Goal: Task Accomplishment & Management: Complete application form

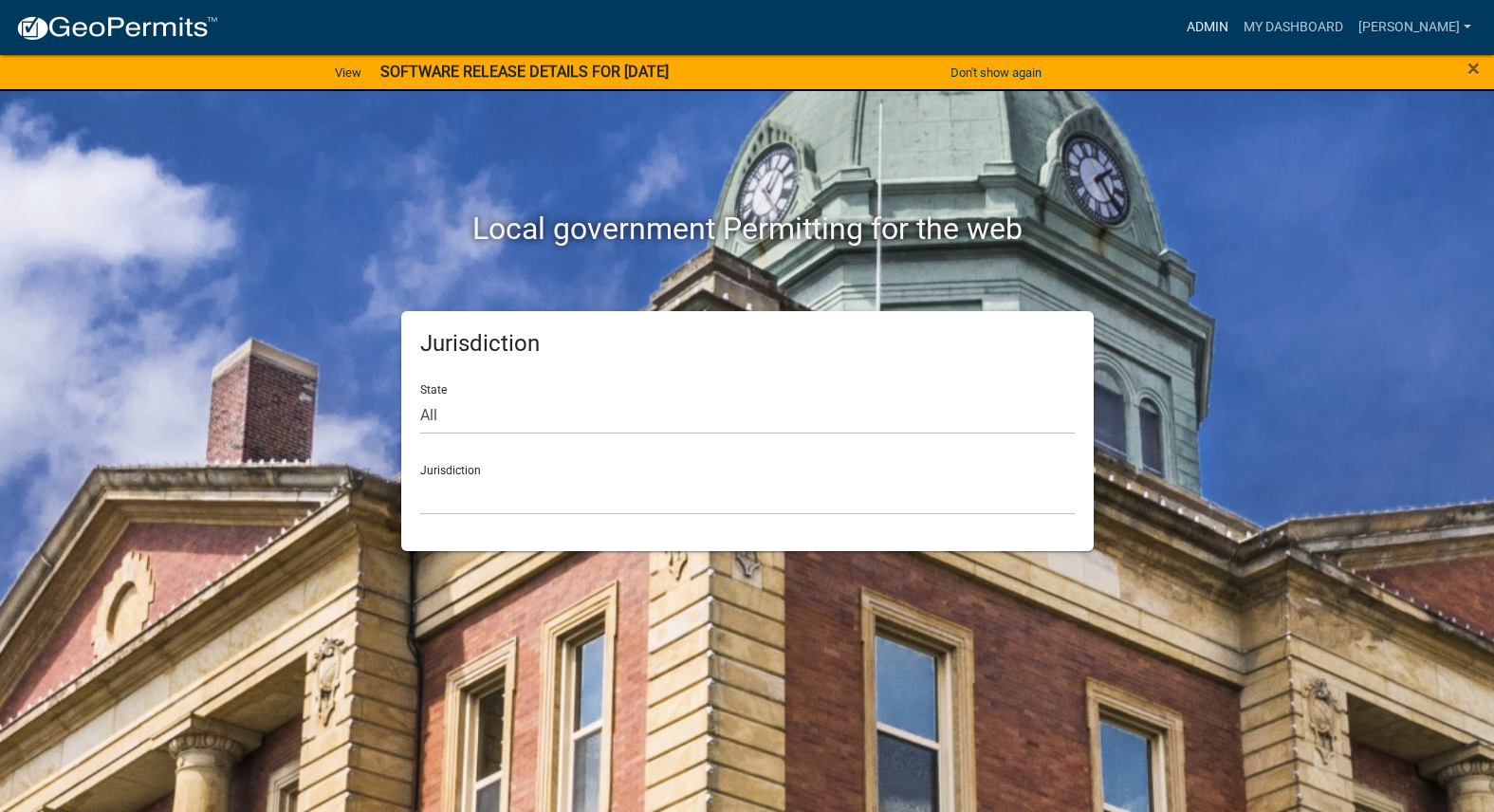
click at [1236, 26] on link "Admin" at bounding box center [1206, 27] width 57 height 36
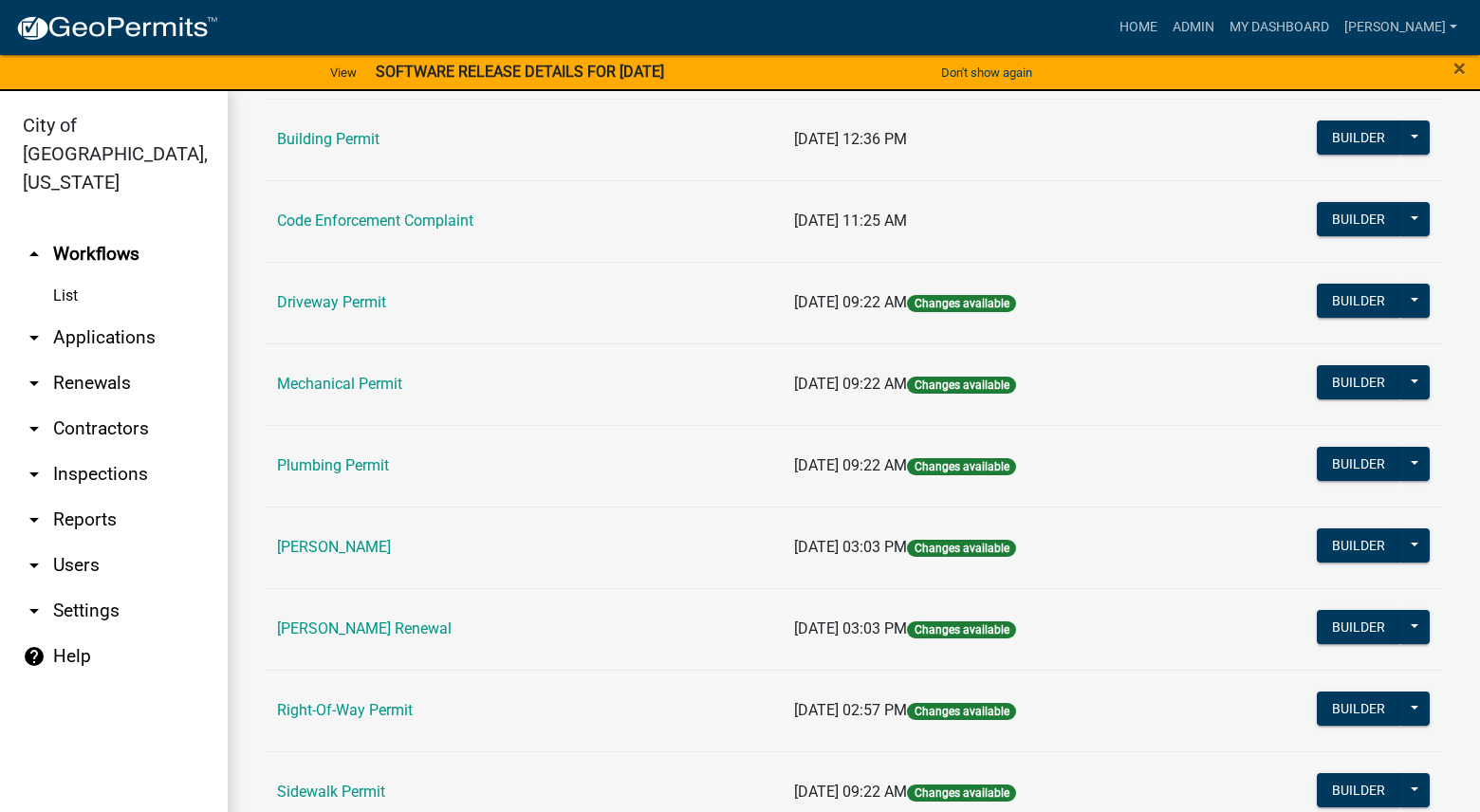
scroll to position [189, 0]
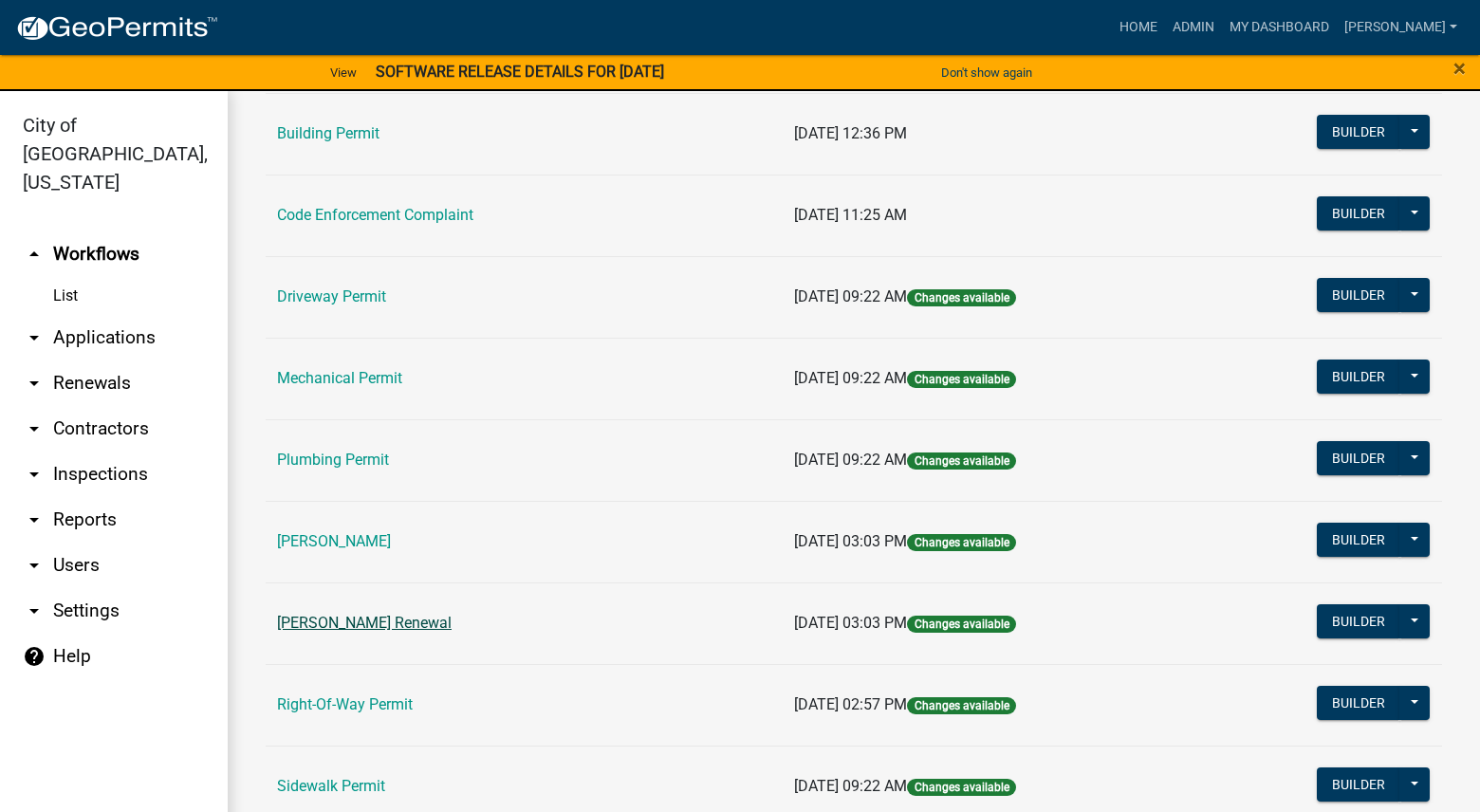
click at [363, 628] on link "[PERSON_NAME] Renewal" at bounding box center [364, 623] width 175 height 18
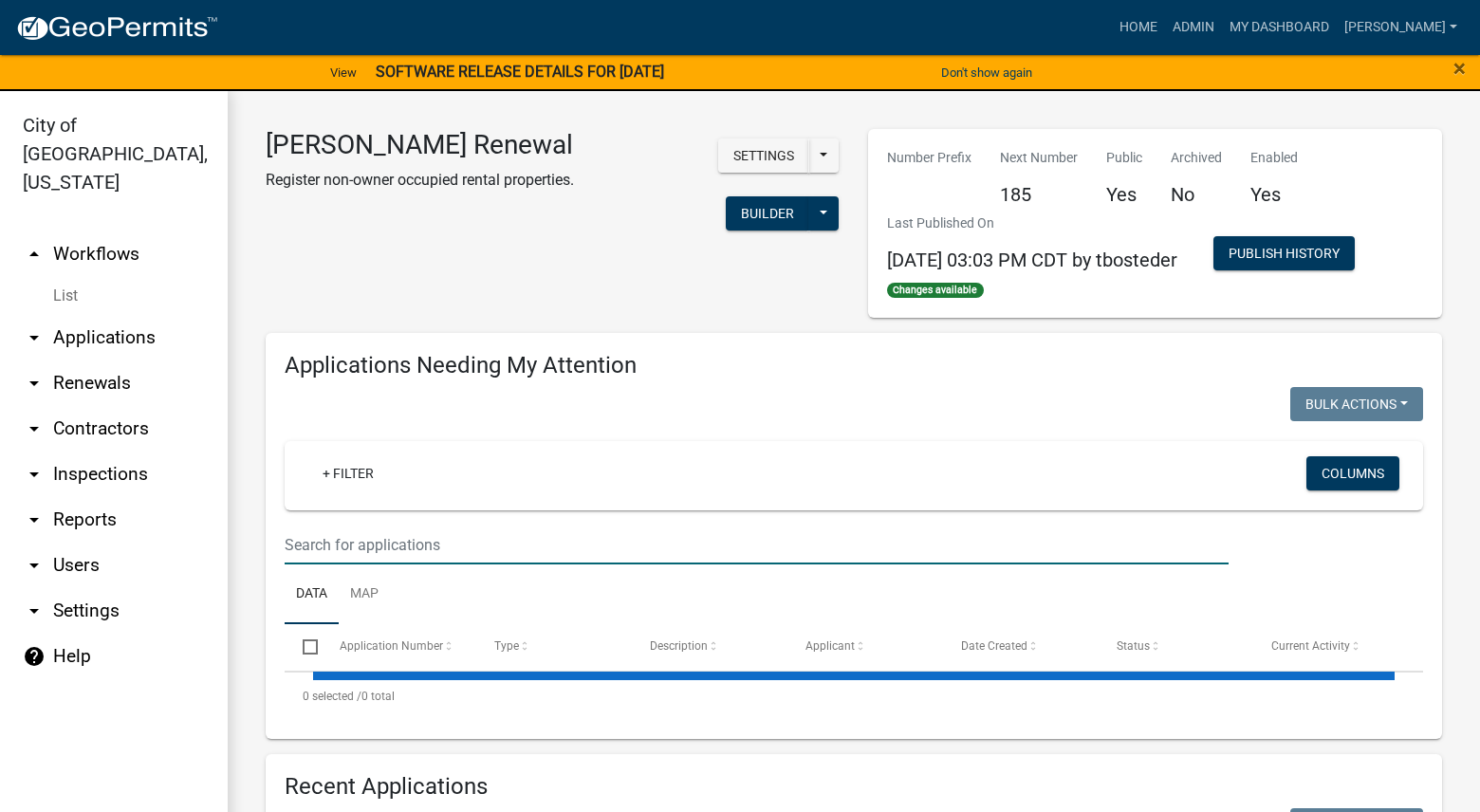
click at [433, 542] on input "text" at bounding box center [756, 545] width 944 height 39
select select "3: 100"
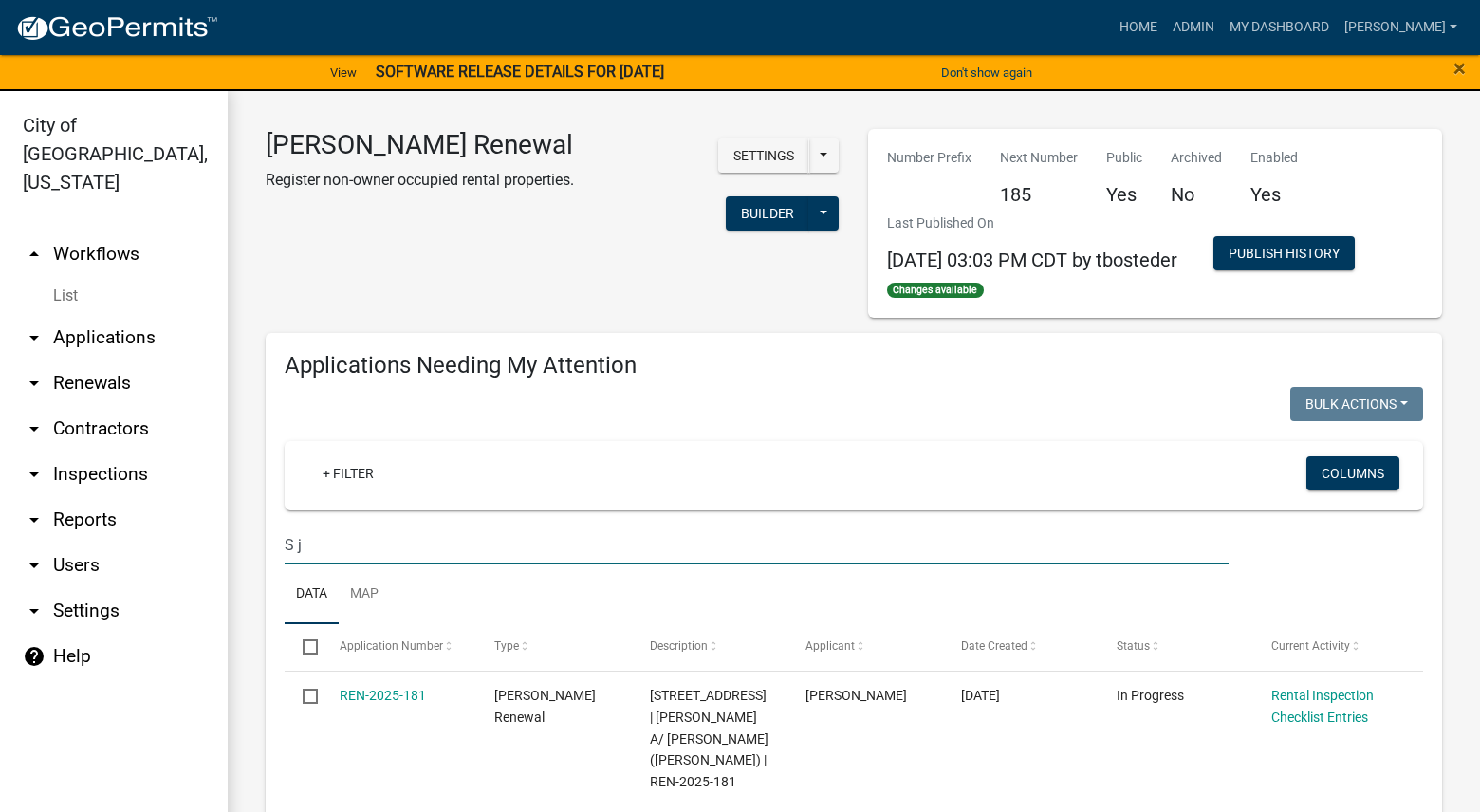
type input "S j"
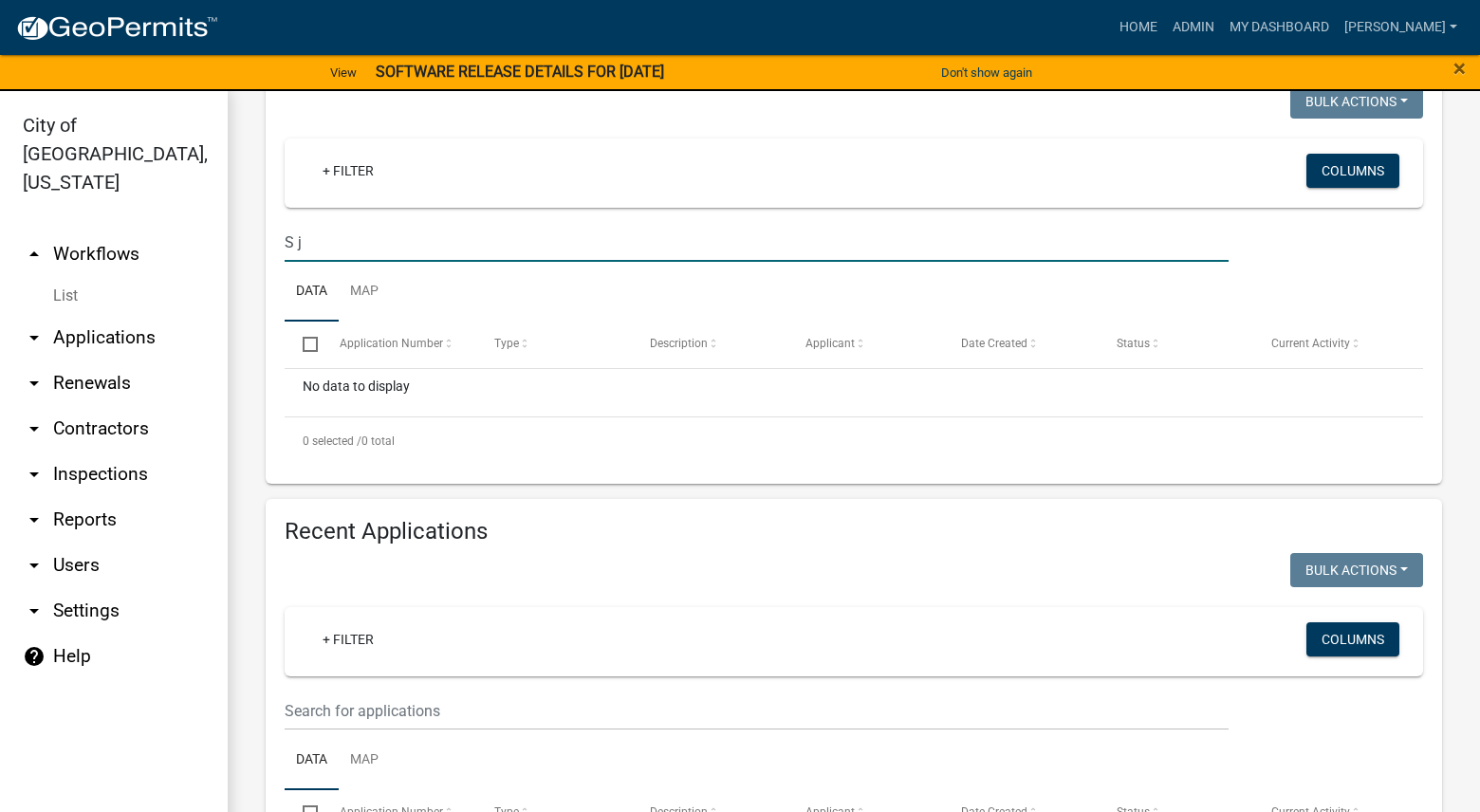
scroll to position [474, 0]
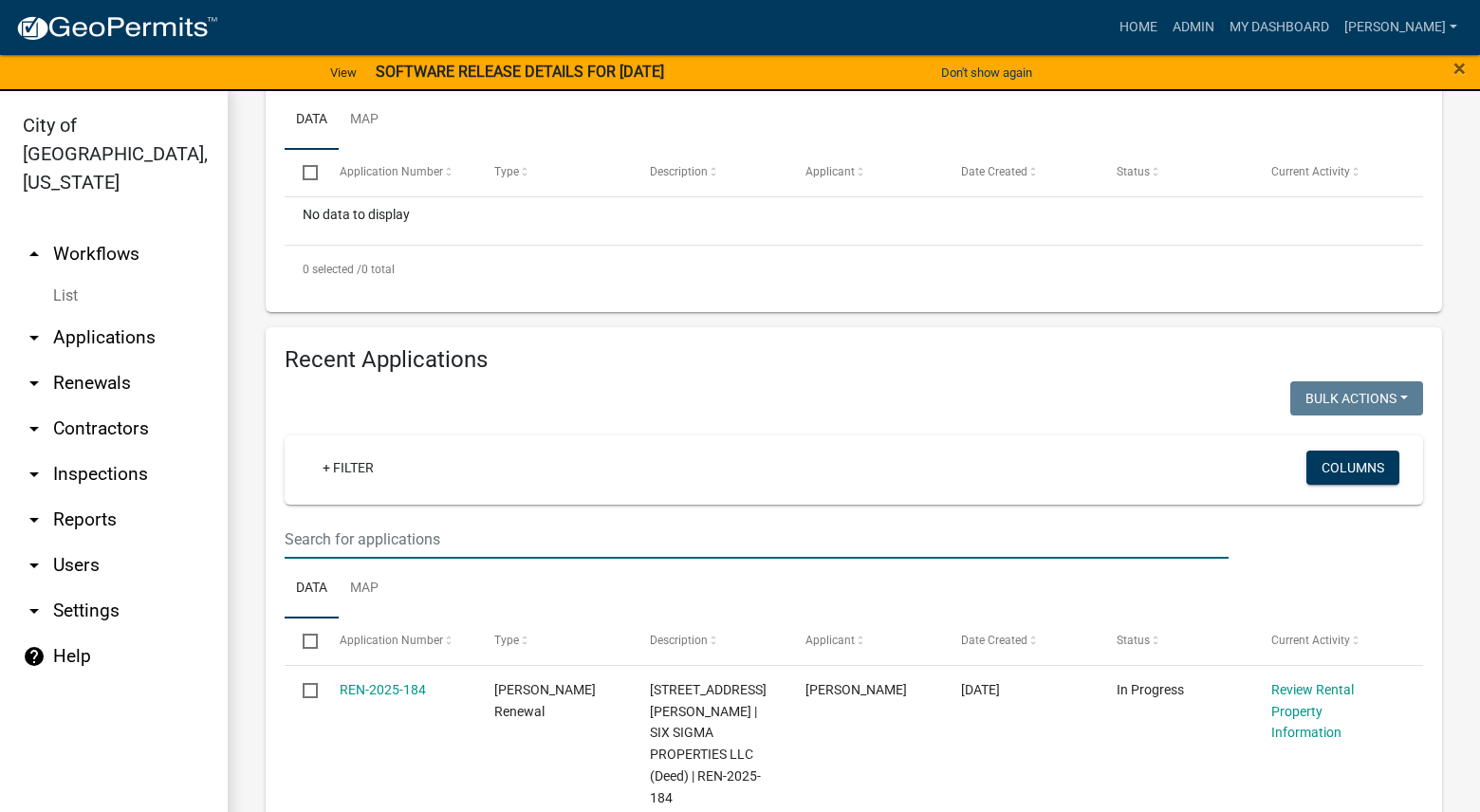
drag, startPoint x: 465, startPoint y: 537, endPoint x: 455, endPoint y: 536, distance: 10.0
click at [465, 537] on input "text" at bounding box center [756, 539] width 944 height 39
type input "S J"
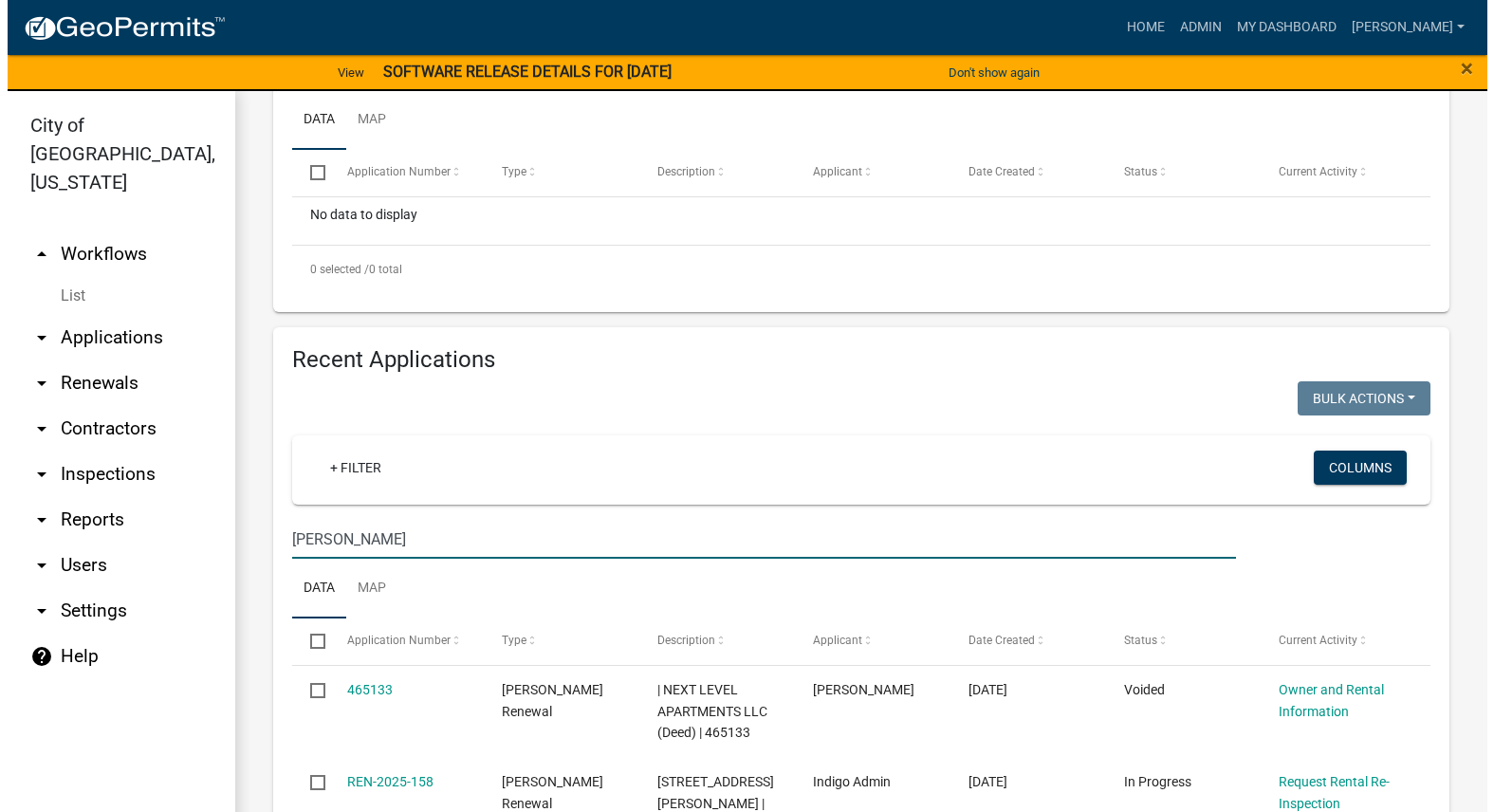
scroll to position [854, 0]
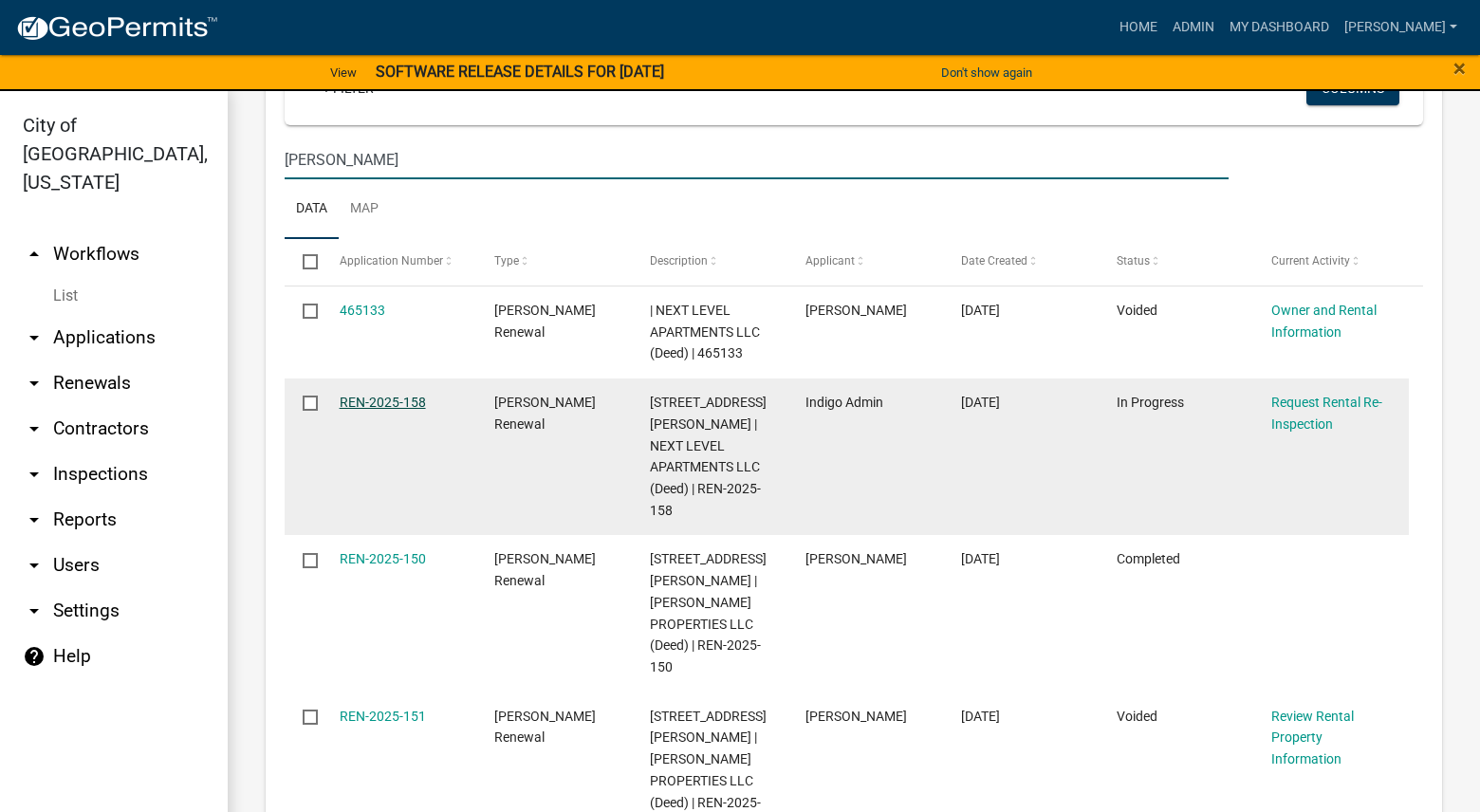
click at [410, 403] on link "REN-2025-158" at bounding box center [382, 402] width 86 height 16
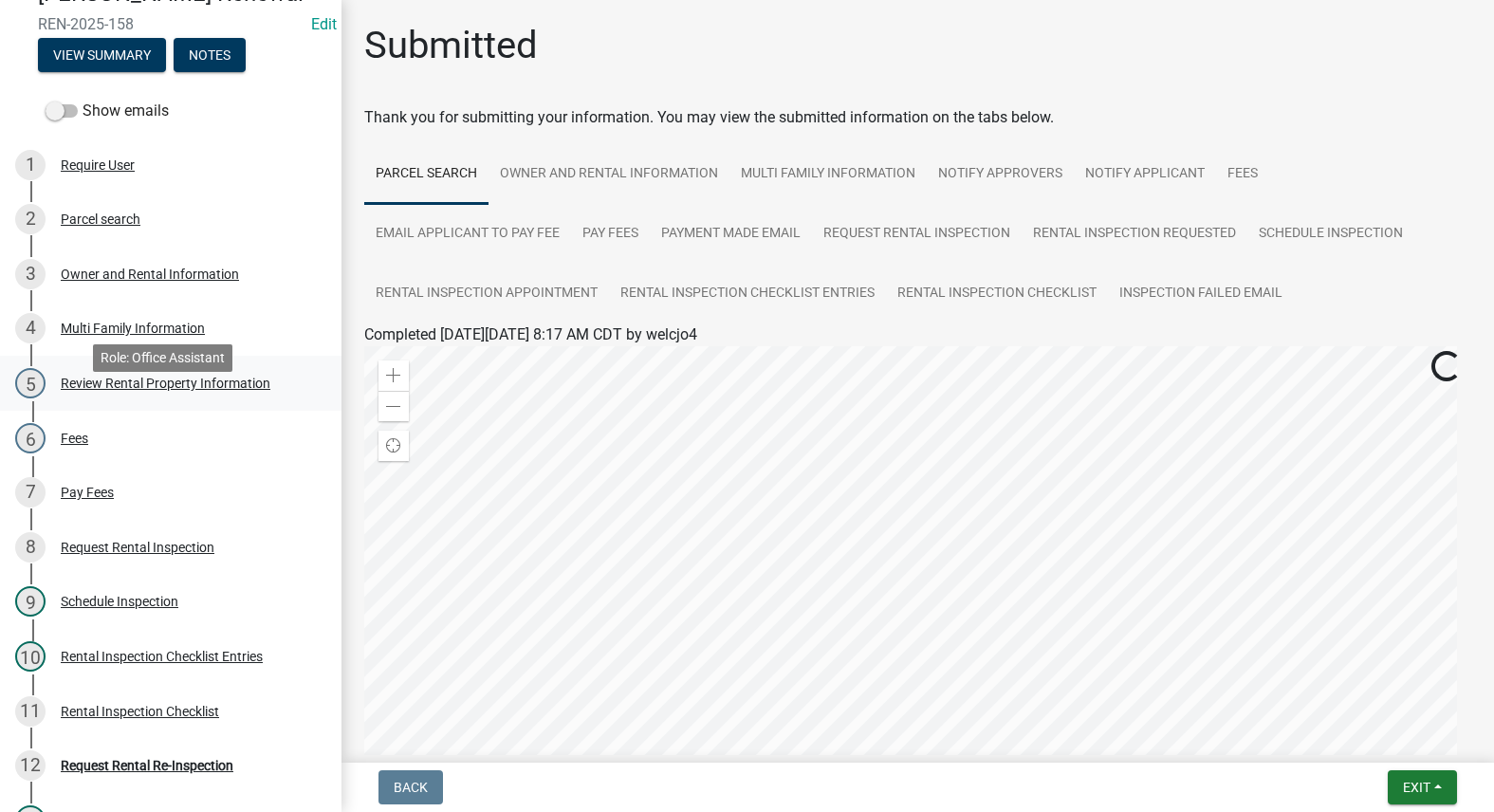
scroll to position [285, 0]
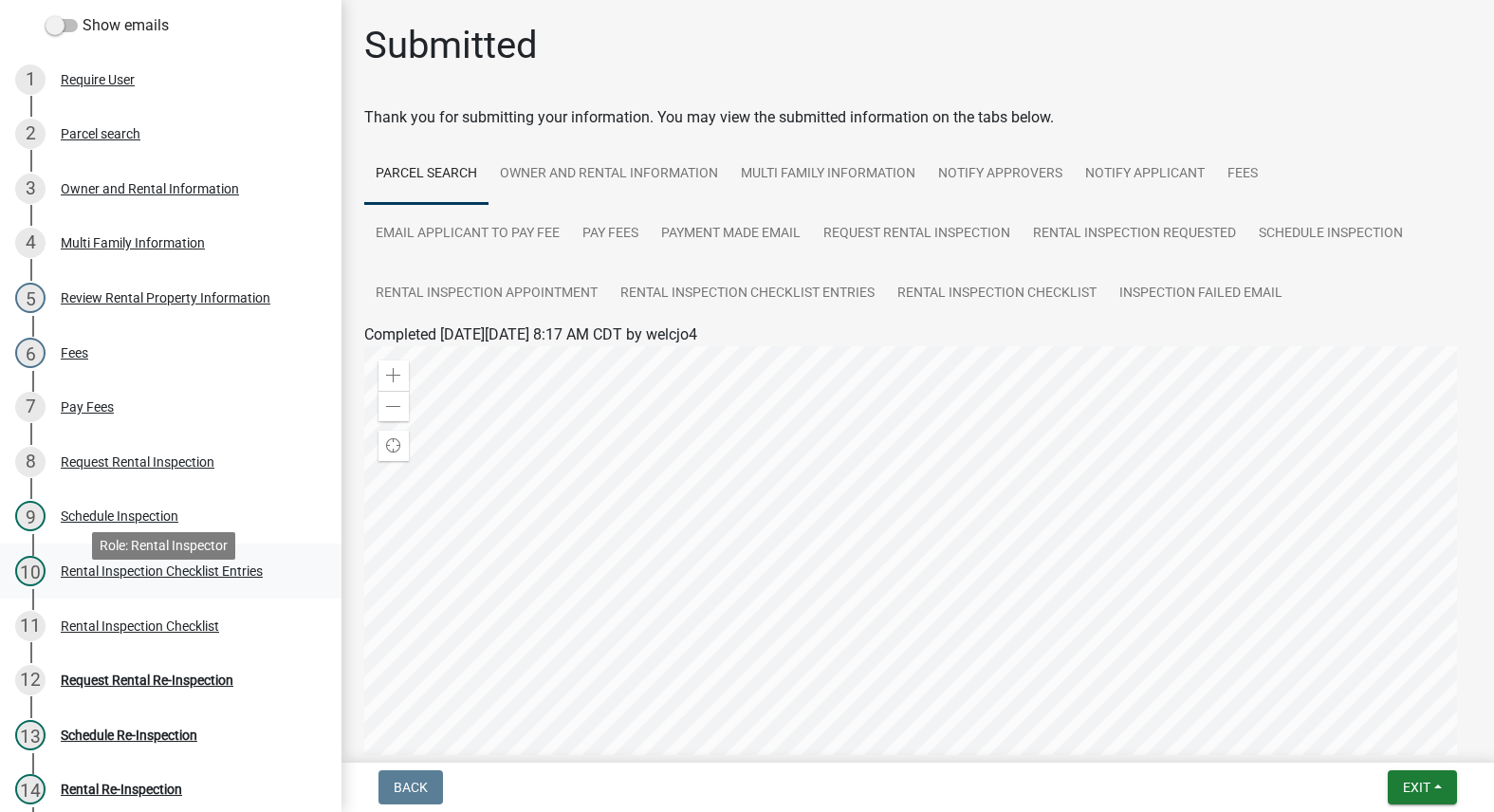
click at [136, 578] on div "Rental Inspection Checklist Entries" at bounding box center [161, 571] width 202 height 14
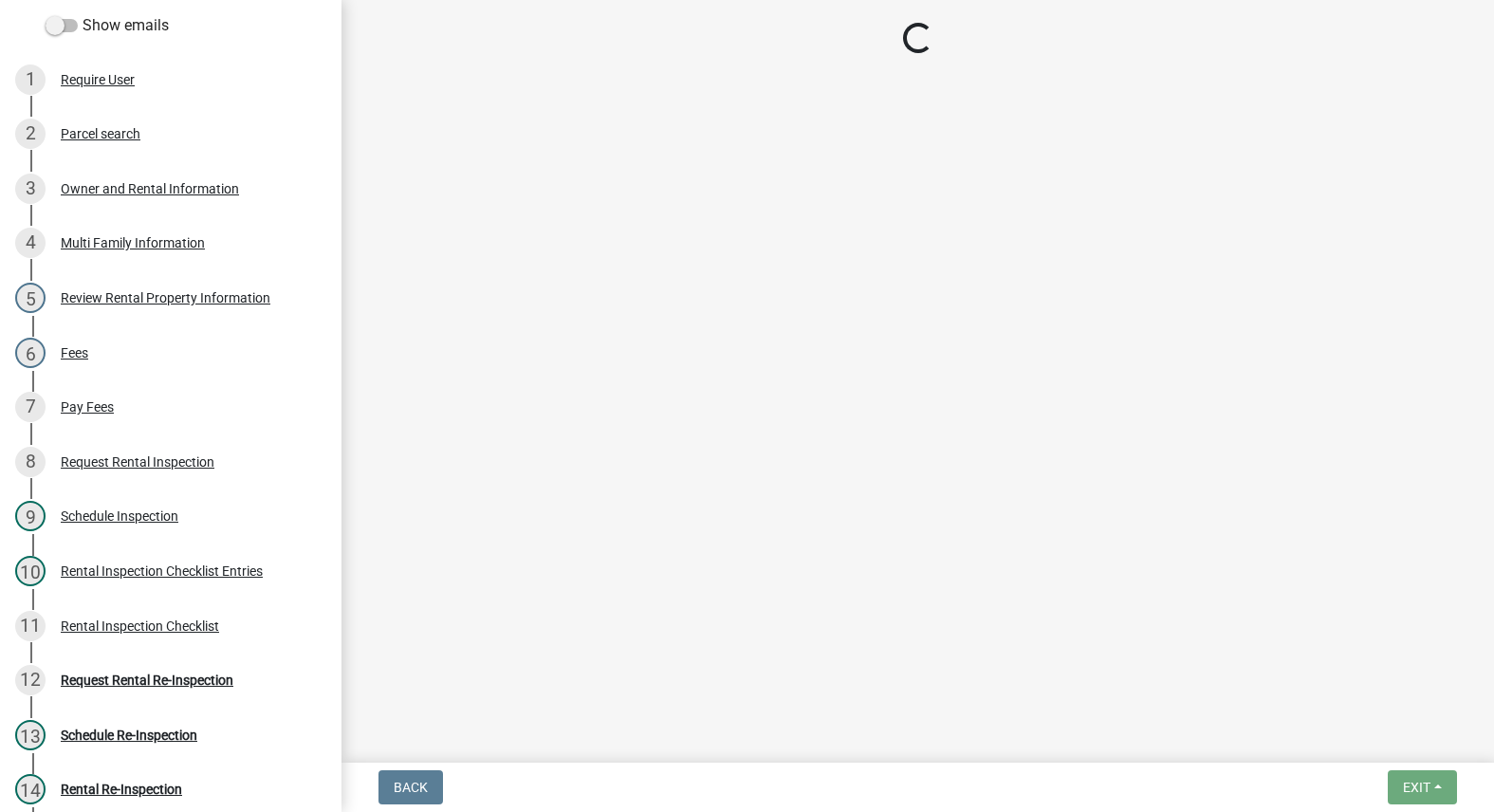
select select "3237a74e-59b5-424e-94fe-d72df491538c"
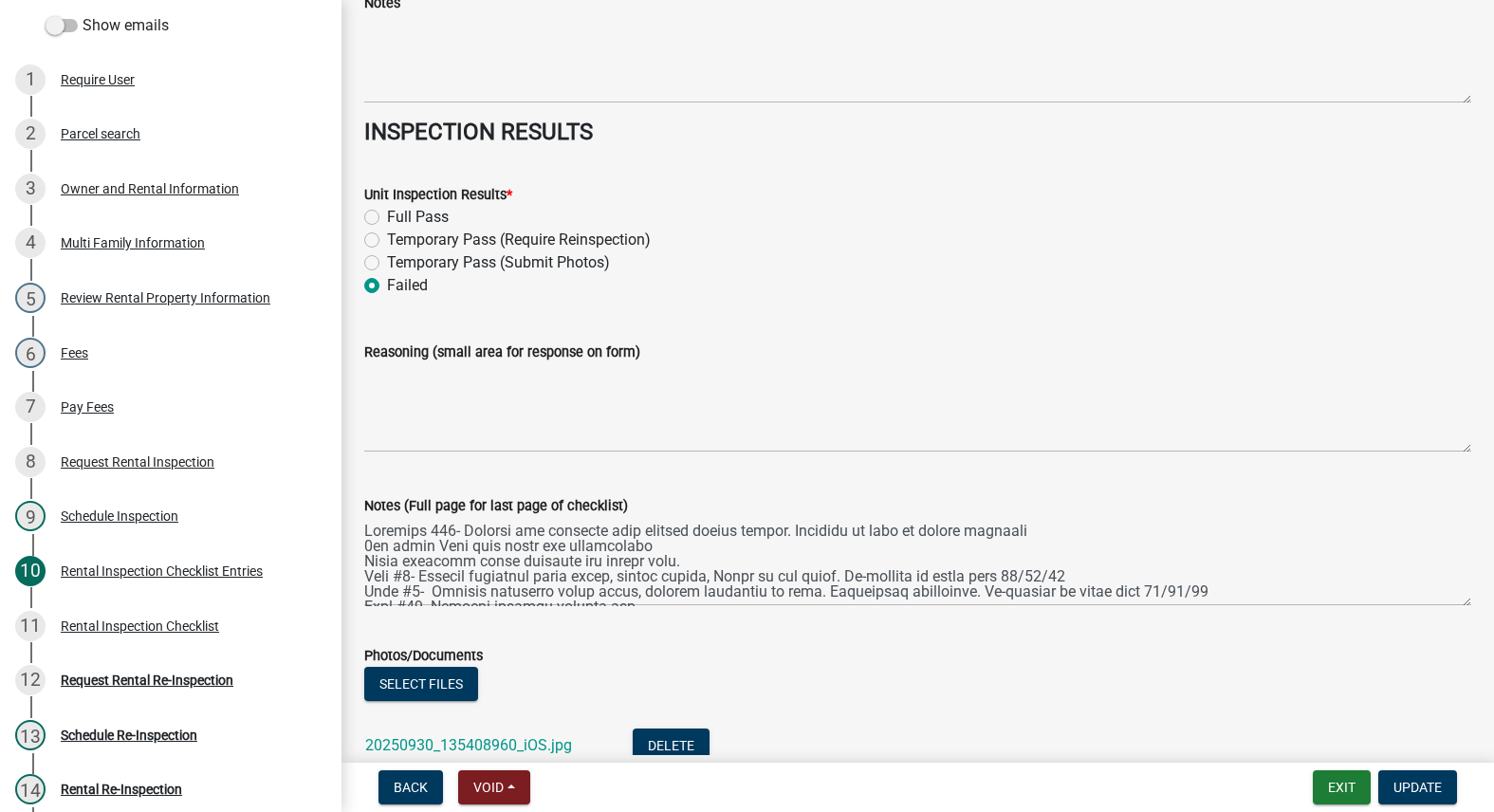
scroll to position [8364, 0]
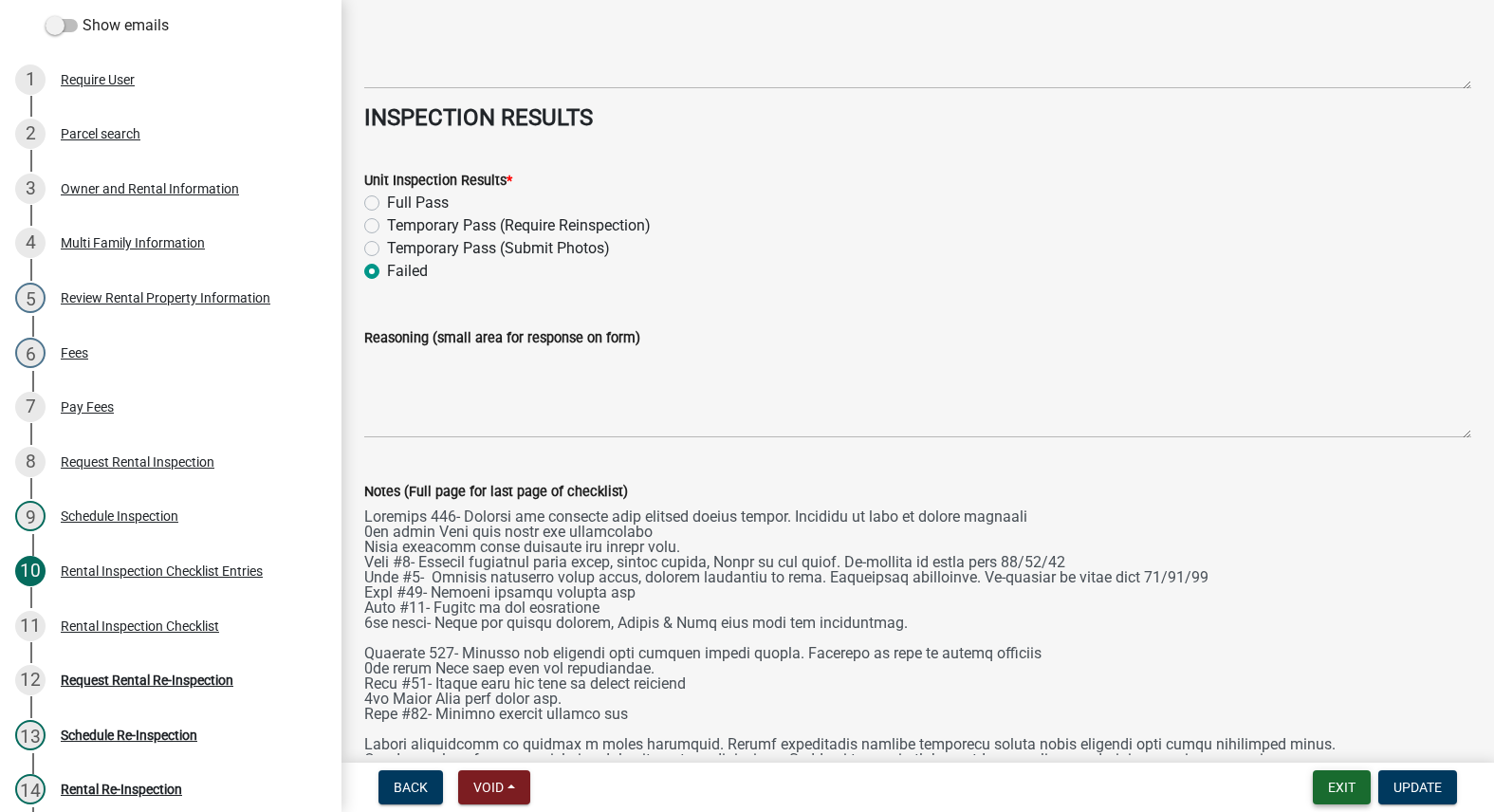
drag, startPoint x: 1452, startPoint y: 585, endPoint x: 1356, endPoint y: 792, distance: 228.2
click at [1393, 789] on wm-app "Rental Registration Renewal REN-2025-158 Edit View Summary Notes Show emails 1 …" at bounding box center [747, 406] width 1494 height 812
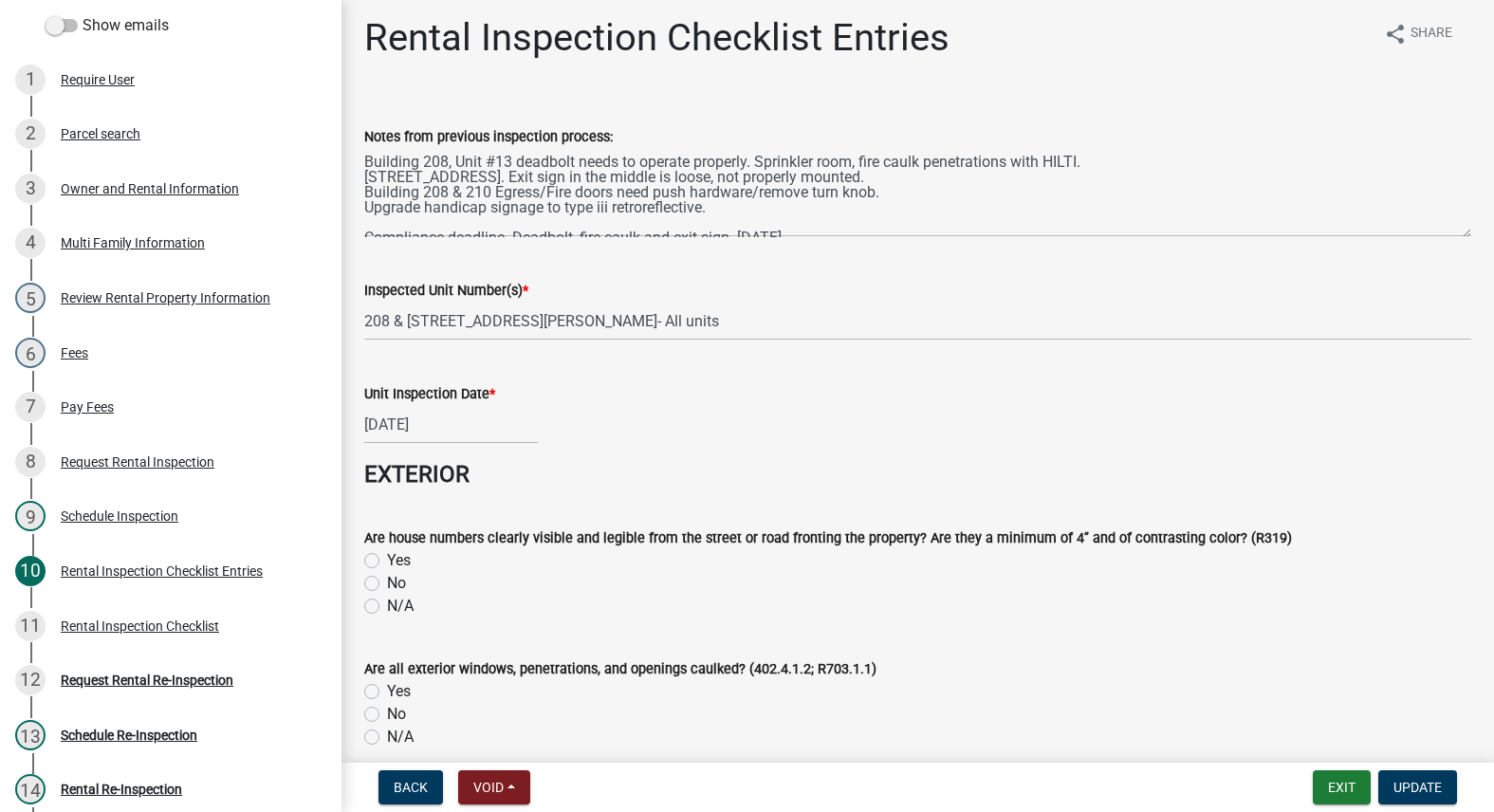
scroll to position [0, 0]
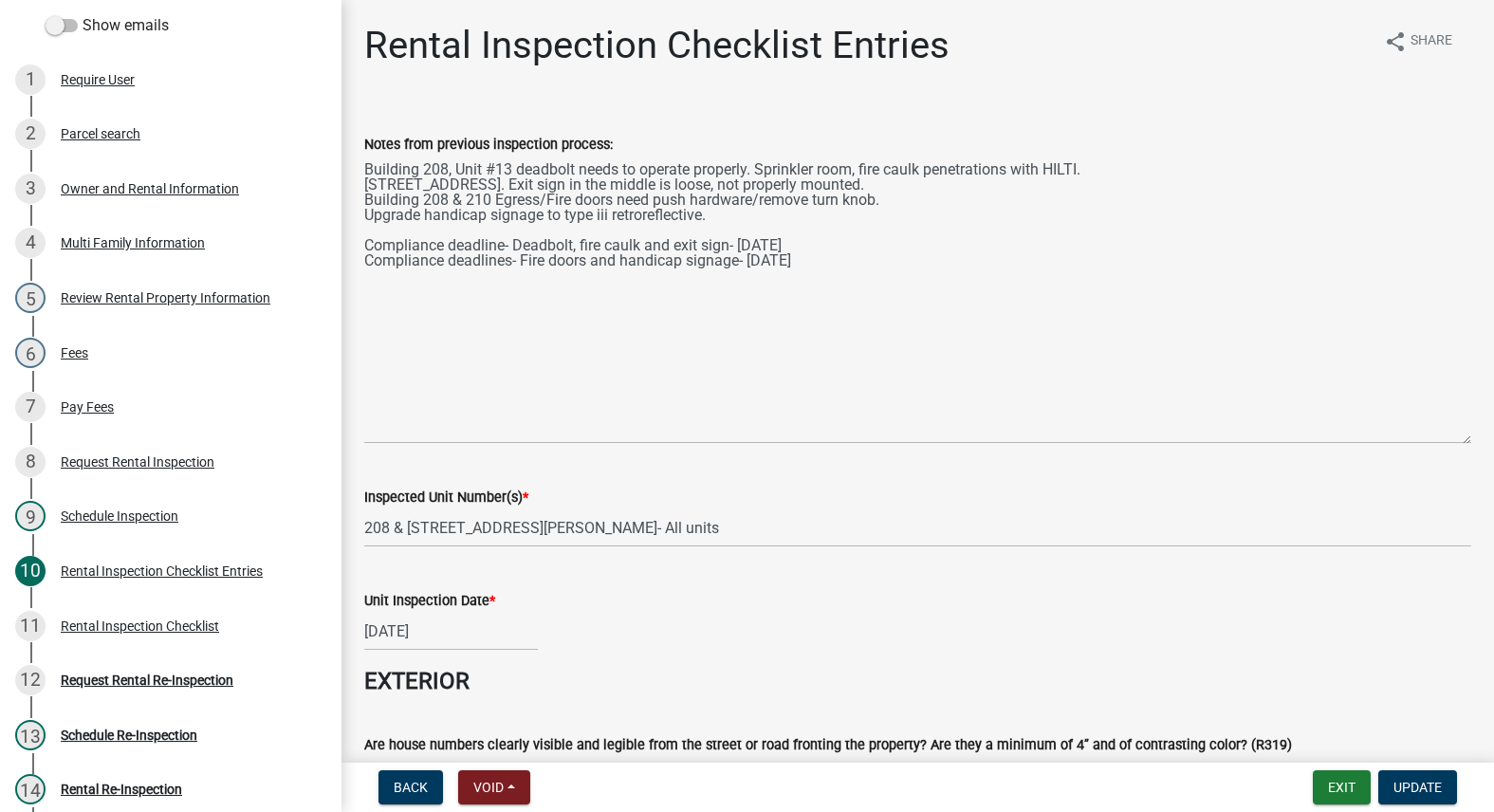
drag, startPoint x: 1455, startPoint y: 239, endPoint x: 1462, endPoint y: 438, distance: 199.1
click at [1462, 438] on div "Notes from previous inspection process: Building 208, Unit #13 deadbolt needs t…" at bounding box center [917, 275] width 1136 height 338
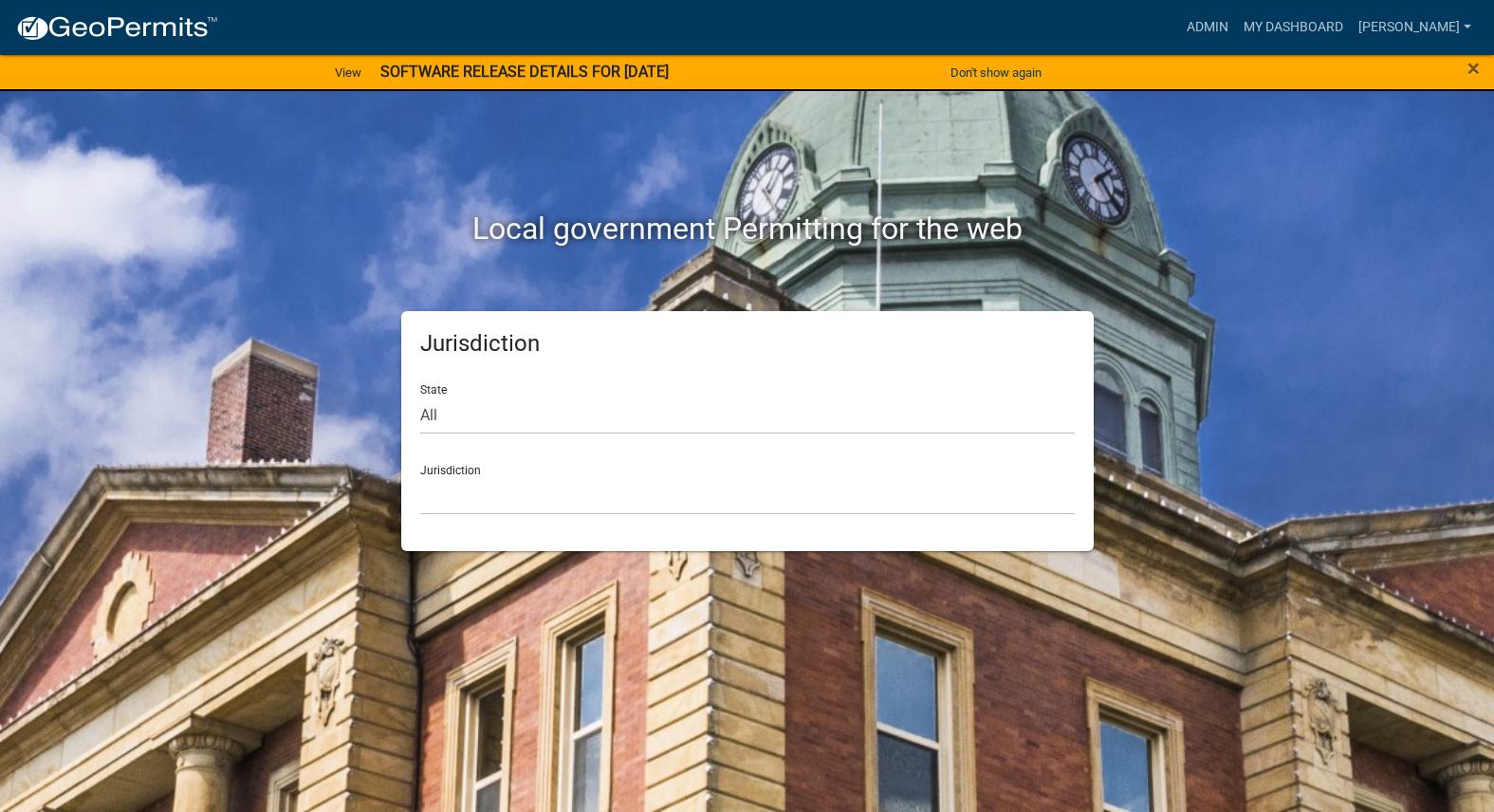
click at [1231, 30] on div "Admin My Dashboard Visser Admin Account Logout" at bounding box center [856, 27] width 1245 height 36
click at [1236, 31] on link "Admin" at bounding box center [1206, 27] width 57 height 36
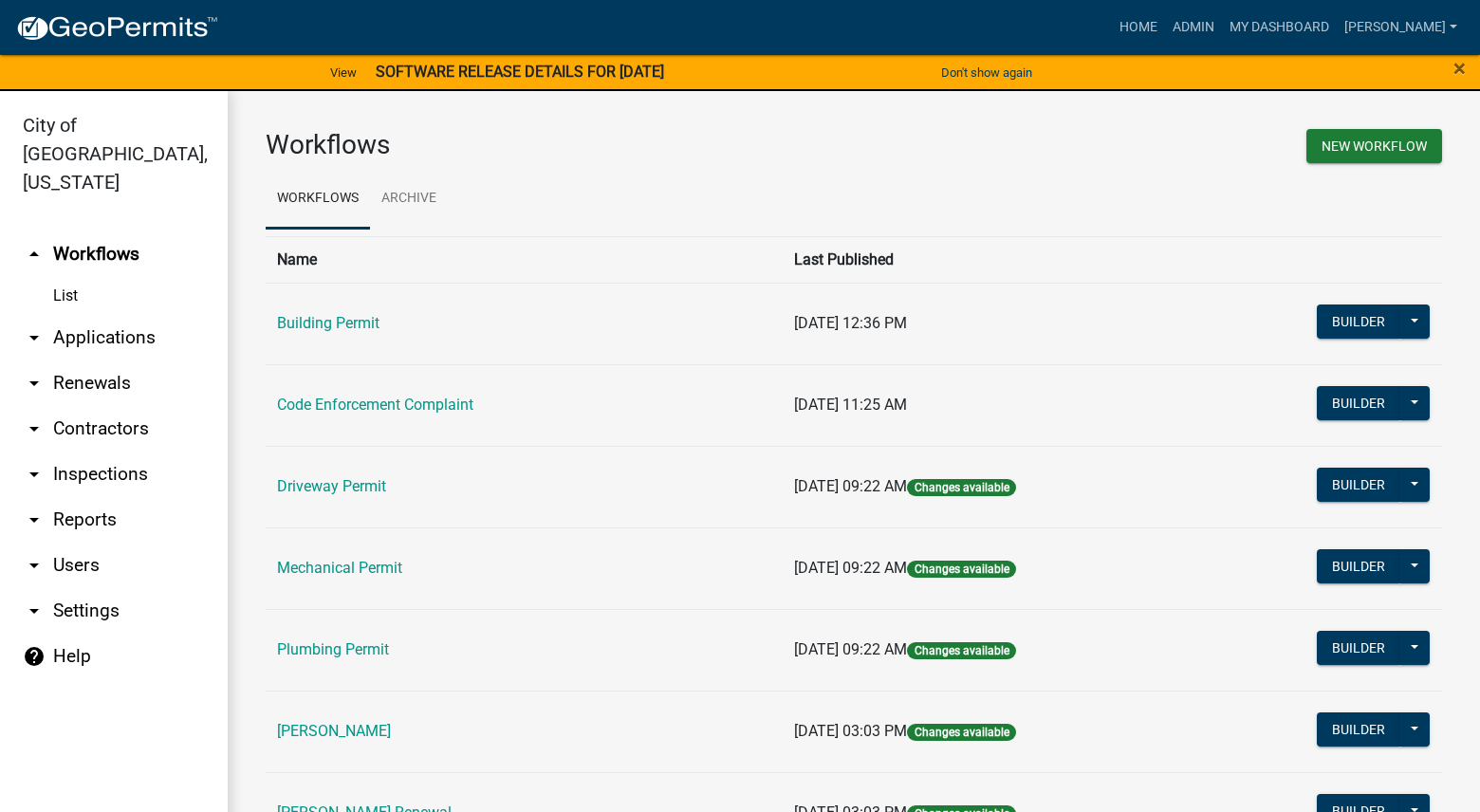
click at [382, 402] on link "Code Enforcement Complaint" at bounding box center [375, 404] width 196 height 18
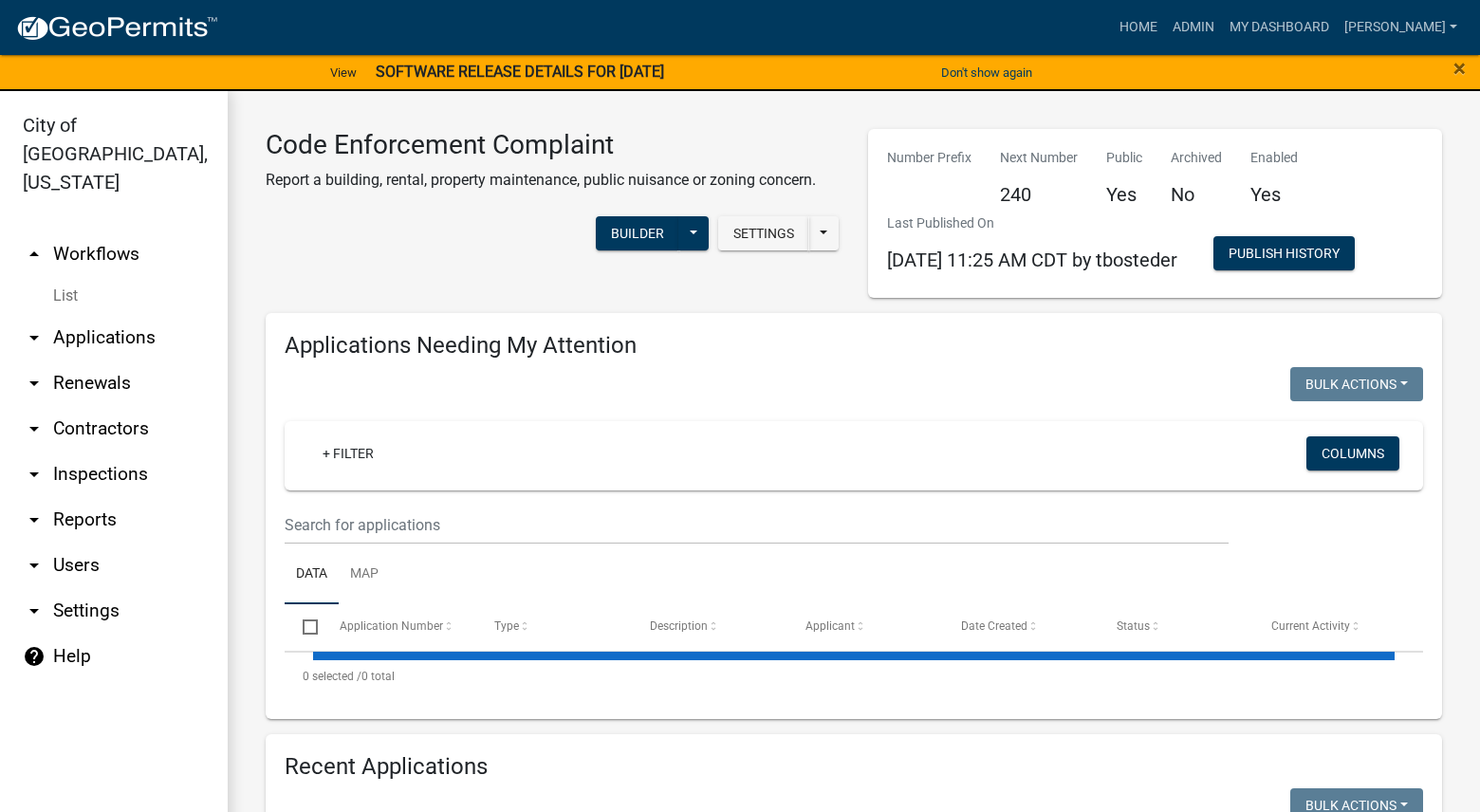
select select "3: 100"
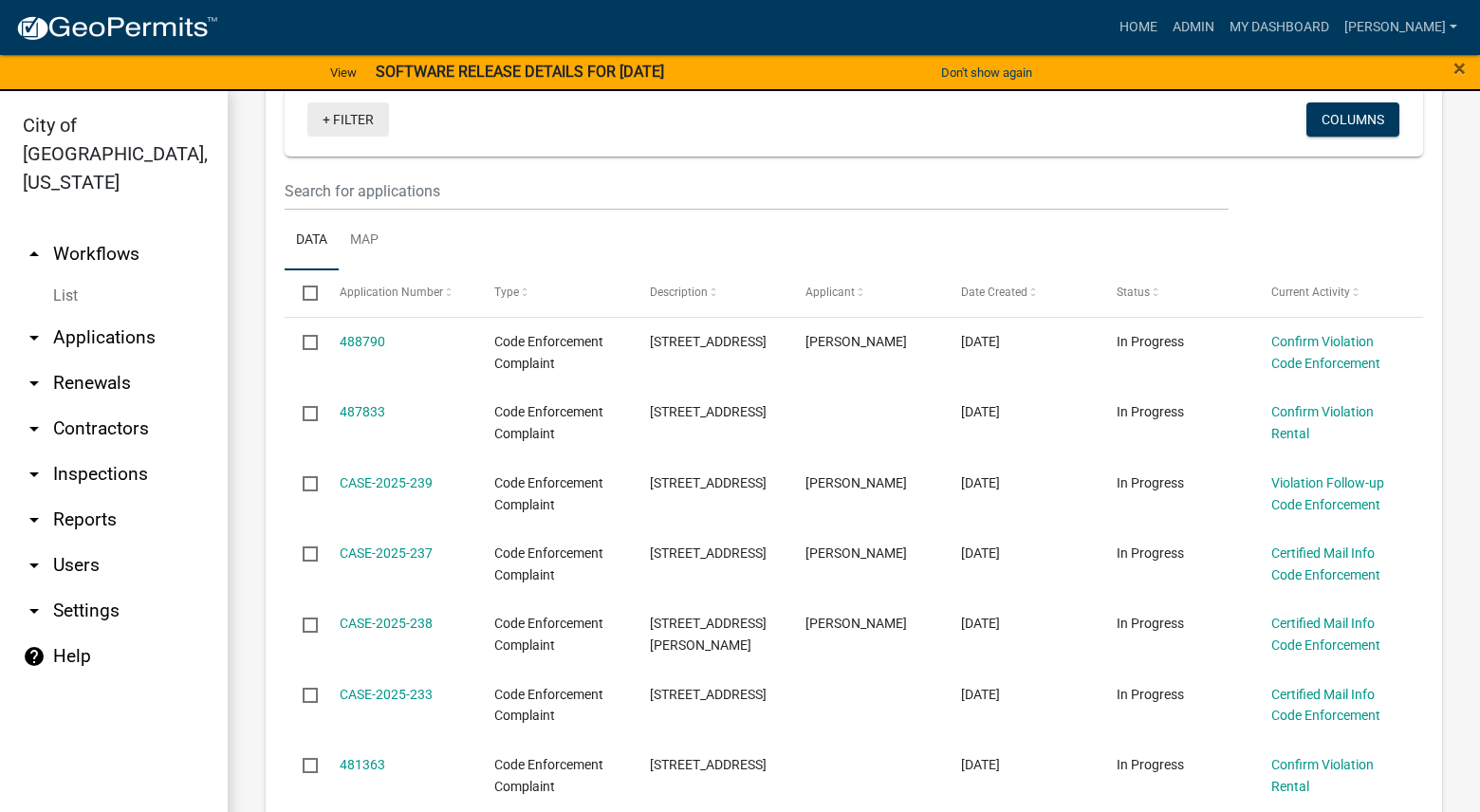
scroll to position [285, 0]
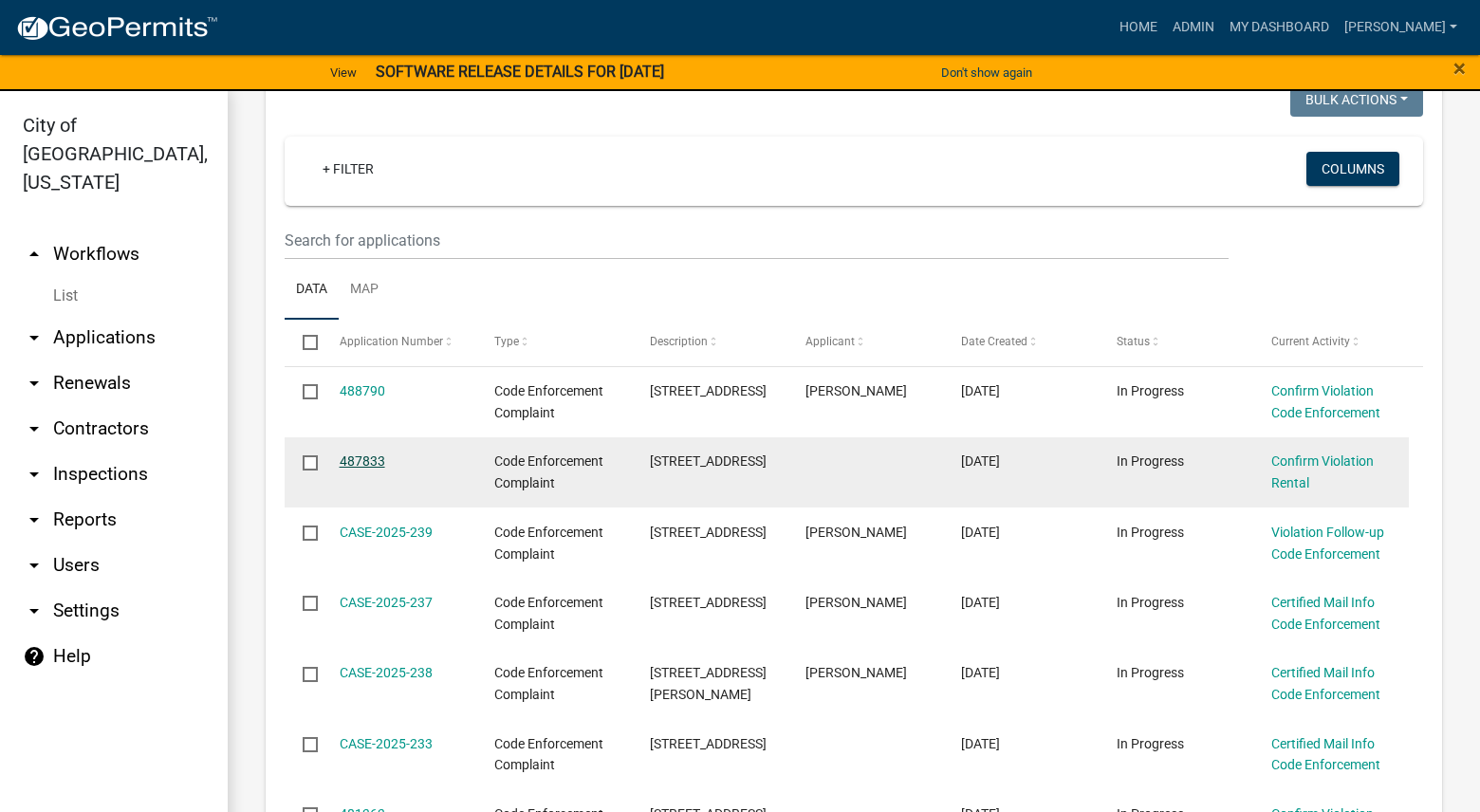
click at [355, 457] on link "487833" at bounding box center [361, 461] width 46 height 16
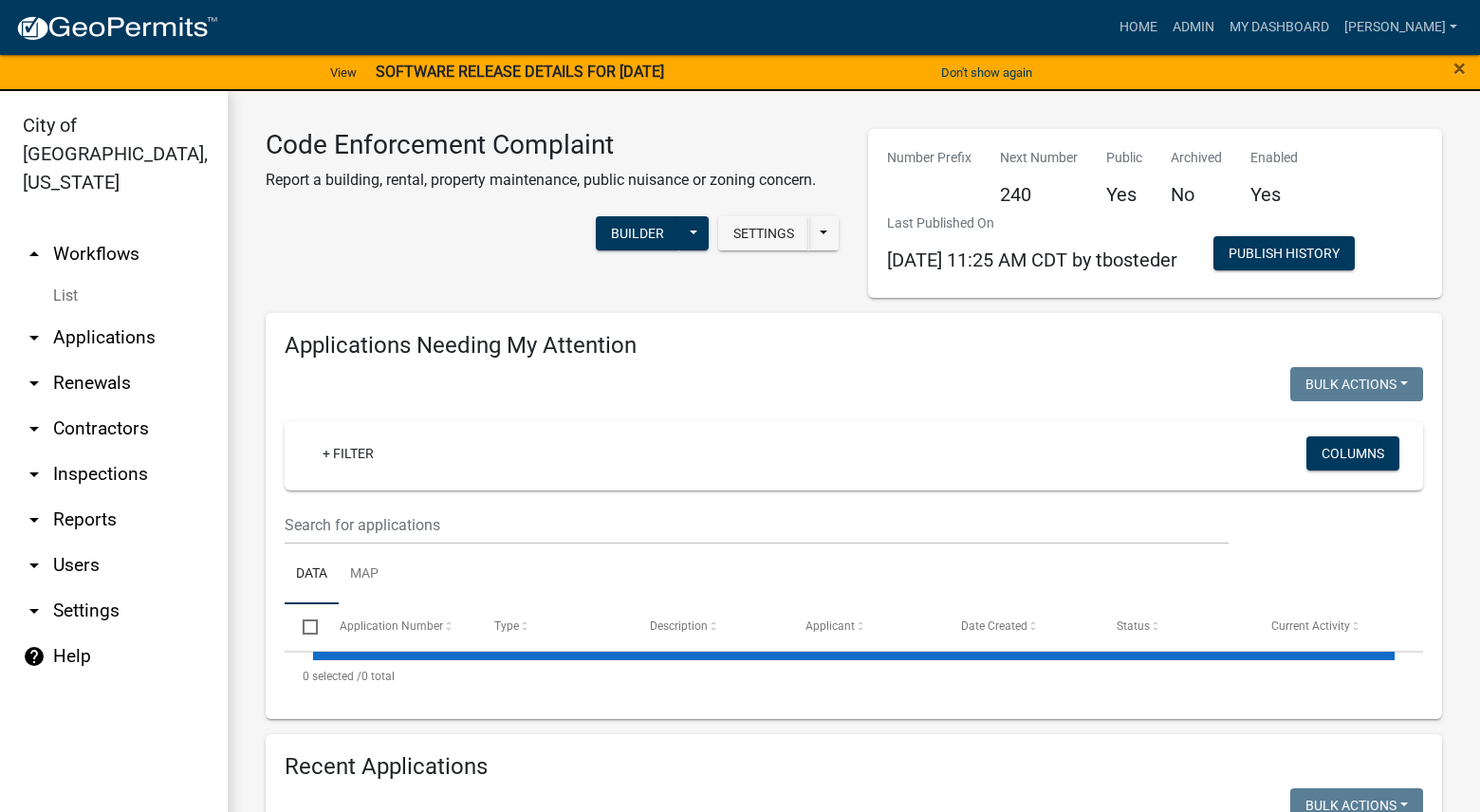
select select "3: 100"
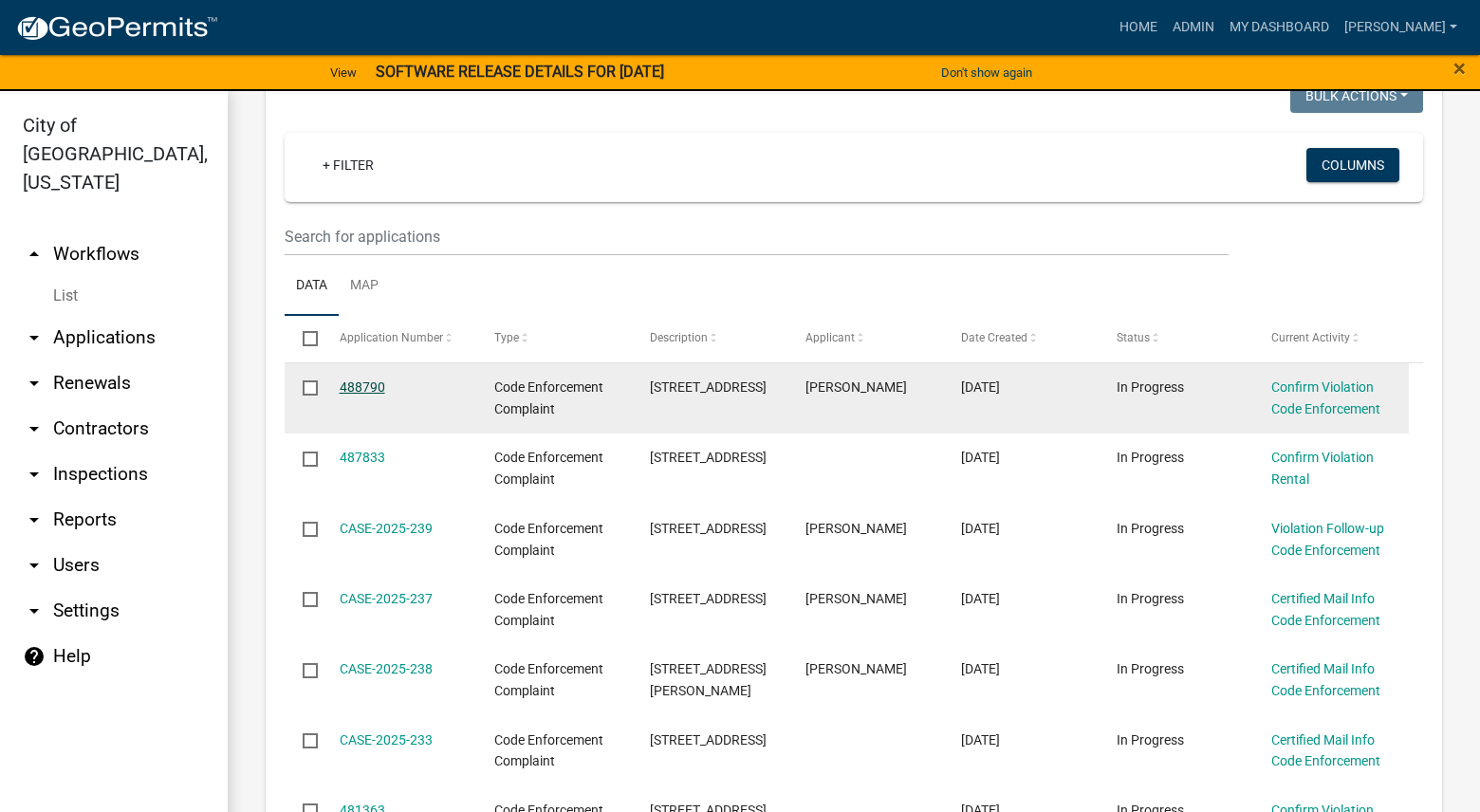
scroll to position [285, 0]
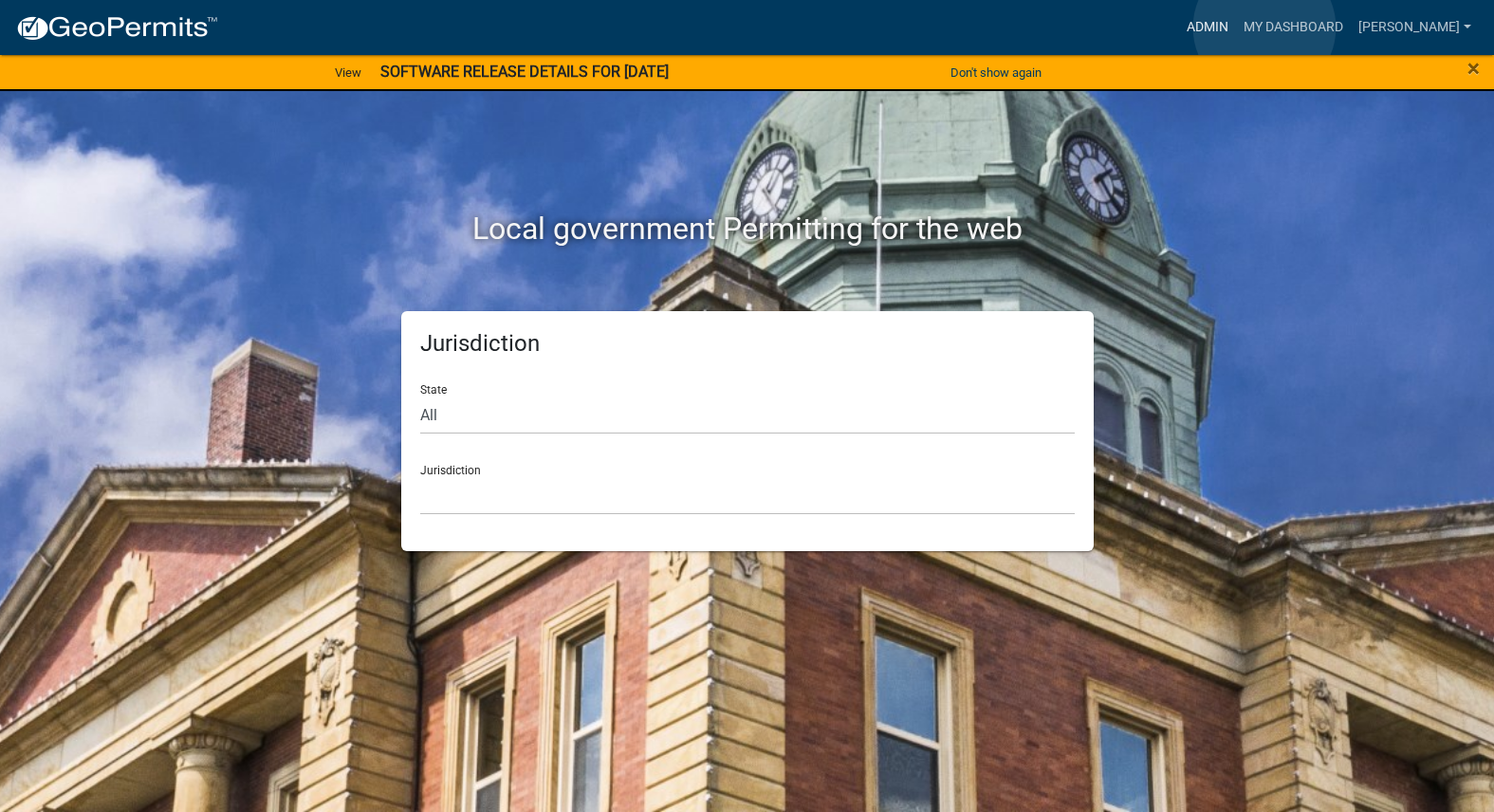
click at [1236, 26] on link "Admin" at bounding box center [1206, 27] width 57 height 36
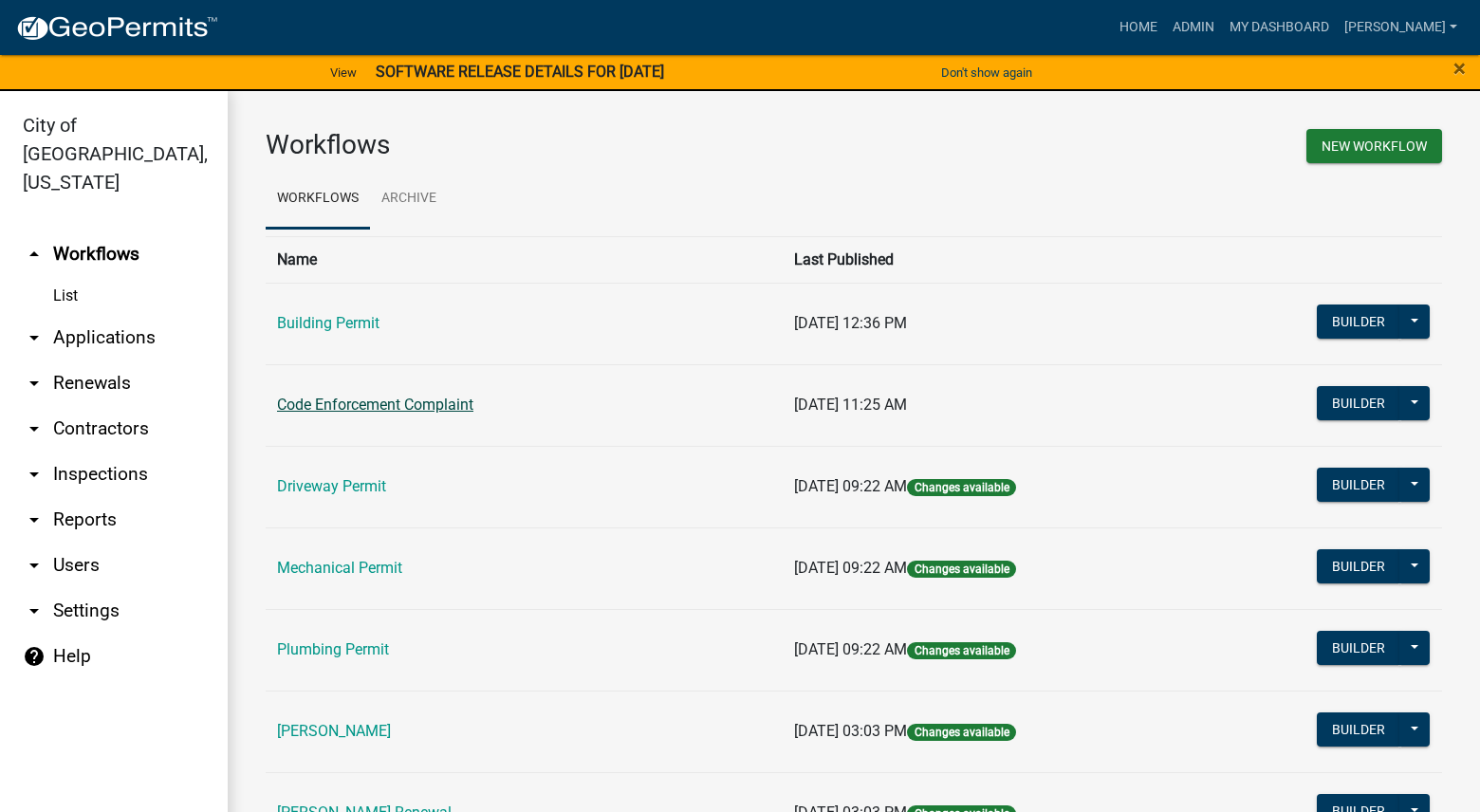
click at [392, 409] on link "Code Enforcement Complaint" at bounding box center [375, 404] width 196 height 18
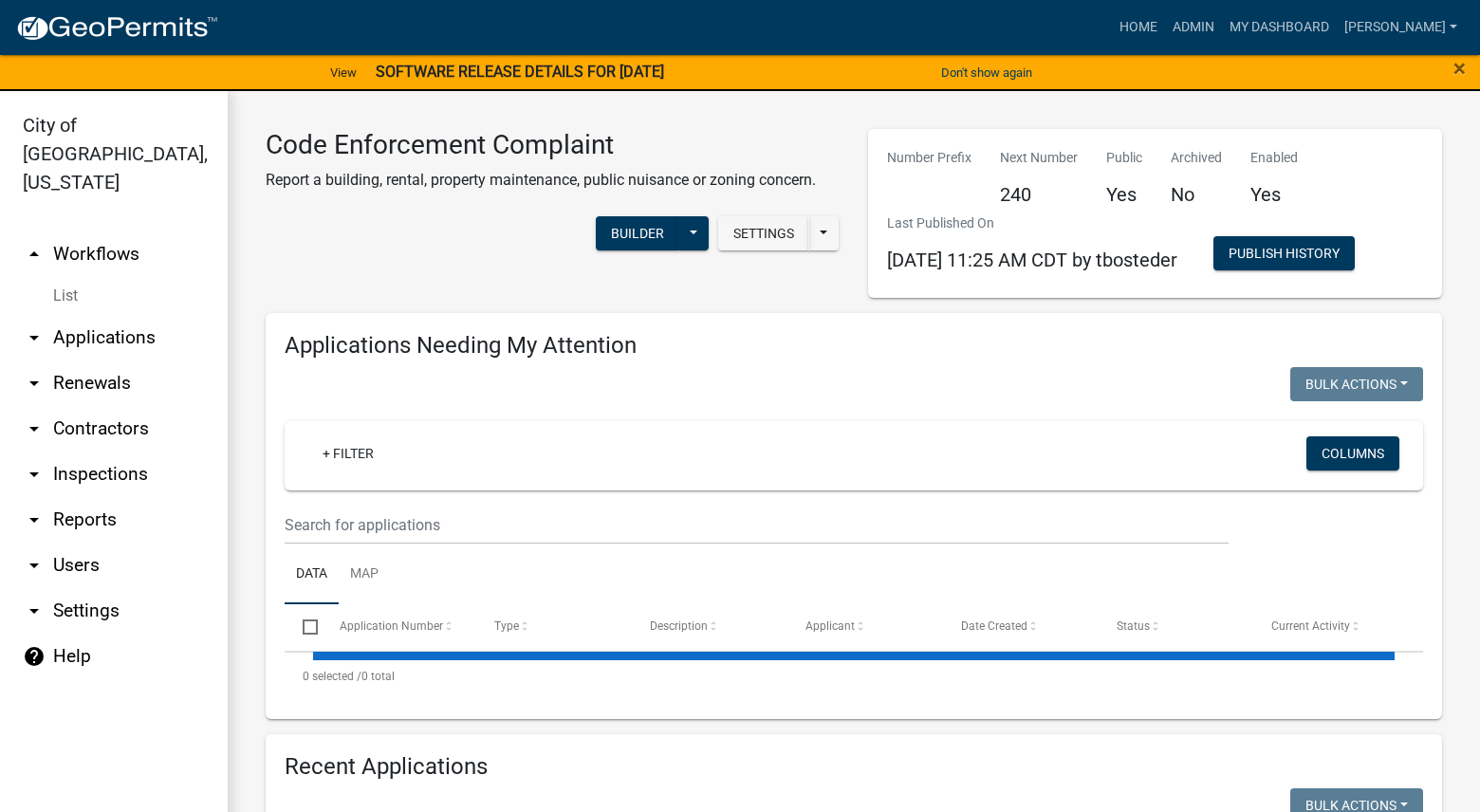
select select "3: 100"
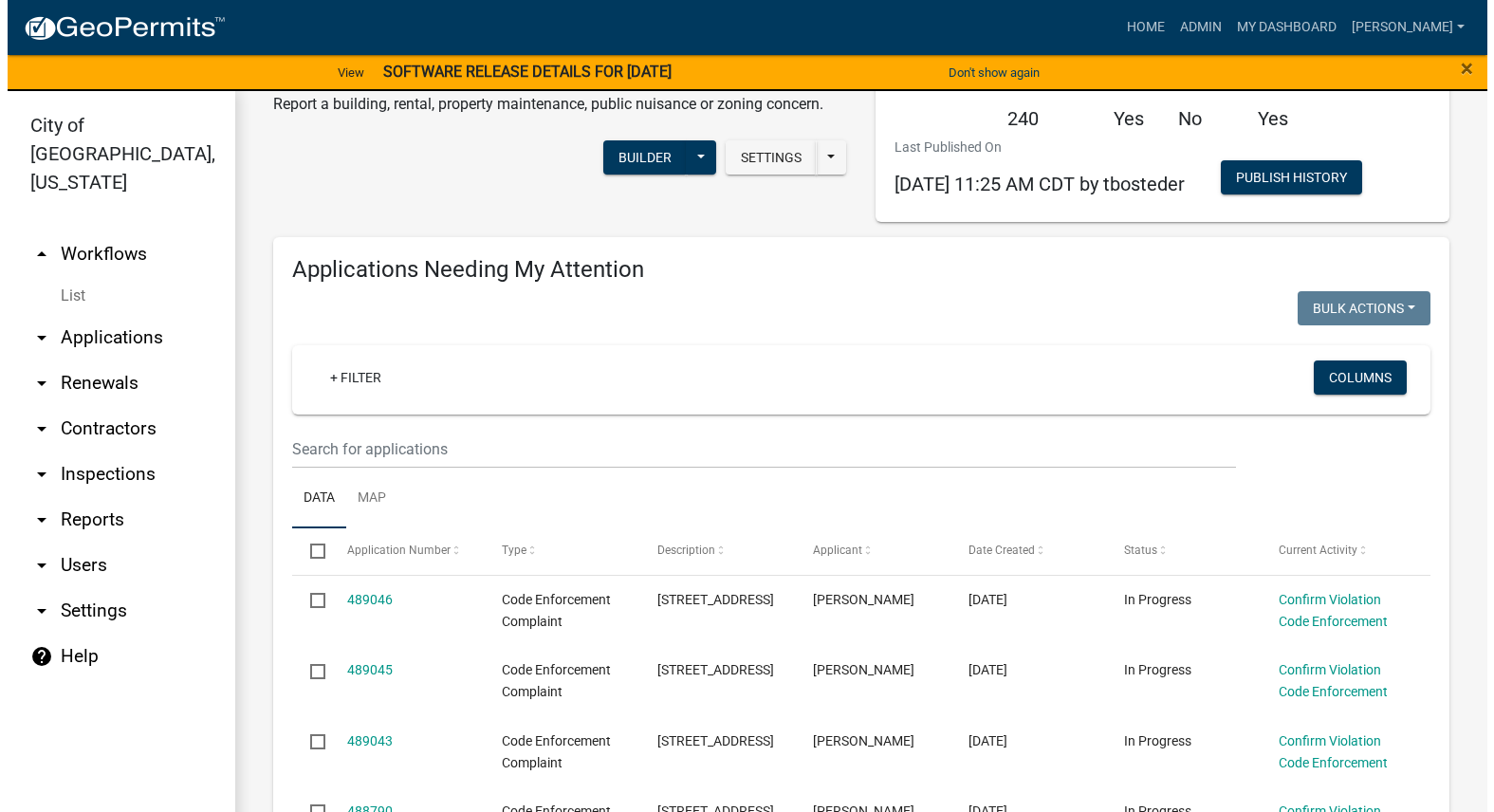
scroll to position [285, 0]
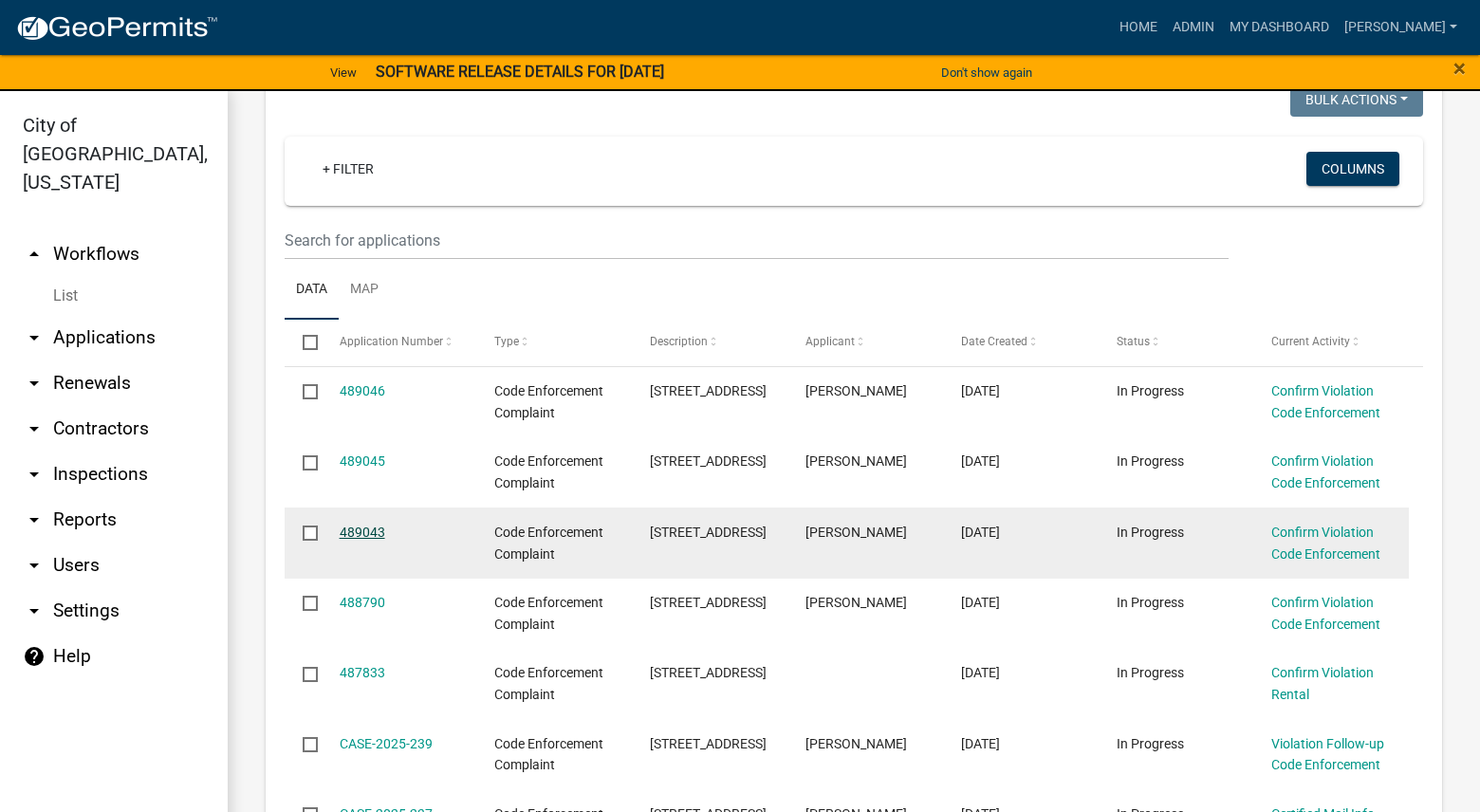
click at [365, 528] on link "489043" at bounding box center [361, 532] width 46 height 16
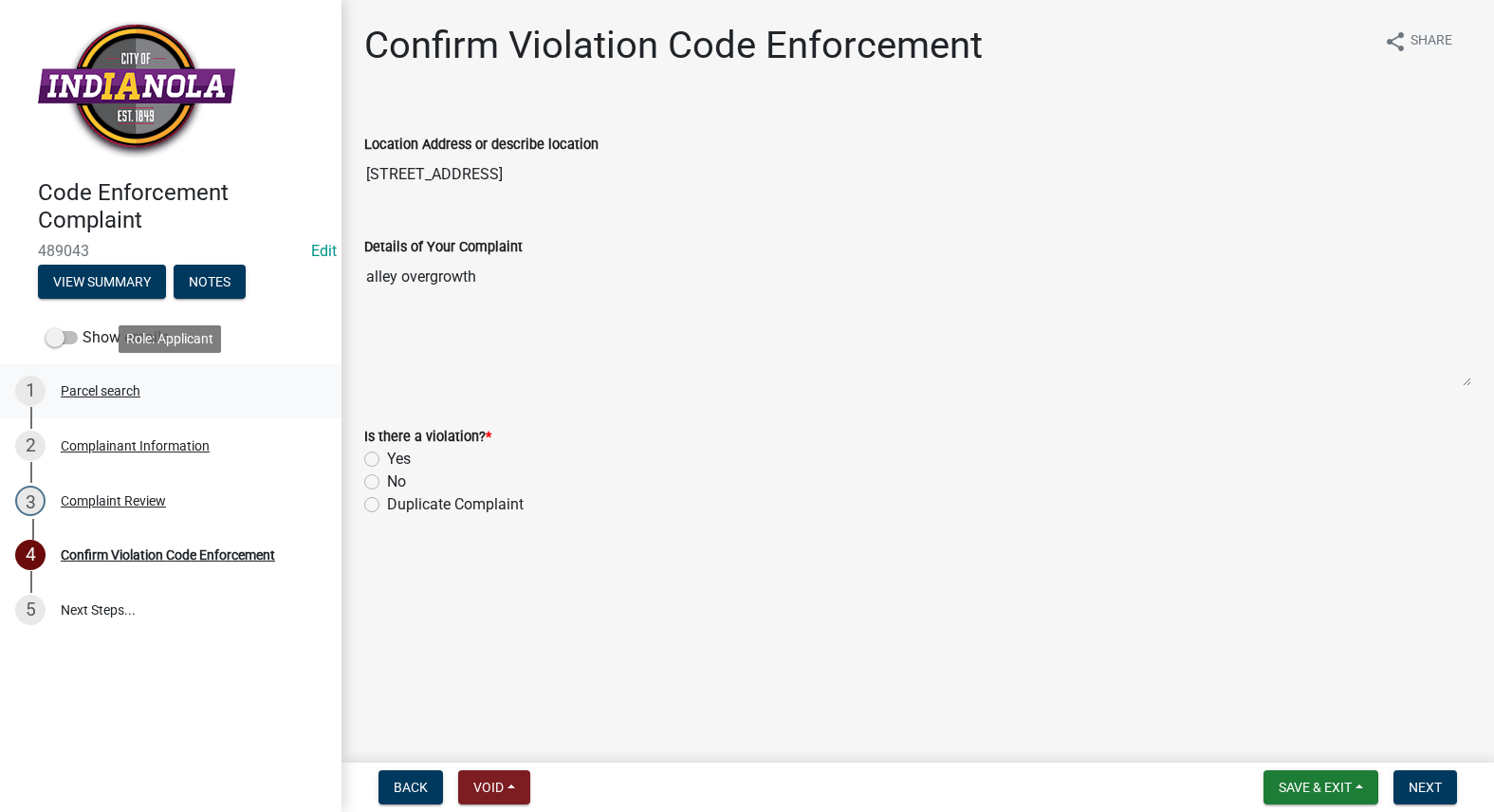
click at [89, 379] on div "1 Parcel search" at bounding box center [163, 390] width 296 height 30
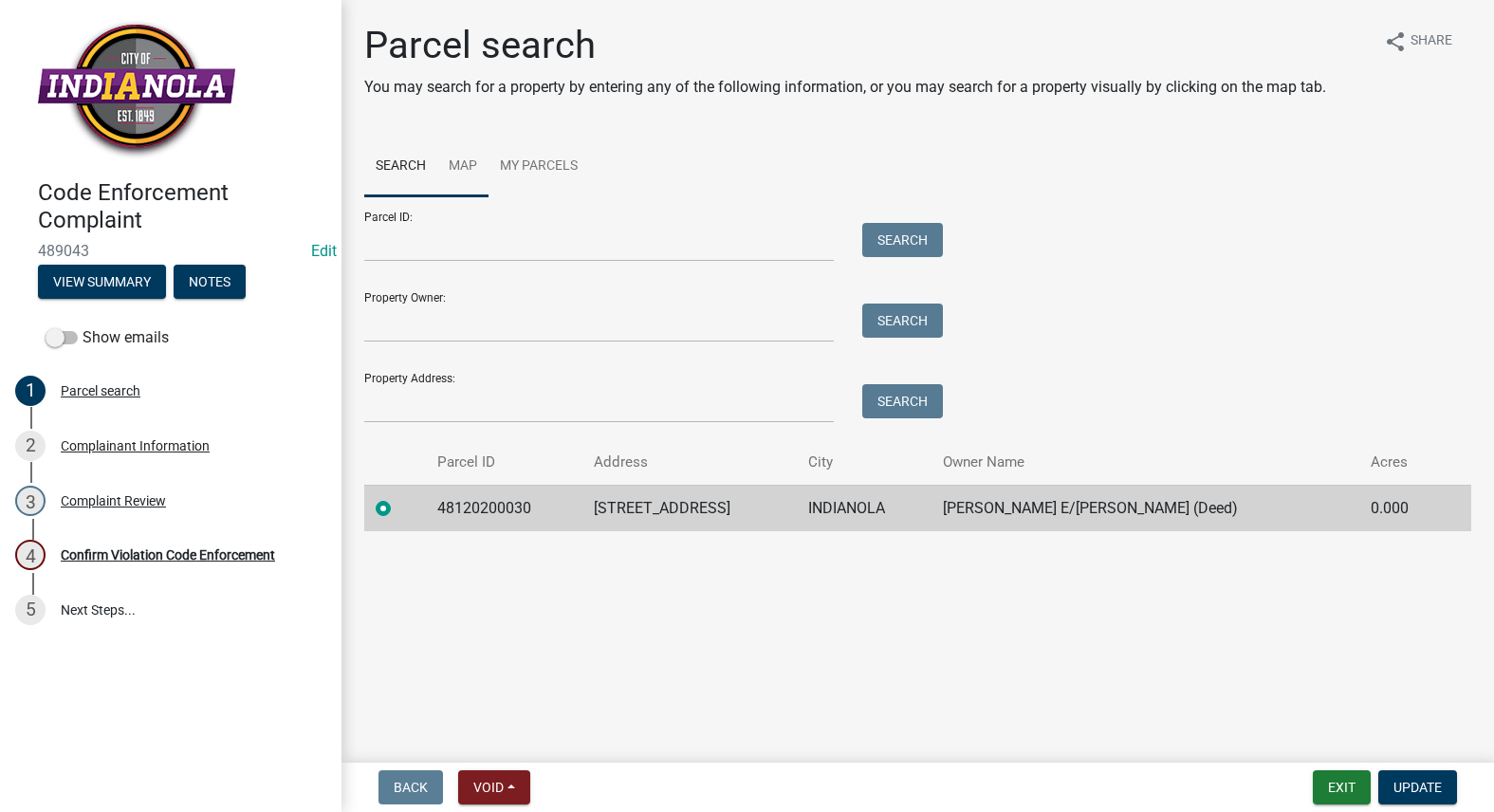
click at [462, 160] on link "Map" at bounding box center [462, 167] width 51 height 60
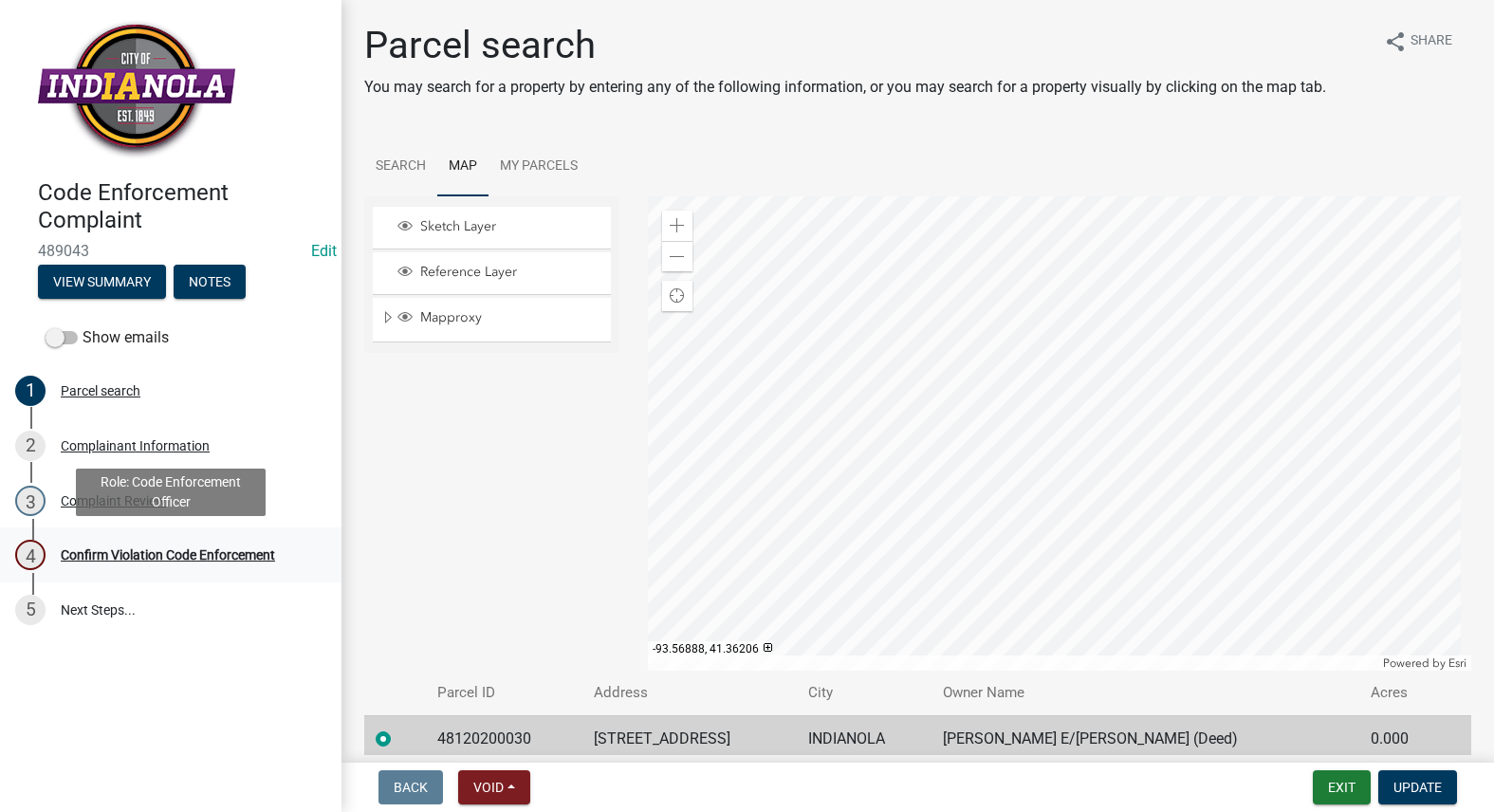
click at [100, 558] on div "Confirm Violation Code Enforcement" at bounding box center [167, 555] width 215 height 14
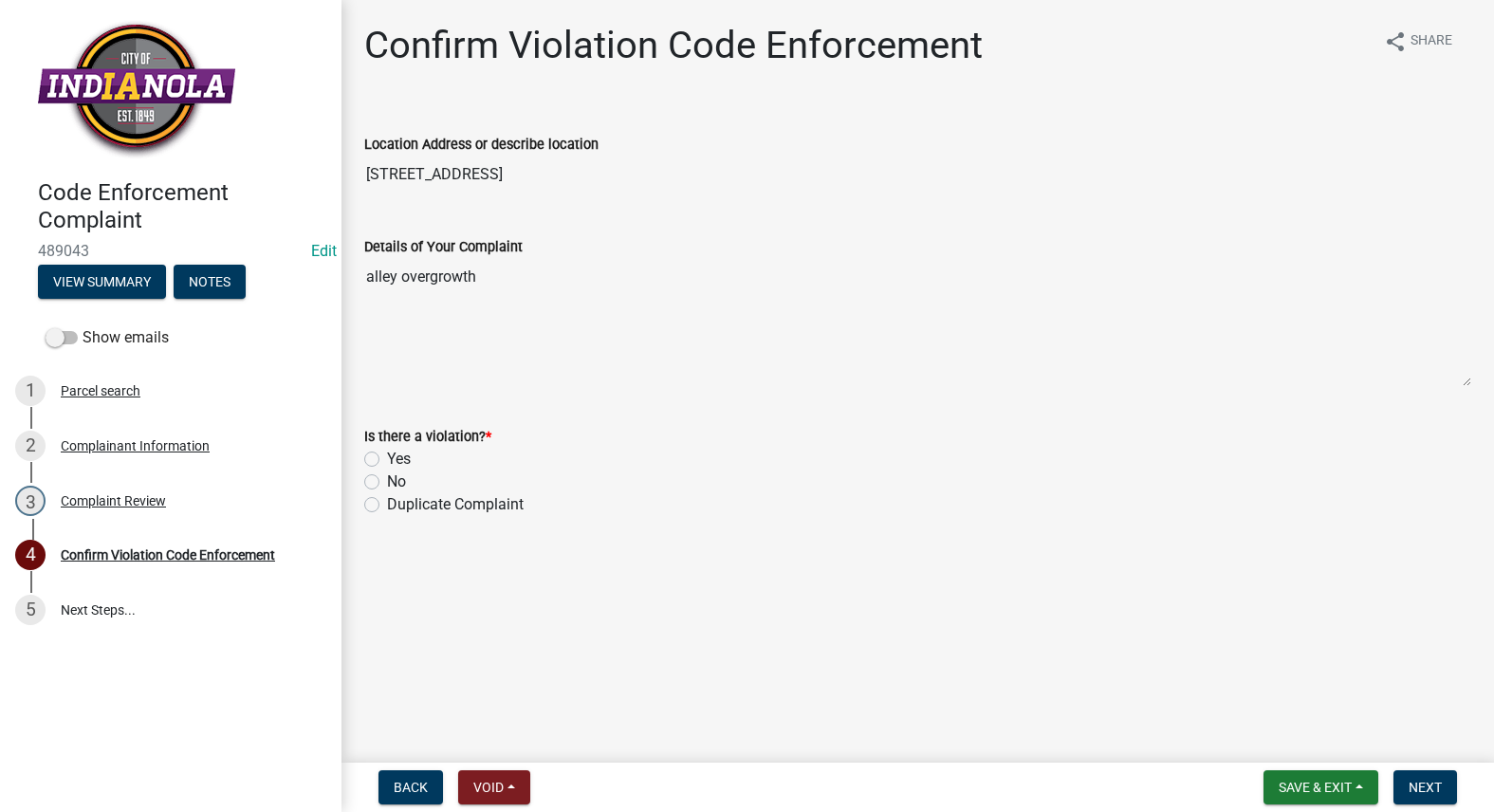
click at [387, 458] on label "Yes" at bounding box center [398, 458] width 23 height 22
click at [387, 458] on input "Yes" at bounding box center [392, 454] width 13 height 13
radio input "true"
click at [1449, 784] on button "Next" at bounding box center [1424, 787] width 63 height 34
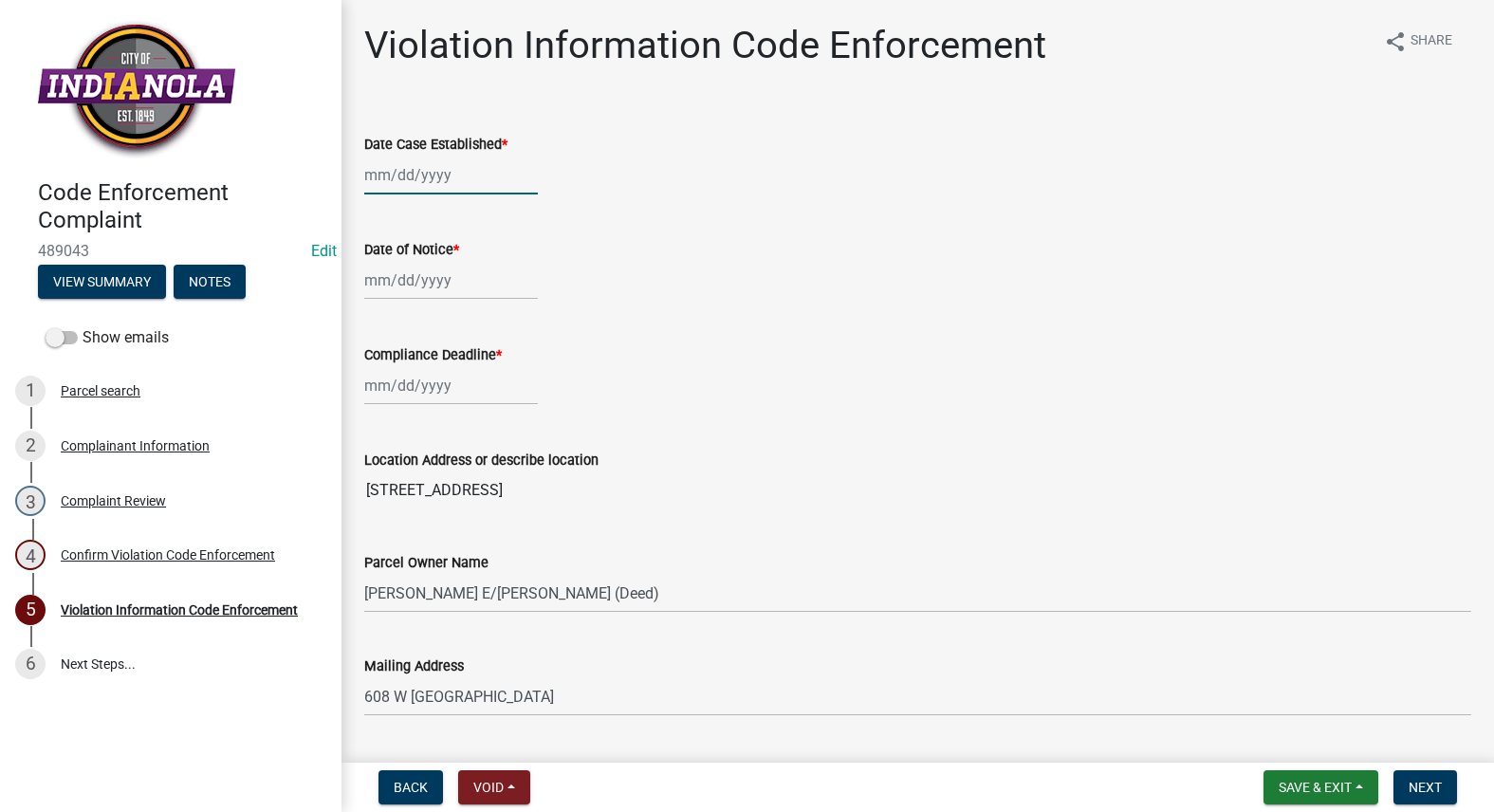
click at [417, 183] on div at bounding box center [451, 175] width 174 height 39
select select "10"
select select "2025"
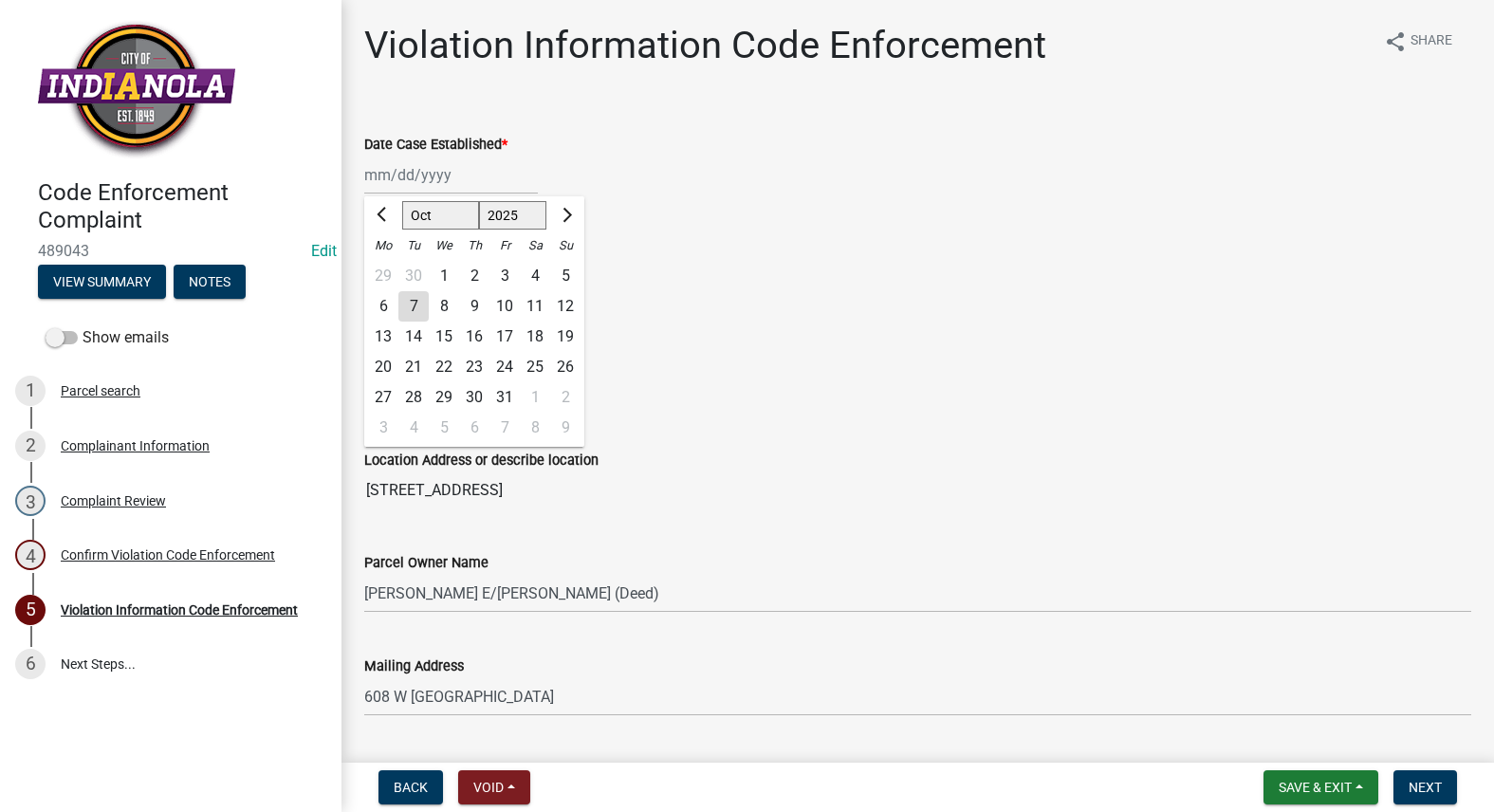
click at [413, 298] on div "7" at bounding box center [413, 306] width 30 height 30
type input "[DATE]"
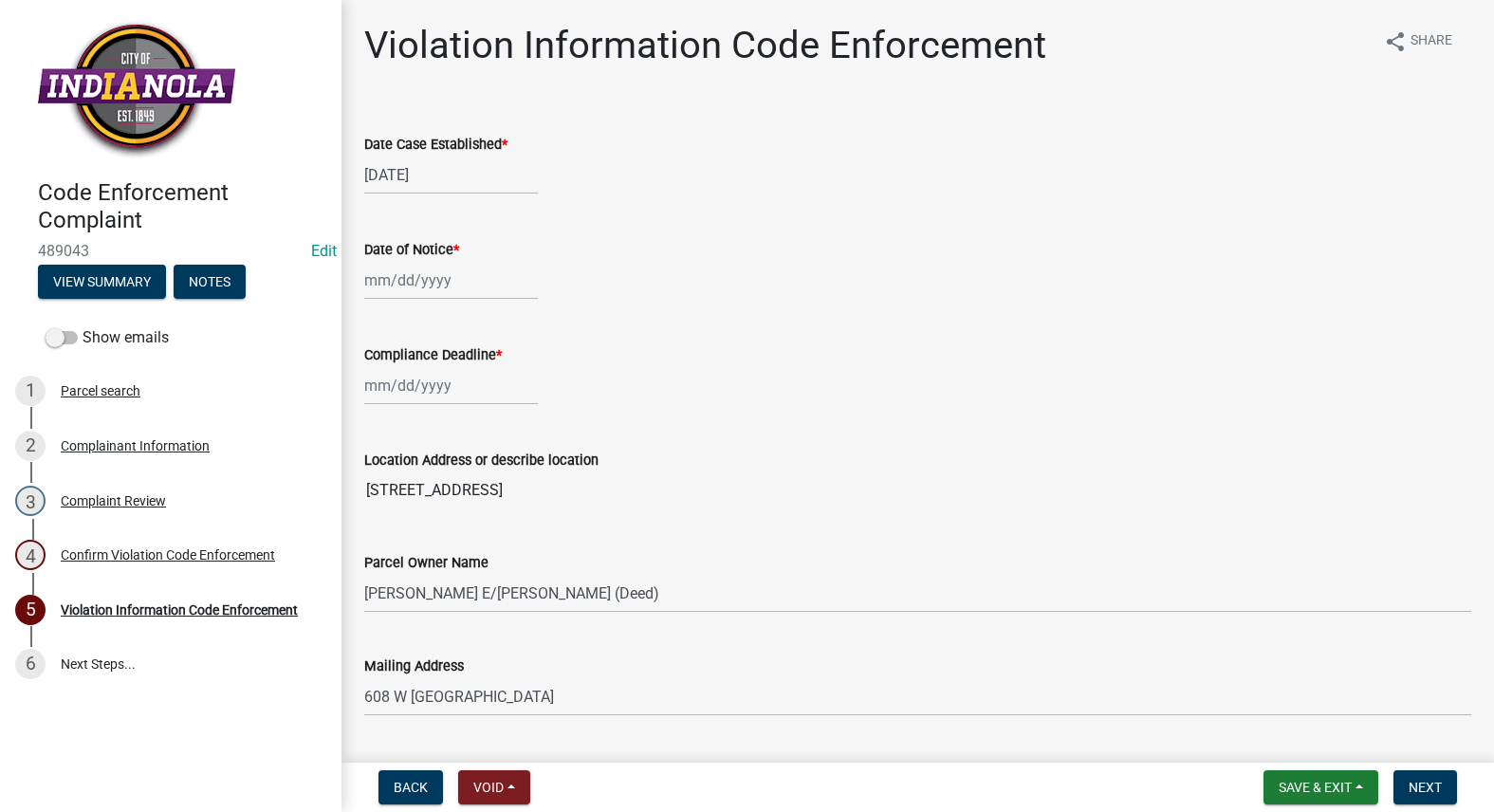
click at [407, 288] on div at bounding box center [451, 280] width 174 height 39
select select "10"
select select "2025"
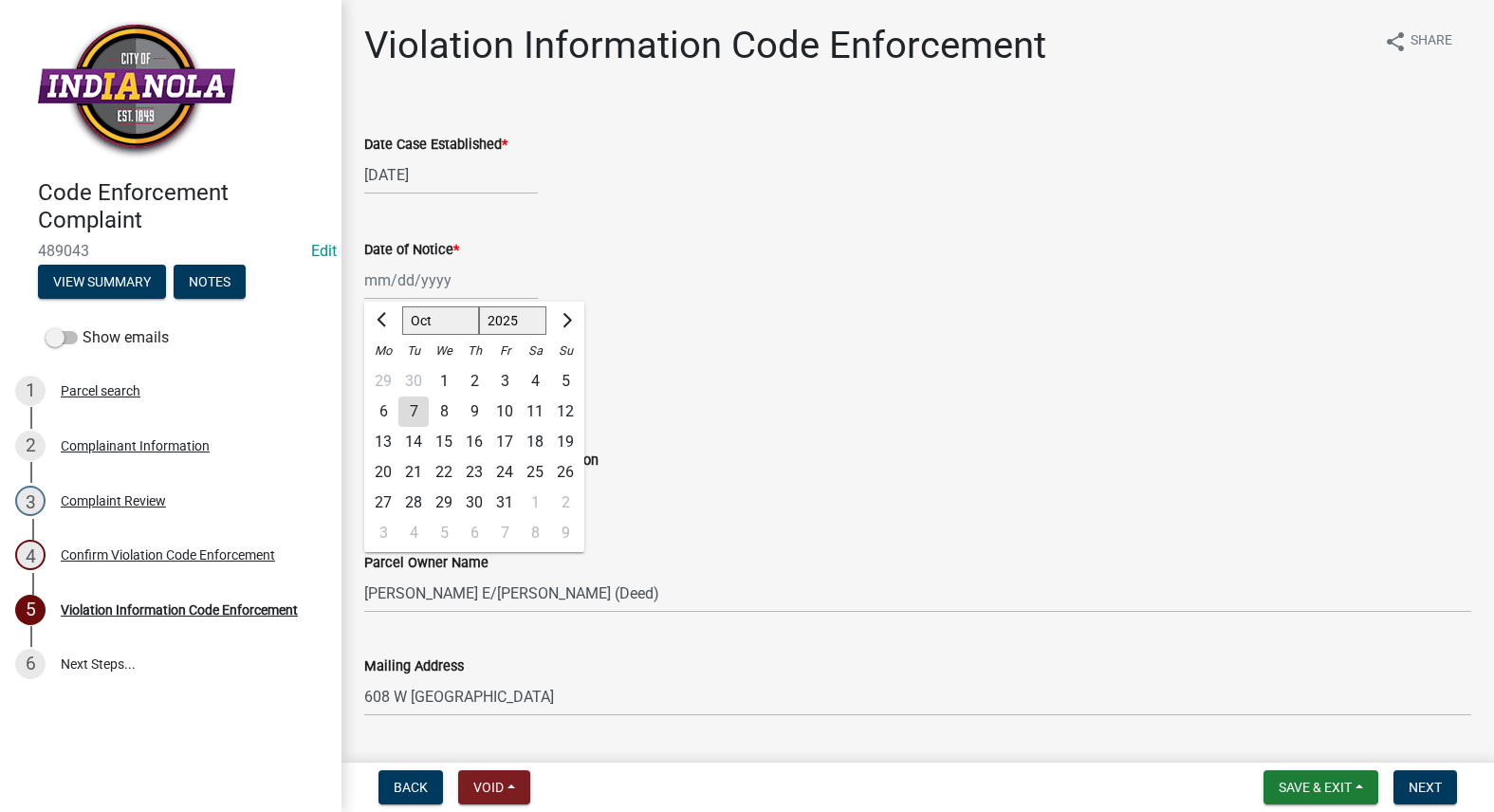
click at [442, 444] on div "15" at bounding box center [443, 441] width 30 height 30
type input "[DATE]"
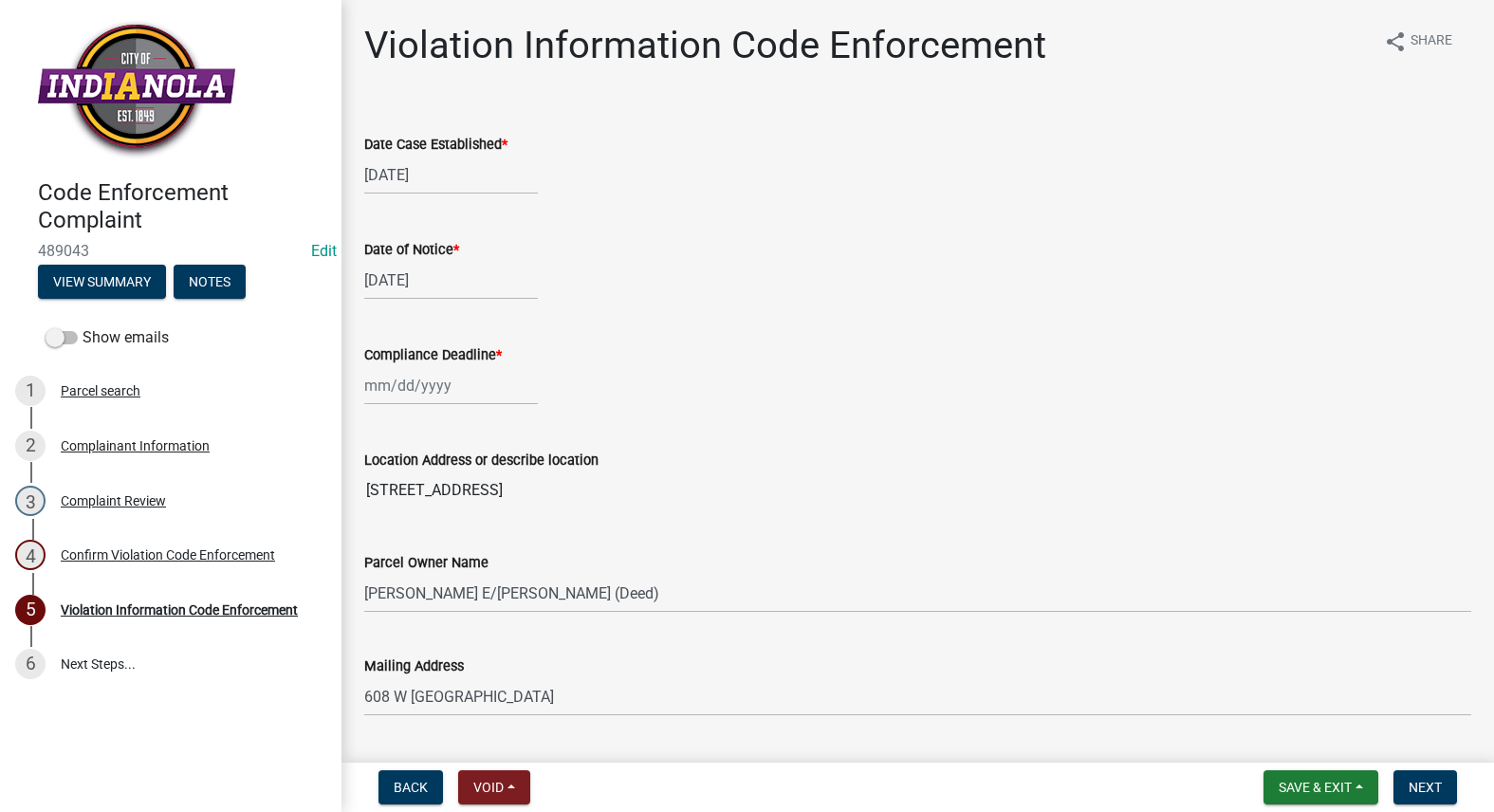
click at [415, 290] on div "[DATE]" at bounding box center [451, 280] width 174 height 39
select select "10"
select select "2025"
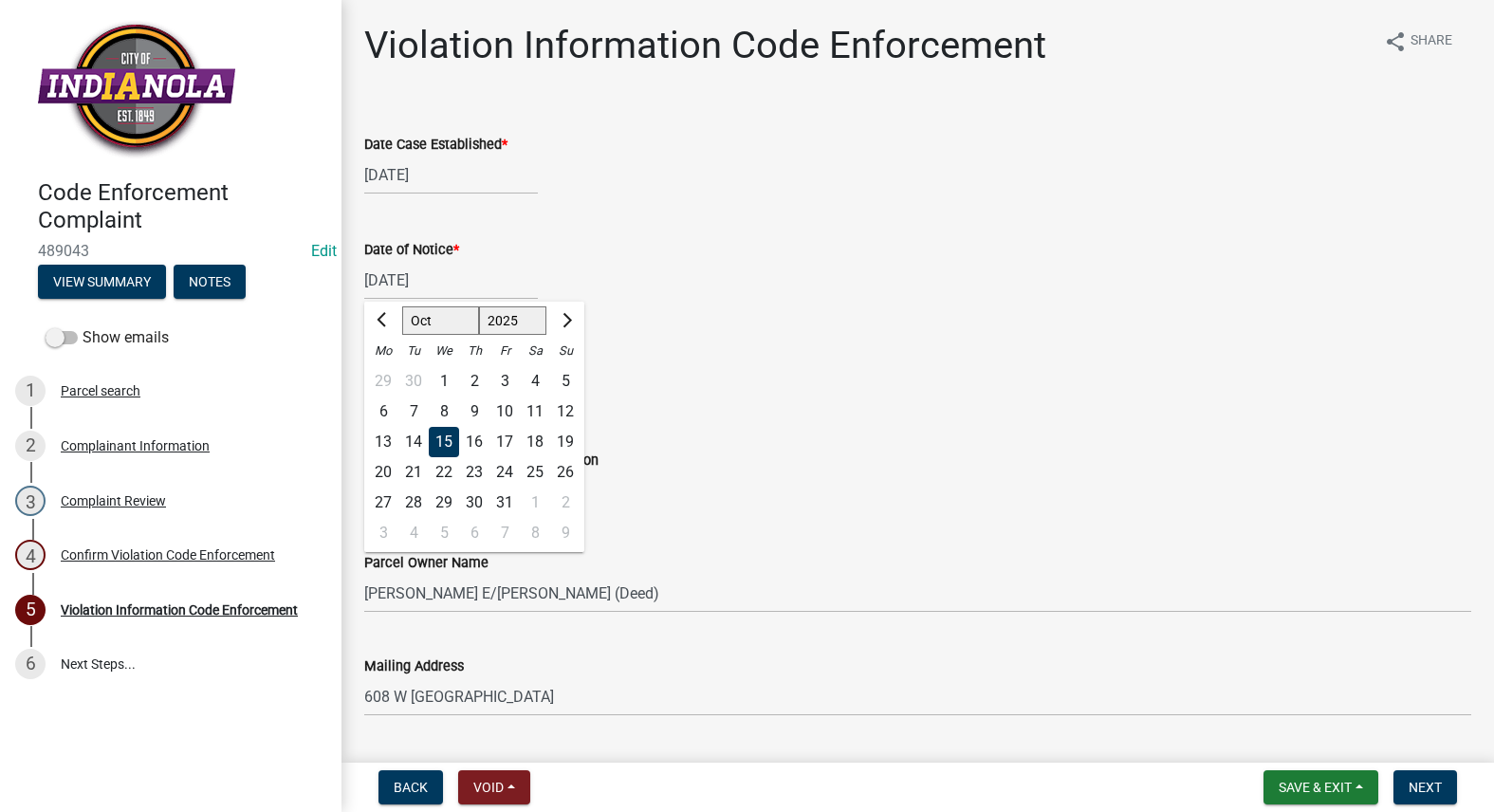
click at [416, 411] on div "7" at bounding box center [413, 411] width 30 height 30
type input "[DATE]"
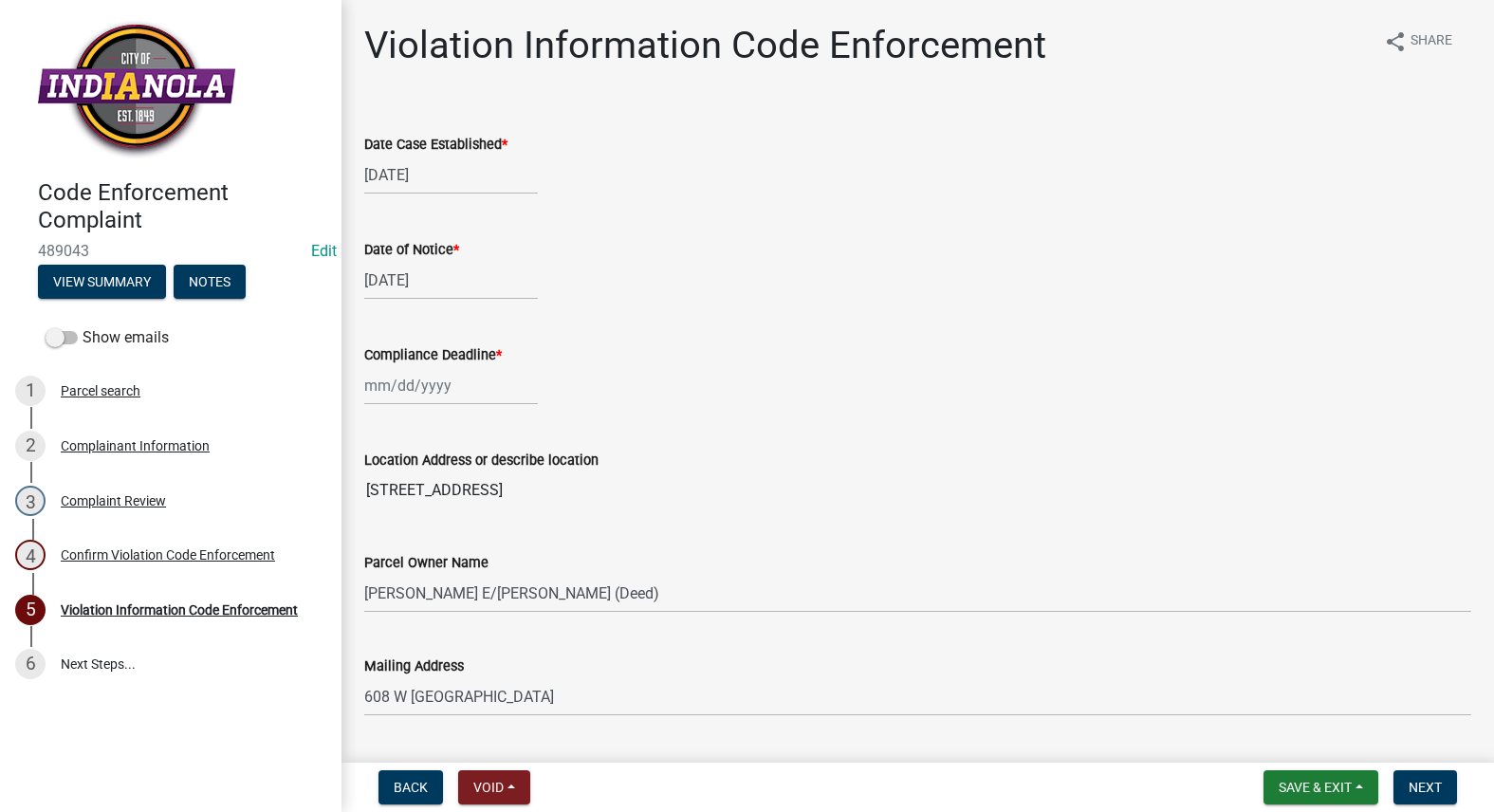
click at [423, 385] on div at bounding box center [451, 386] width 174 height 39
select select "10"
select select "2025"
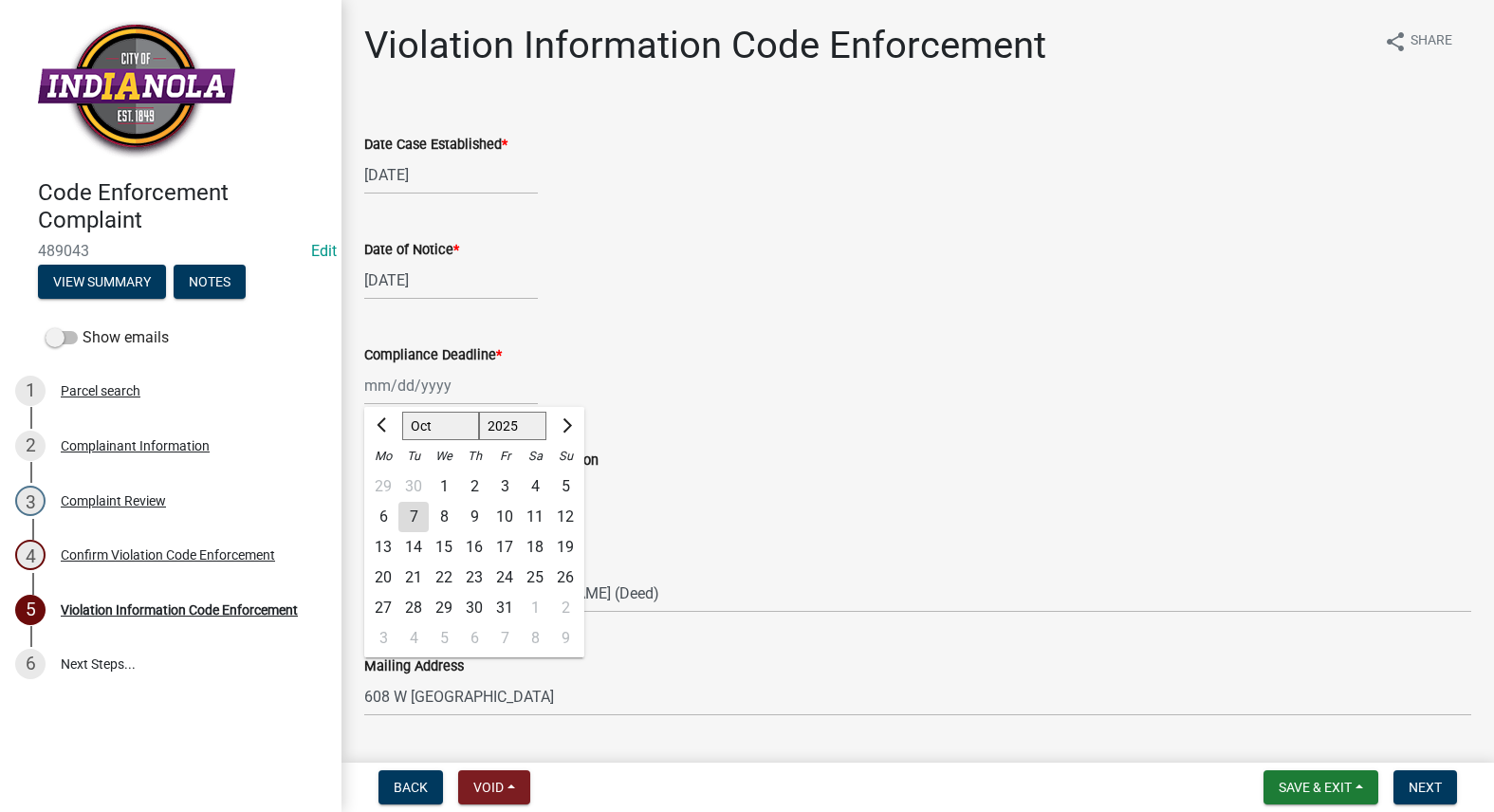
click at [446, 539] on div "15" at bounding box center [443, 547] width 30 height 30
type input "[DATE]"
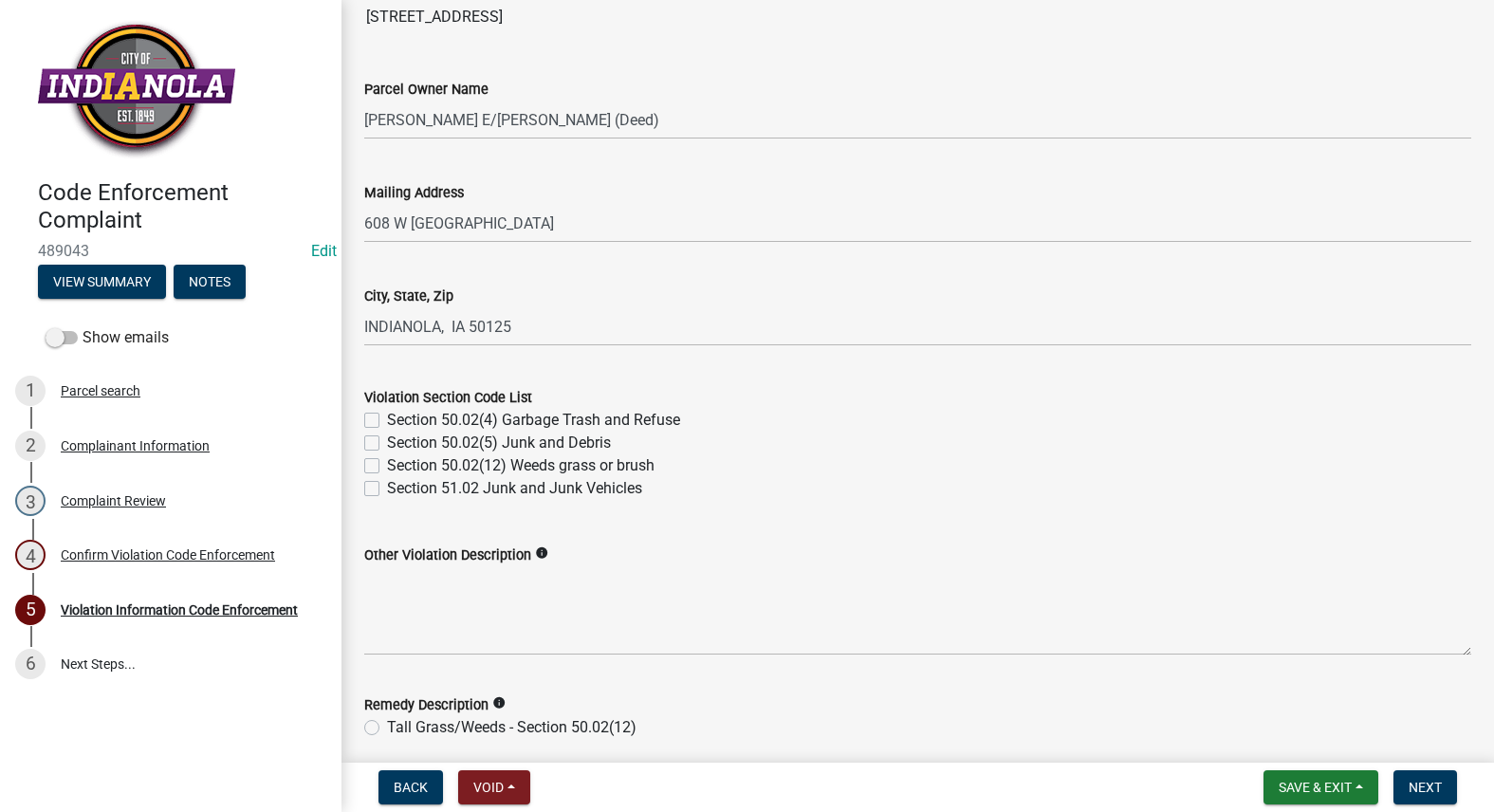
scroll to position [474, 0]
click at [387, 460] on label "Section 50.02(12) Weeds grass or brush" at bounding box center [520, 464] width 267 height 22
click at [387, 460] on input "Section 50.02(12) Weeds grass or brush" at bounding box center [392, 459] width 13 height 13
checkbox input "true"
checkbox input "false"
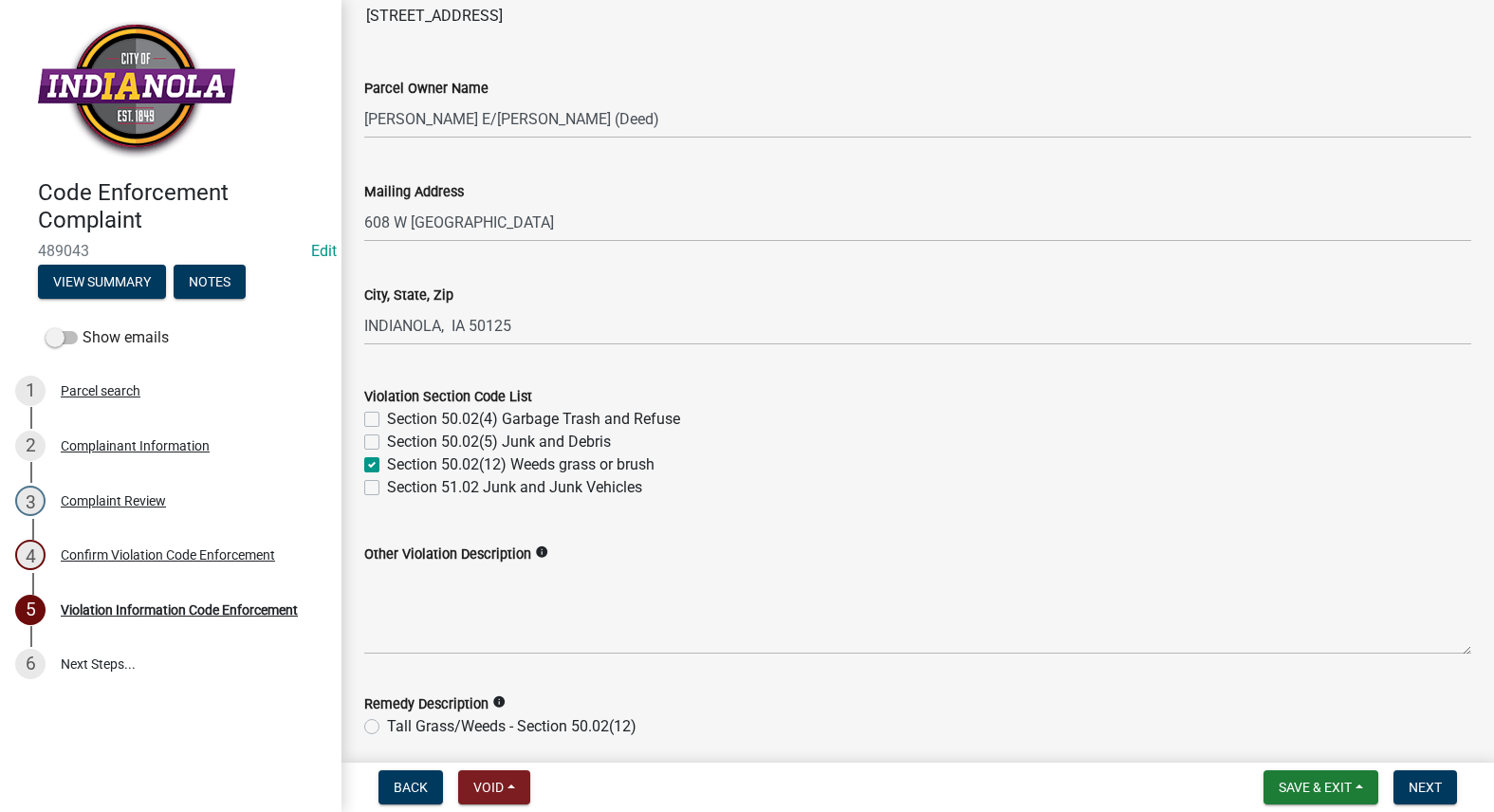
checkbox input "false"
checkbox input "true"
checkbox input "false"
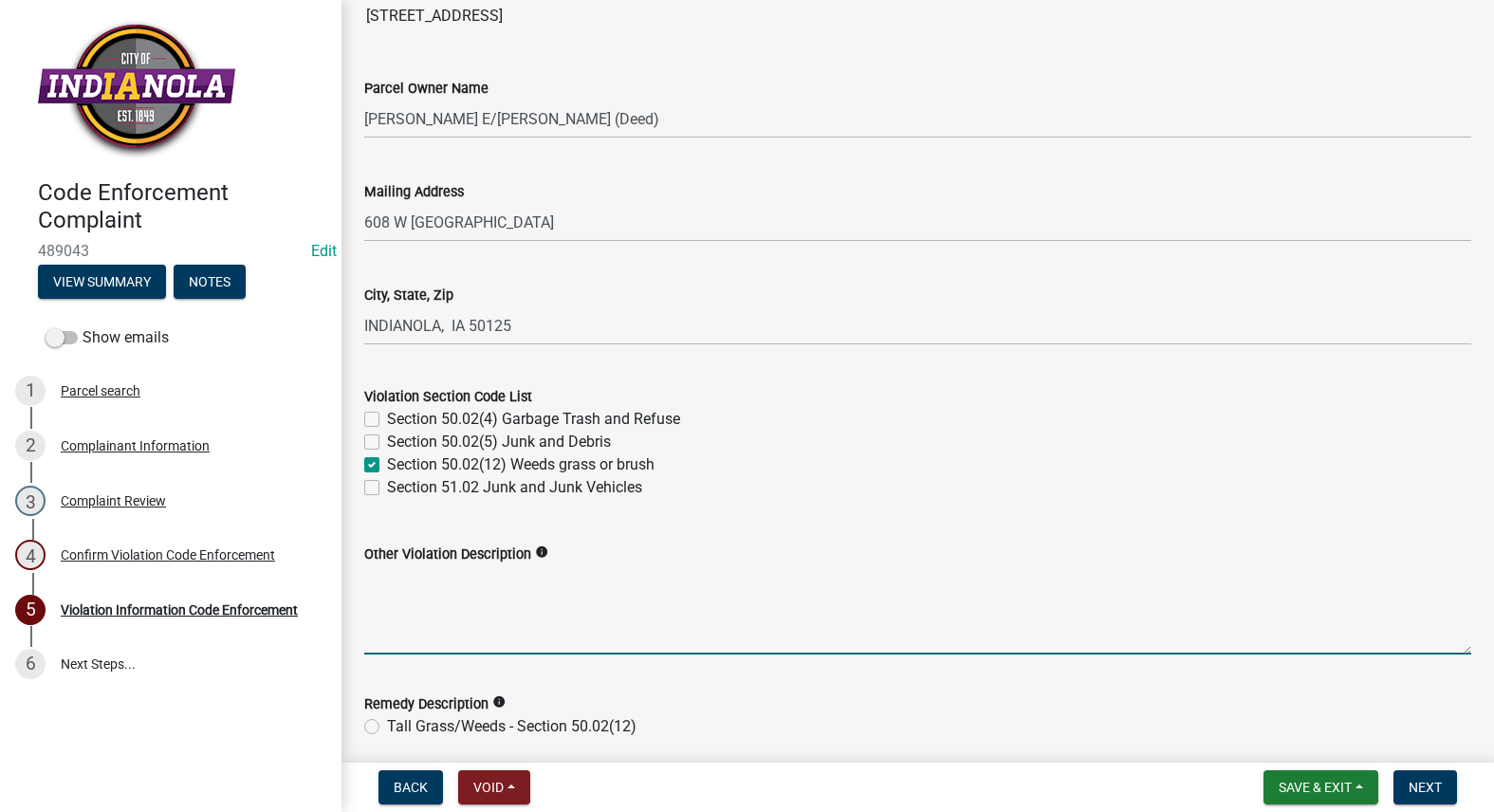
click at [427, 597] on textarea "Other Violation Description" at bounding box center [917, 610] width 1106 height 89
paste textarea "141.08 MAINTENANCE OF STREET TREES. It is the duty of all property owners havin…"
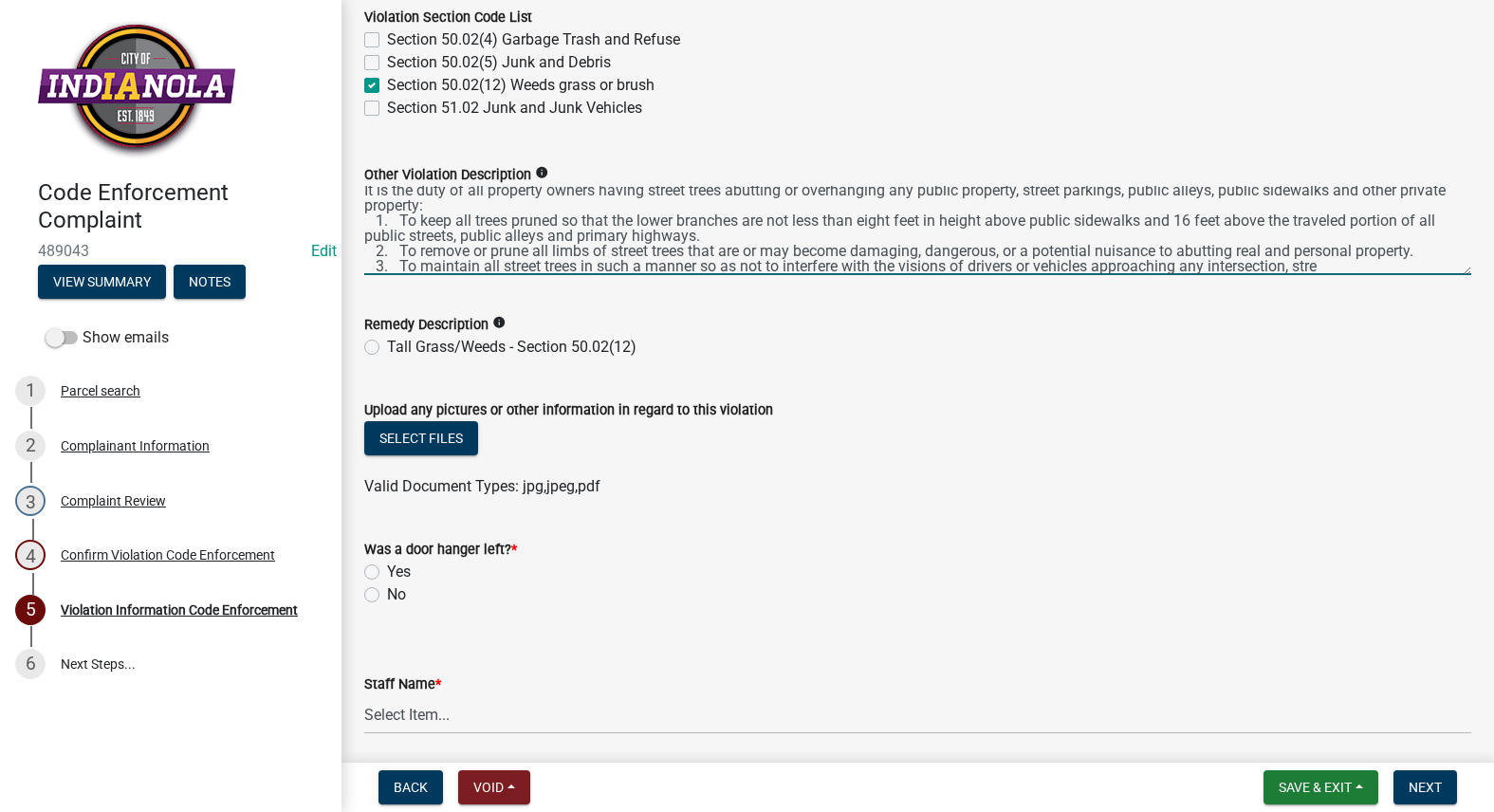
scroll to position [0, 0]
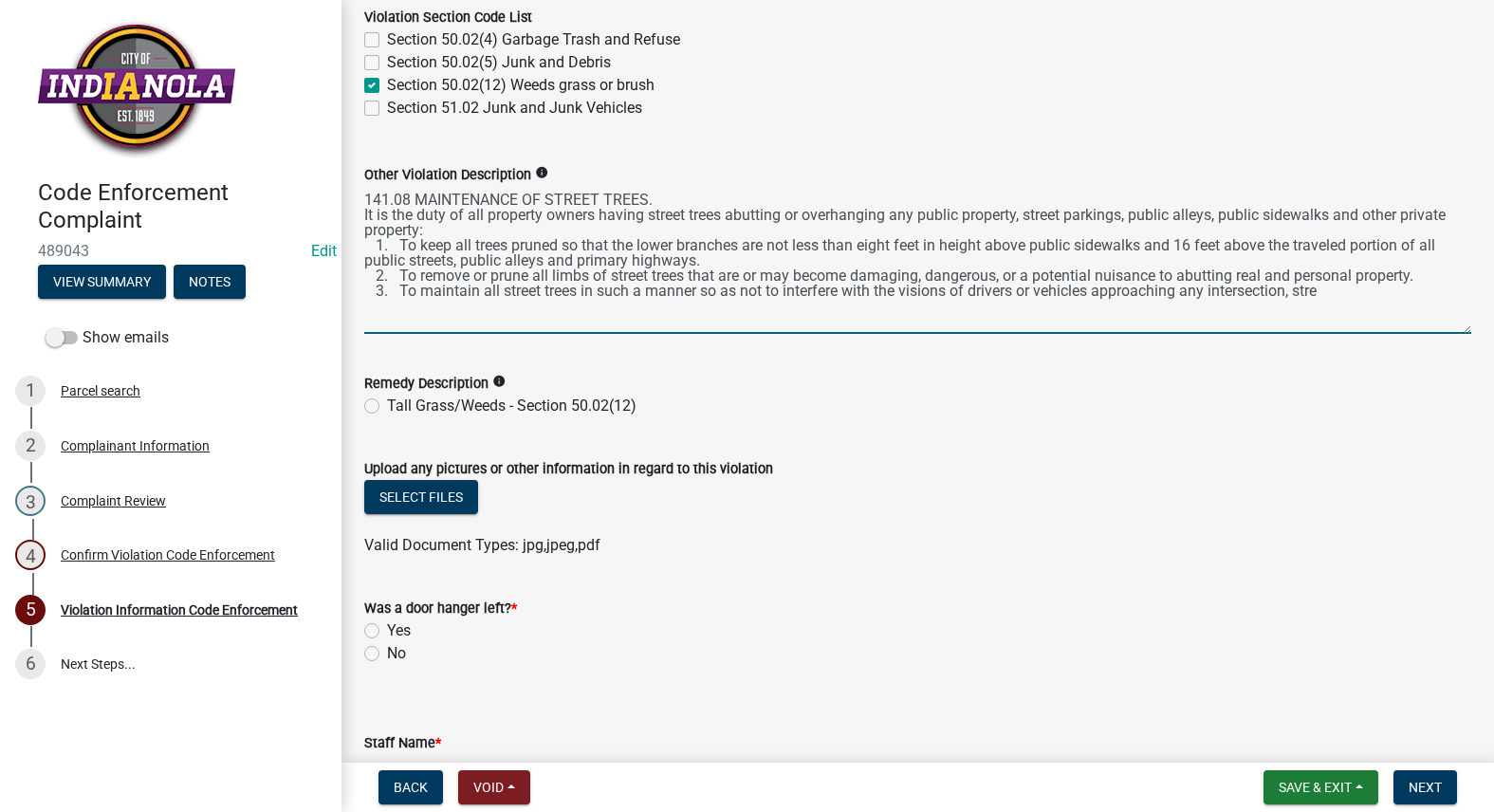
drag, startPoint x: 1452, startPoint y: 268, endPoint x: 1452, endPoint y: 327, distance: 59.0
click at [1452, 327] on textarea "141.08 MAINTENANCE OF STREET TREES. It is the duty of all property owners havin…" at bounding box center [917, 259] width 1106 height 148
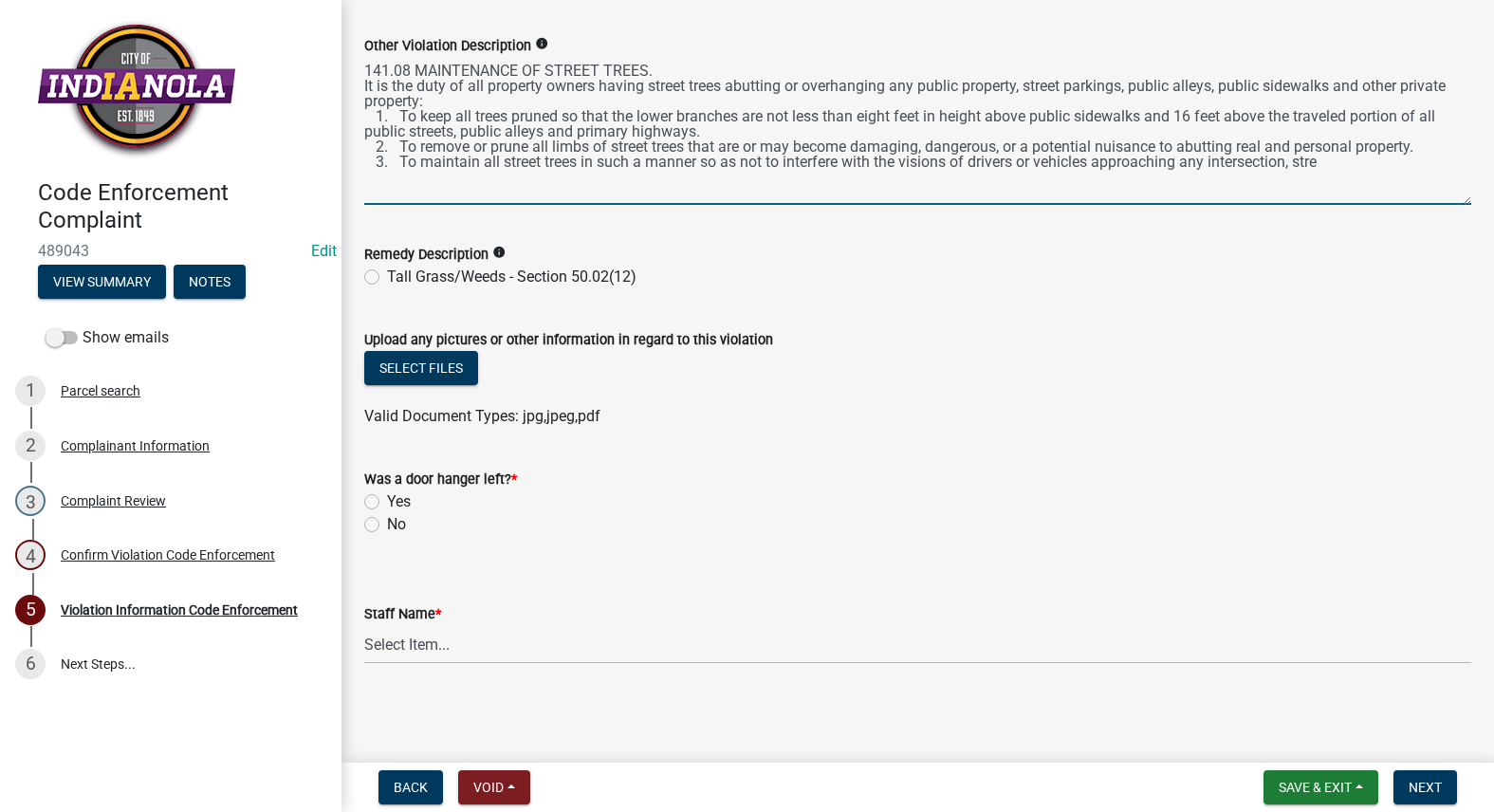
scroll to position [603, 0]
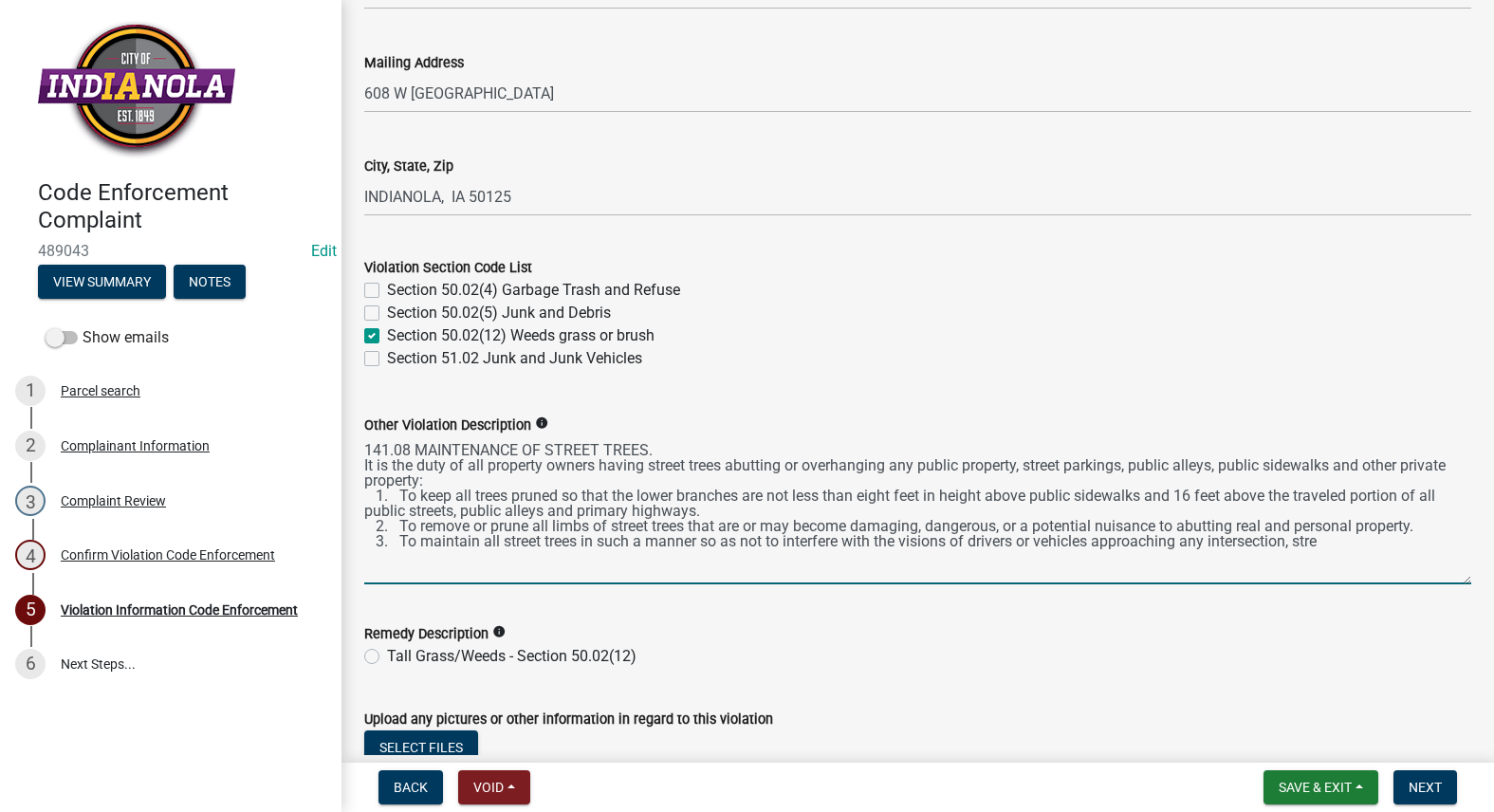
type textarea "141.08 MAINTENANCE OF STREET TREES. It is the duty of all property owners havin…"
click at [387, 336] on label "Section 50.02(12) Weeds grass or brush" at bounding box center [520, 335] width 267 height 22
click at [387, 336] on input "Section 50.02(12) Weeds grass or brush" at bounding box center [392, 330] width 13 height 13
checkbox input "false"
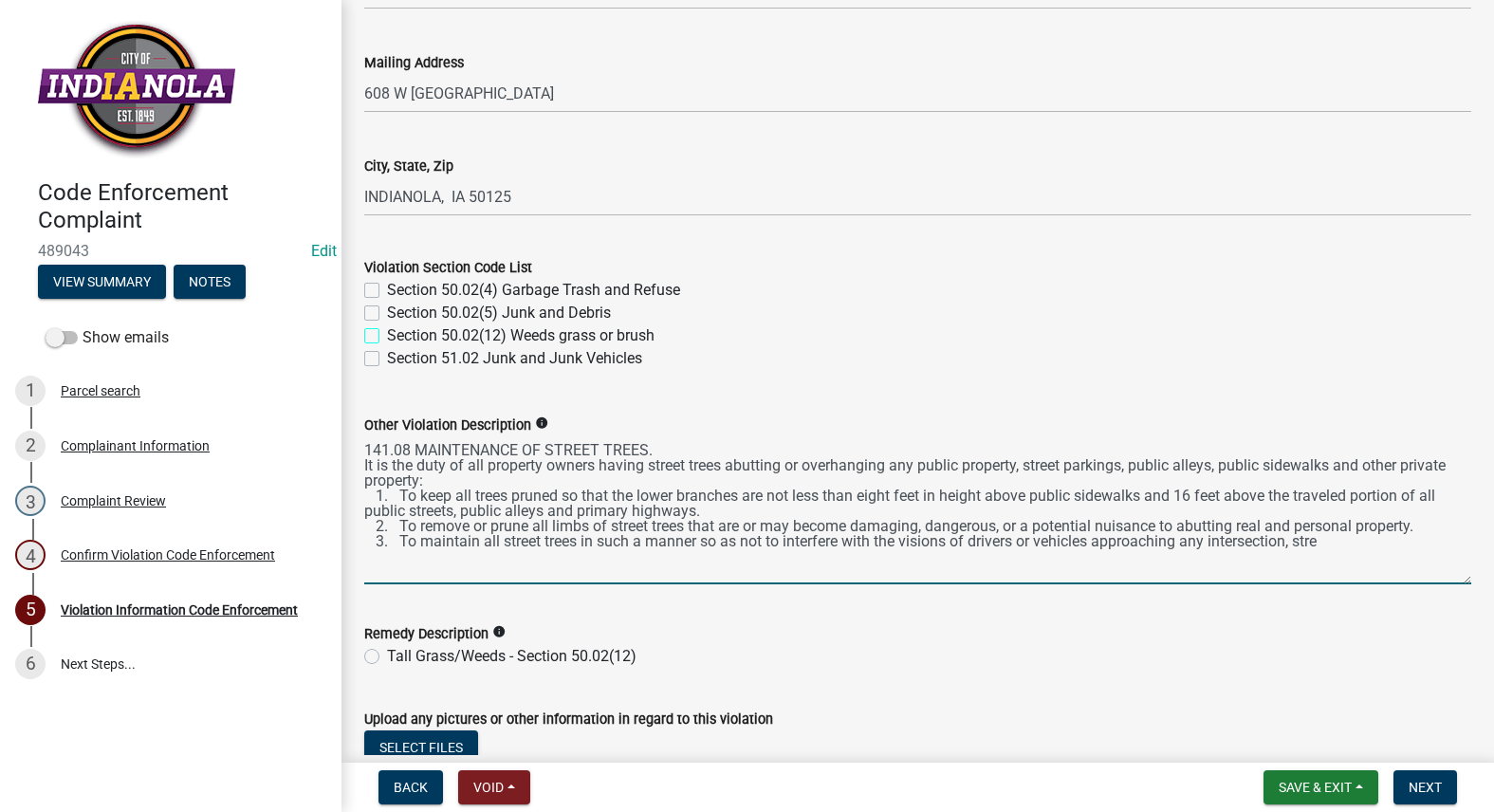
checkbox input "false"
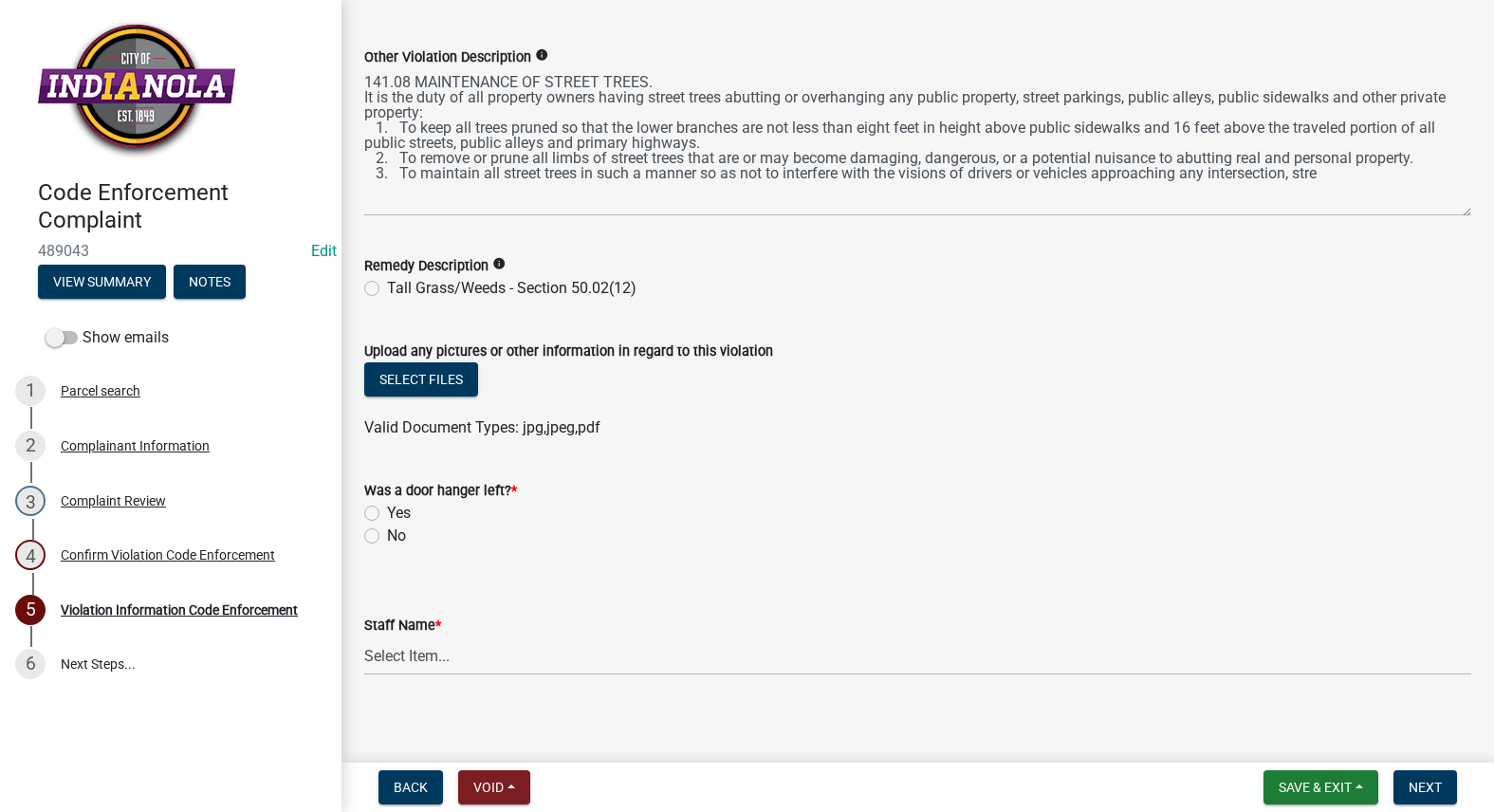
scroll to position [982, 0]
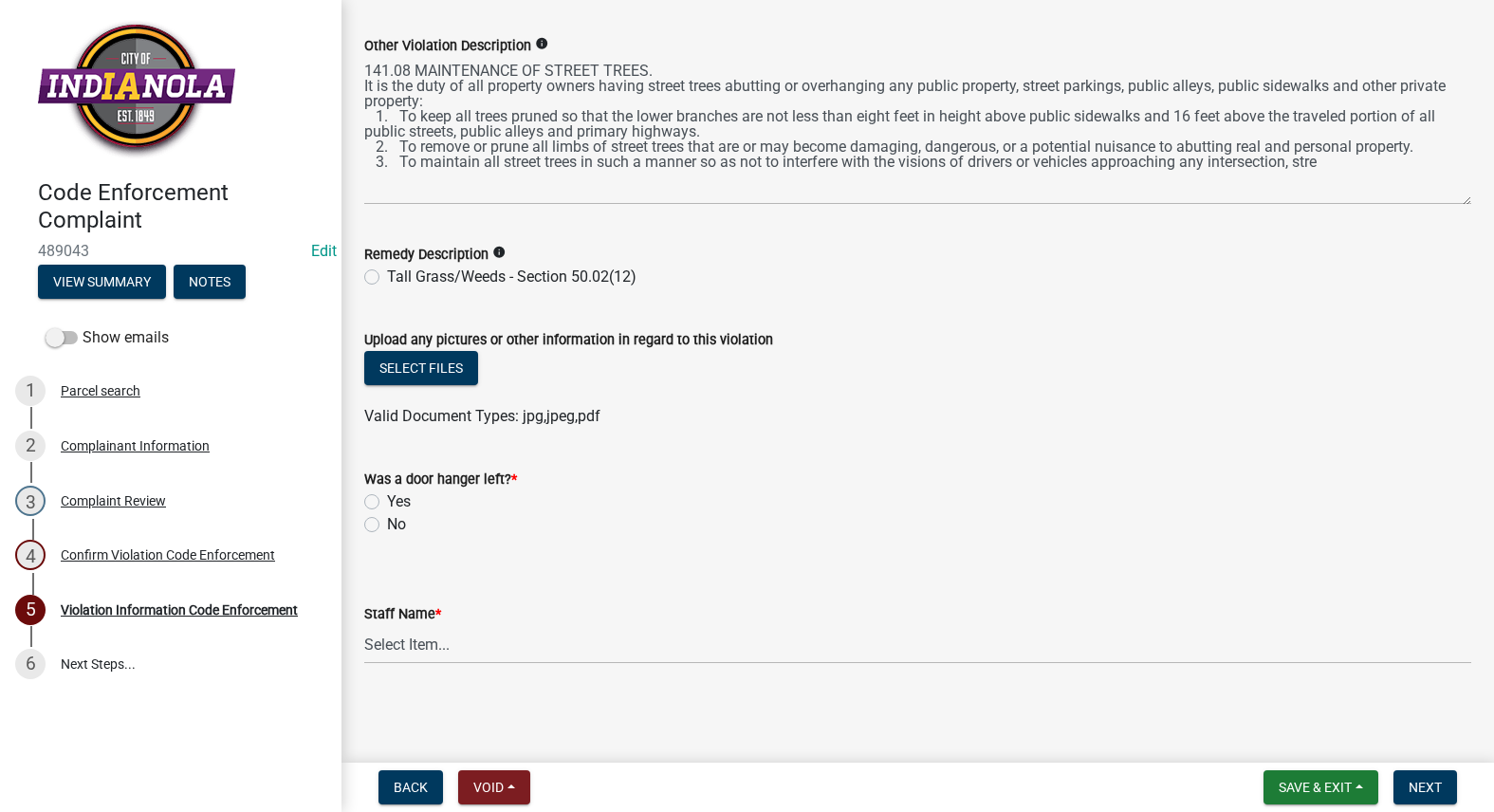
click at [854, 294] on wm-data-entity-input "Remedy Description info Tall Grass/Weeds - Section 50.02(12)" at bounding box center [917, 262] width 1106 height 85
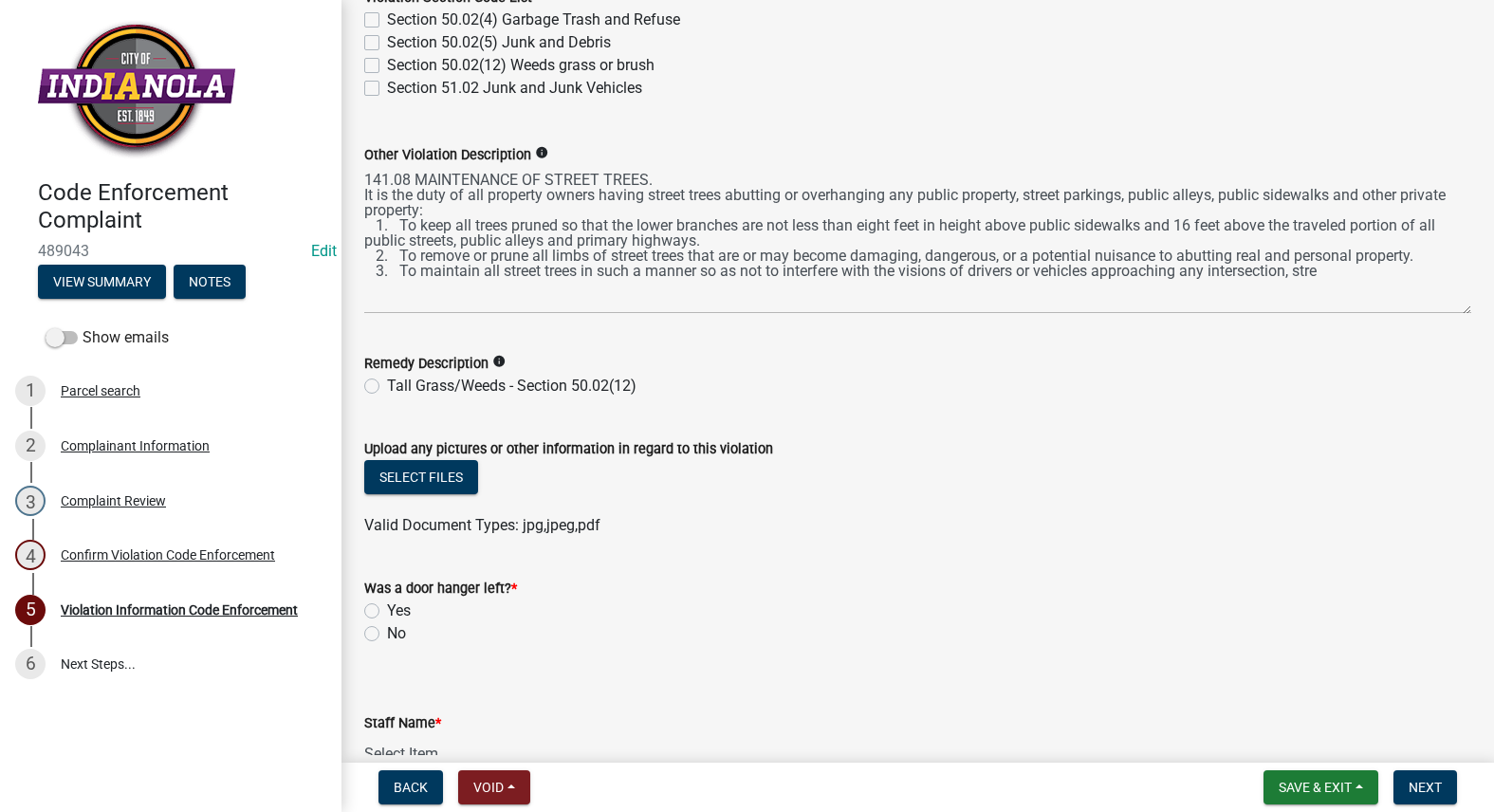
scroll to position [888, 0]
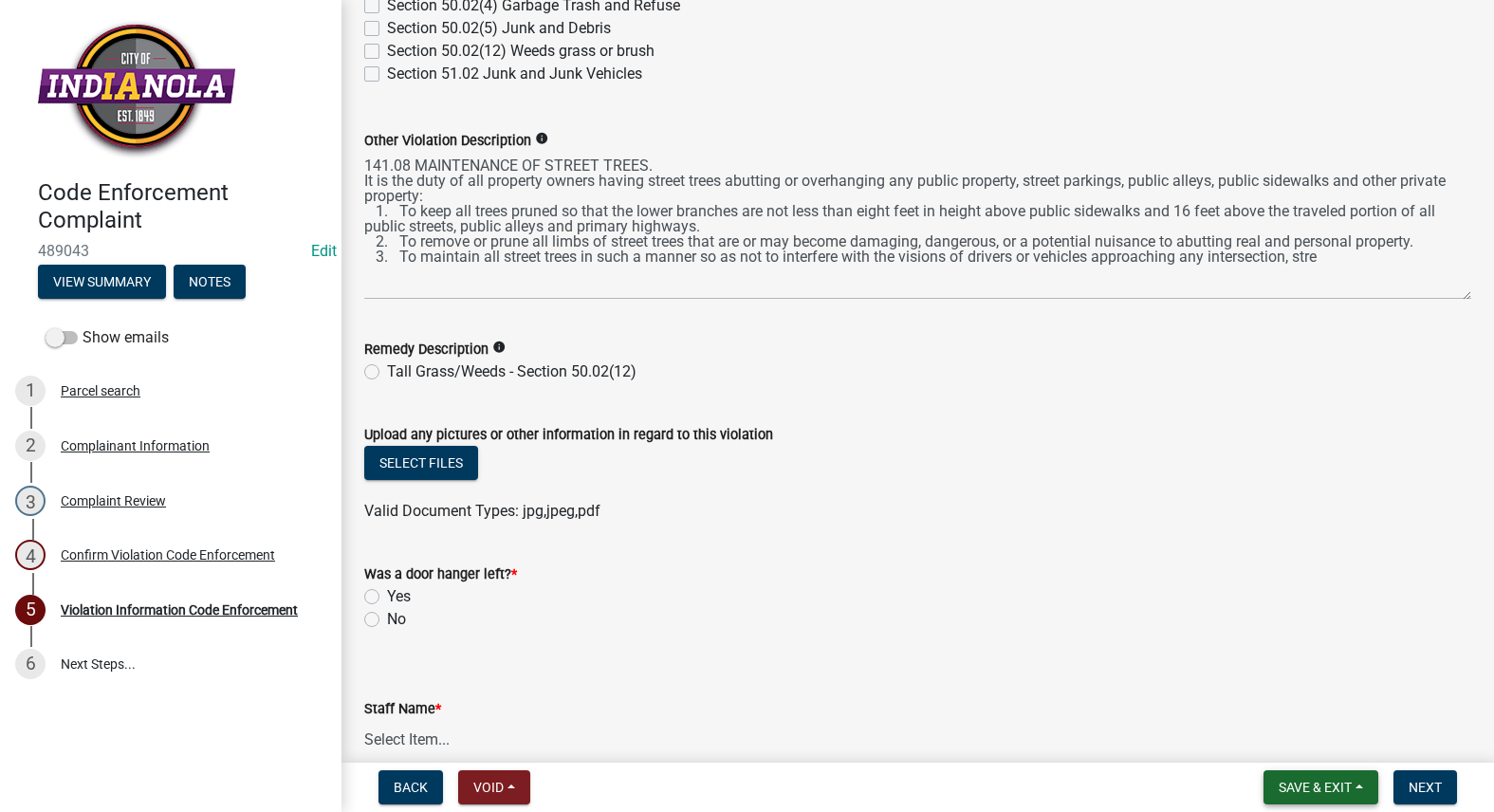
click at [1343, 792] on span "Save & Exit" at bounding box center [1314, 787] width 73 height 16
click at [1337, 744] on button "Save & Exit" at bounding box center [1302, 737] width 152 height 46
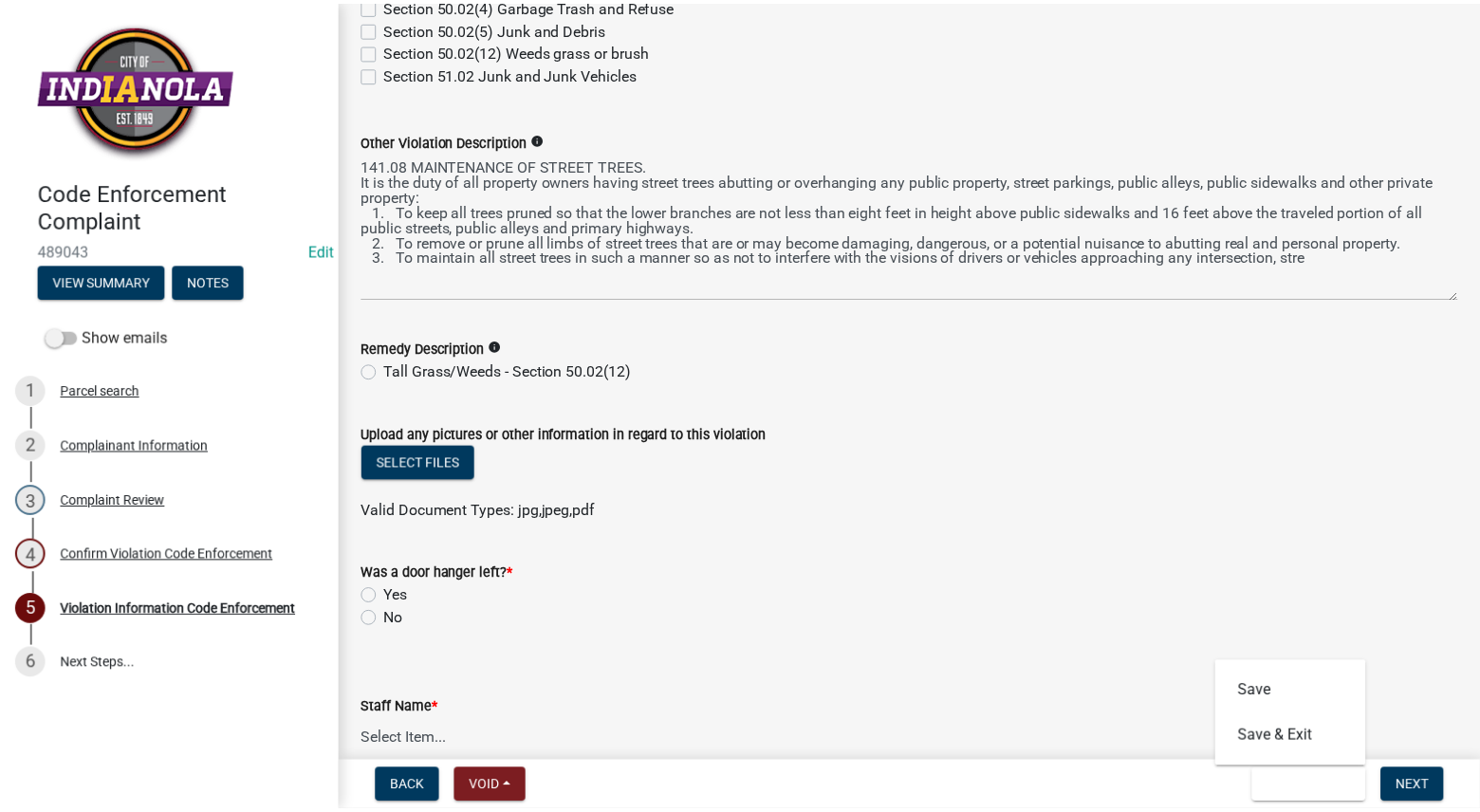
scroll to position [0, 0]
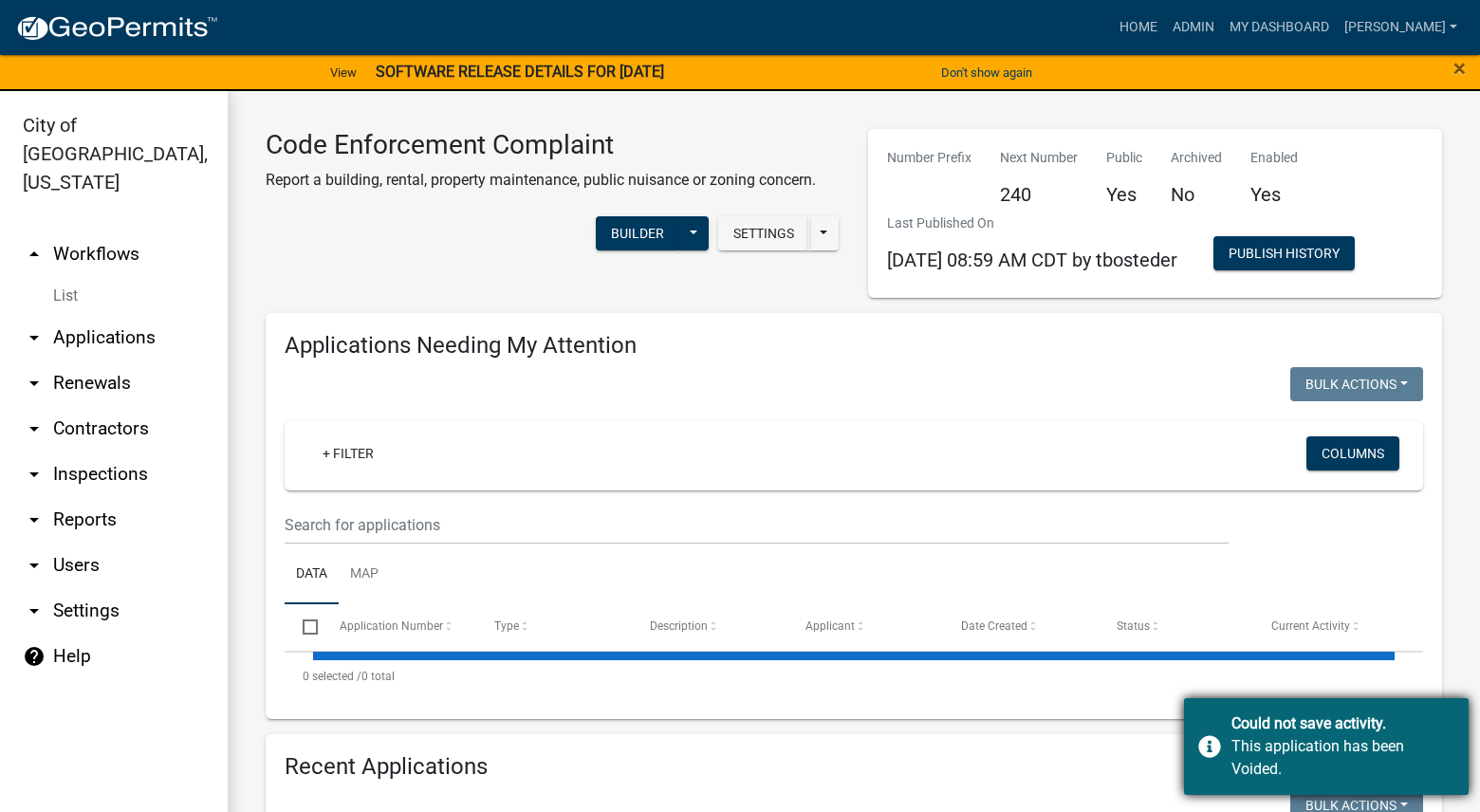
select select "3: 100"
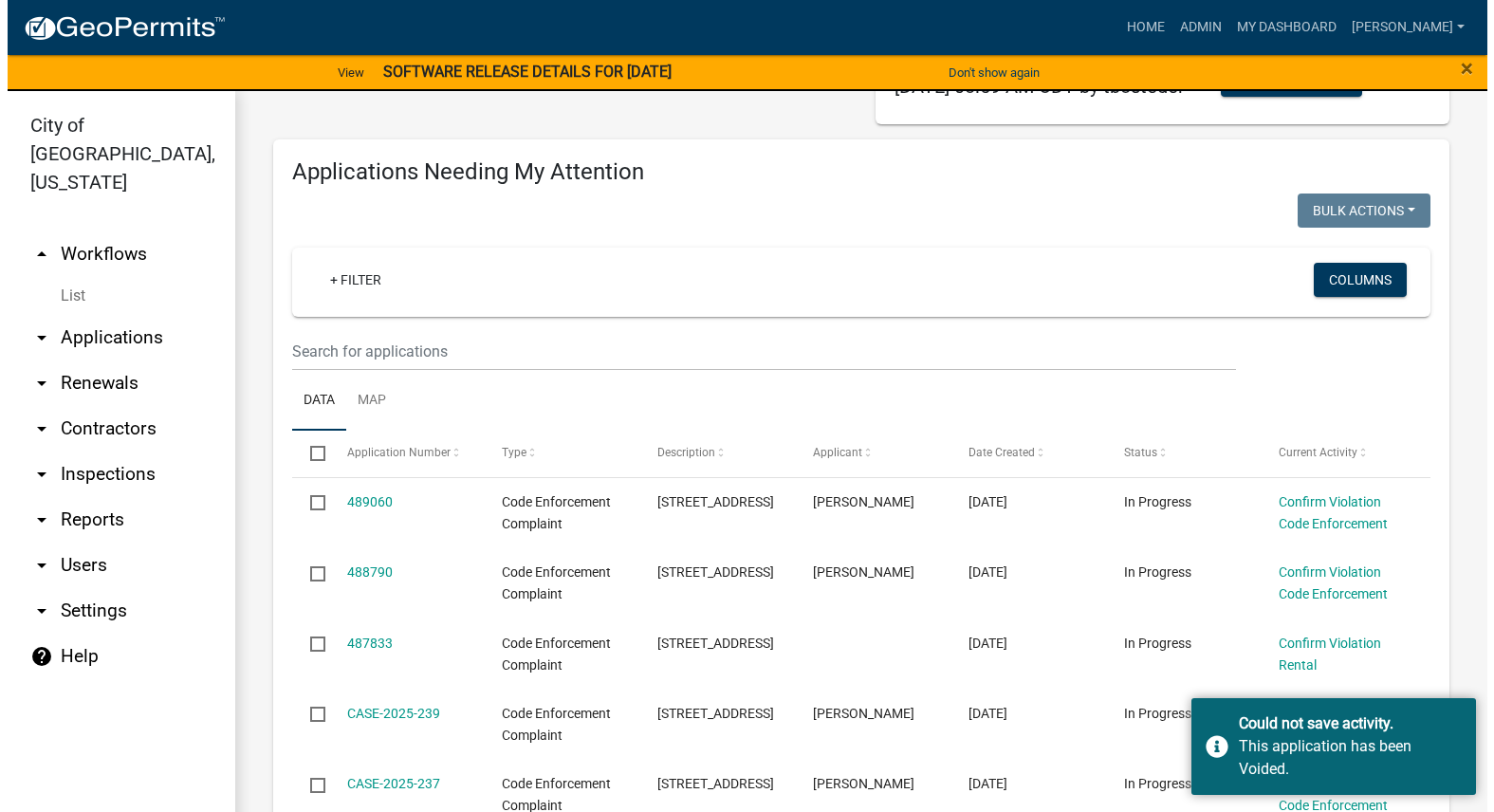
scroll to position [189, 0]
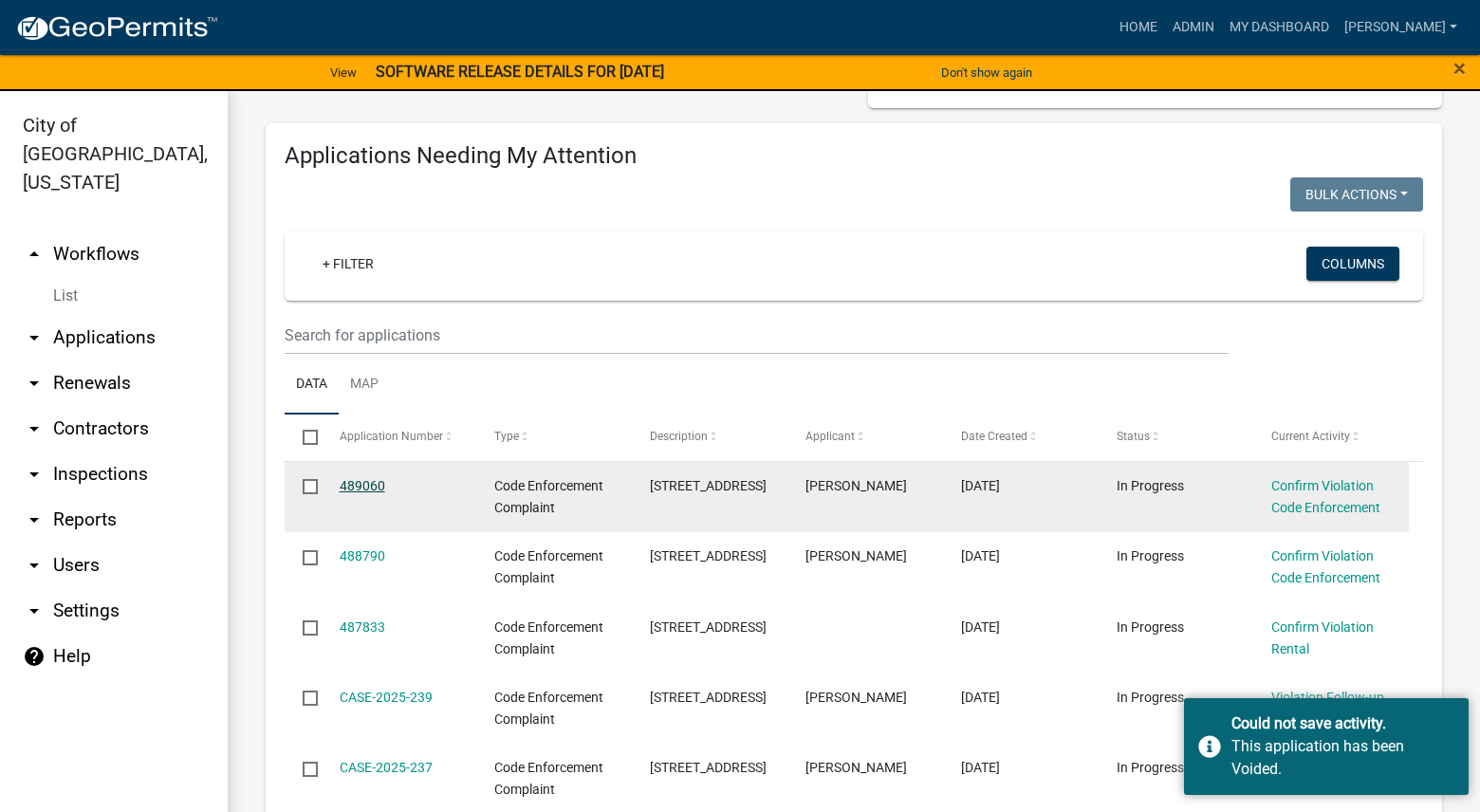
click at [353, 492] on link "489060" at bounding box center [361, 486] width 46 height 16
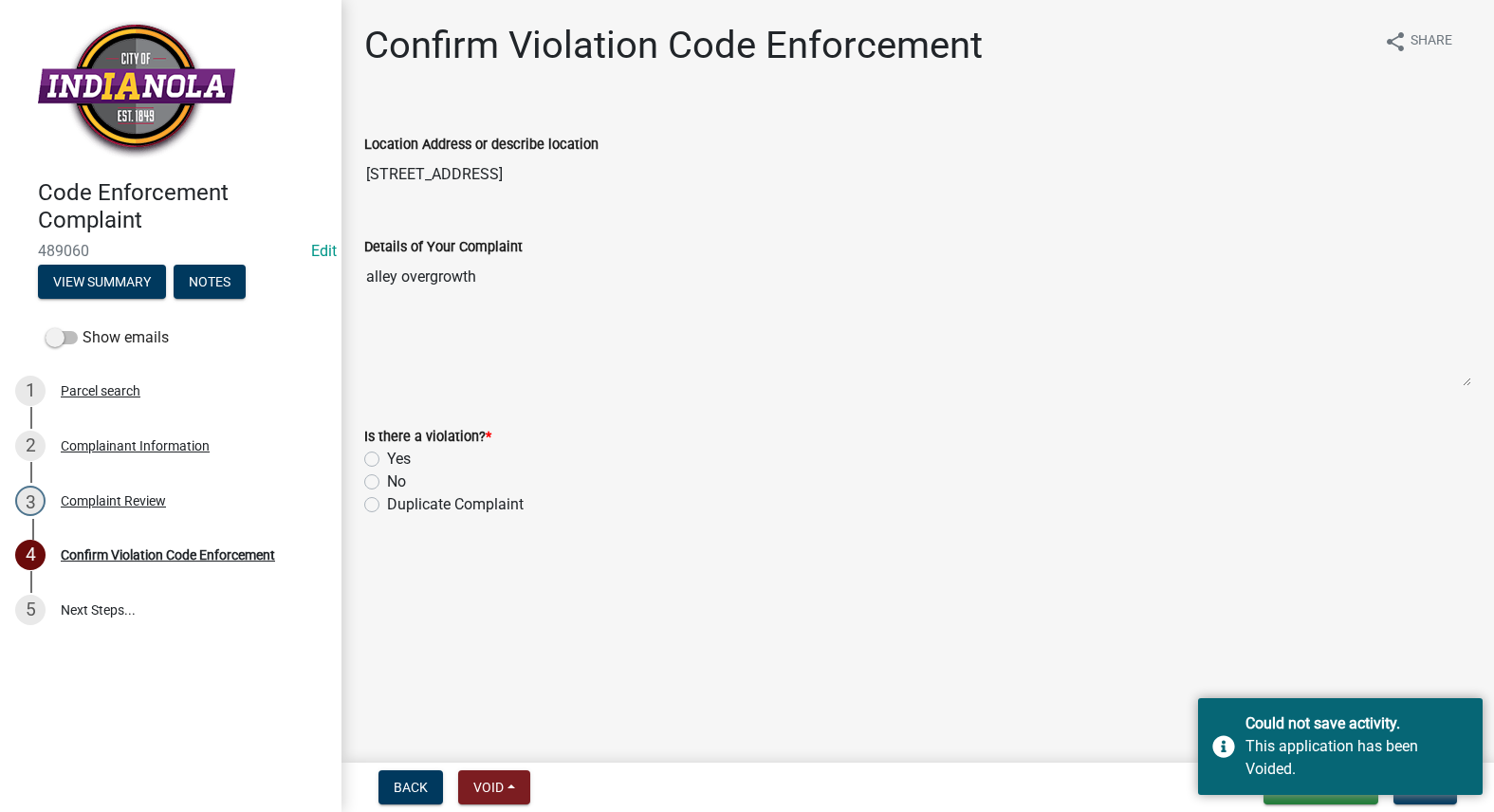
click at [387, 458] on label "Yes" at bounding box center [398, 458] width 23 height 22
click at [387, 458] on input "Yes" at bounding box center [392, 454] width 13 height 13
radio input "true"
click at [1418, 799] on button "Next" at bounding box center [1424, 787] width 63 height 34
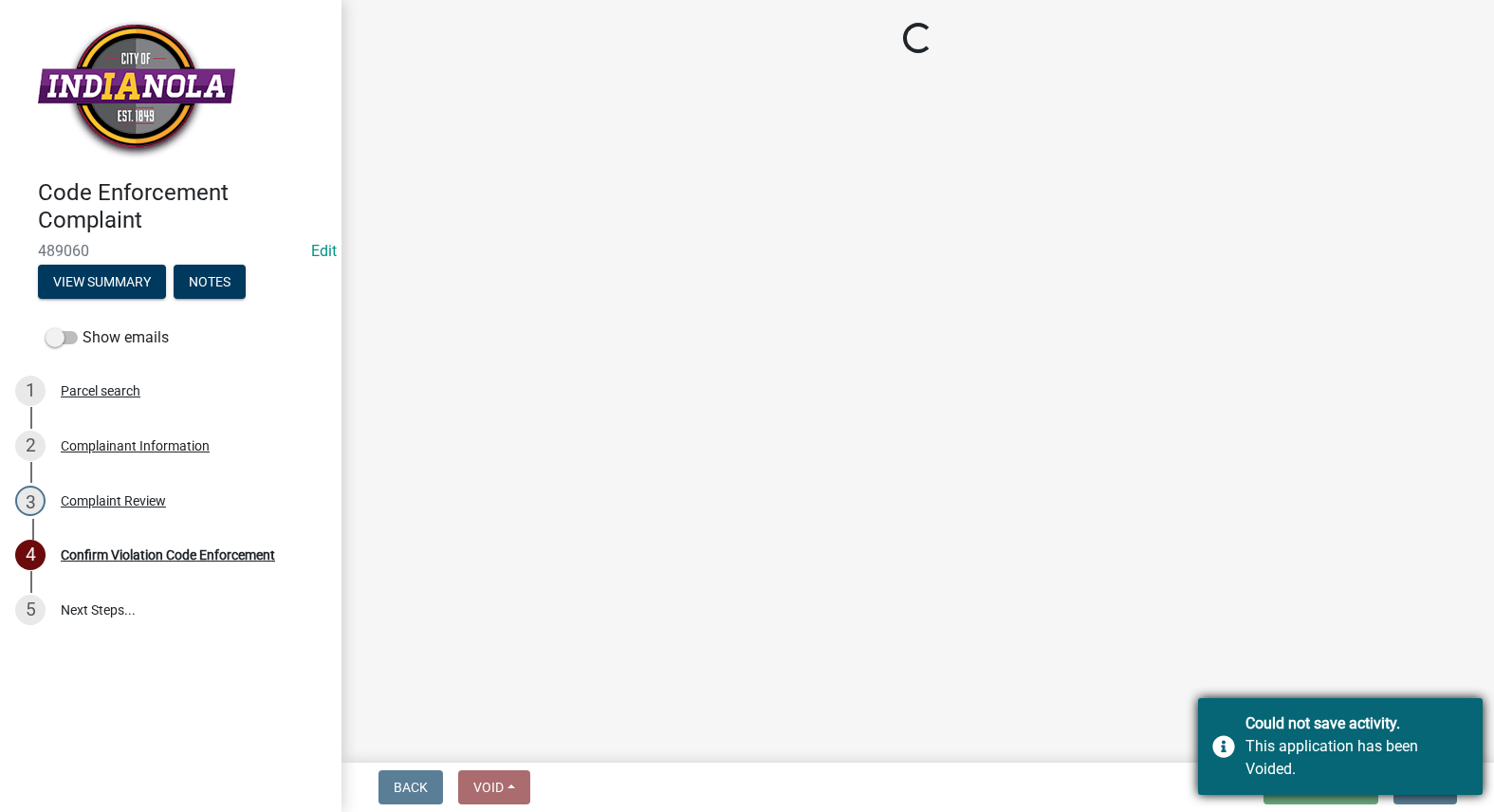
click at [1248, 755] on div "This application has been Voided." at bounding box center [1356, 758] width 222 height 46
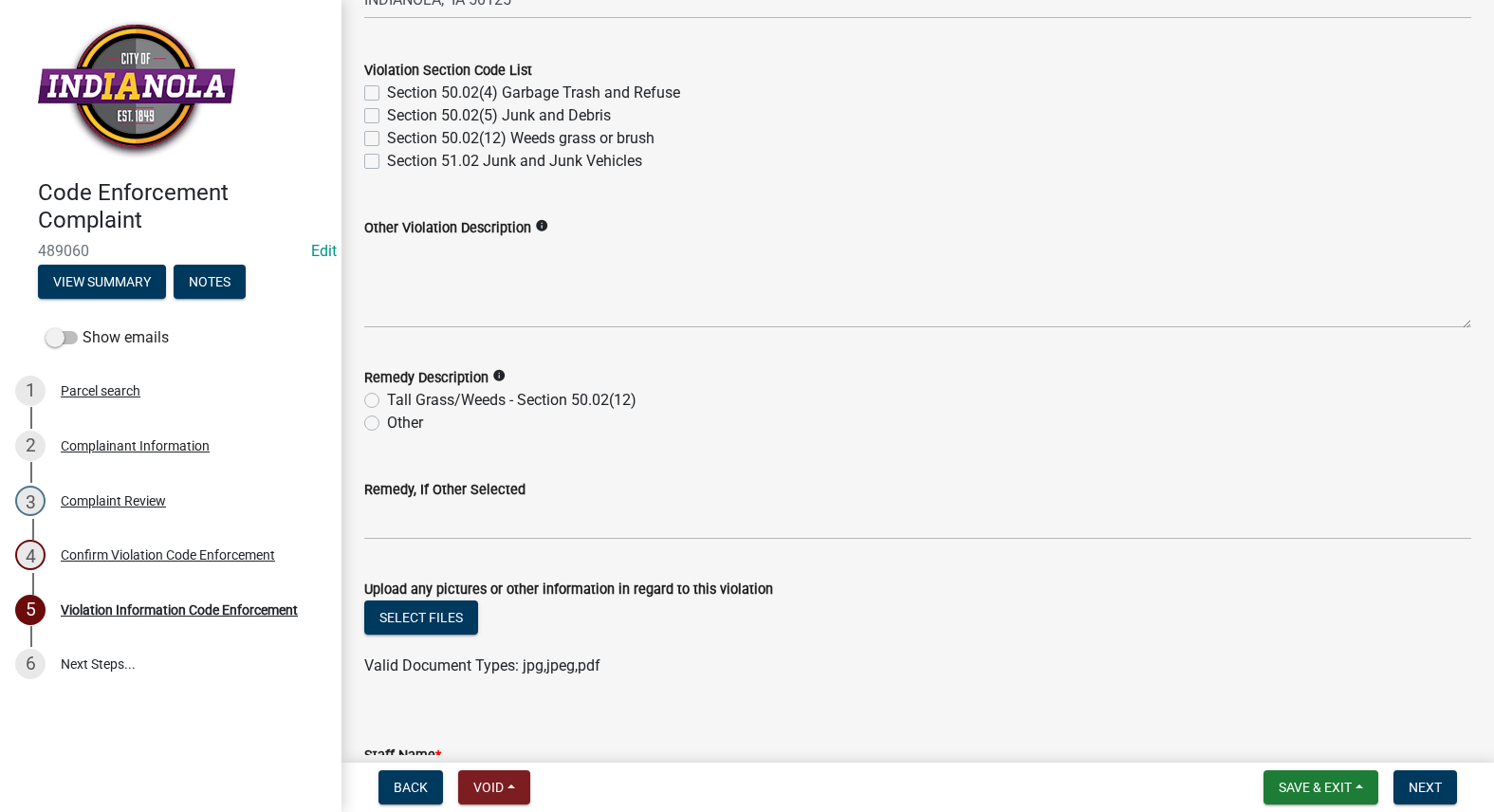
scroll to position [941, 0]
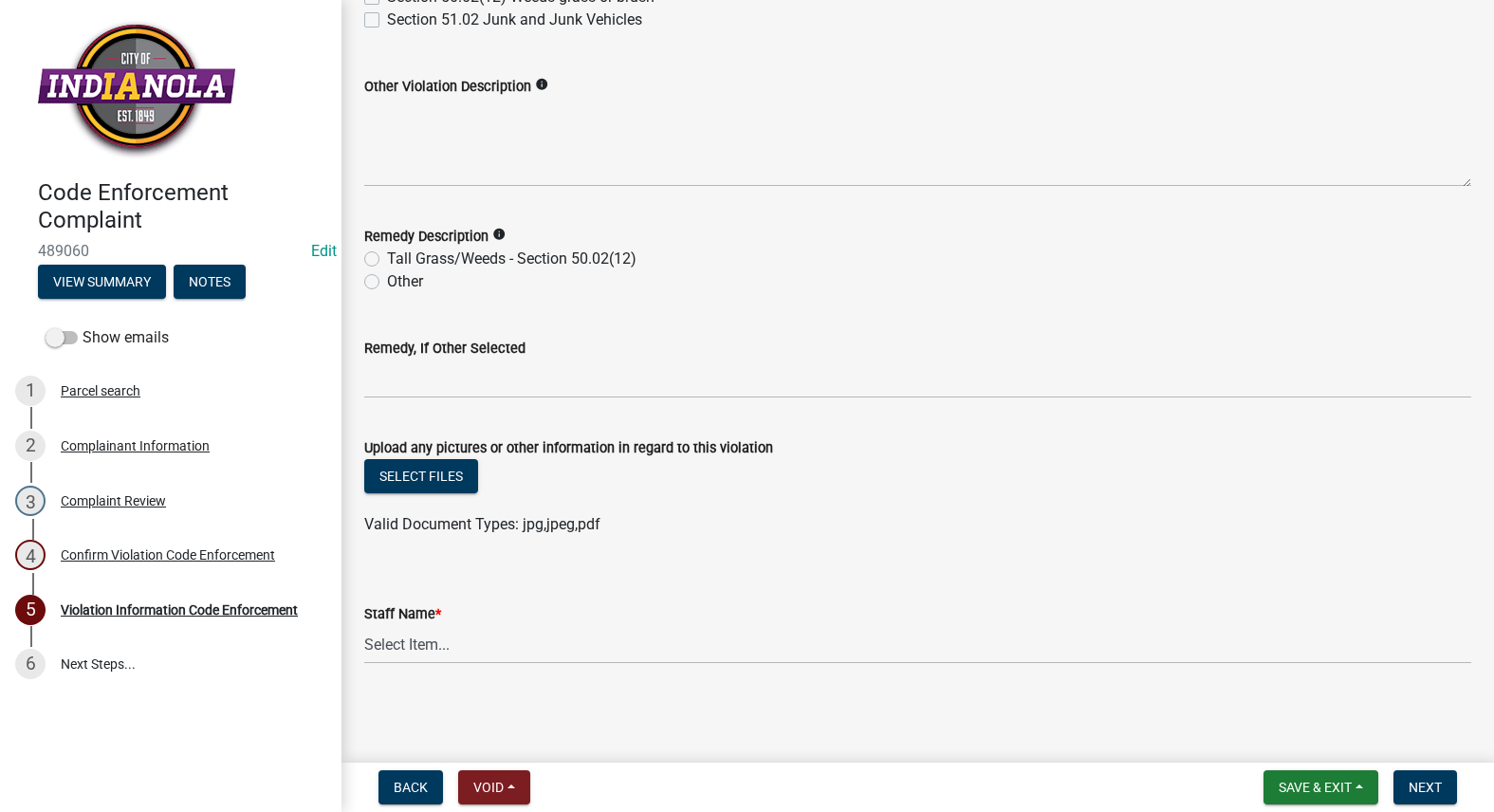
click at [387, 274] on label "Other" at bounding box center [404, 281] width 36 height 22
click at [387, 274] on input "Other" at bounding box center [392, 276] width 13 height 13
radio input "true"
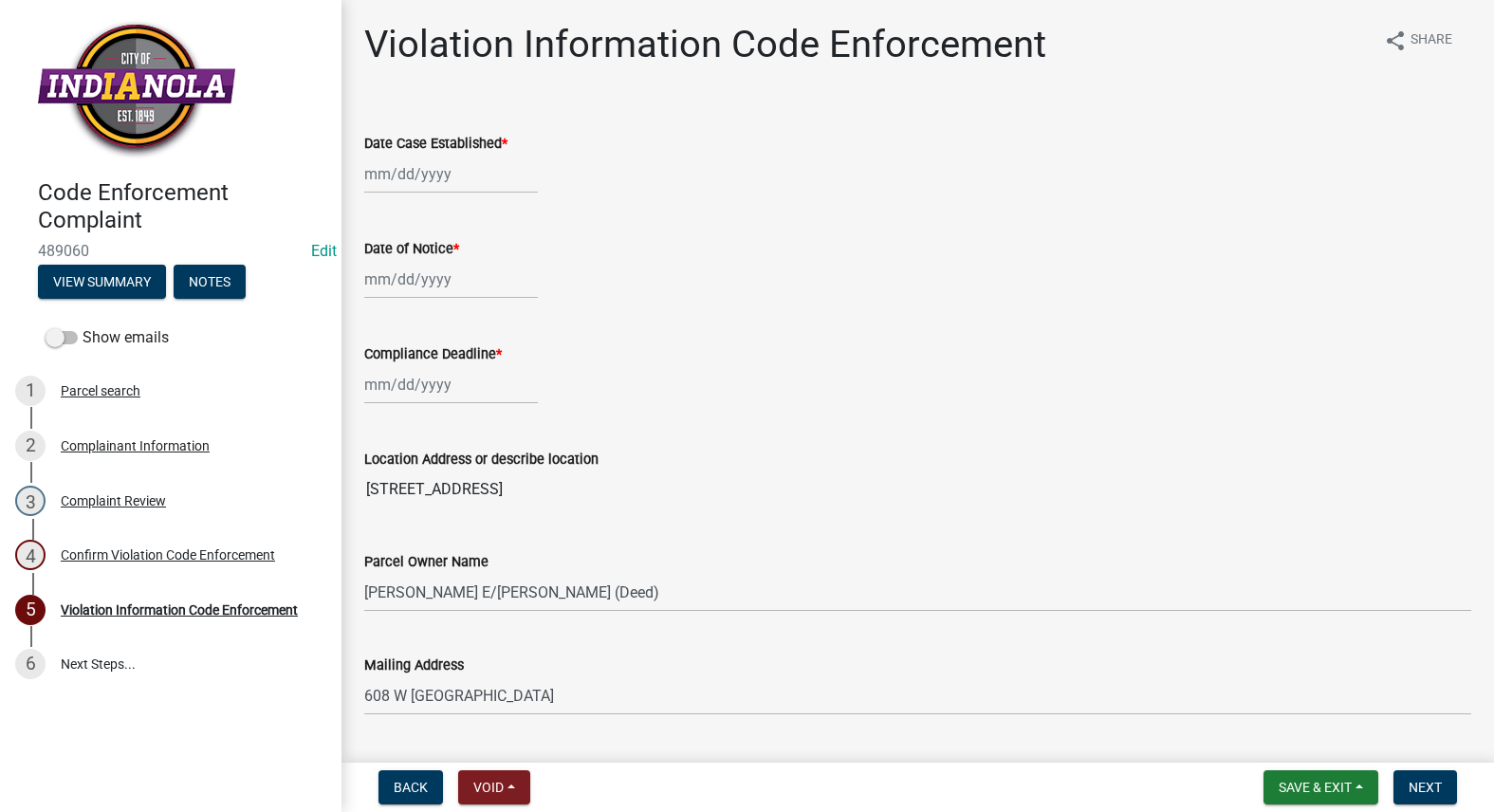
scroll to position [0, 0]
click at [420, 183] on div at bounding box center [451, 175] width 174 height 39
select select "10"
select select "2025"
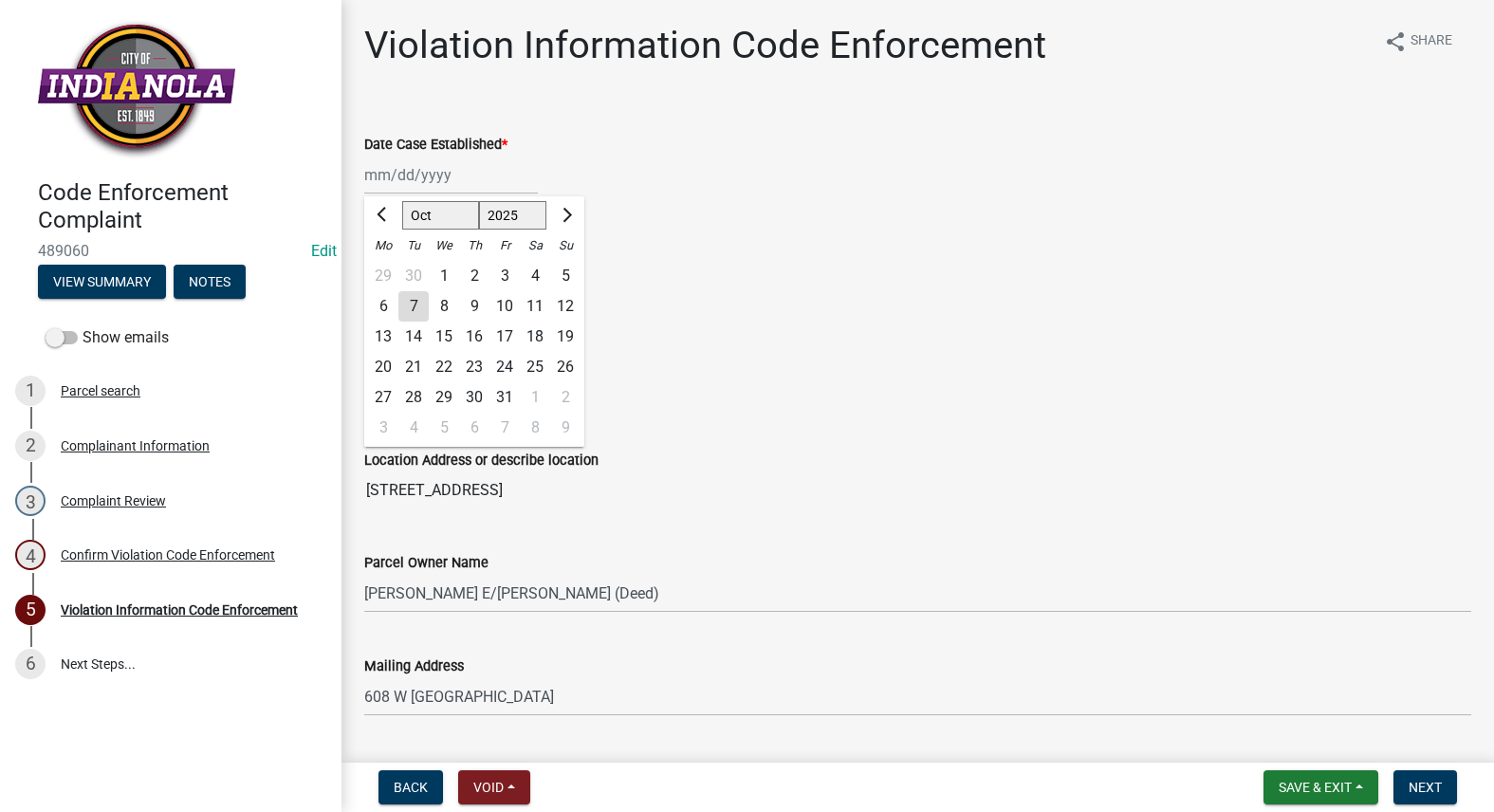
click at [412, 299] on div "7" at bounding box center [413, 306] width 30 height 30
type input "[DATE]"
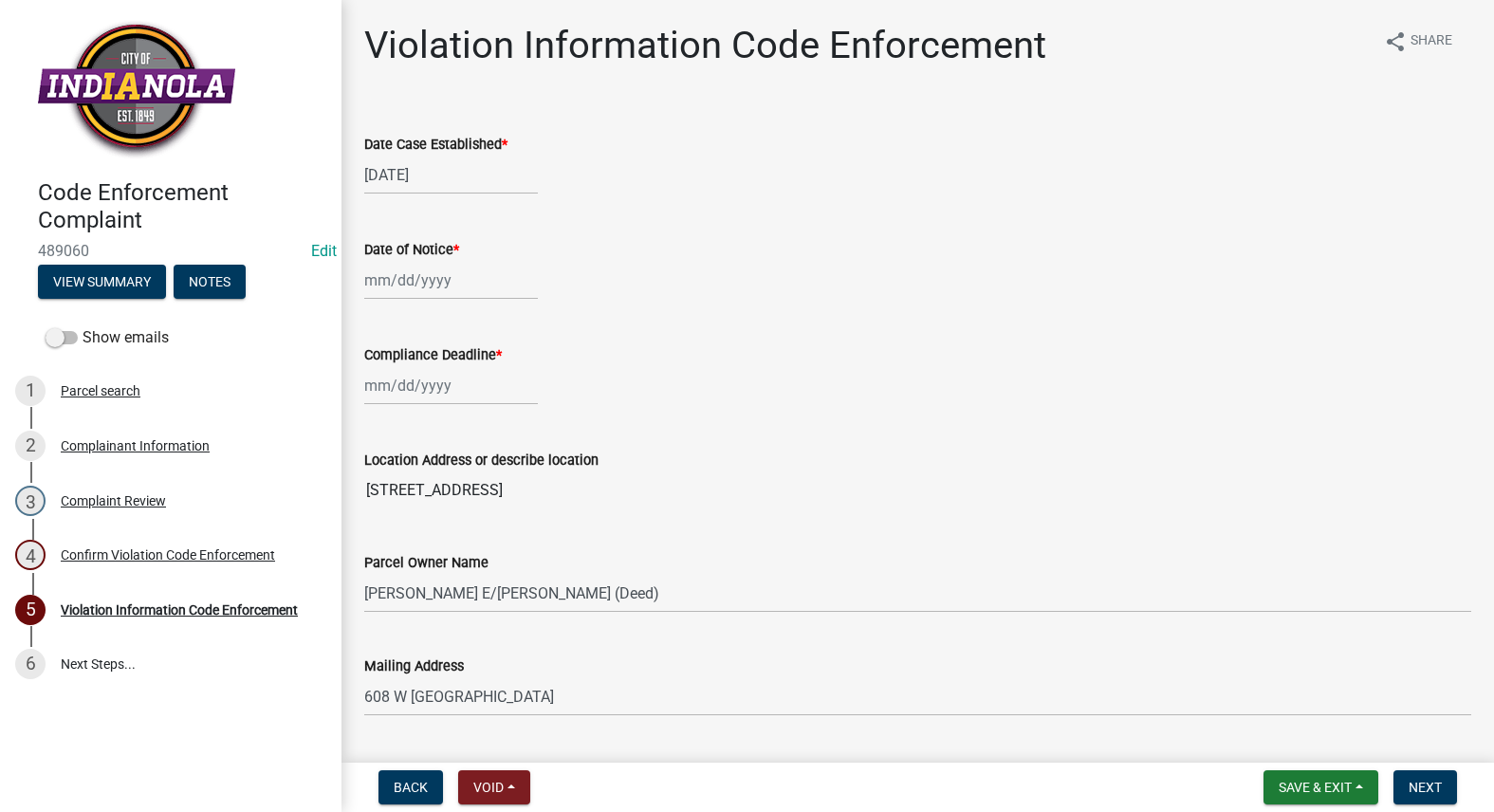
click at [414, 286] on div at bounding box center [451, 280] width 174 height 39
select select "10"
select select "2025"
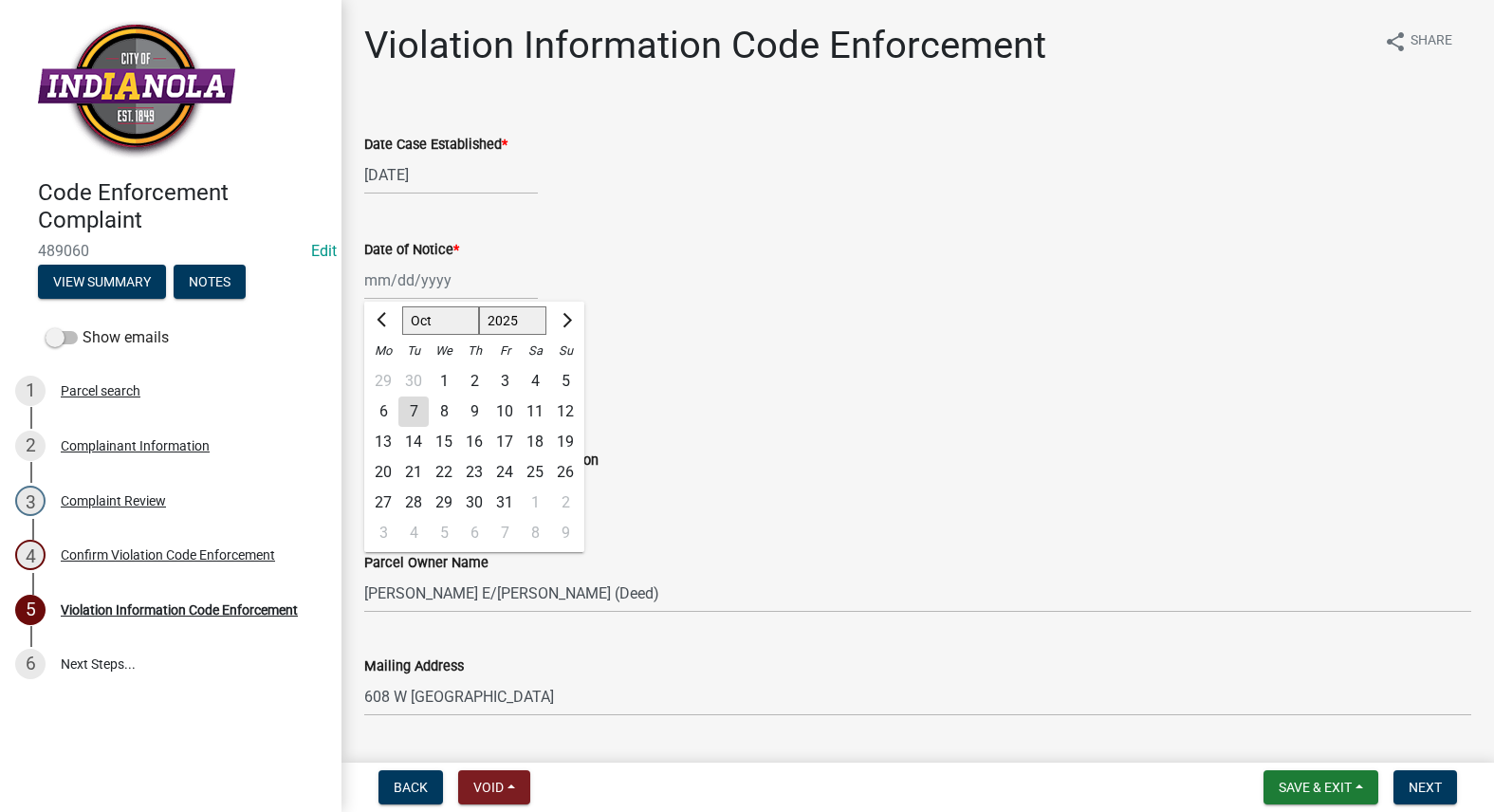
click at [413, 409] on div "7" at bounding box center [413, 411] width 30 height 30
type input "[DATE]"
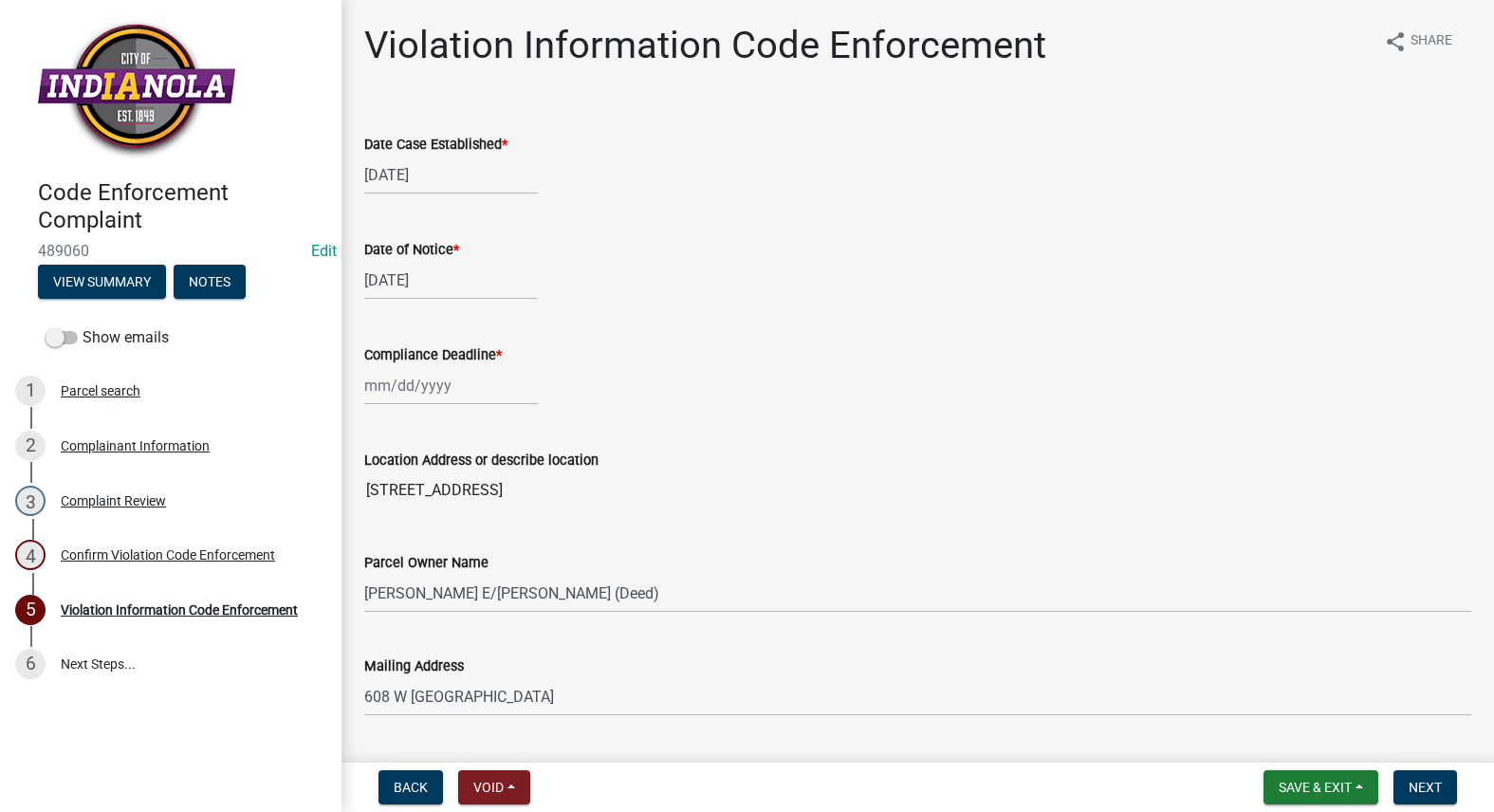
click at [418, 384] on div at bounding box center [451, 386] width 174 height 39
select select "10"
select select "2025"
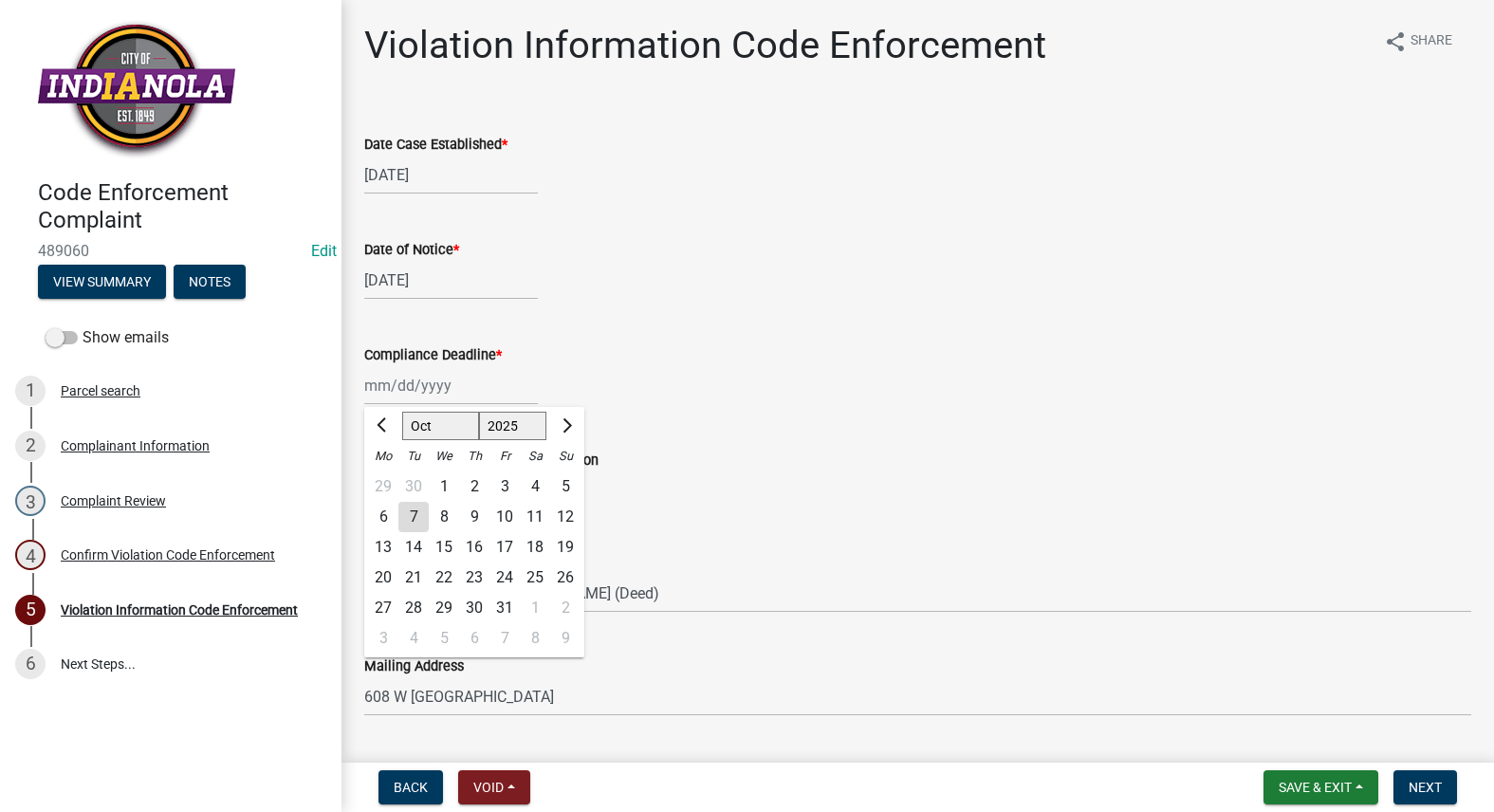
click at [444, 552] on div "15" at bounding box center [443, 547] width 30 height 30
type input "[DATE]"
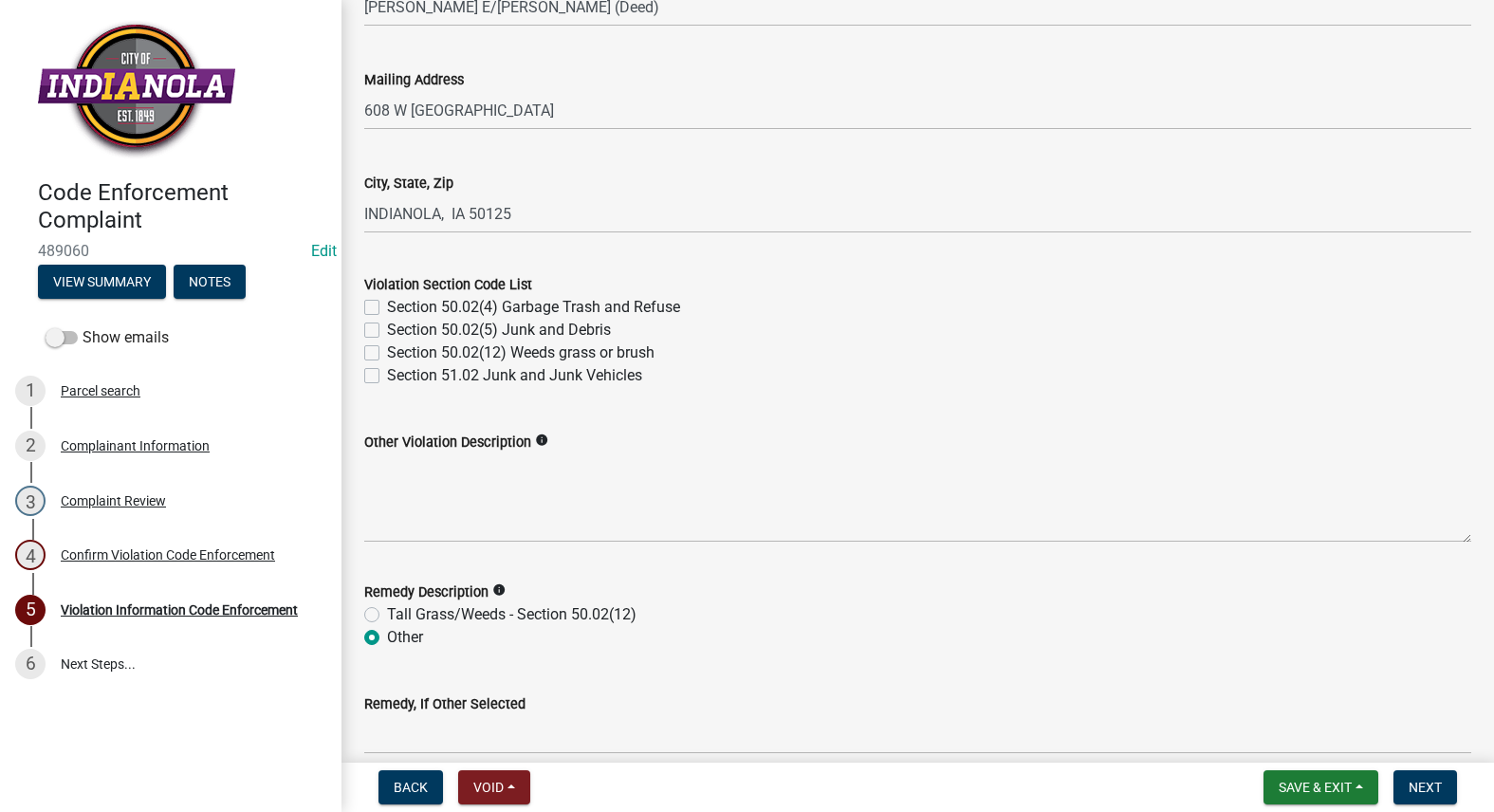
scroll to position [663, 0]
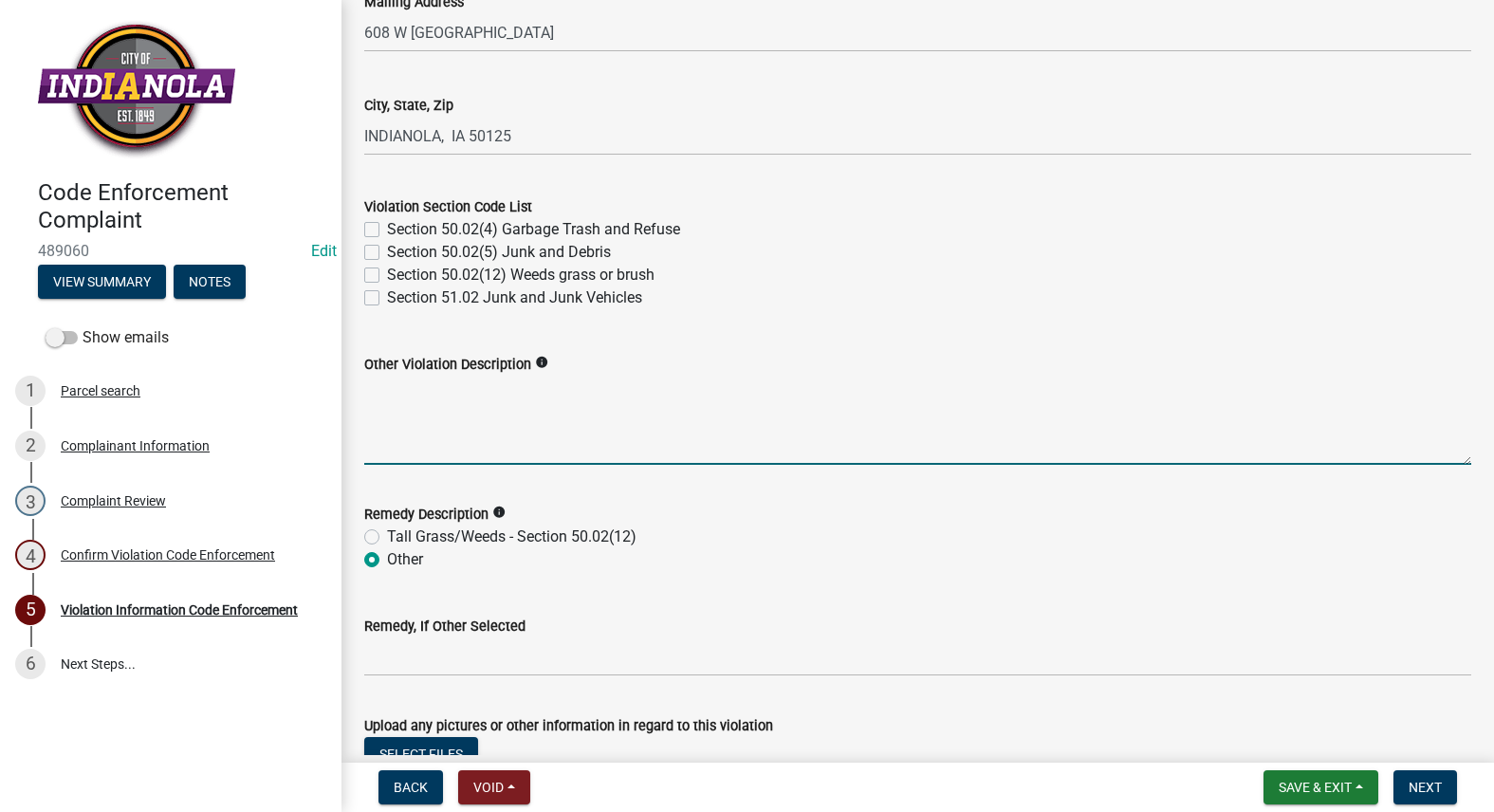
paste textarea "141.08 MAINTENANCE OF STREET TREES. It is the duty of all property owners havin…"
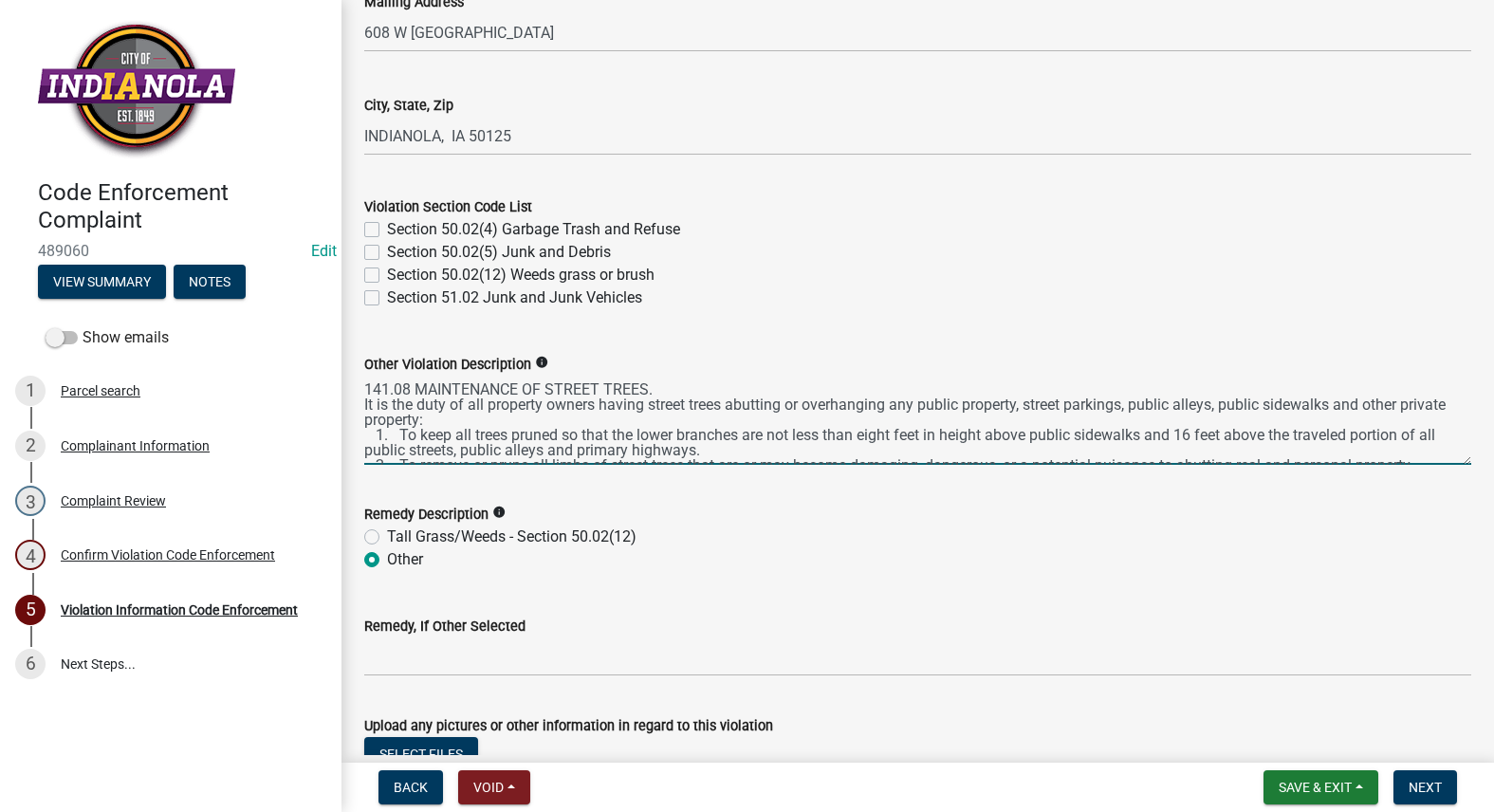
scroll to position [24, 0]
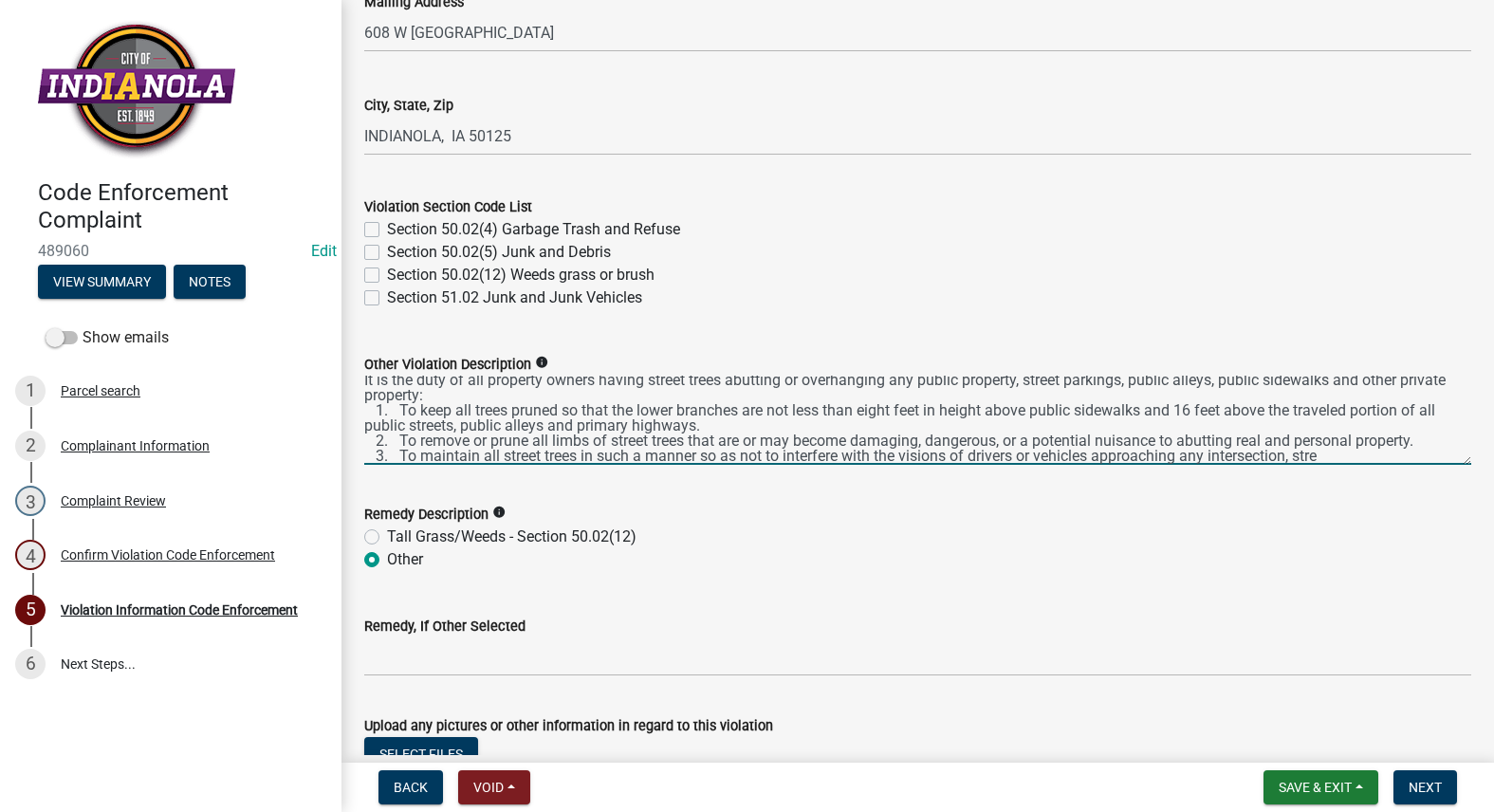
type textarea "141.08 MAINTENANCE OF STREET TREES. It is the duty of all property owners havin…"
click at [387, 278] on label "Section 50.02(12) Weeds grass or brush" at bounding box center [520, 274] width 267 height 22
click at [387, 276] on input "Section 50.02(12) Weeds grass or brush" at bounding box center [392, 269] width 13 height 13
checkbox input "true"
checkbox input "false"
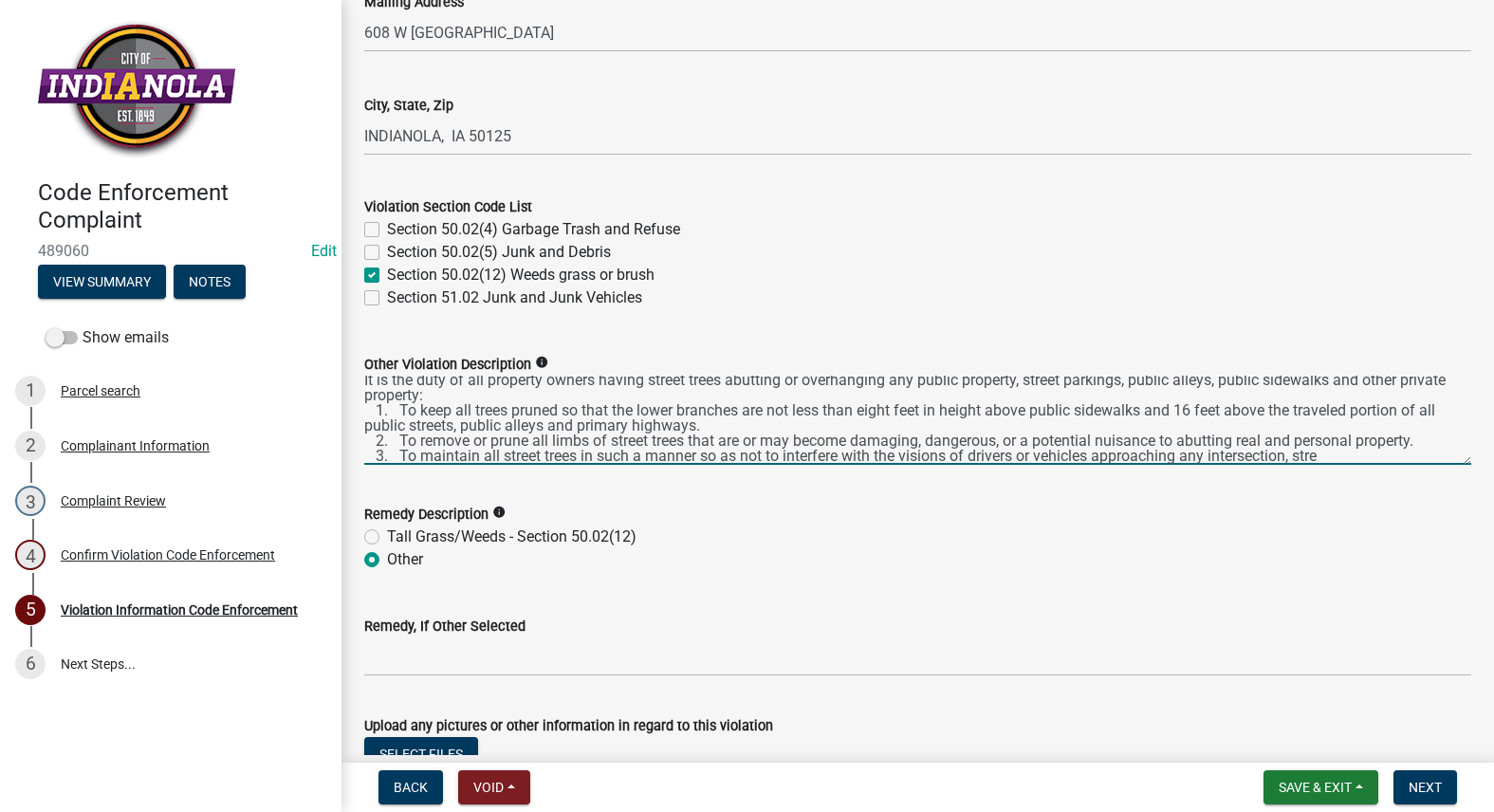
checkbox input "false"
checkbox input "true"
checkbox input "false"
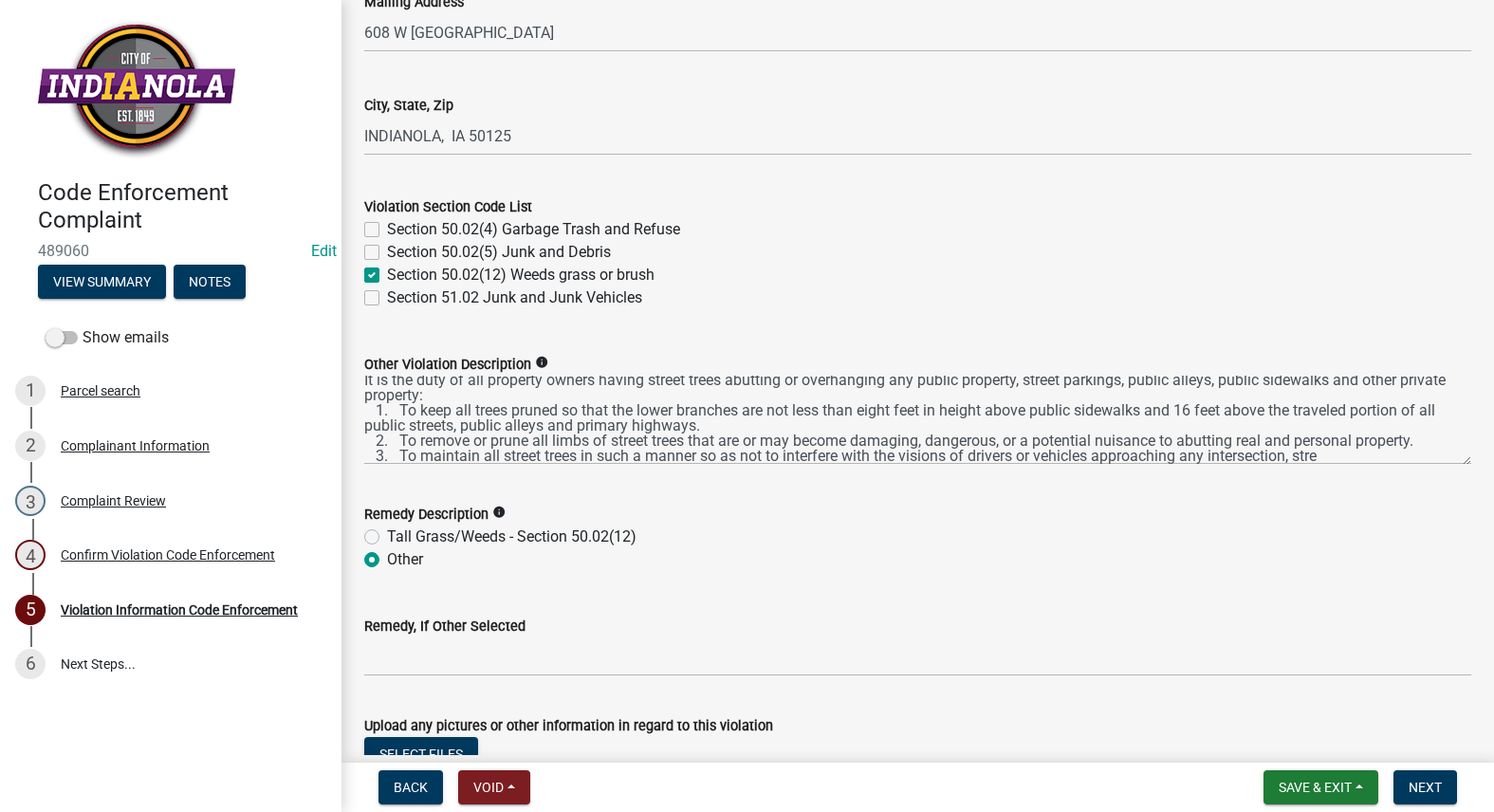
click at [387, 532] on label "Tall Grass/Weeds - Section 50.02(12)" at bounding box center [511, 536] width 250 height 22
click at [387, 532] on input "Tall Grass/Weeds - Section 50.02(12)" at bounding box center [392, 531] width 13 height 13
radio input "true"
click at [1334, 794] on span "Save & Exit" at bounding box center [1314, 787] width 73 height 16
click at [1326, 744] on button "Save & Exit" at bounding box center [1302, 737] width 152 height 46
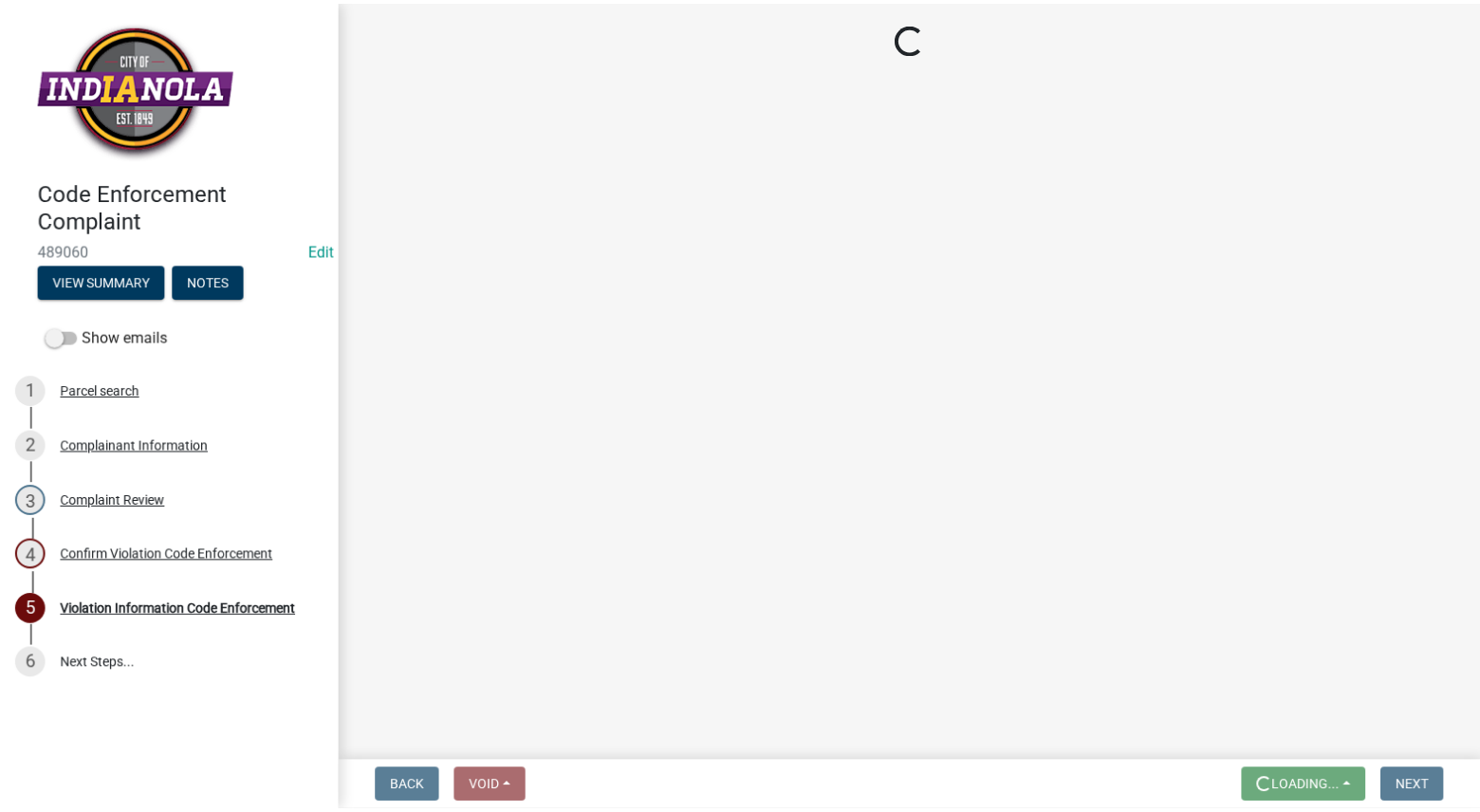
scroll to position [0, 0]
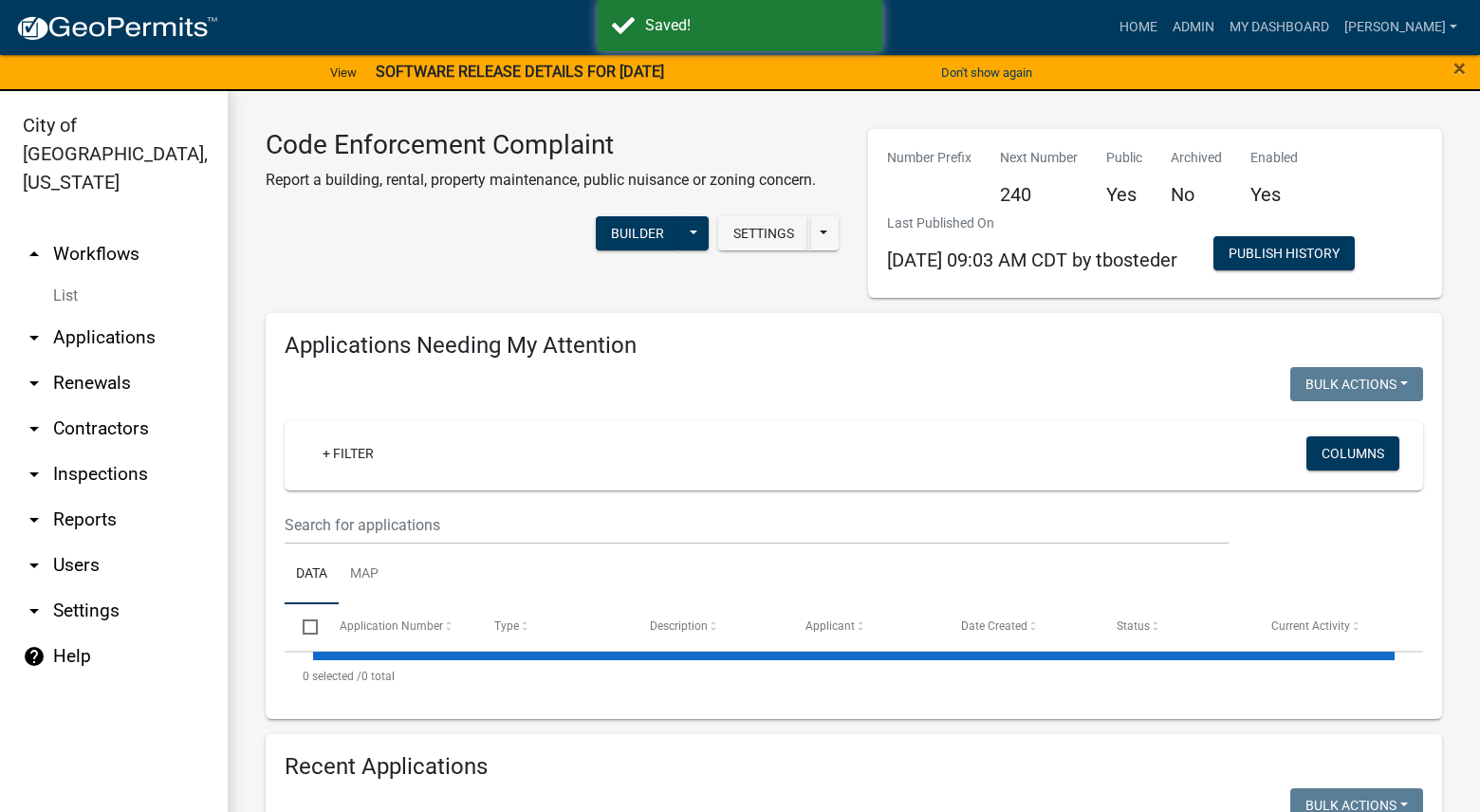
select select "3: 100"
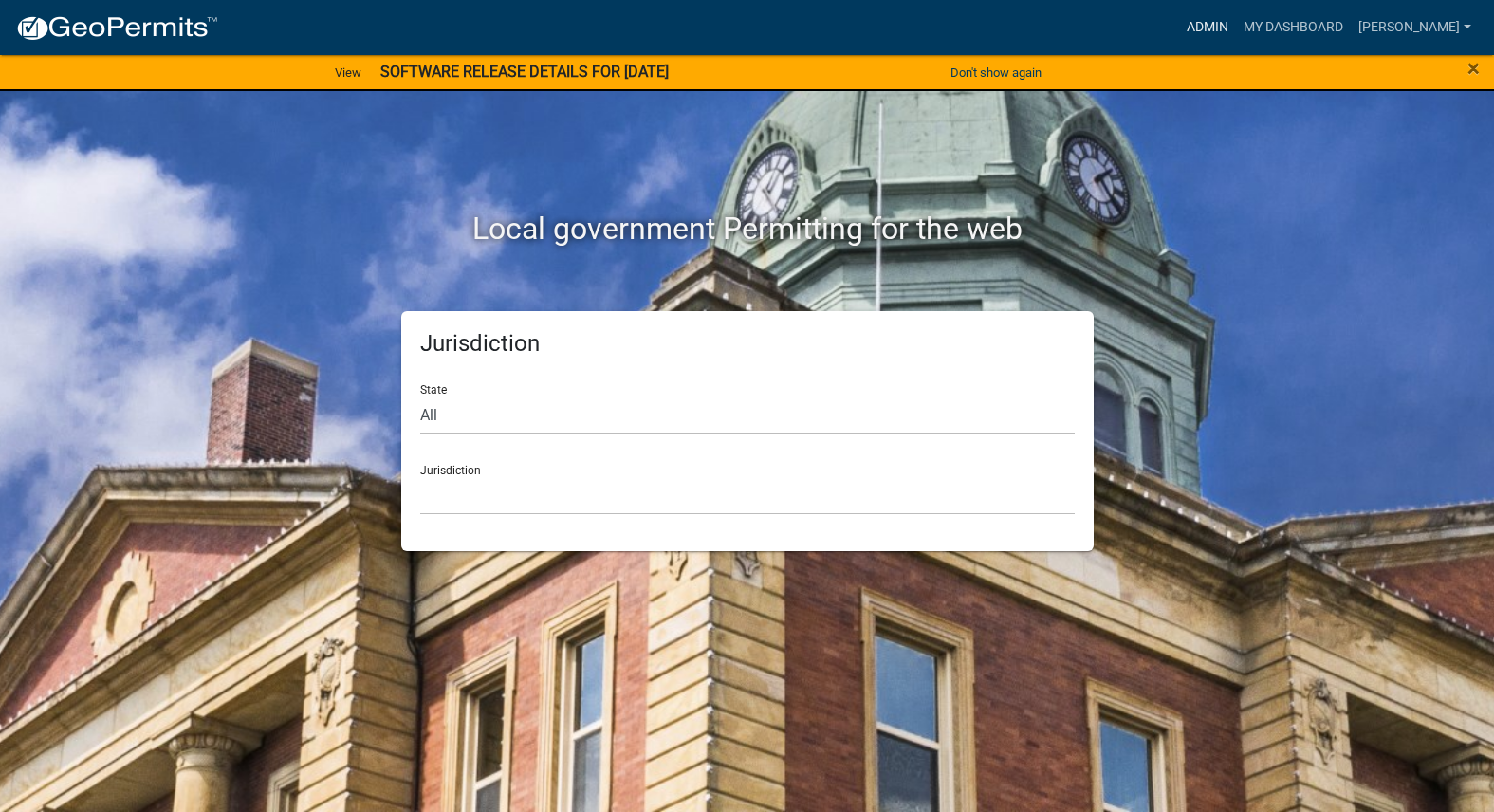
click at [1236, 33] on link "Admin" at bounding box center [1206, 27] width 57 height 36
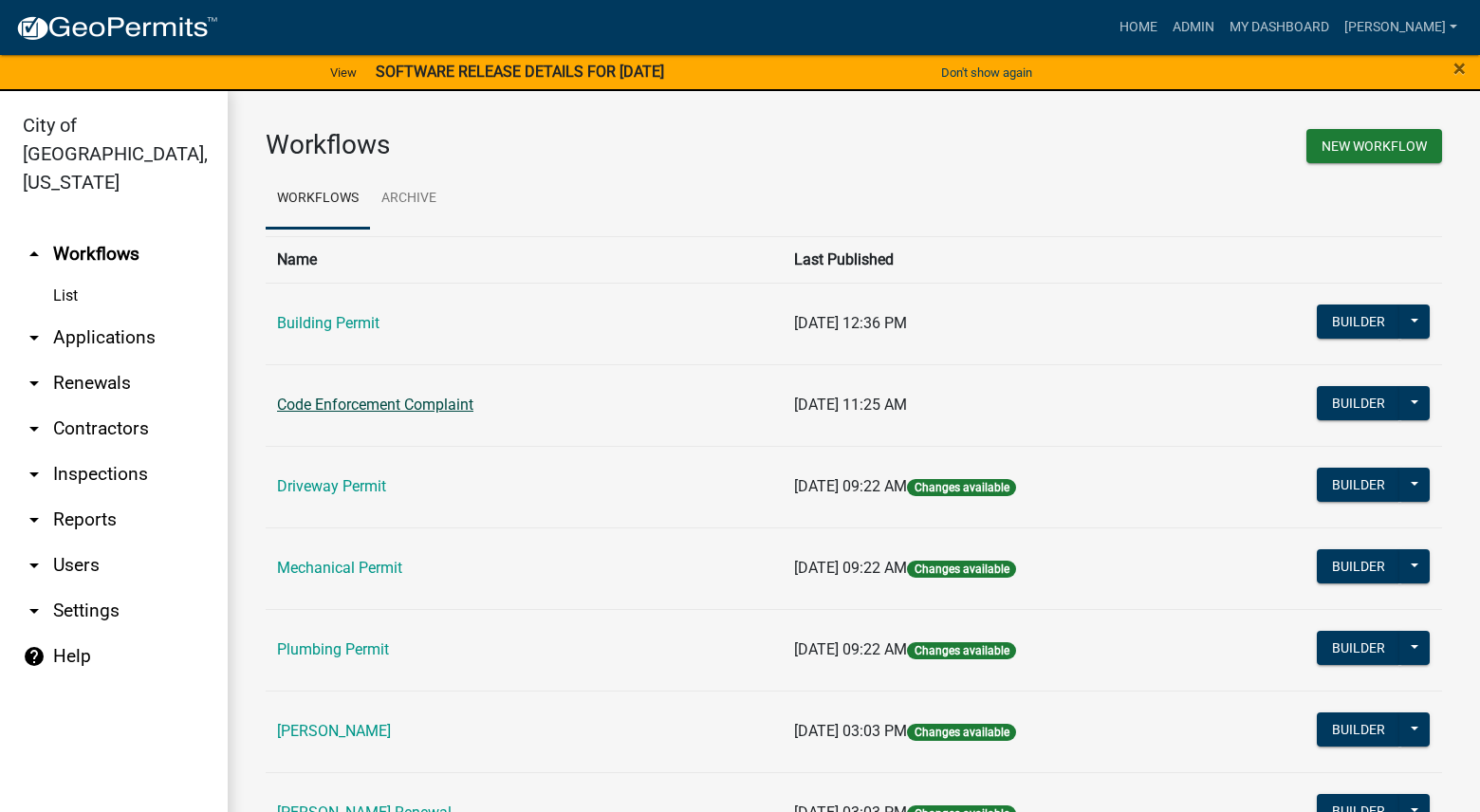
click at [416, 402] on link "Code Enforcement Complaint" at bounding box center [375, 404] width 196 height 18
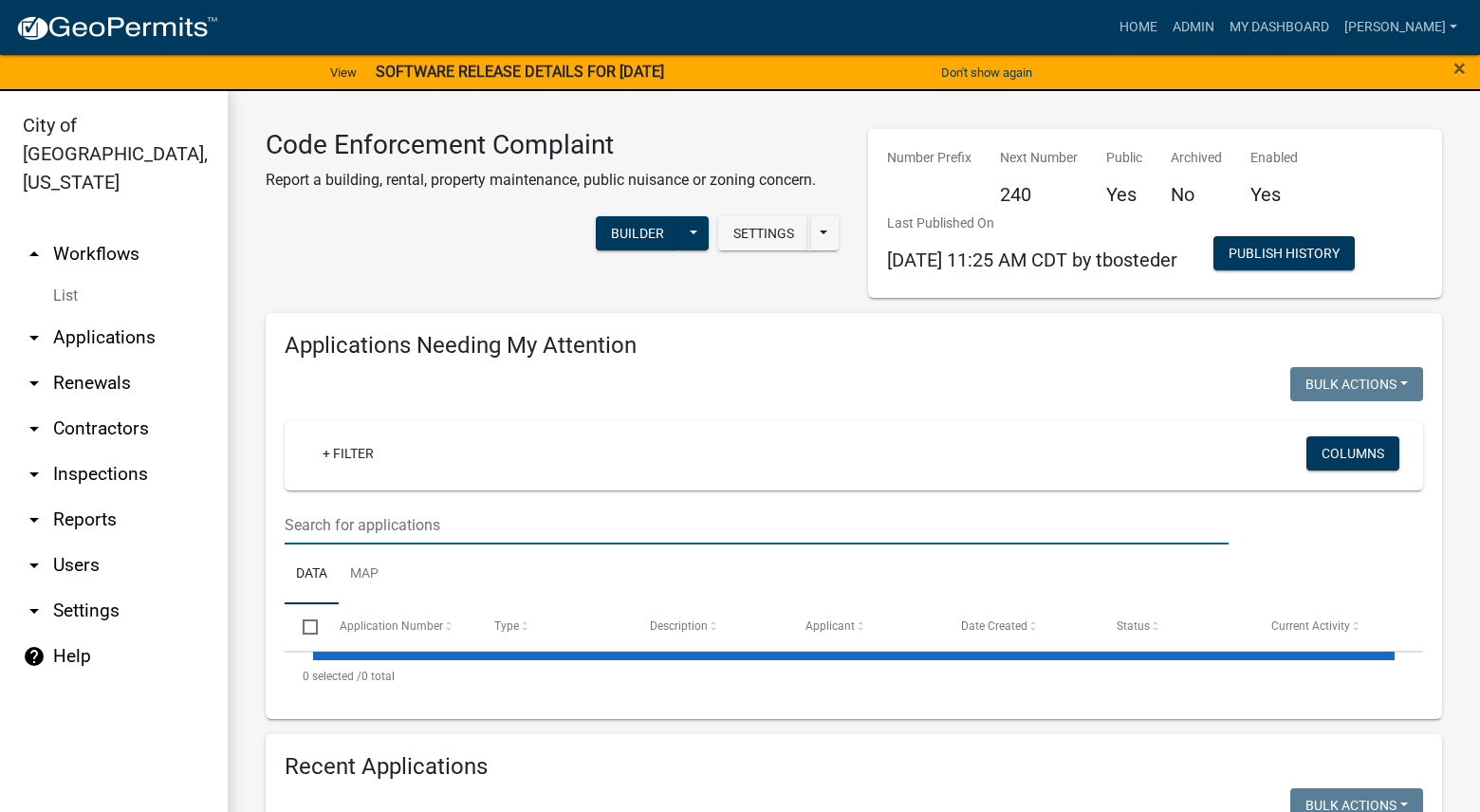
click at [443, 518] on input "text" at bounding box center [756, 524] width 944 height 39
select select "3: 100"
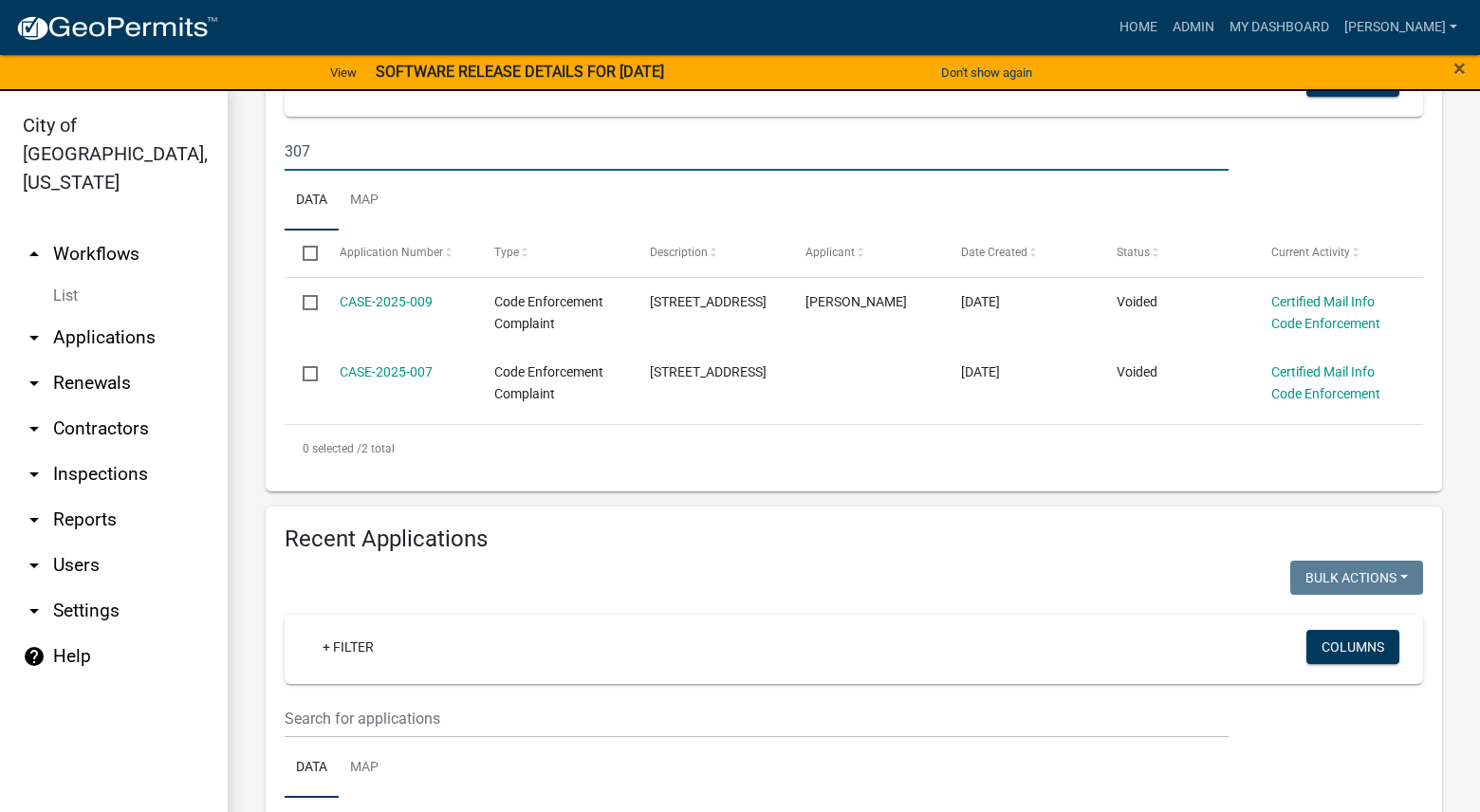
scroll to position [379, 0]
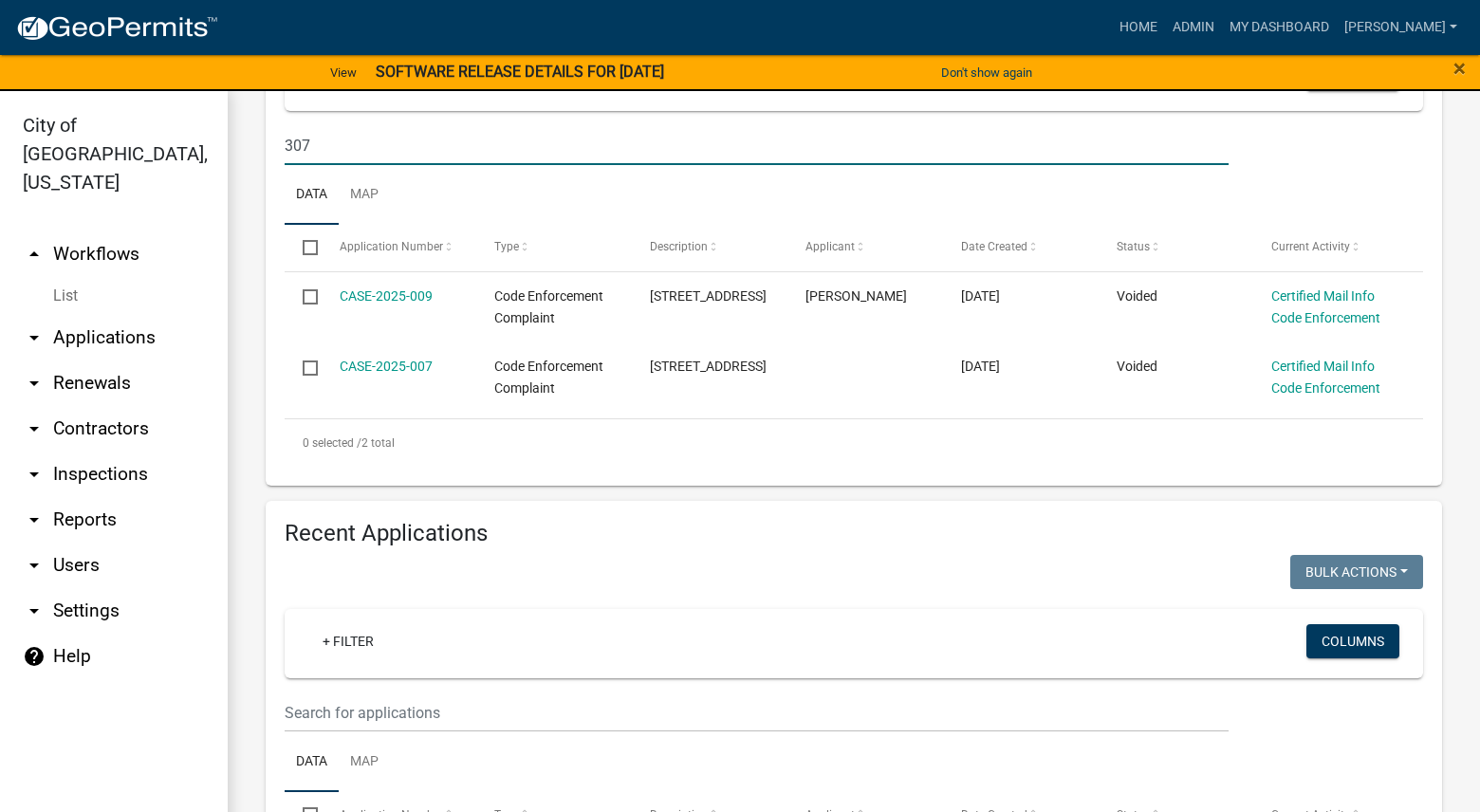
type input "307"
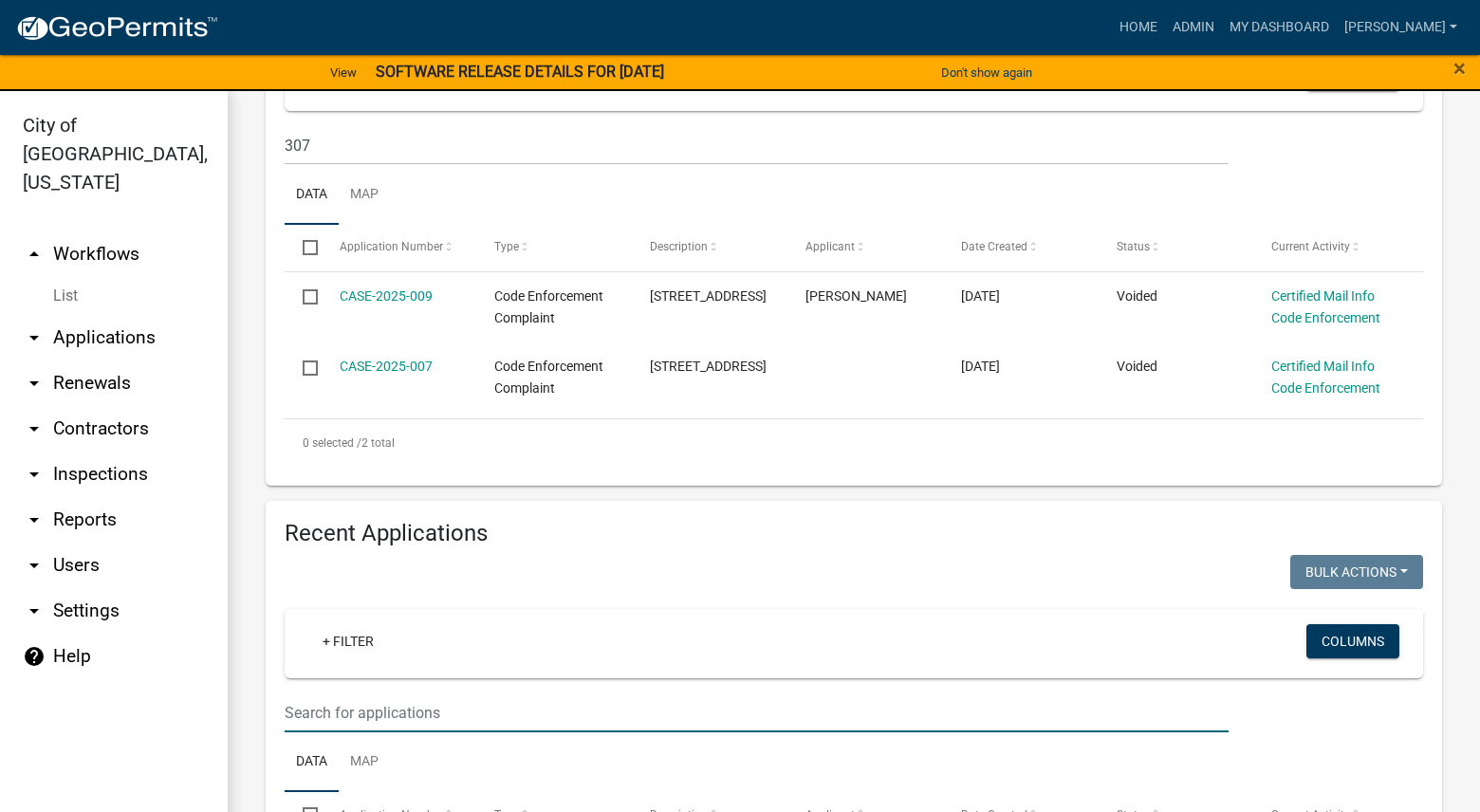
click at [417, 709] on input "text" at bounding box center [756, 713] width 944 height 39
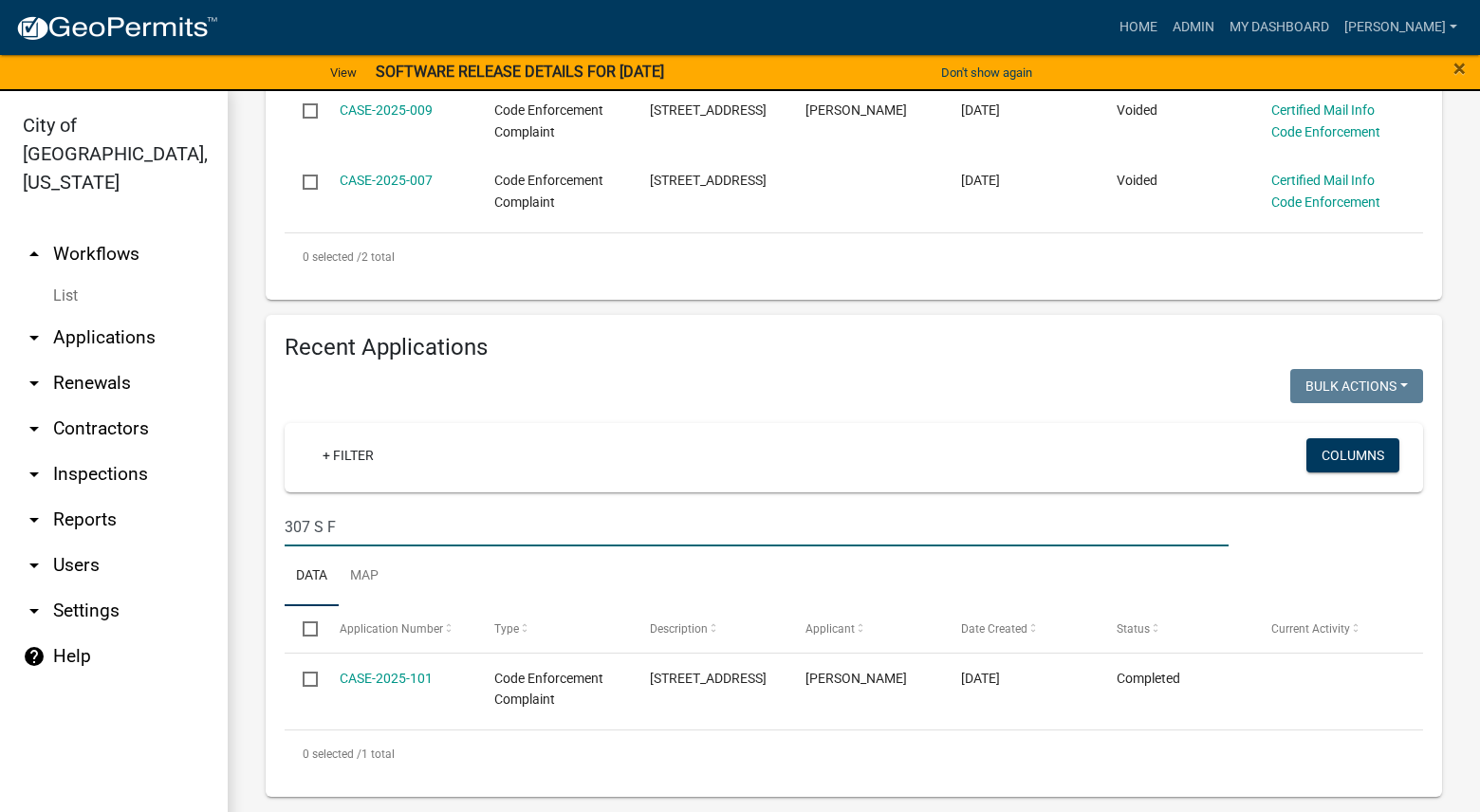
scroll to position [565, 0]
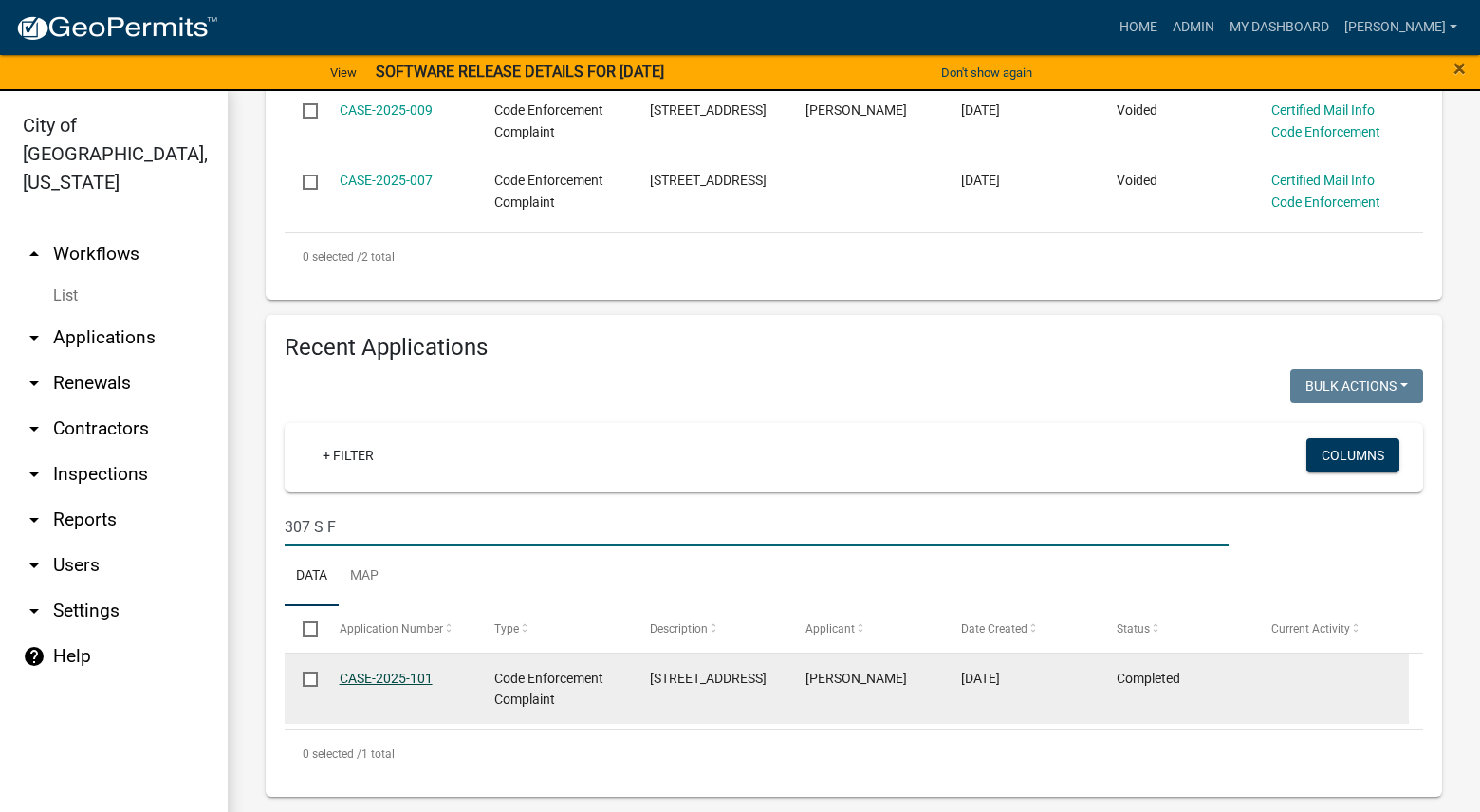
type input "307 S F"
click at [374, 675] on link "CASE-2025-101" at bounding box center [386, 678] width 93 height 16
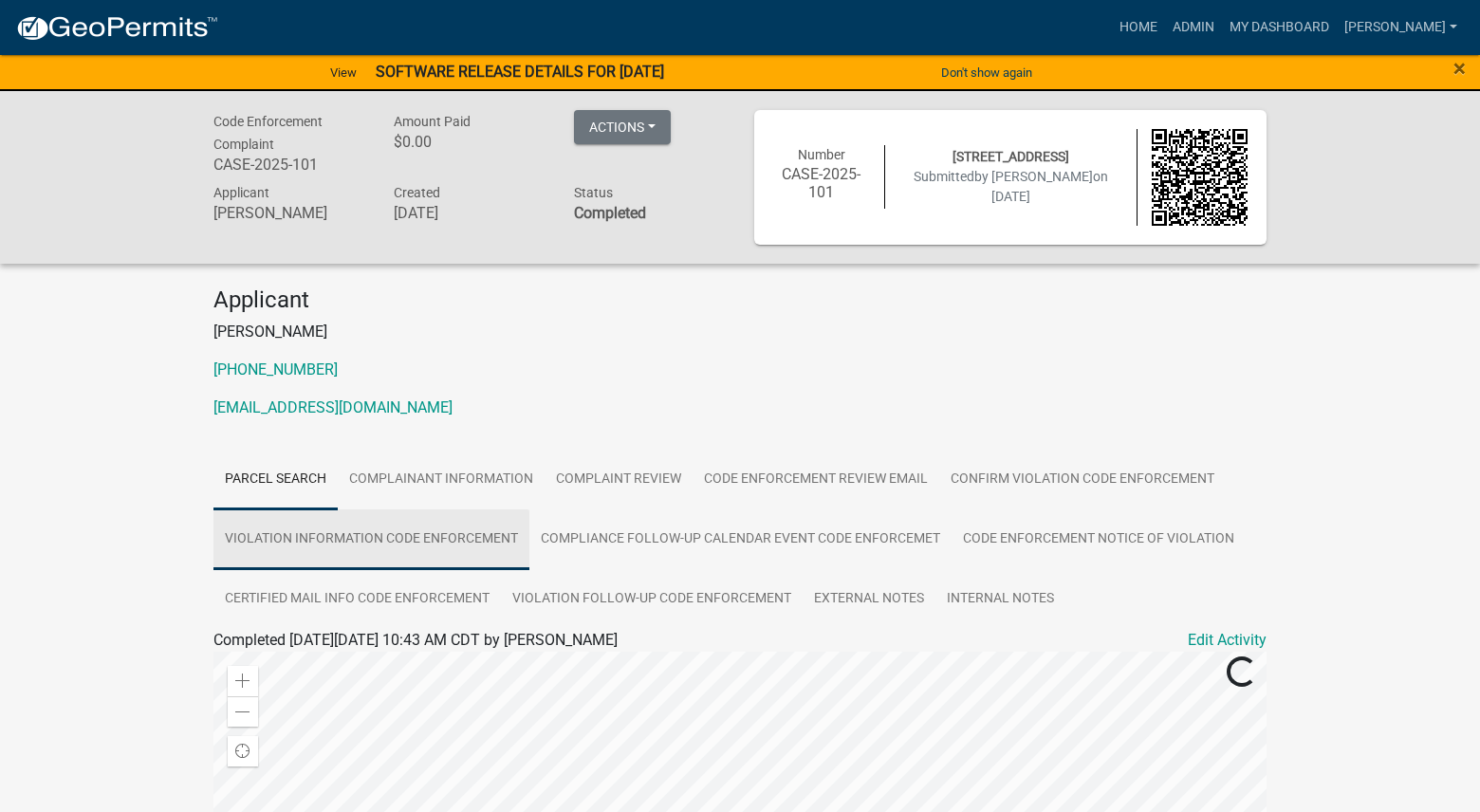
click at [476, 538] on link "Violation Information Code Enforcement" at bounding box center [371, 539] width 316 height 60
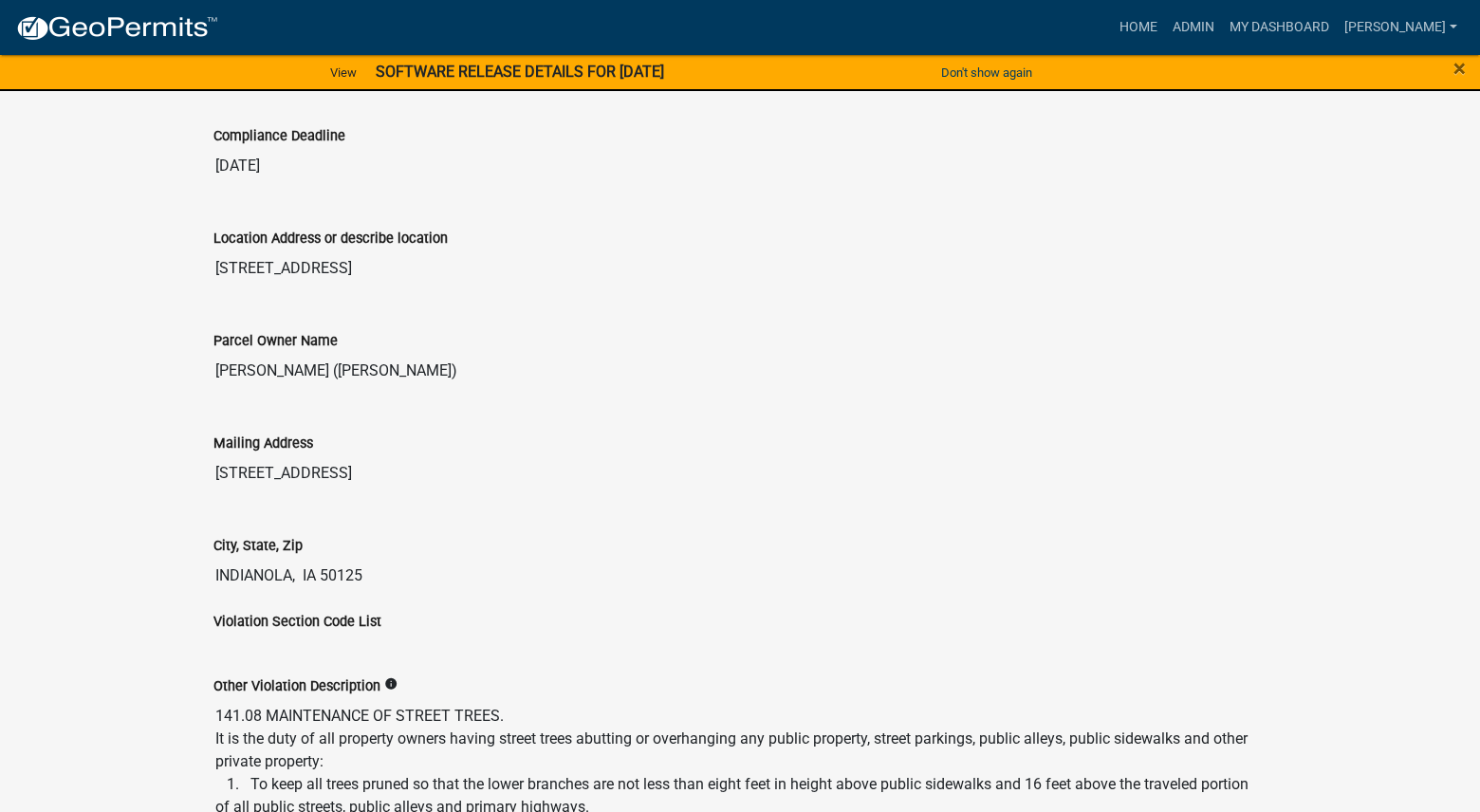
scroll to position [1233, 0]
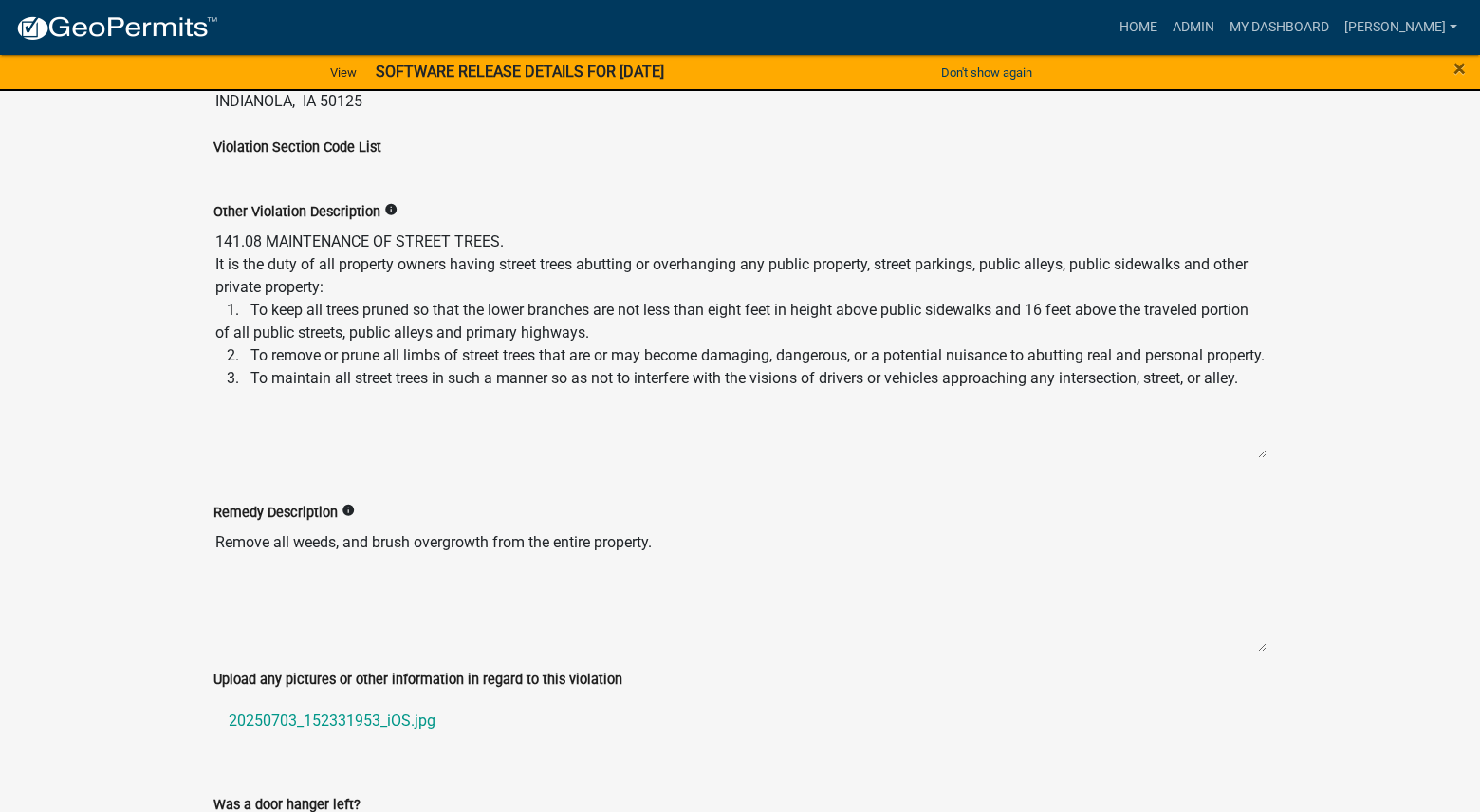
drag, startPoint x: 1261, startPoint y: 342, endPoint x: 1292, endPoint y: 450, distance: 112.4
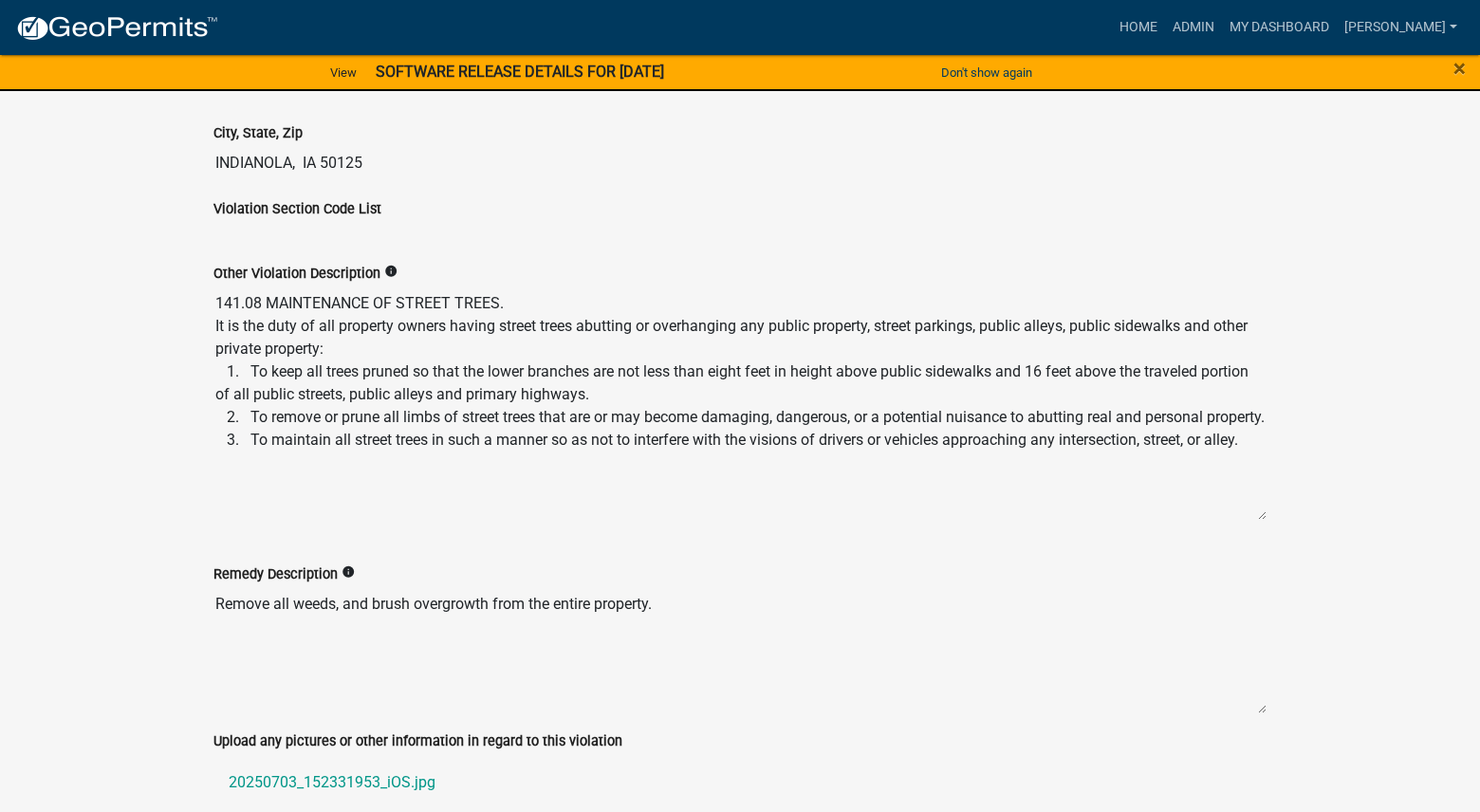
scroll to position [1137, 0]
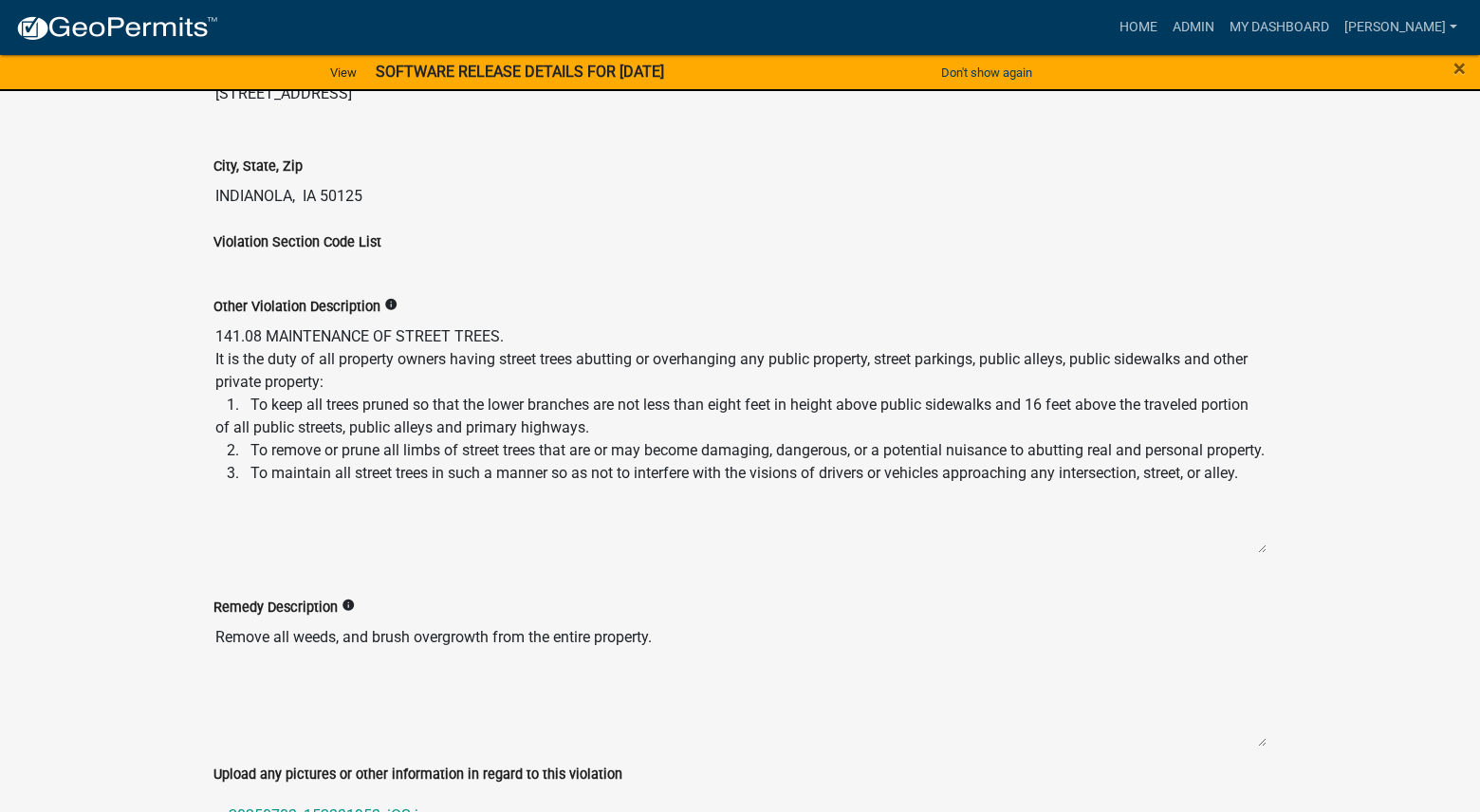
drag, startPoint x: 344, startPoint y: 381, endPoint x: 195, endPoint y: 329, distance: 157.8
click at [195, 329] on div "Code Enforcement Complaint CASE-2025-101 Amount Paid $0.00 Actions Printer Frie…" at bounding box center [740, 38] width 1480 height 2170
drag, startPoint x: 1146, startPoint y: 509, endPoint x: 180, endPoint y: 339, distance: 980.8
click at [180, 339] on div "Code Enforcement Complaint CASE-2025-101 Amount Paid $0.00 Actions Printer Frie…" at bounding box center [740, 38] width 1480 height 2170
drag, startPoint x: 727, startPoint y: 643, endPoint x: 165, endPoint y: 676, distance: 563.0
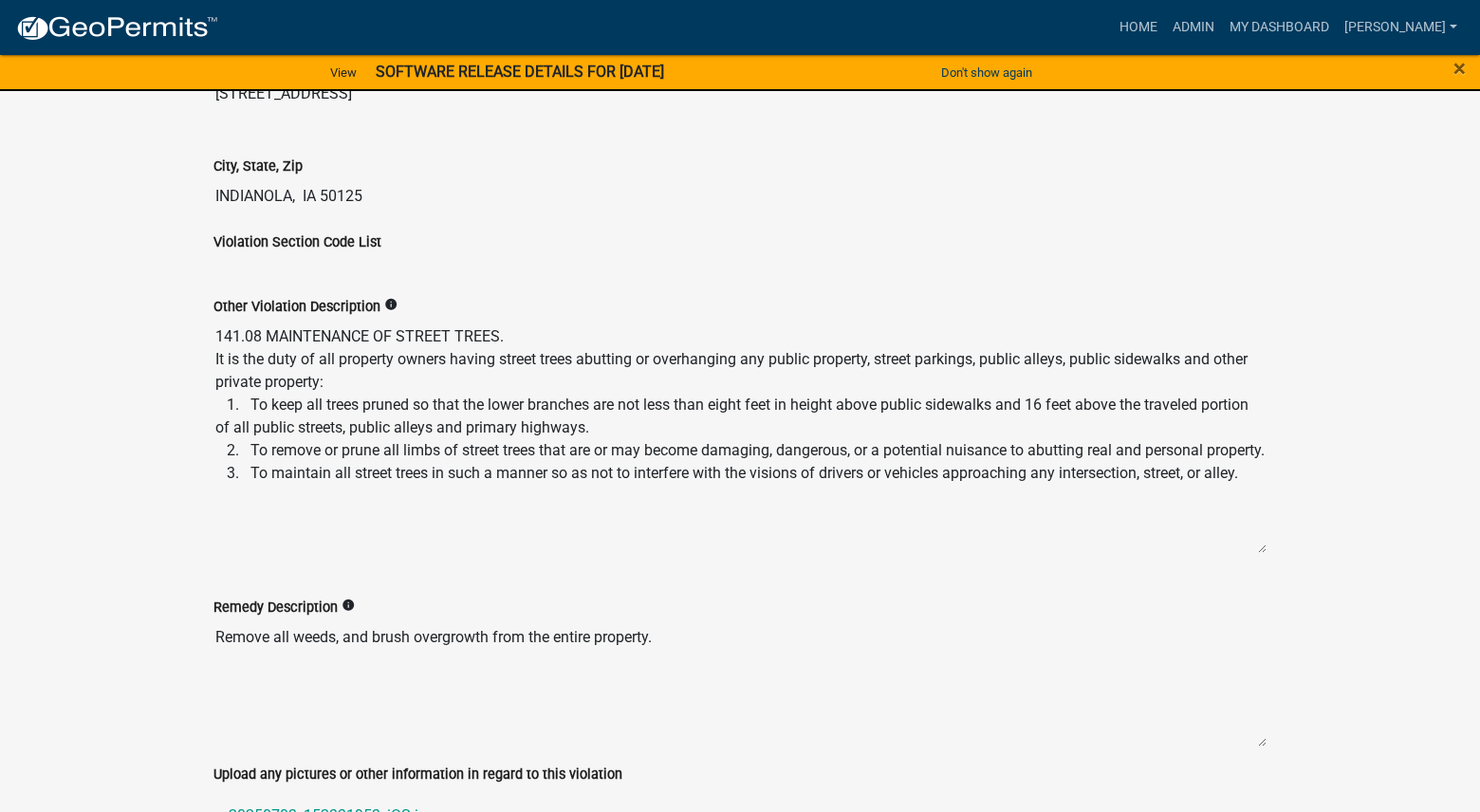
click at [165, 679] on div "Code Enforcement Complaint CASE-2025-101 Amount Paid $0.00 Actions Printer Frie…" at bounding box center [740, 38] width 1480 height 2170
click at [1222, 25] on link "Admin" at bounding box center [1193, 27] width 57 height 36
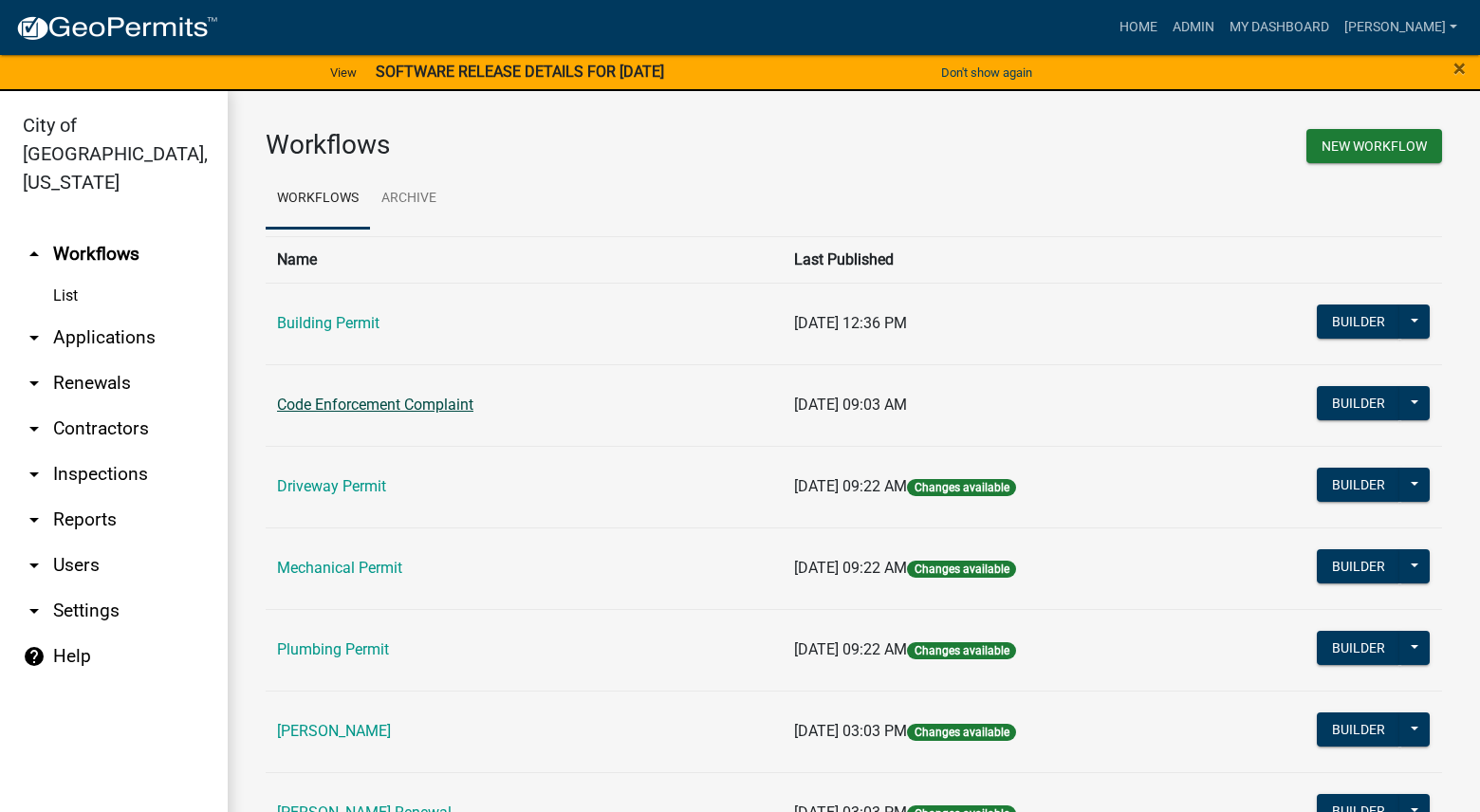
click at [396, 400] on link "Code Enforcement Complaint" at bounding box center [375, 404] width 196 height 18
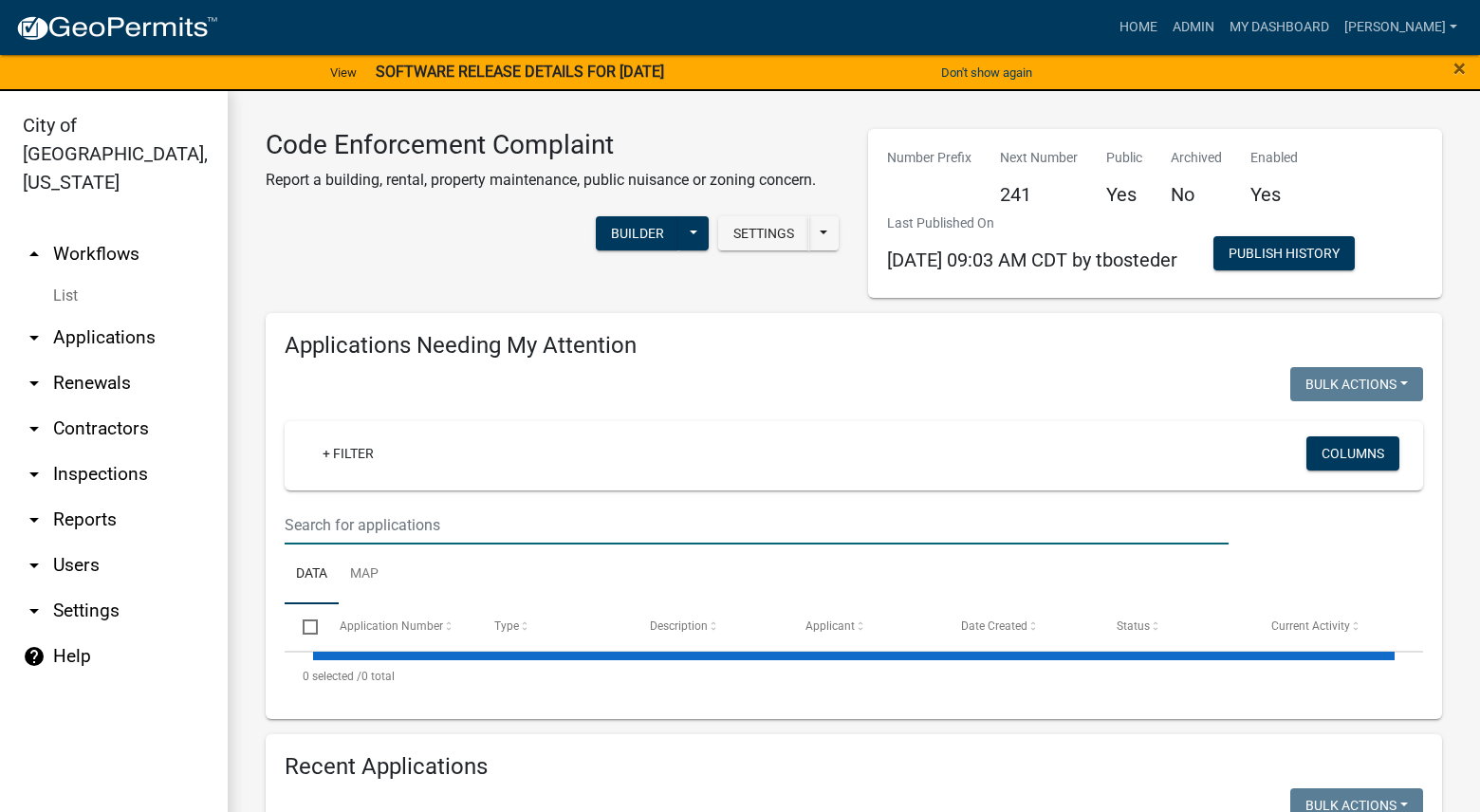
select select "3: 100"
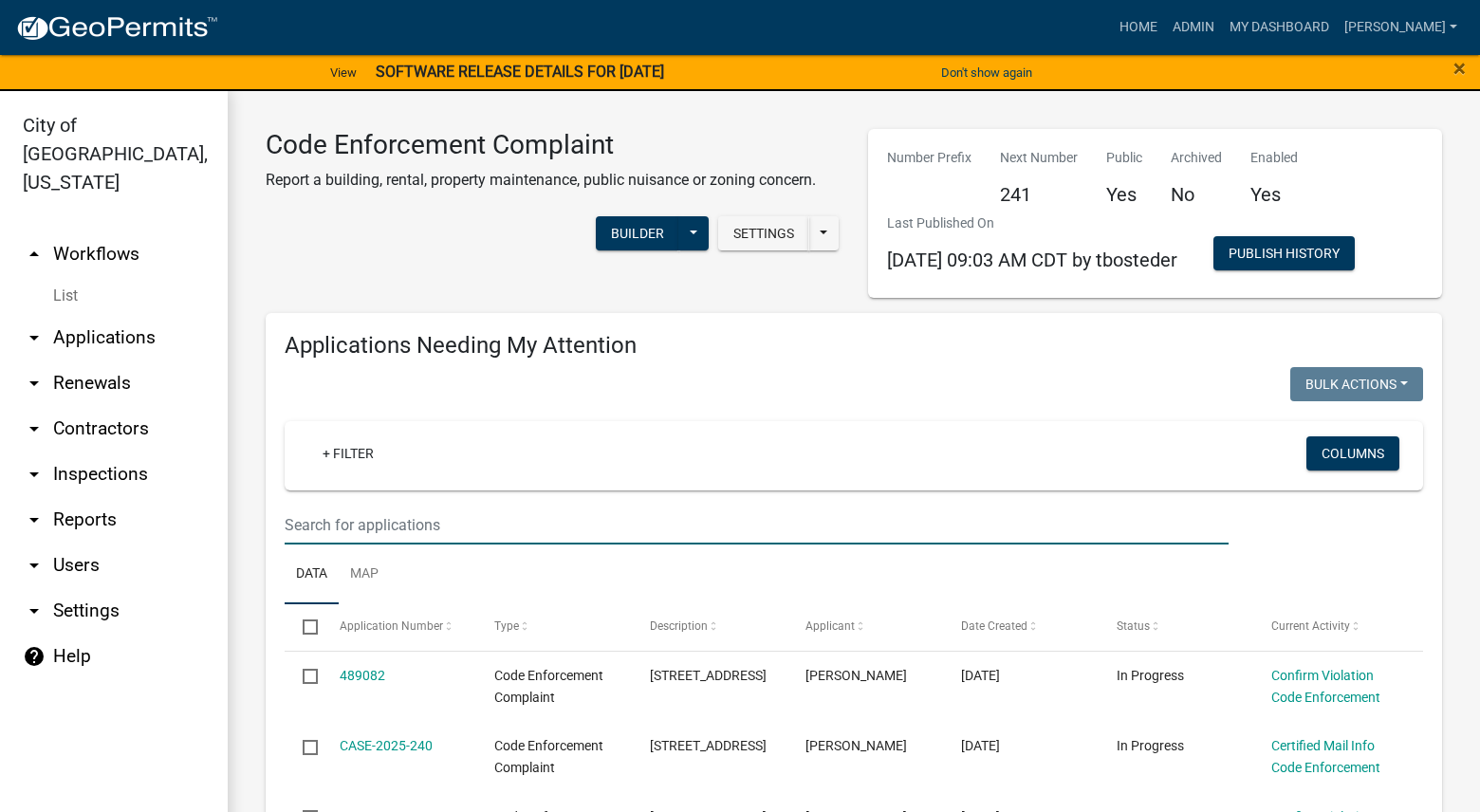
click at [457, 520] on input "text" at bounding box center [756, 524] width 944 height 39
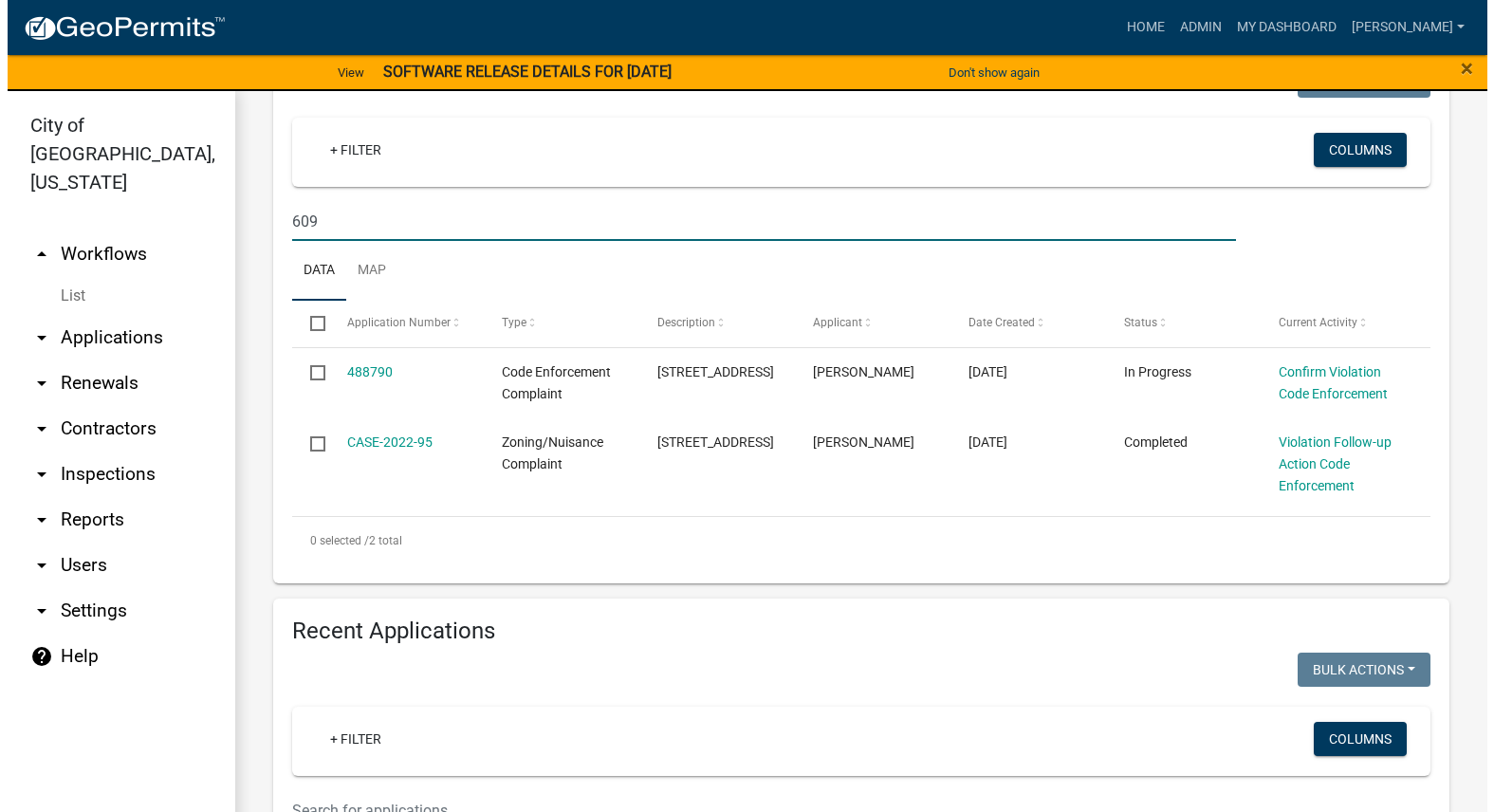
scroll to position [379, 0]
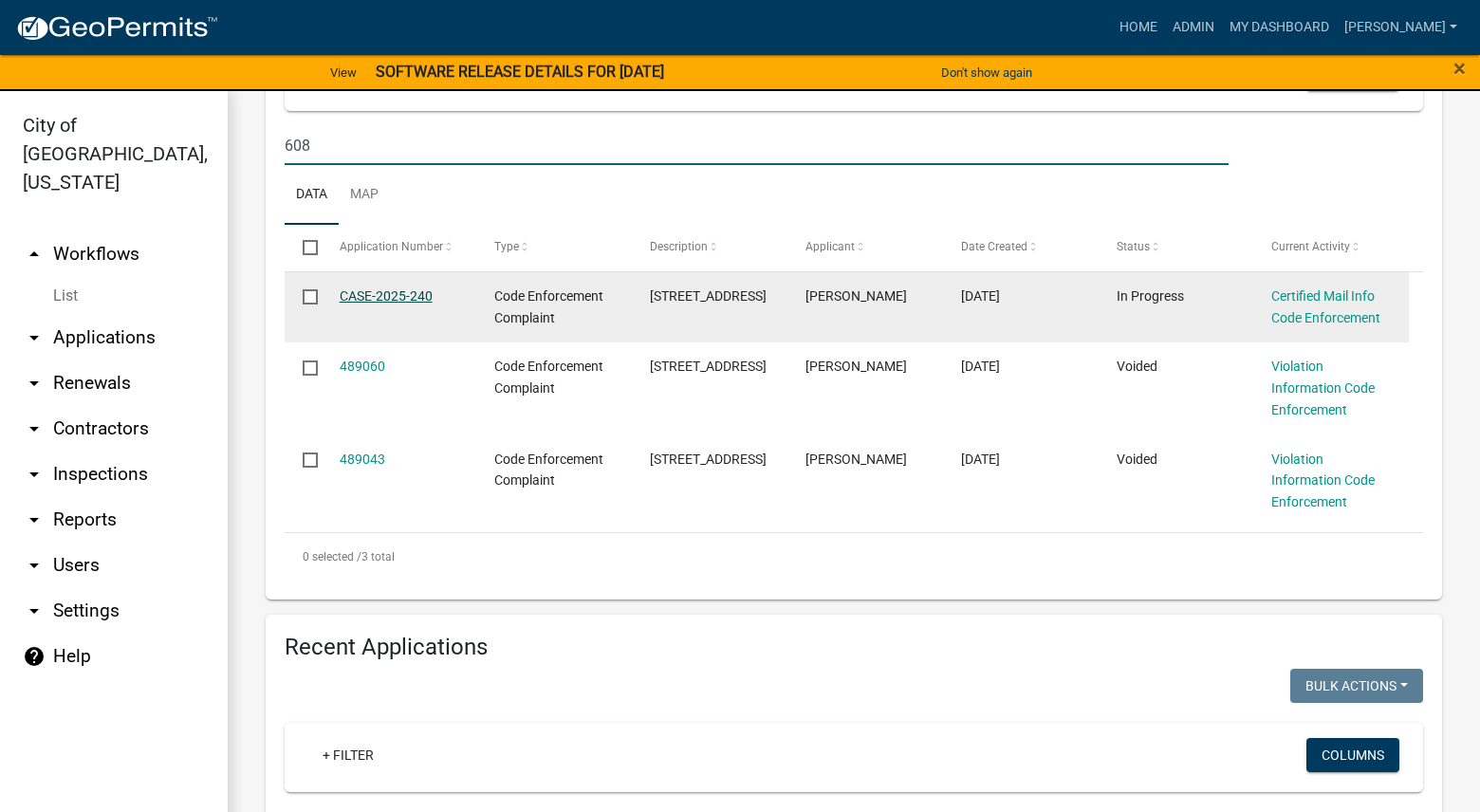
type input "608"
click at [396, 292] on link "CASE-2025-240" at bounding box center [386, 296] width 93 height 16
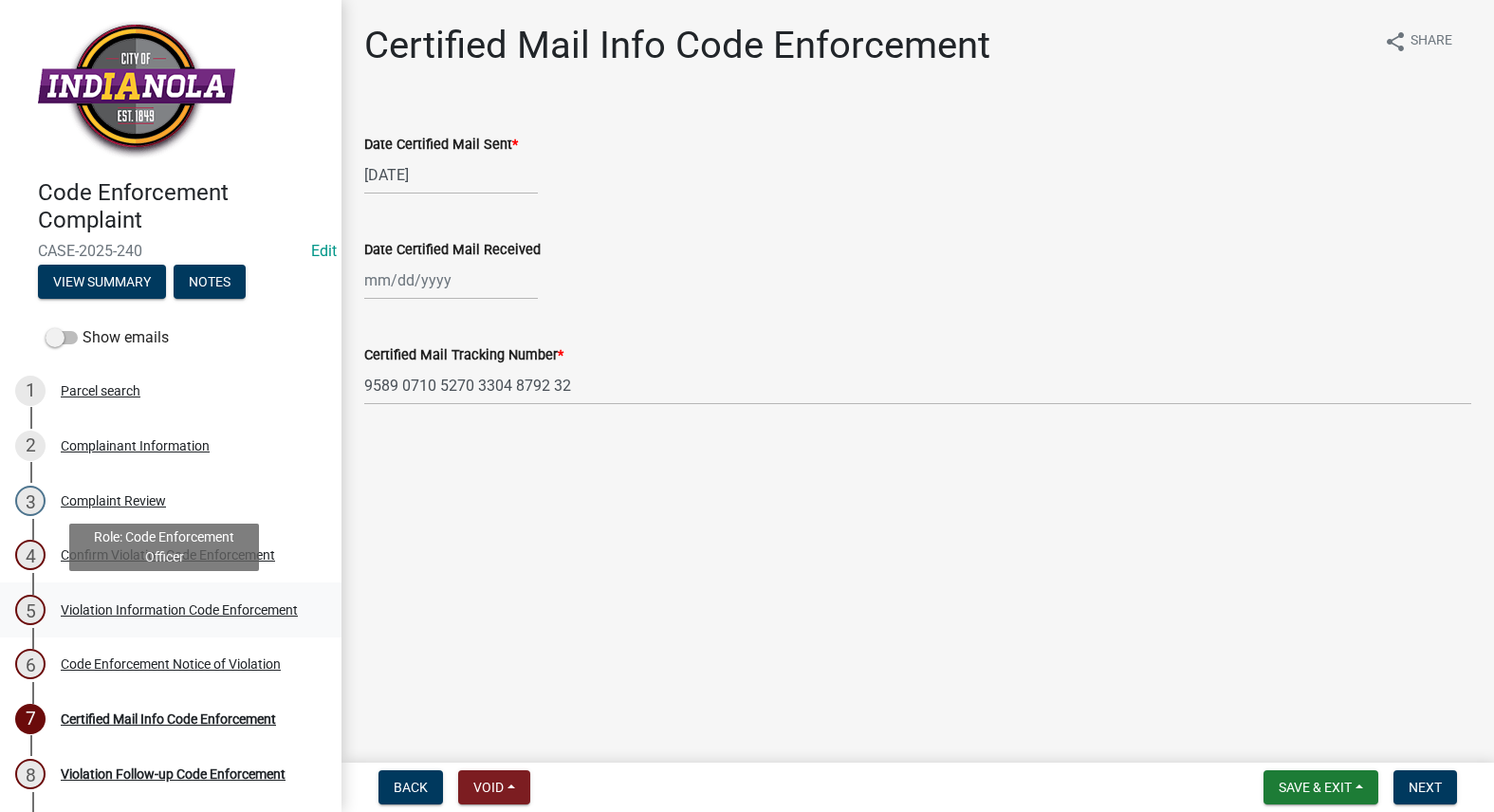
click at [90, 626] on link "5 Violation Information Code Enforcement" at bounding box center [170, 609] width 341 height 55
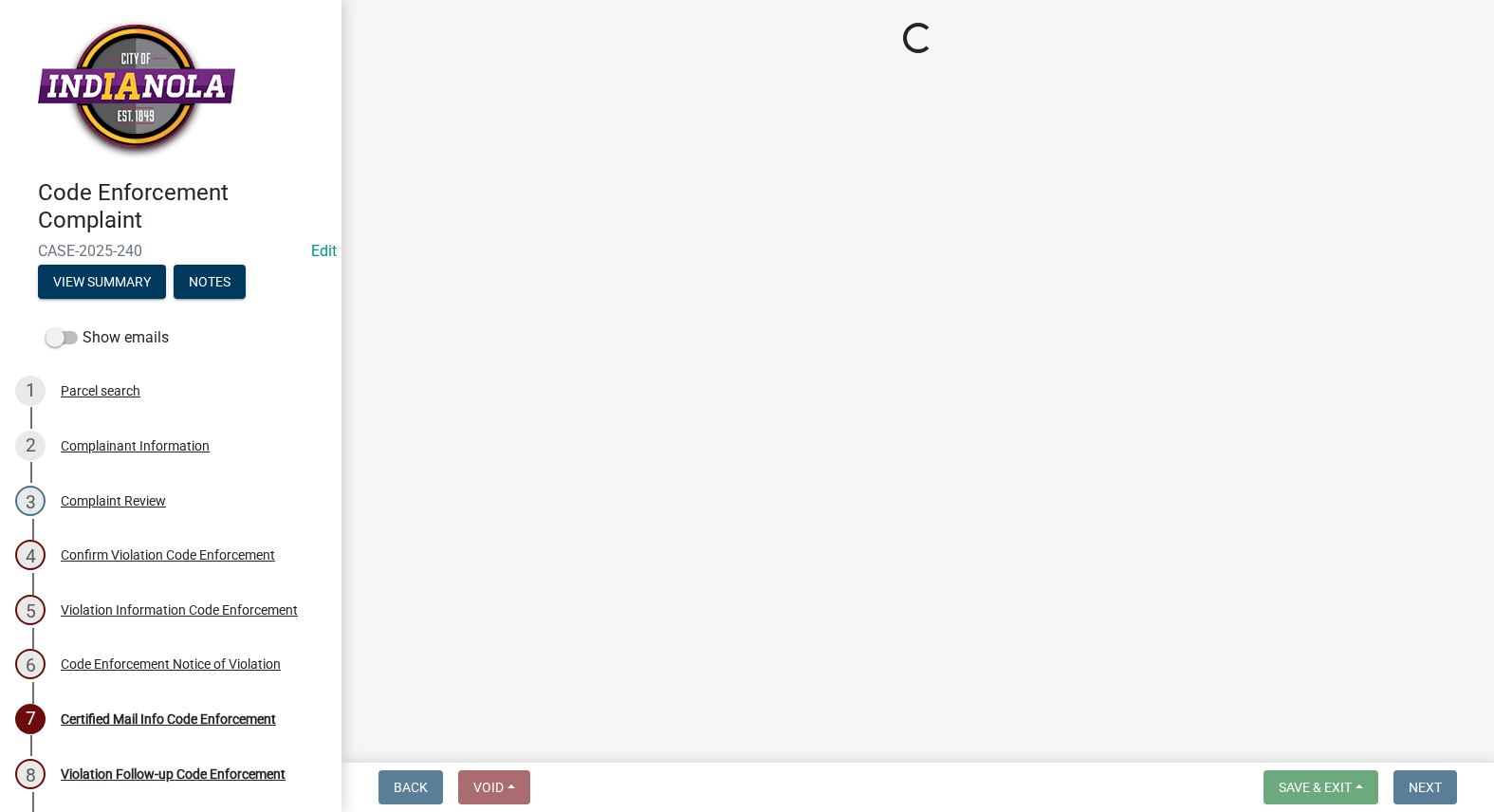
select select "634d5426-b8b3-48ee-aa1e-d523f7499186"
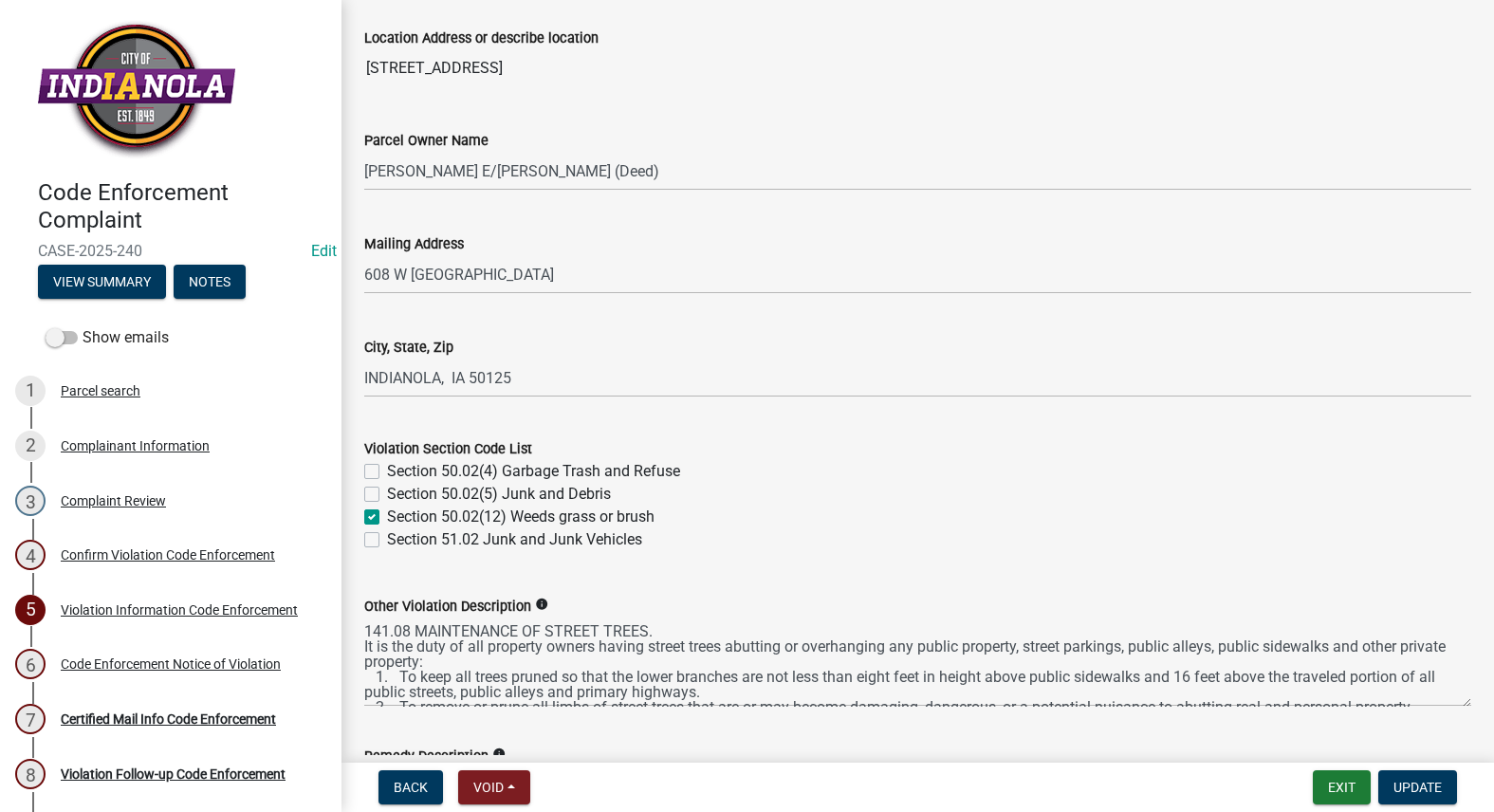
scroll to position [474, 0]
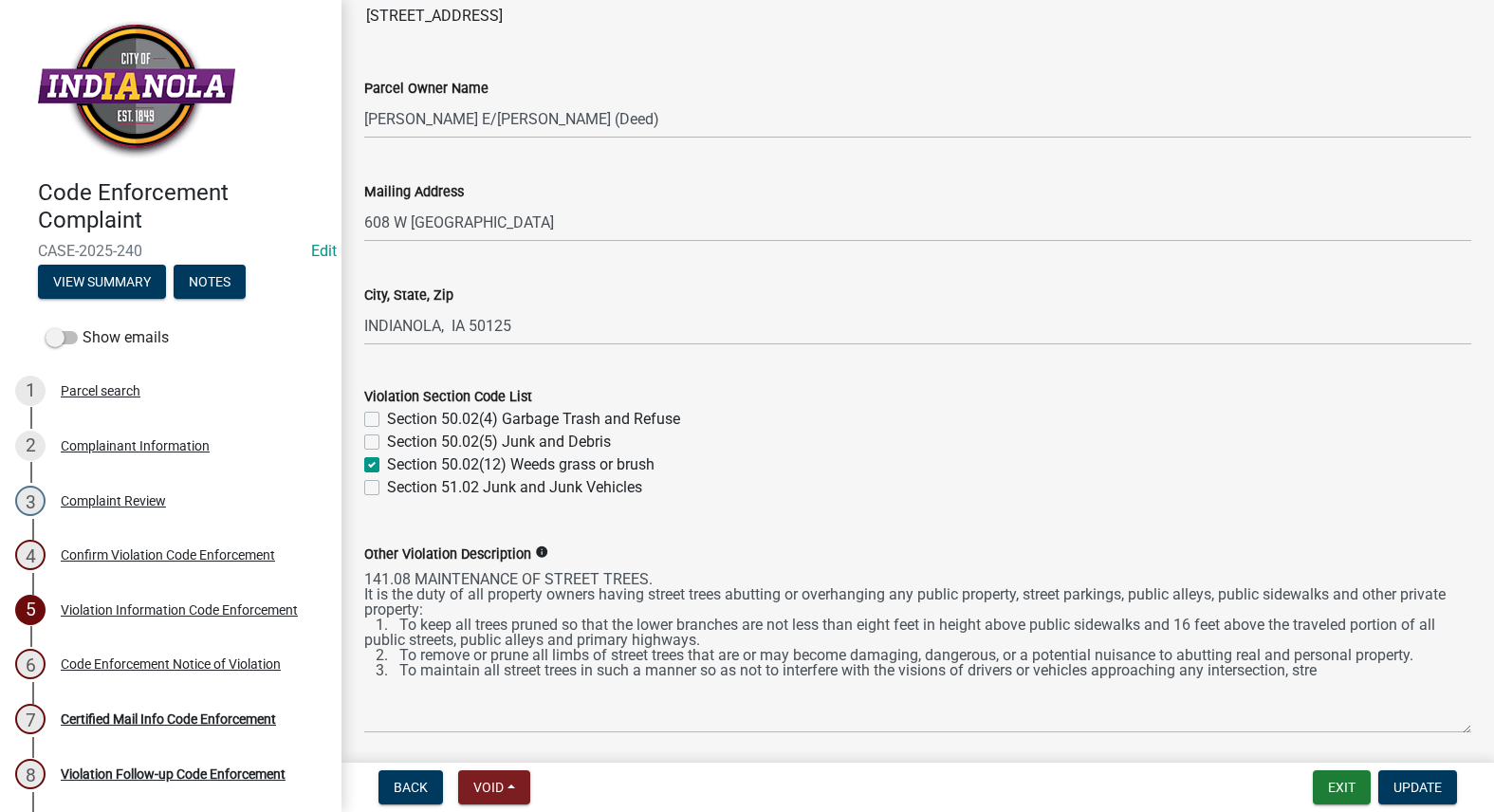
drag, startPoint x: 1456, startPoint y: 662, endPoint x: 1454, endPoint y: 731, distance: 69.0
click at [1454, 731] on textarea "141.08 MAINTENANCE OF STREET TREES. It is the duty of all property owners havin…" at bounding box center [917, 649] width 1106 height 168
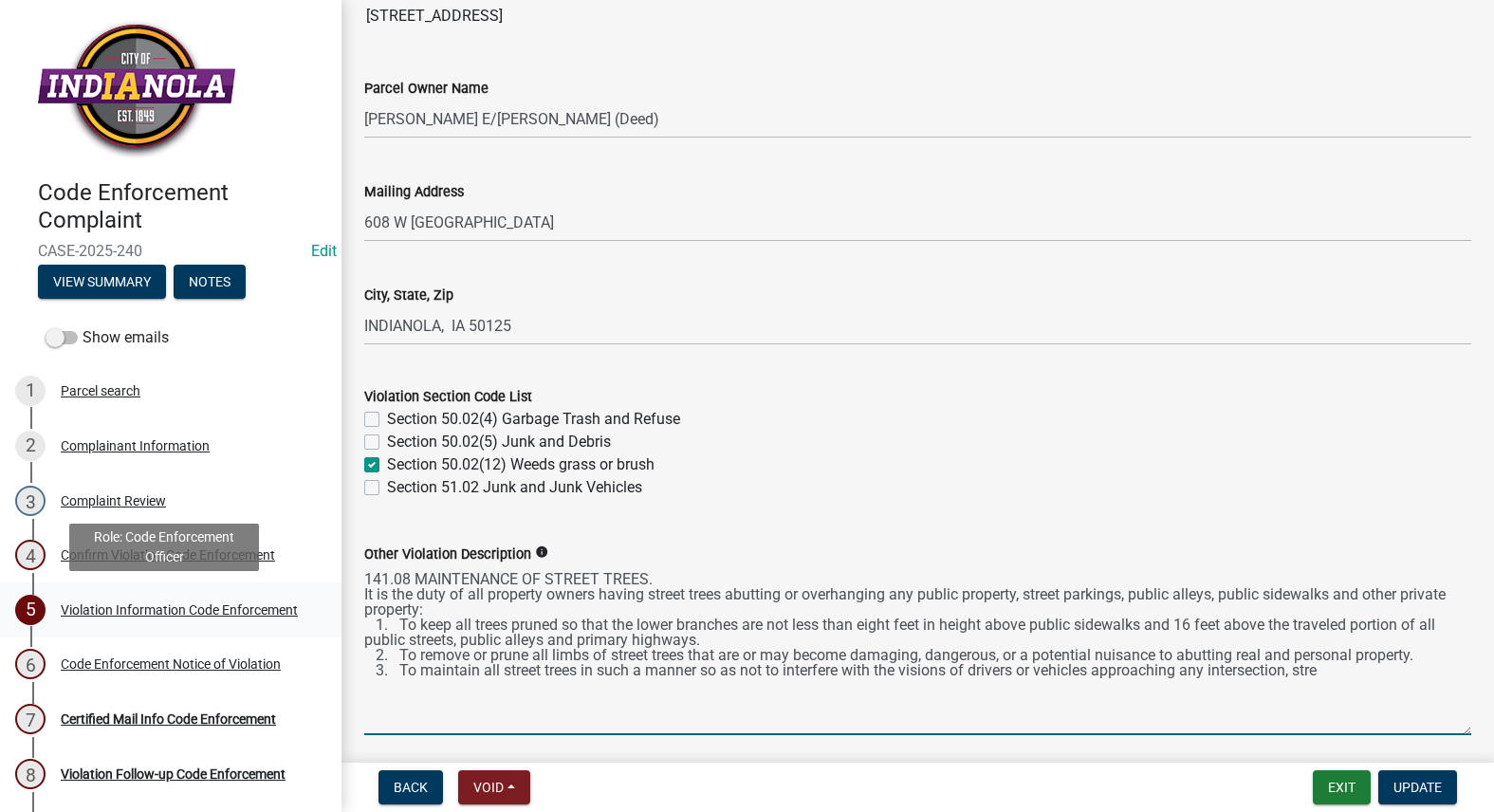
drag, startPoint x: 1374, startPoint y: 694, endPoint x: 322, endPoint y: 583, distance: 1057.8
click at [322, 583] on div "Code Enforcement Complaint CASE-2025-240 Edit View Summary Notes Show emails 1 …" at bounding box center [747, 406] width 1494 height 812
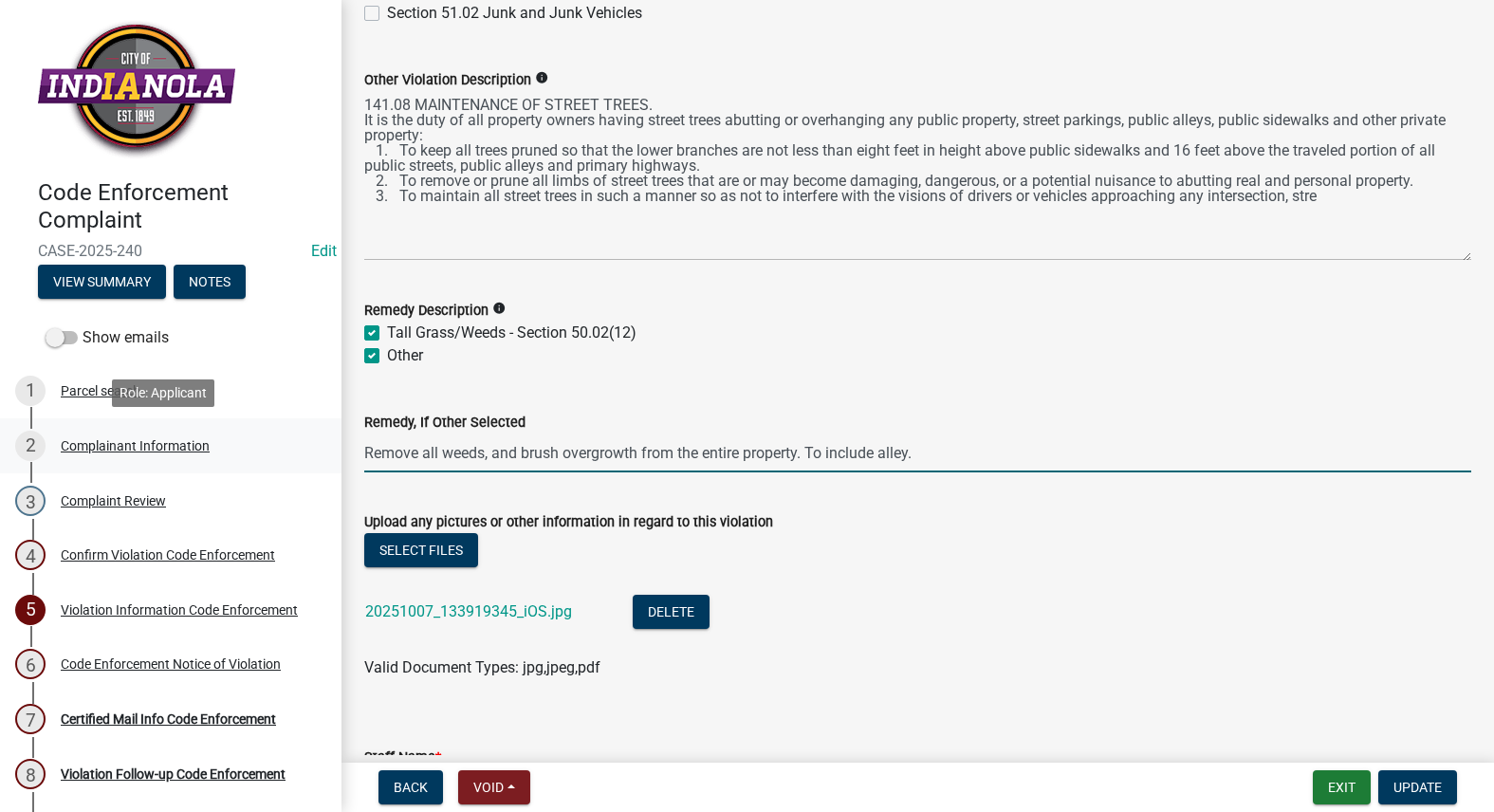
drag, startPoint x: 933, startPoint y: 448, endPoint x: 324, endPoint y: 436, distance: 609.1
click at [311, 427] on div "Code Enforcement Complaint CASE-2025-240 Edit View Summary Notes Show emails 1 …" at bounding box center [747, 406] width 1494 height 812
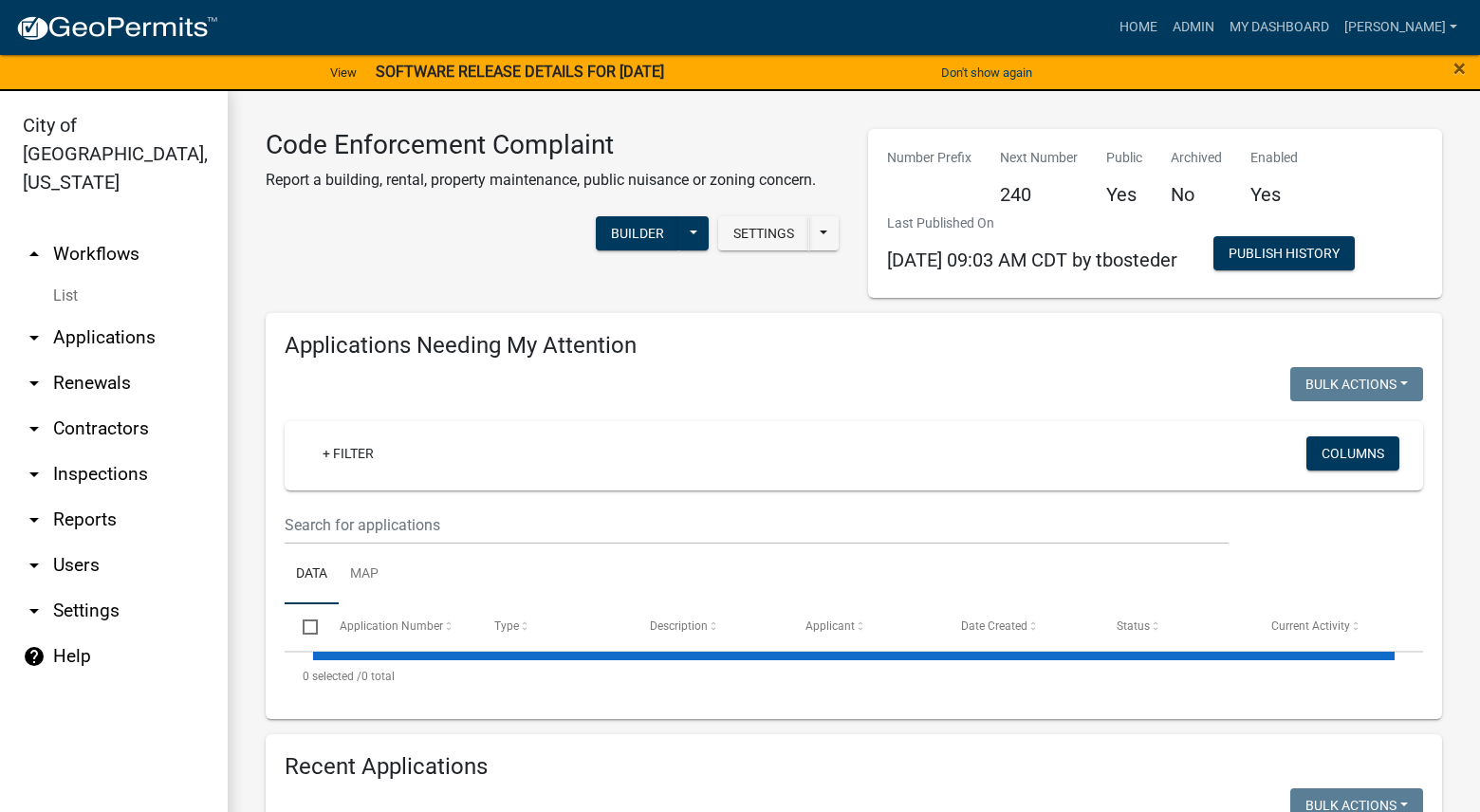
select select "3: 100"
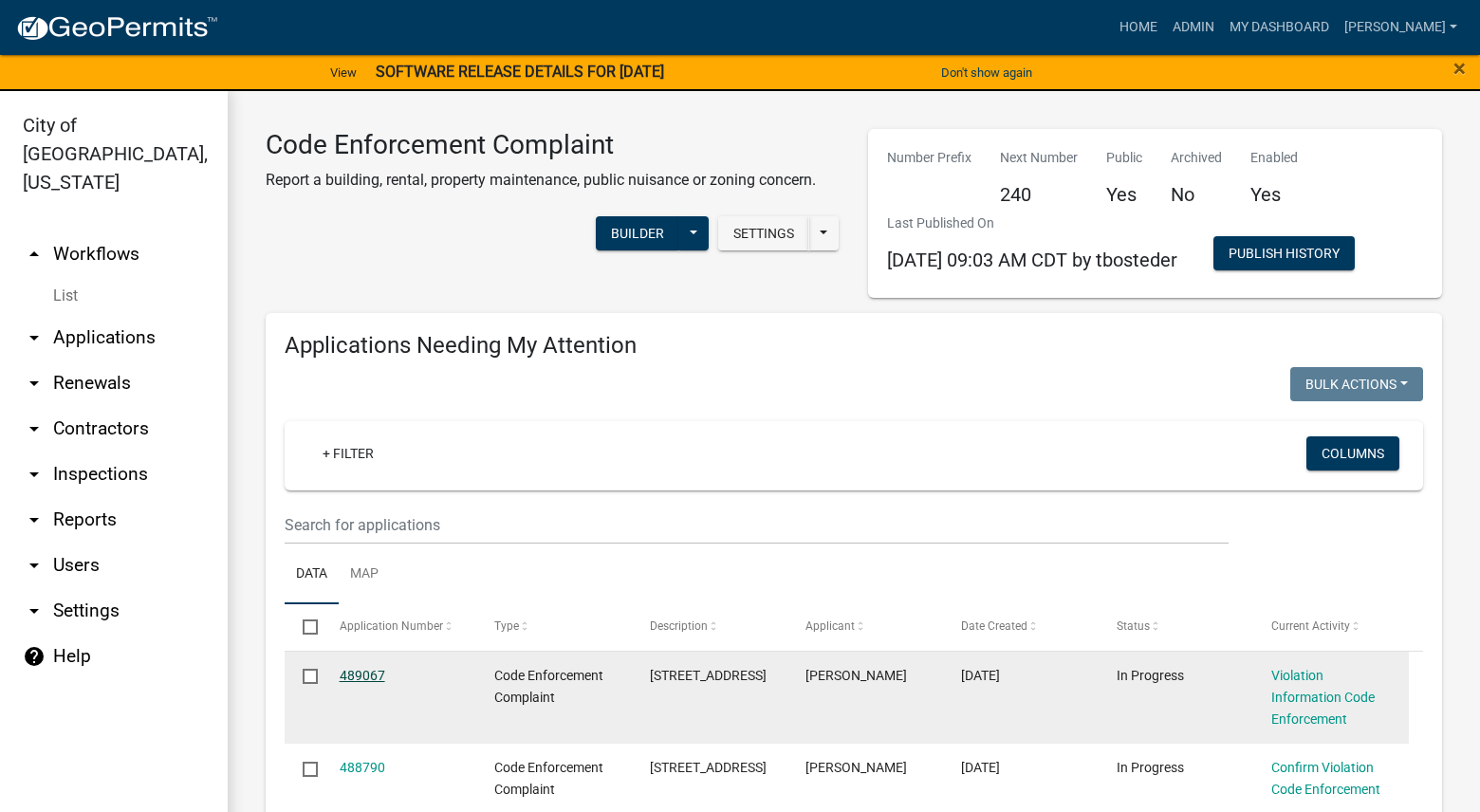
click at [361, 672] on link "489067" at bounding box center [361, 675] width 46 height 16
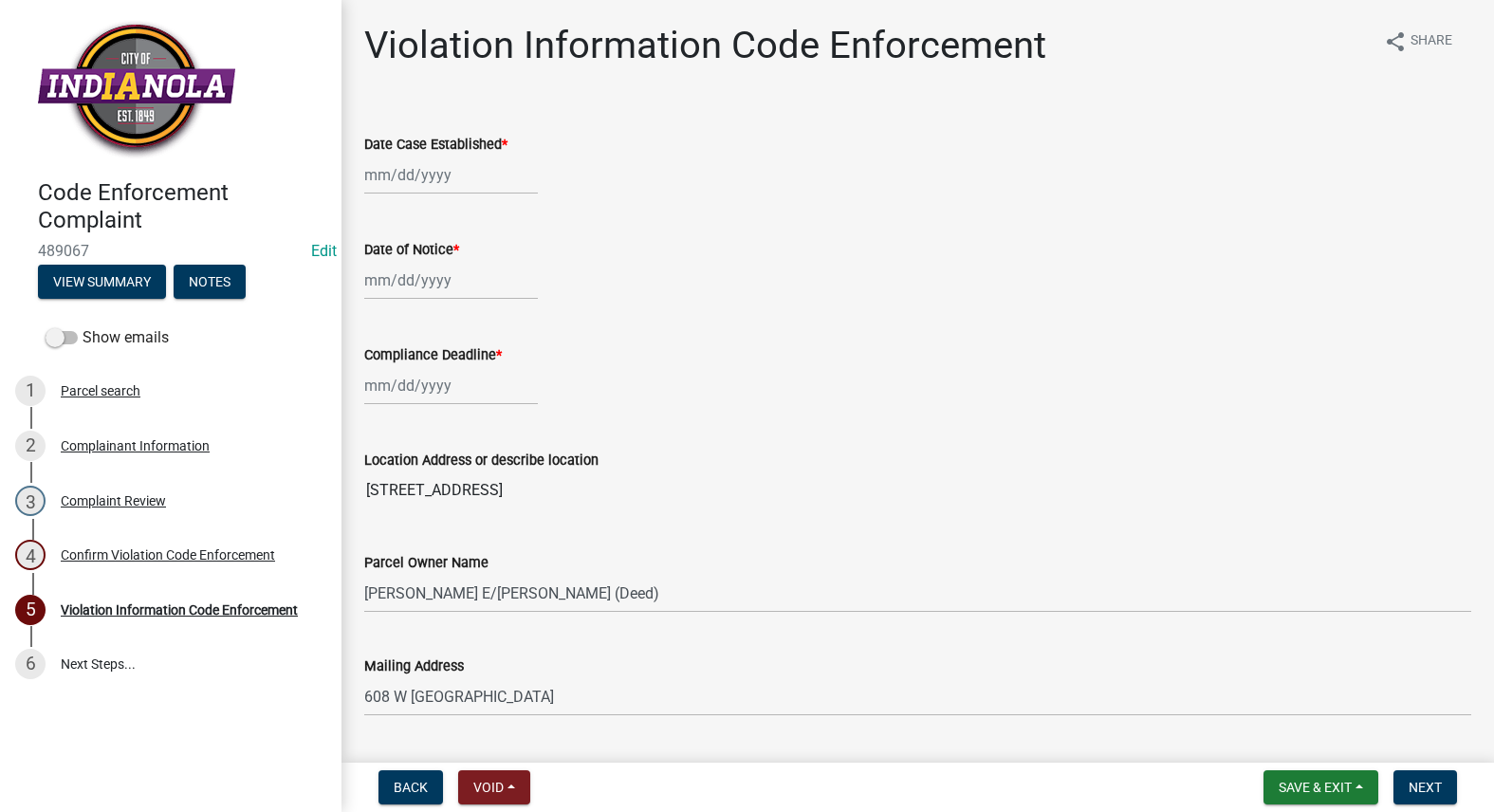
select select "10"
select select "2025"
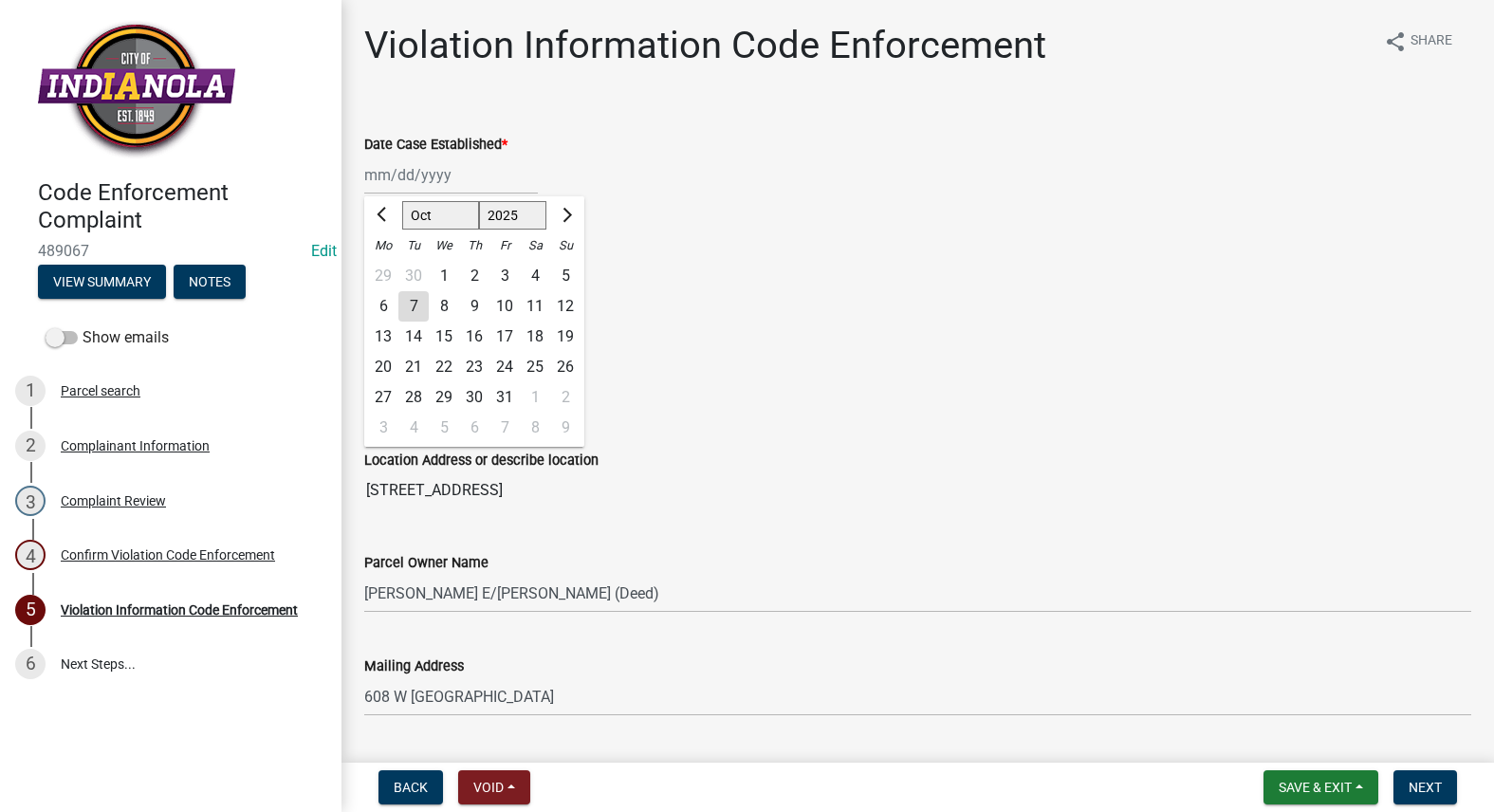
click at [409, 175] on div "[PERSON_NAME] Feb Mar Apr [PERSON_NAME][DATE] Oct Nov [DATE] 1526 1527 1528 152…" at bounding box center [451, 175] width 174 height 39
click at [416, 303] on div "7" at bounding box center [413, 306] width 30 height 30
type input "[DATE]"
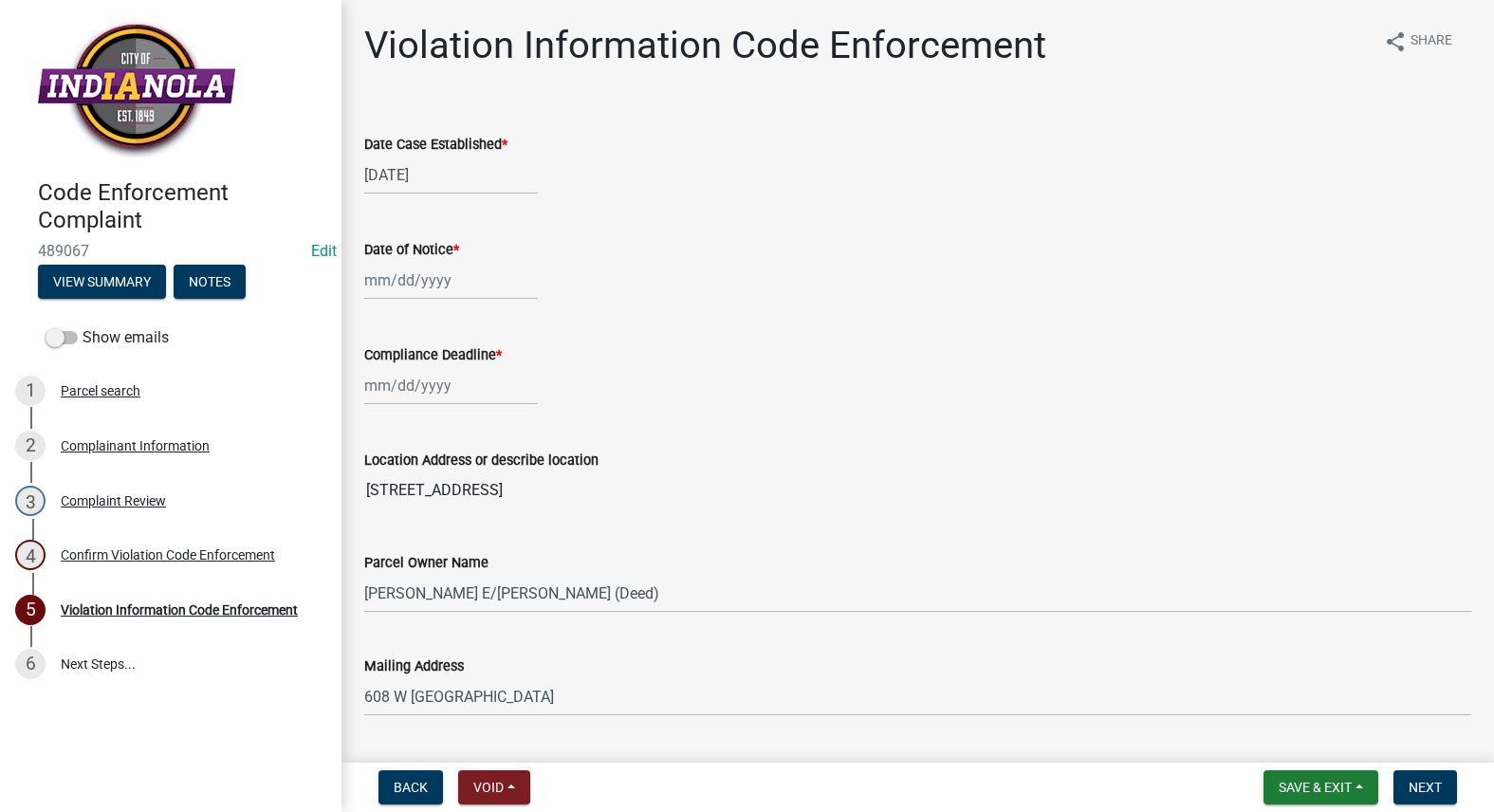
select select "10"
select select "2025"
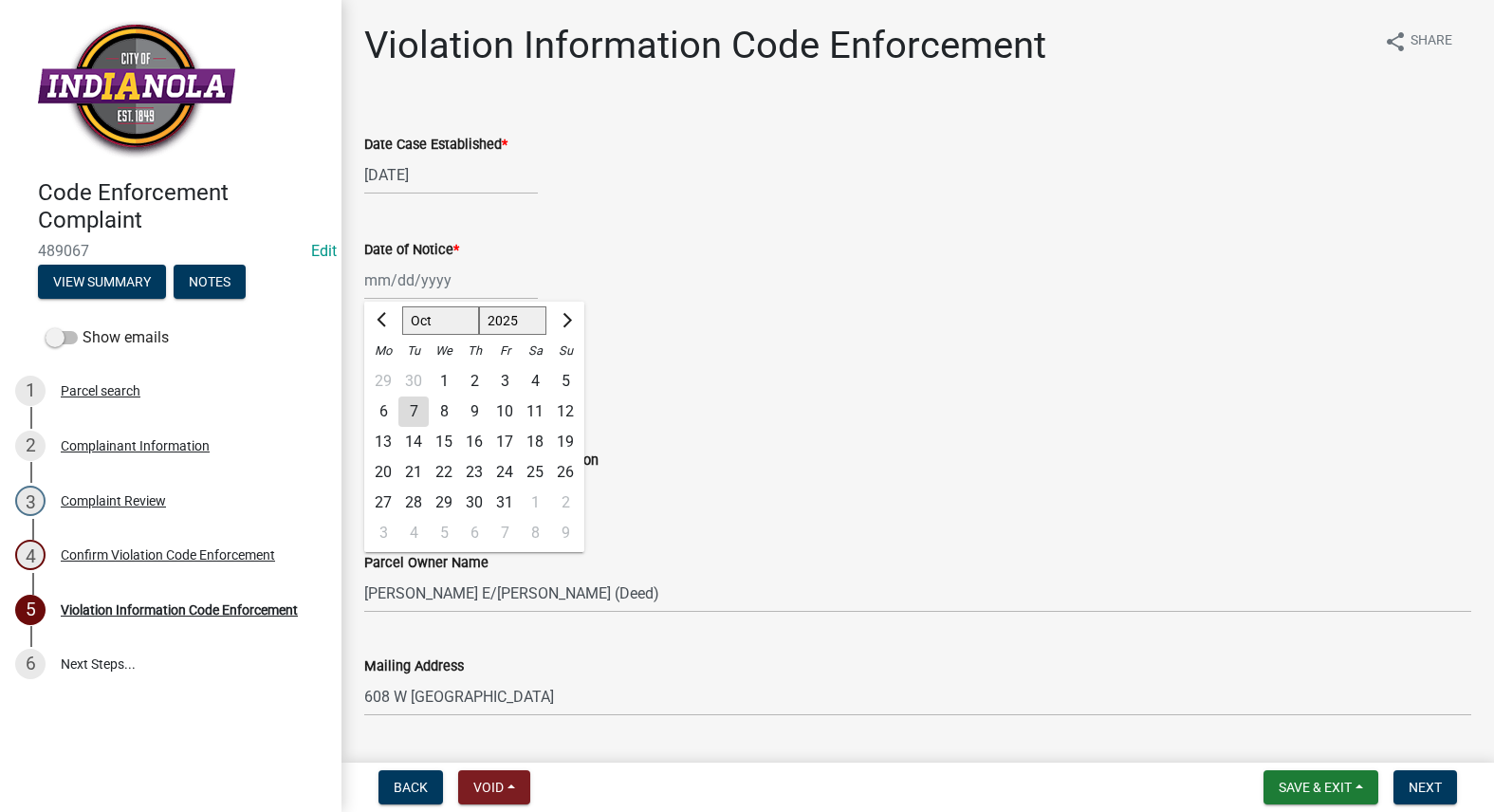
drag, startPoint x: 410, startPoint y: 288, endPoint x: 407, endPoint y: 322, distance: 34.1
click at [410, 288] on div "[PERSON_NAME] Feb Mar Apr [PERSON_NAME][DATE] Oct Nov [DATE] 1526 1527 1528 152…" at bounding box center [451, 280] width 174 height 39
click at [411, 409] on div "7" at bounding box center [413, 411] width 30 height 30
type input "[DATE]"
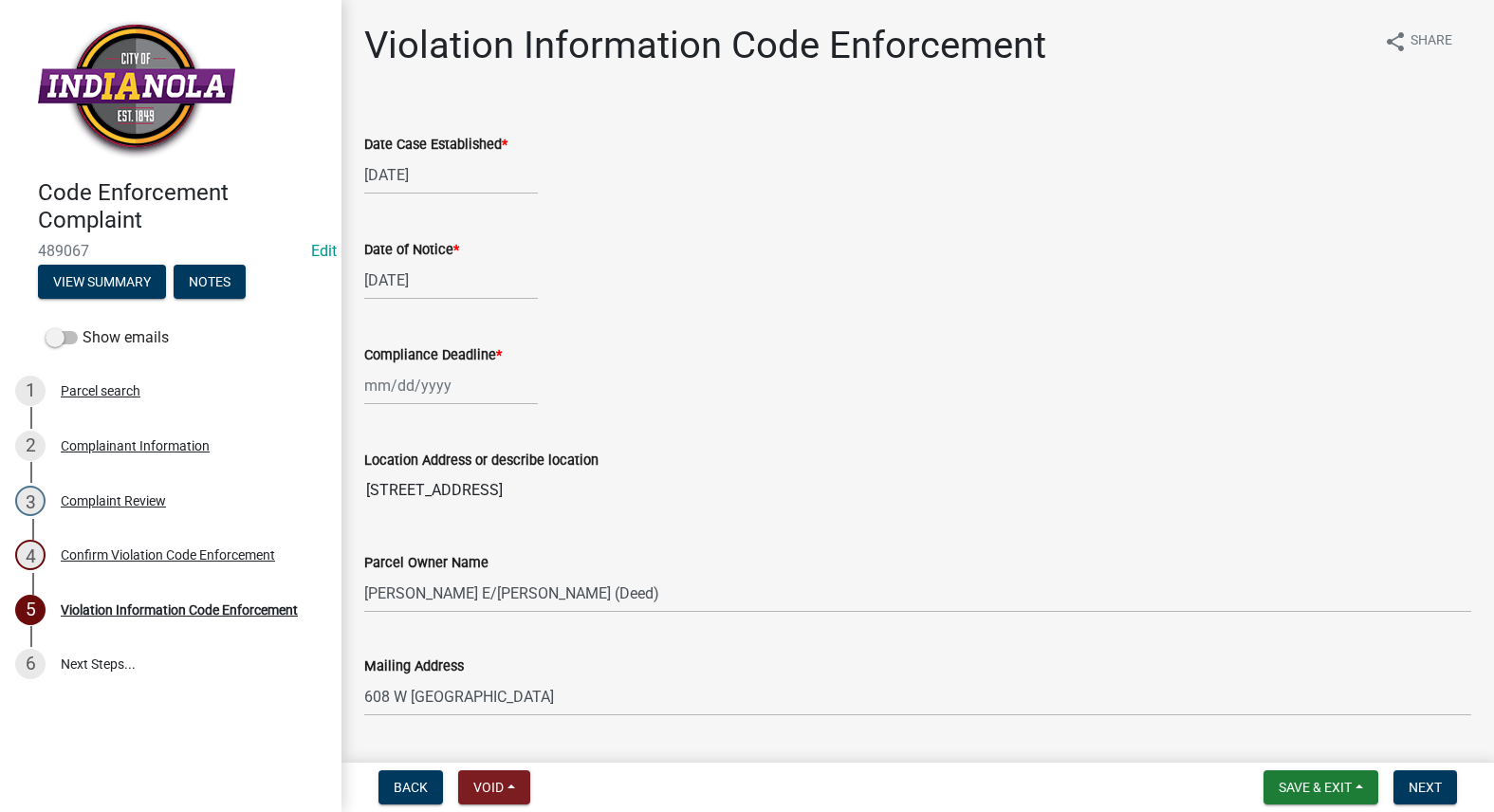
select select "10"
select select "2025"
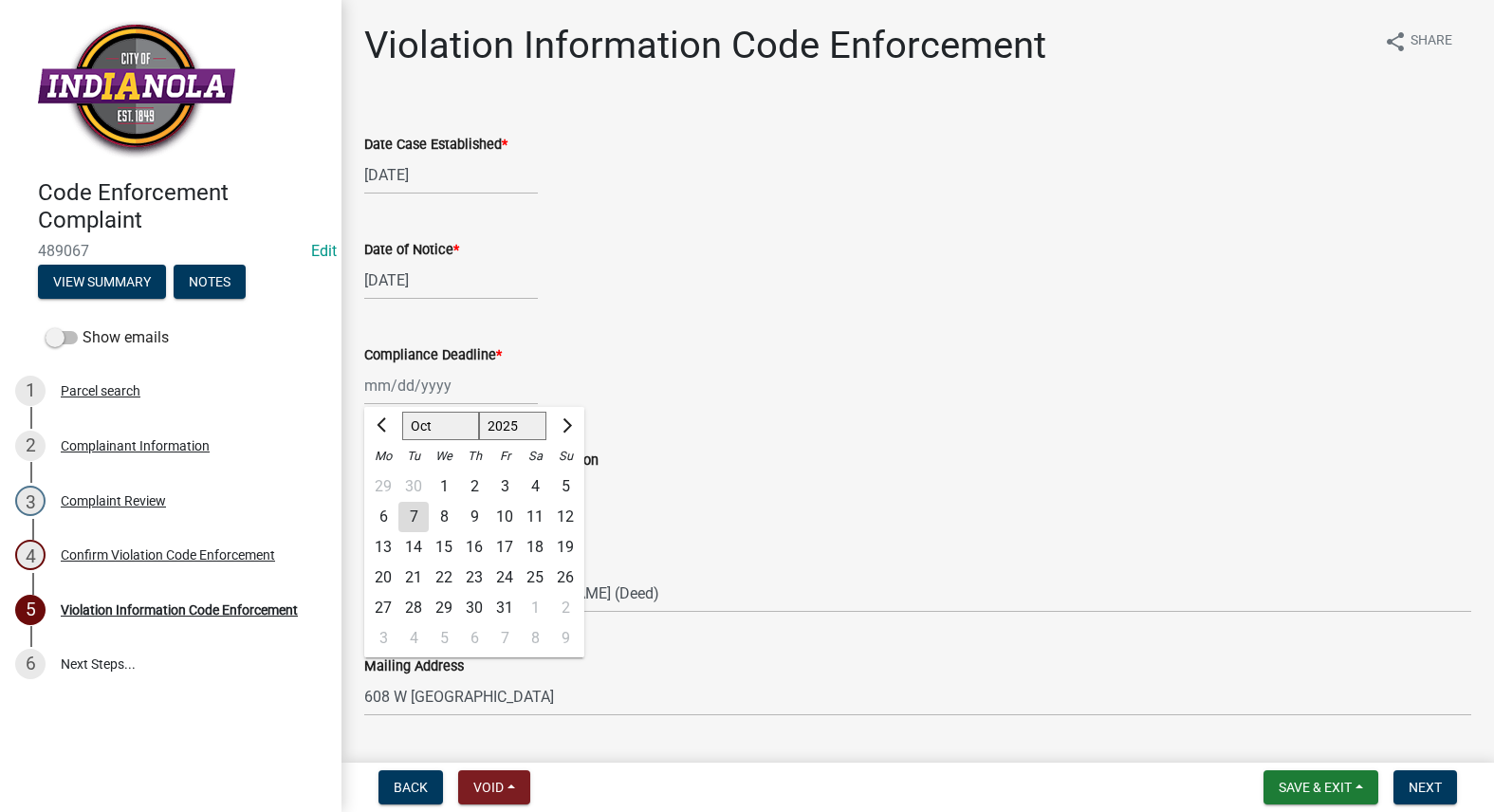
drag, startPoint x: 411, startPoint y: 383, endPoint x: 411, endPoint y: 398, distance: 15.0
click at [411, 383] on div "[PERSON_NAME] Feb Mar Apr [PERSON_NAME][DATE] Oct Nov [DATE] 1526 1527 1528 152…" at bounding box center [451, 386] width 174 height 39
click at [453, 536] on div "15" at bounding box center [443, 547] width 30 height 30
type input "[DATE]"
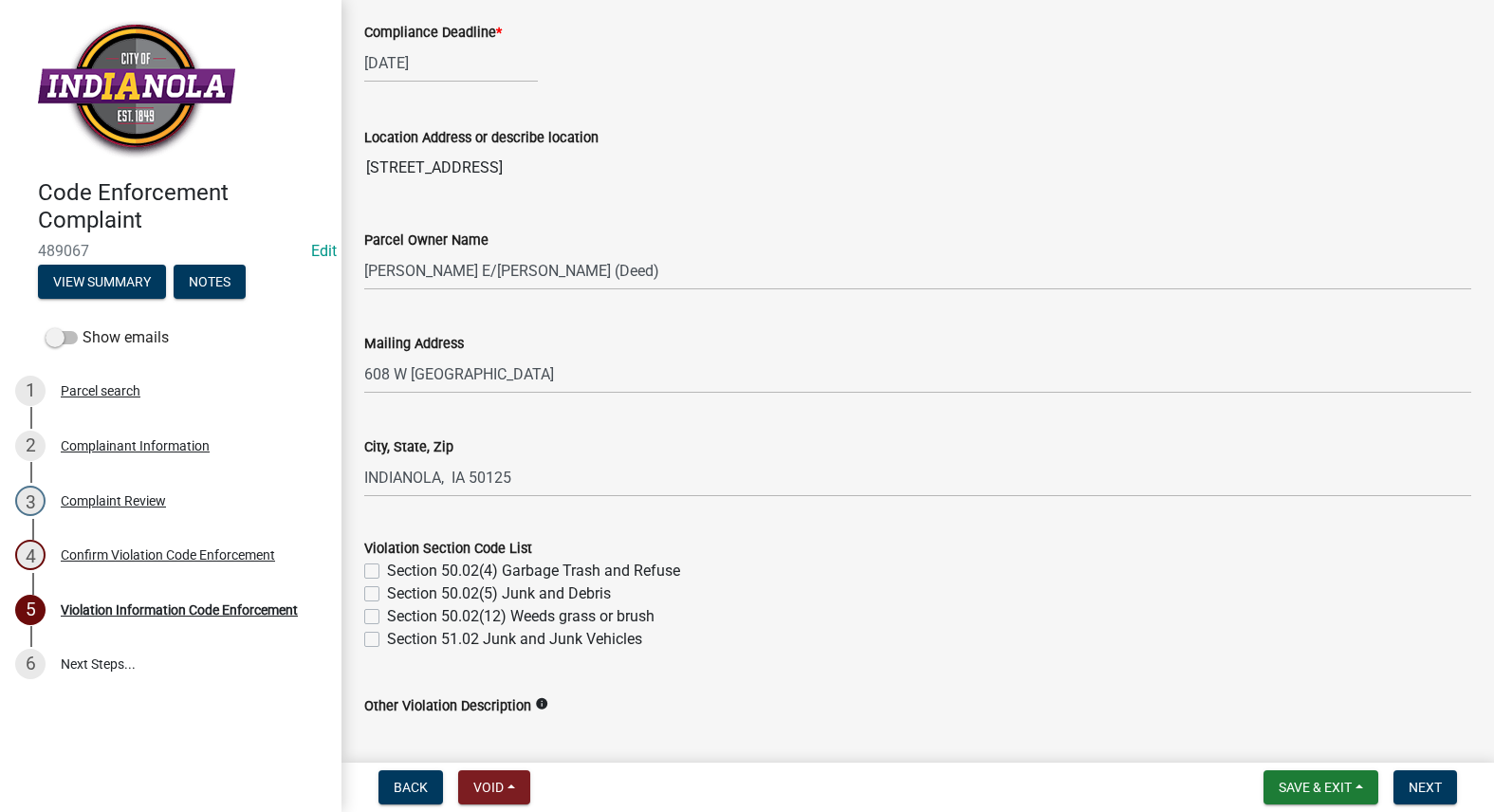
scroll to position [663, 0]
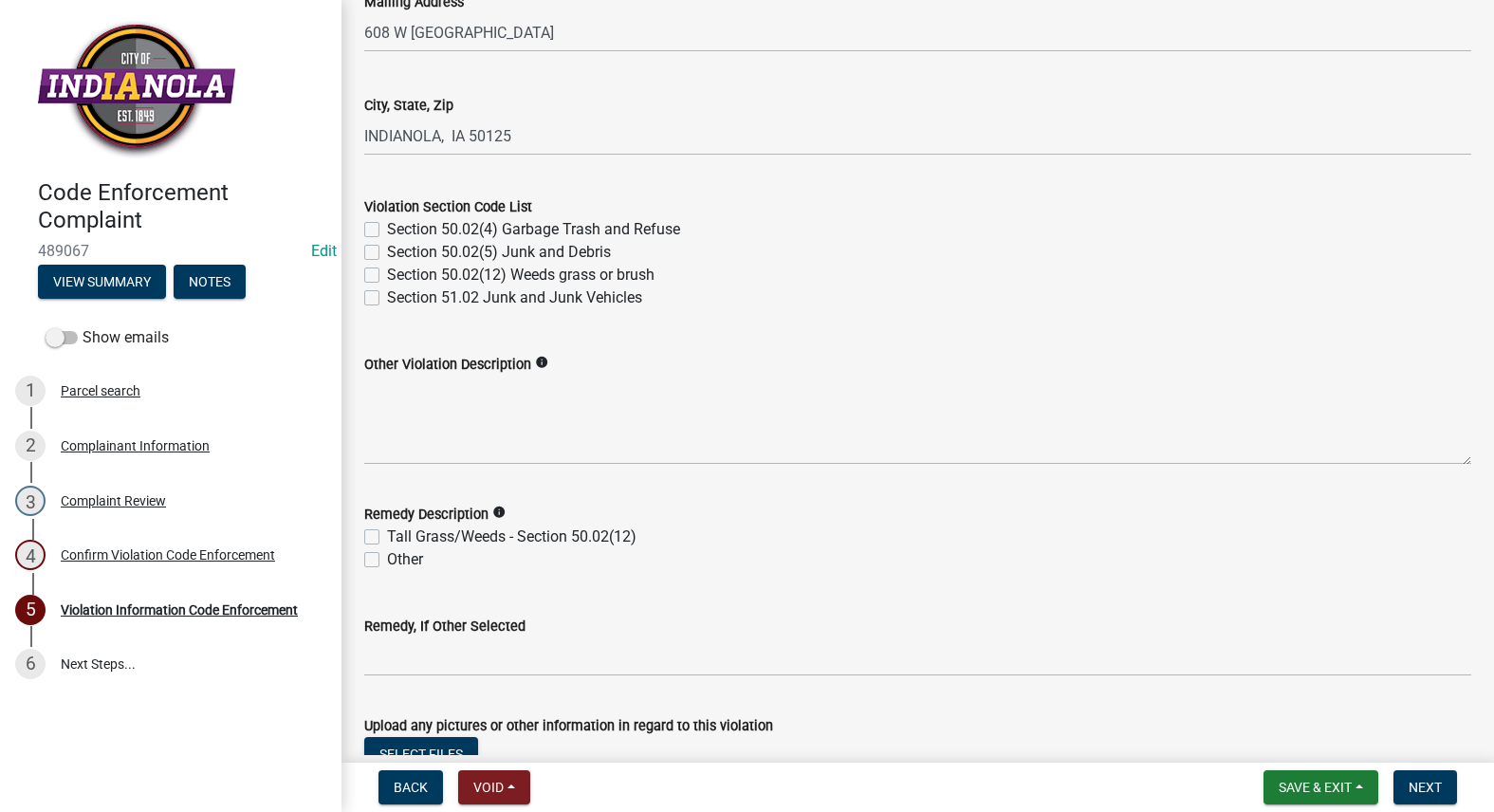
click at [387, 280] on label "Section 50.02(12) Weeds grass or brush" at bounding box center [520, 274] width 267 height 22
click at [387, 276] on input "Section 50.02(12) Weeds grass or brush" at bounding box center [392, 269] width 13 height 13
checkbox input "true"
checkbox input "false"
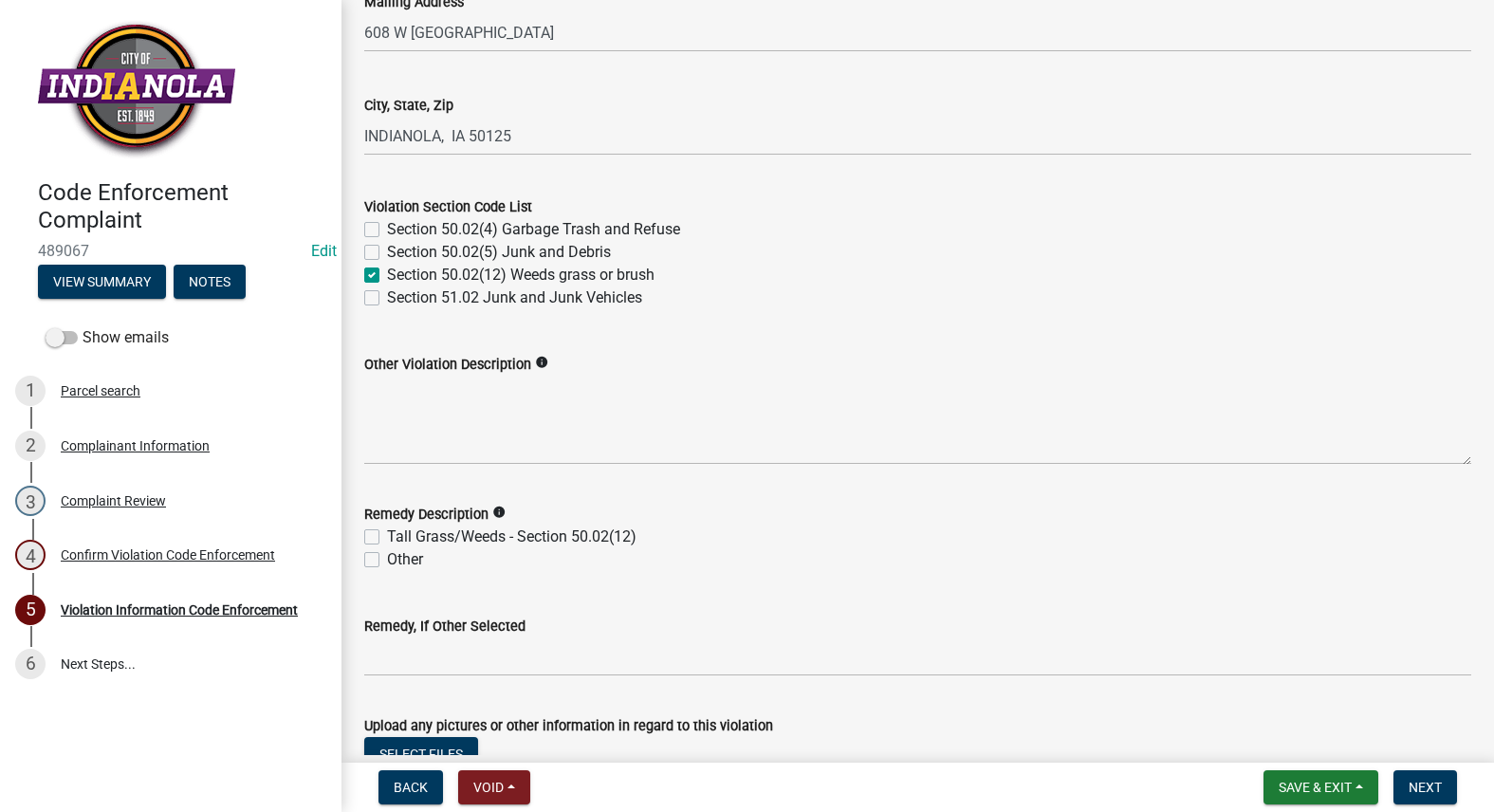
checkbox input "true"
checkbox input "false"
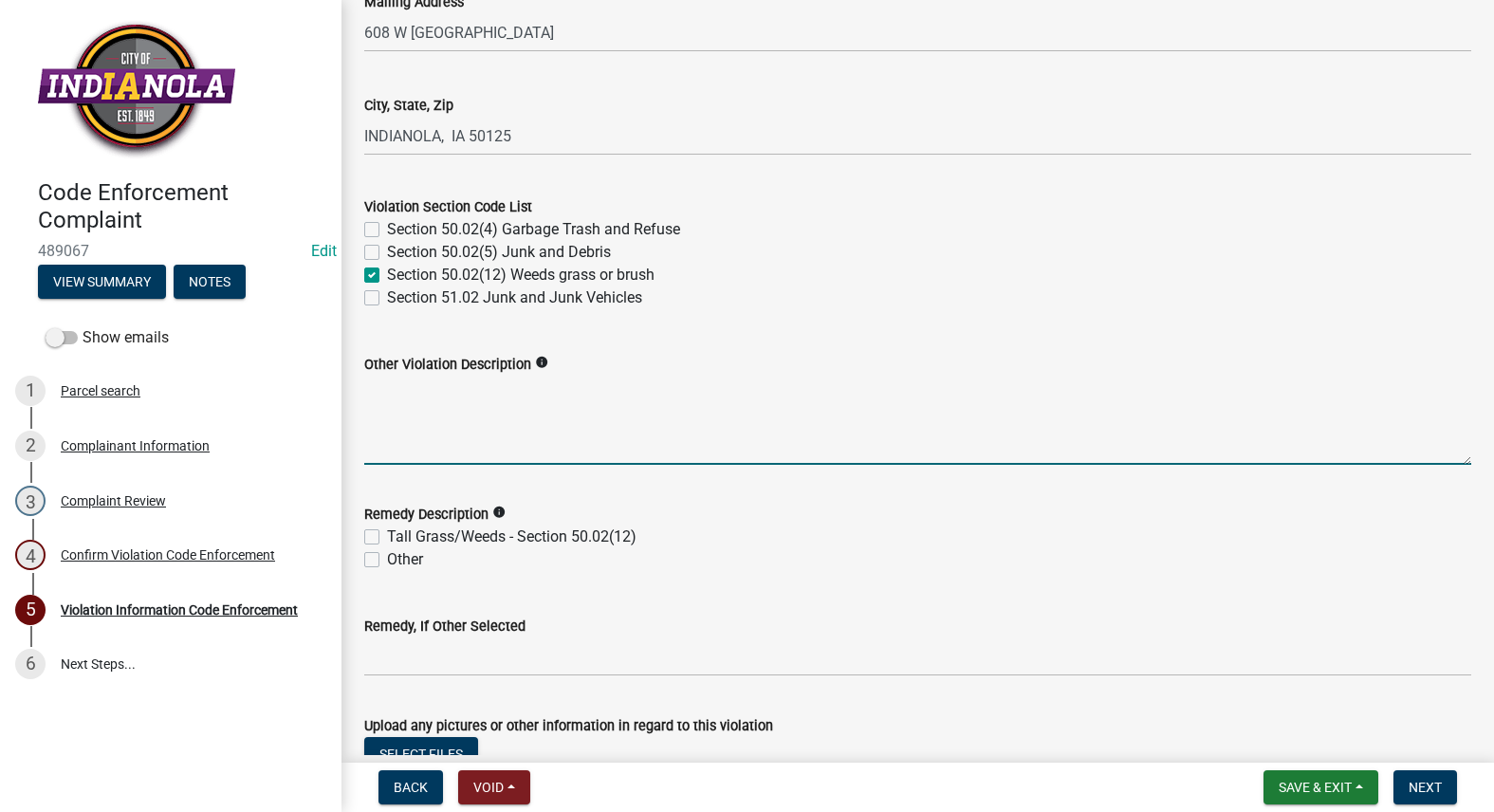
paste textarea "141.08 MAINTENANCE OF STREET TREES. It is the duty of all property owners havin…"
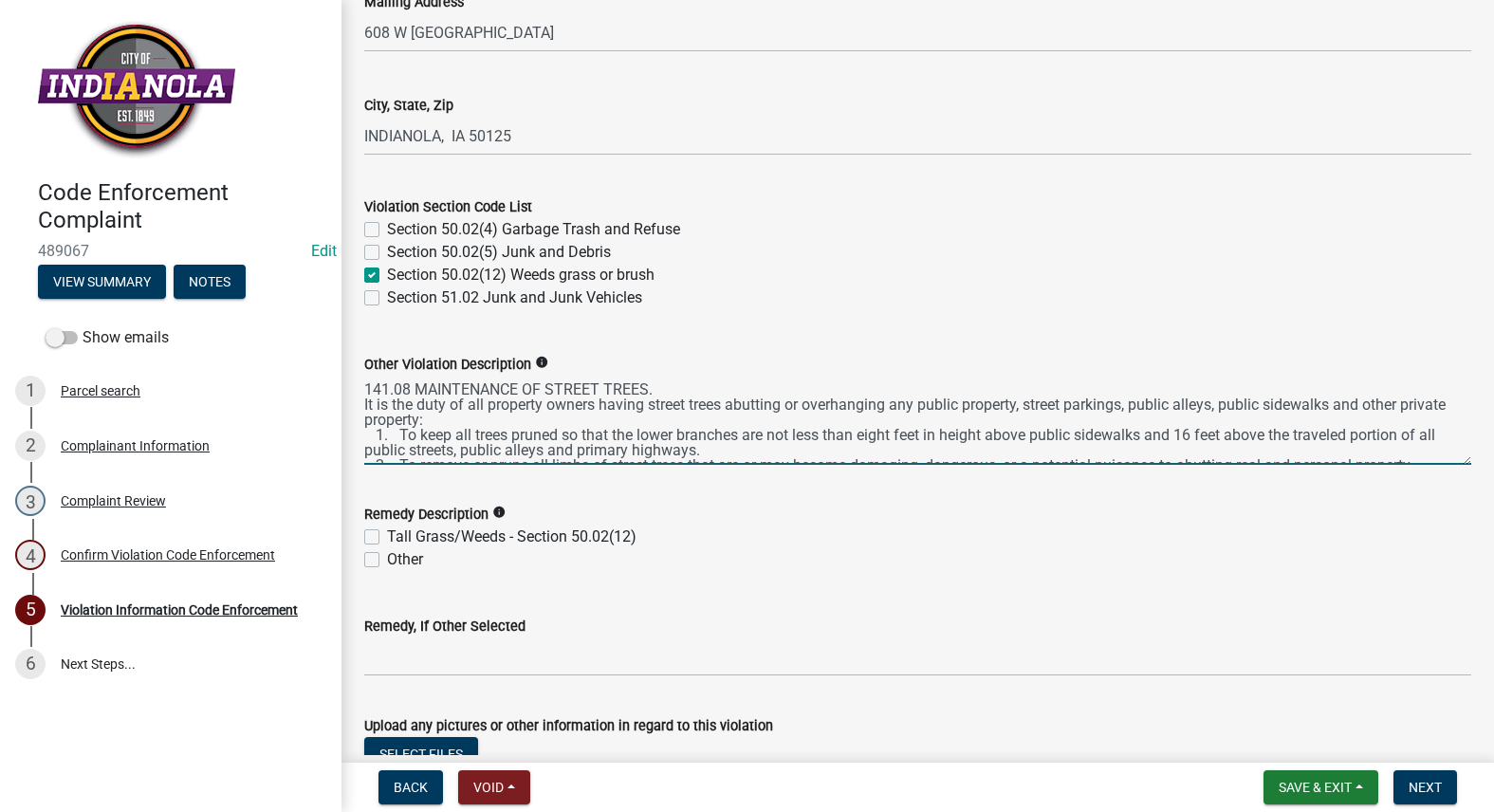
scroll to position [24, 0]
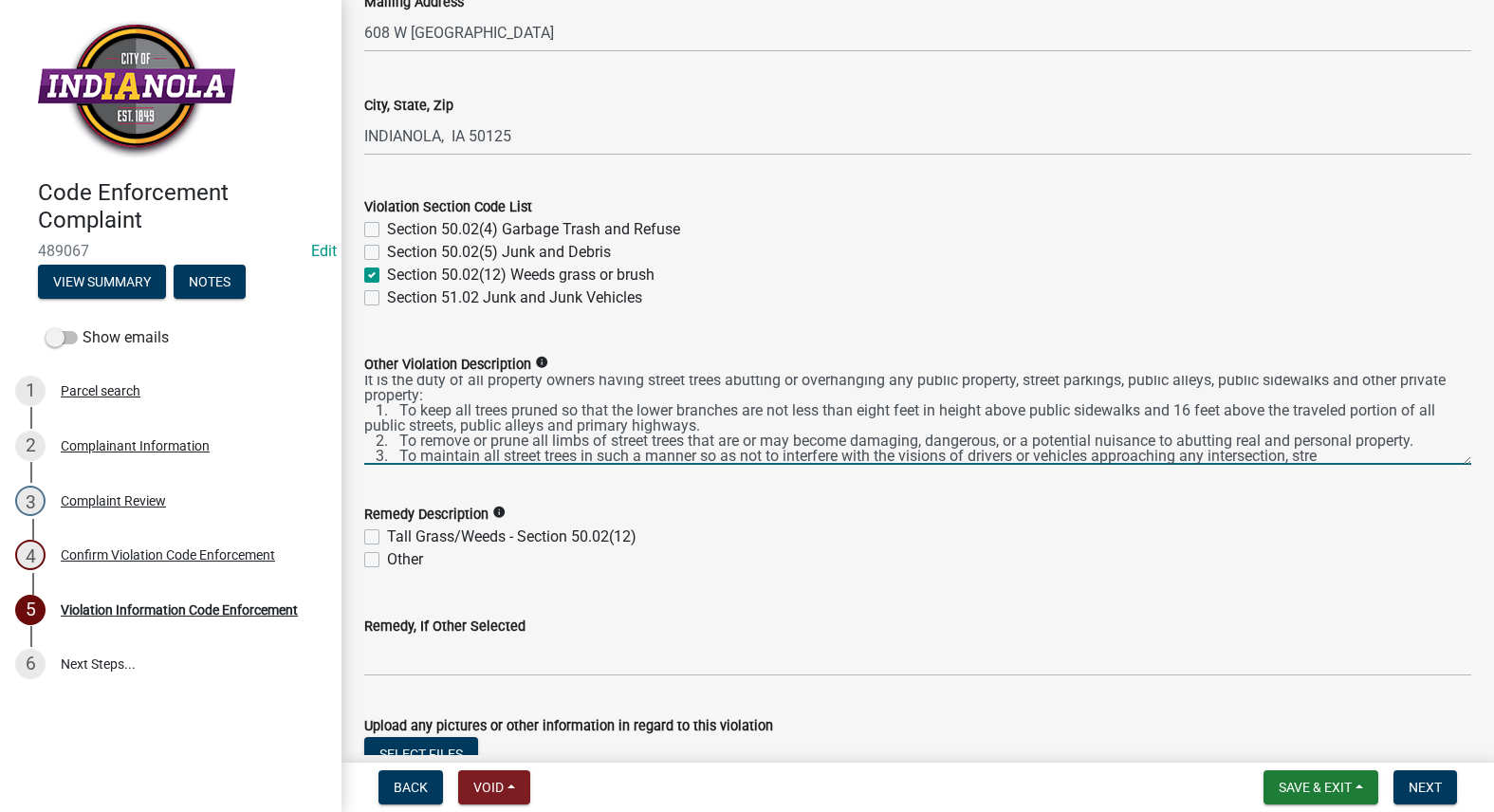
type textarea "141.08 MAINTENANCE OF STREET TREES. It is the duty of all property owners havin…"
click at [525, 646] on input "Remedy, If Other Selected" at bounding box center [917, 657] width 1106 height 39
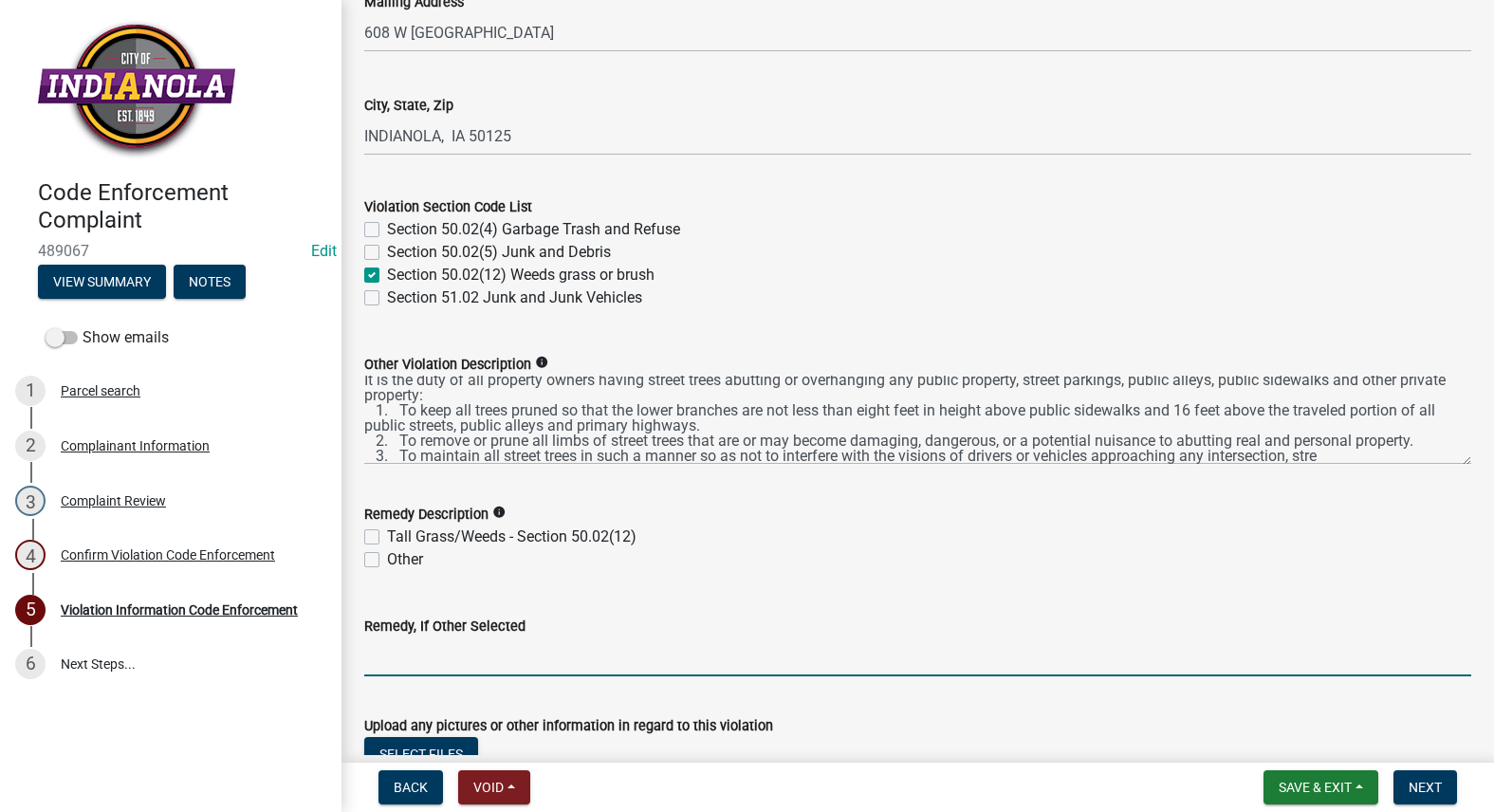
paste input "Remove all weeds, and brush overgrowth from the entire property."
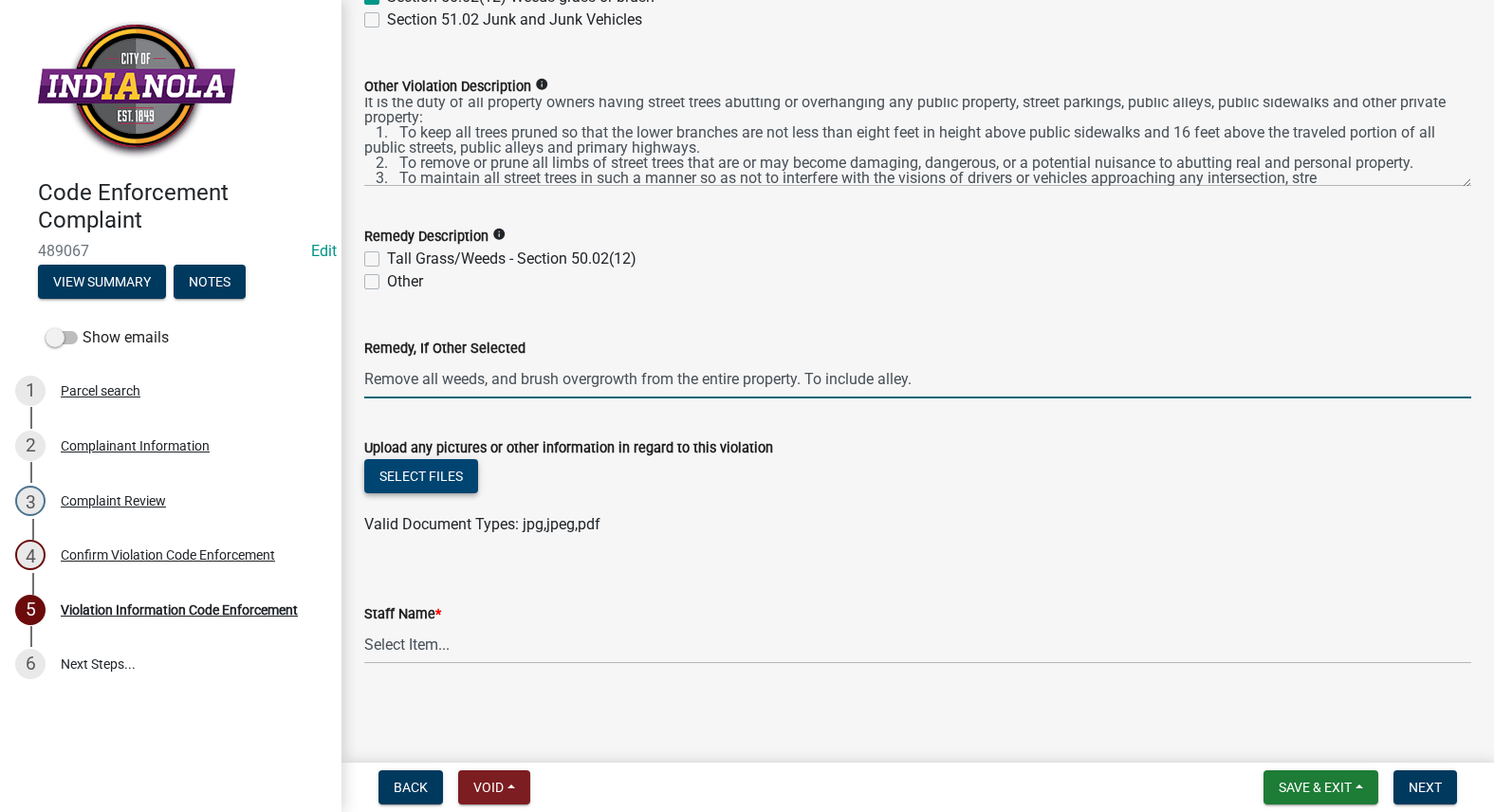
type input "Remove all weeds, and brush overgrowth from the entire property. To include all…"
click at [452, 469] on button "Select files" at bounding box center [421, 475] width 114 height 34
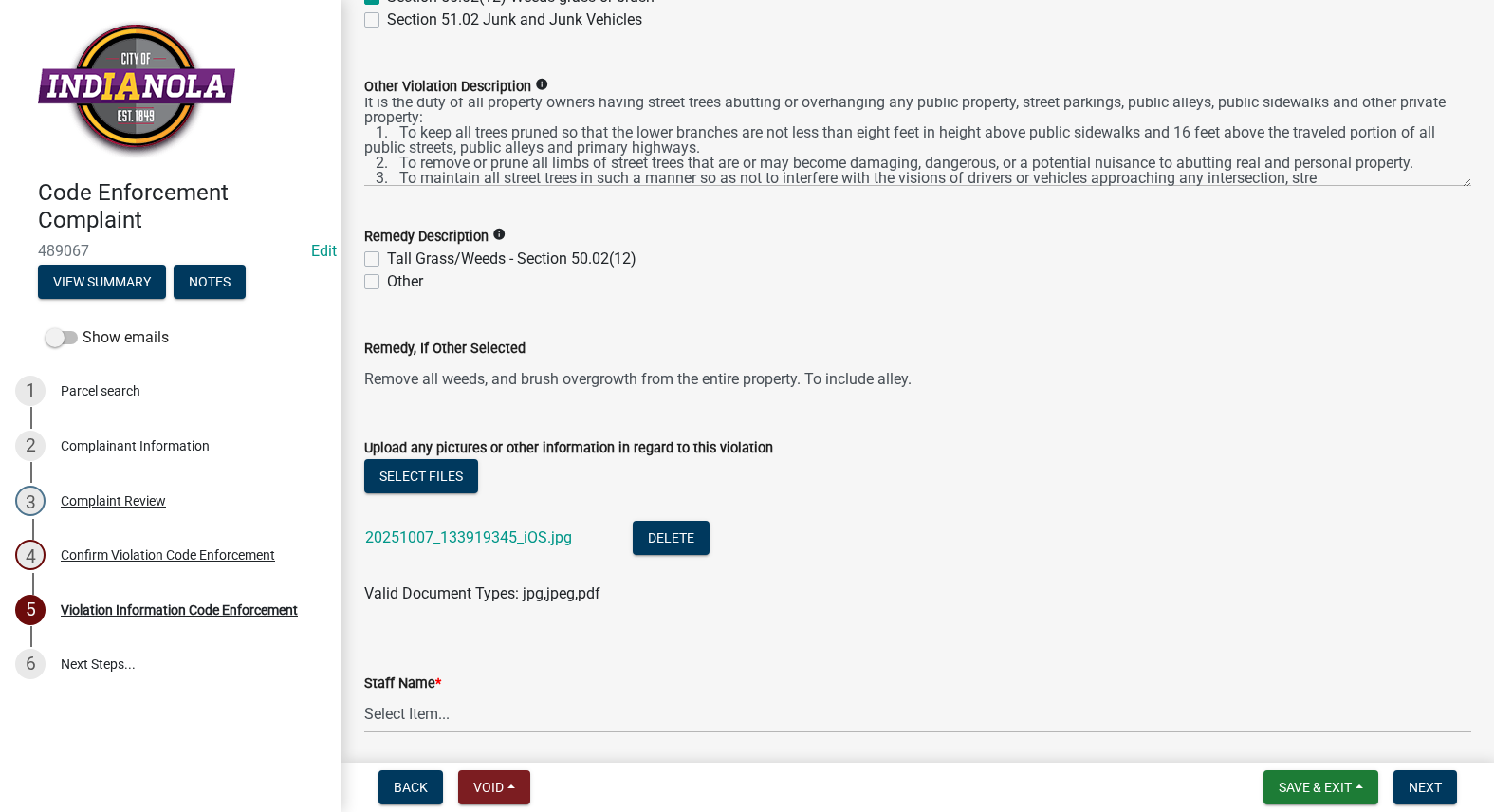
click at [387, 259] on label "Tall Grass/Weeds - Section 50.02(12)" at bounding box center [511, 258] width 250 height 22
click at [387, 259] on input "Tall Grass/Weeds - Section 50.02(12)" at bounding box center [392, 254] width 13 height 13
checkbox input "true"
checkbox input "false"
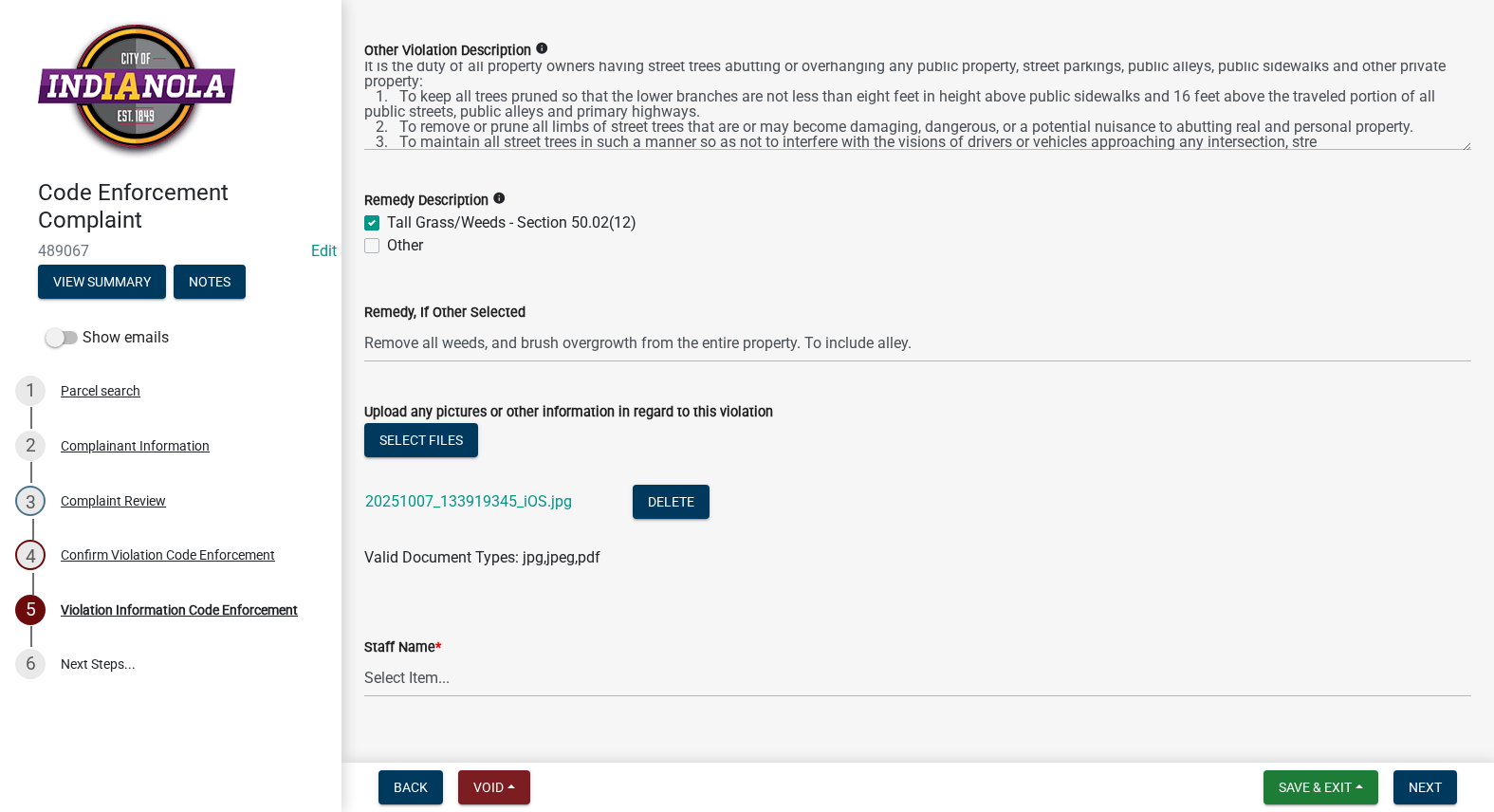
scroll to position [1011, 0]
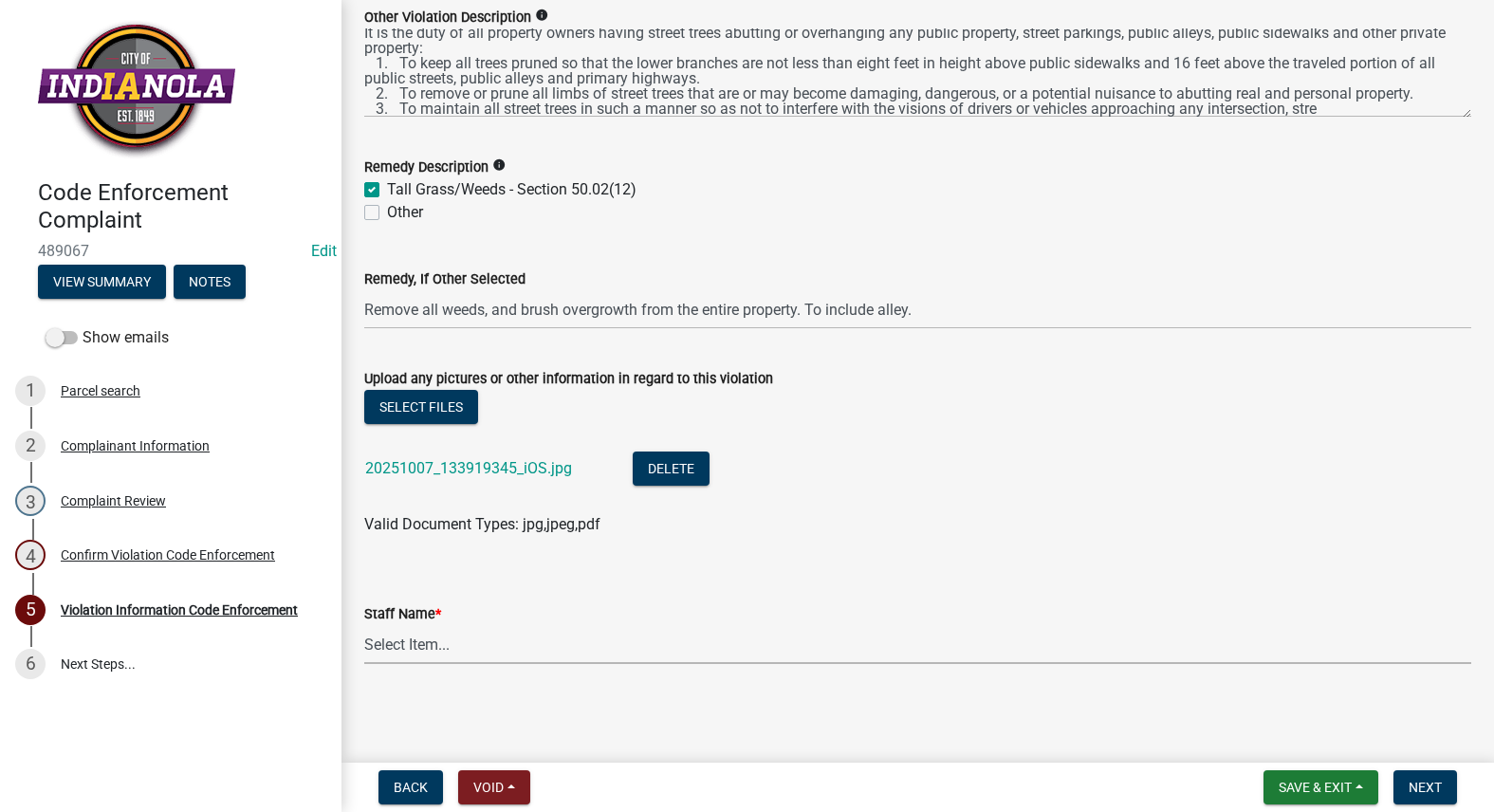
click at [504, 659] on select "Select Item... [PERSON_NAME] [PERSON_NAME] [PERSON_NAME] Other" at bounding box center [917, 644] width 1106 height 39
click at [364, 625] on select "Select Item... [PERSON_NAME] [PERSON_NAME] [PERSON_NAME] Other" at bounding box center [917, 644] width 1106 height 39
select select "634d5426-b8b3-48ee-aa1e-d523f7499186"
click at [387, 214] on label "Other" at bounding box center [404, 212] width 36 height 22
click at [387, 214] on input "Other" at bounding box center [392, 207] width 13 height 13
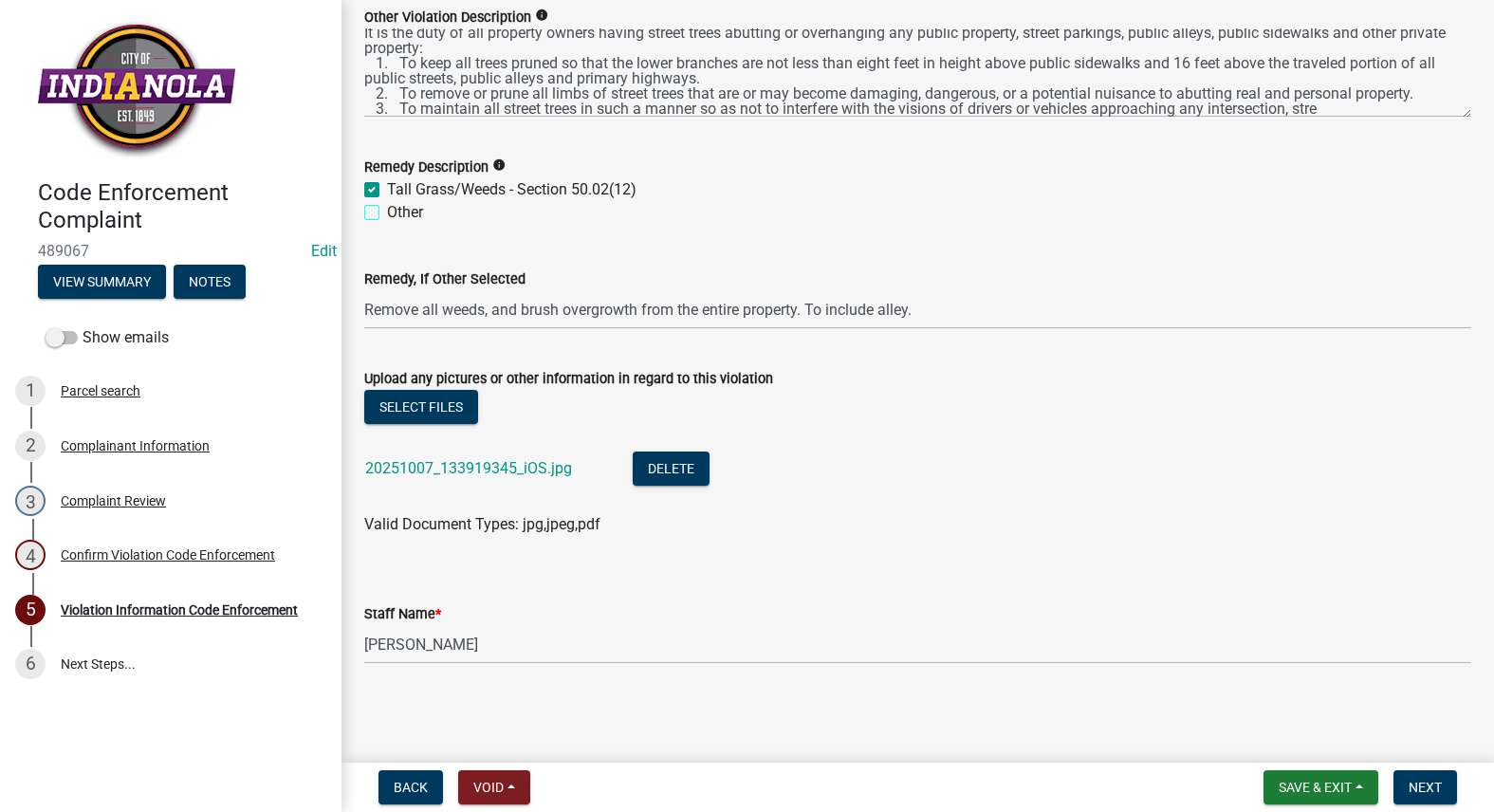
checkbox input "true"
click at [1432, 793] on span "Next" at bounding box center [1425, 787] width 33 height 16
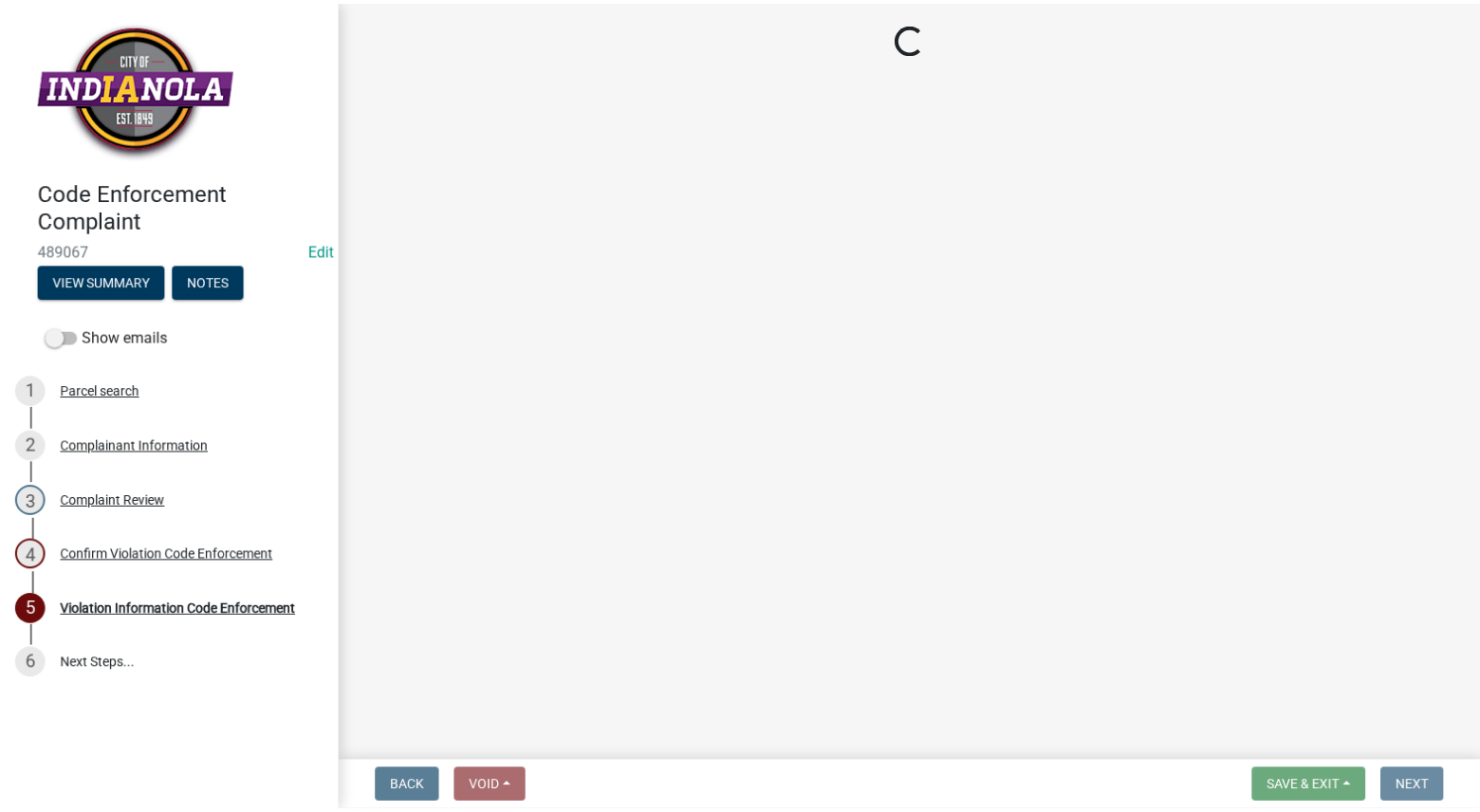
scroll to position [0, 0]
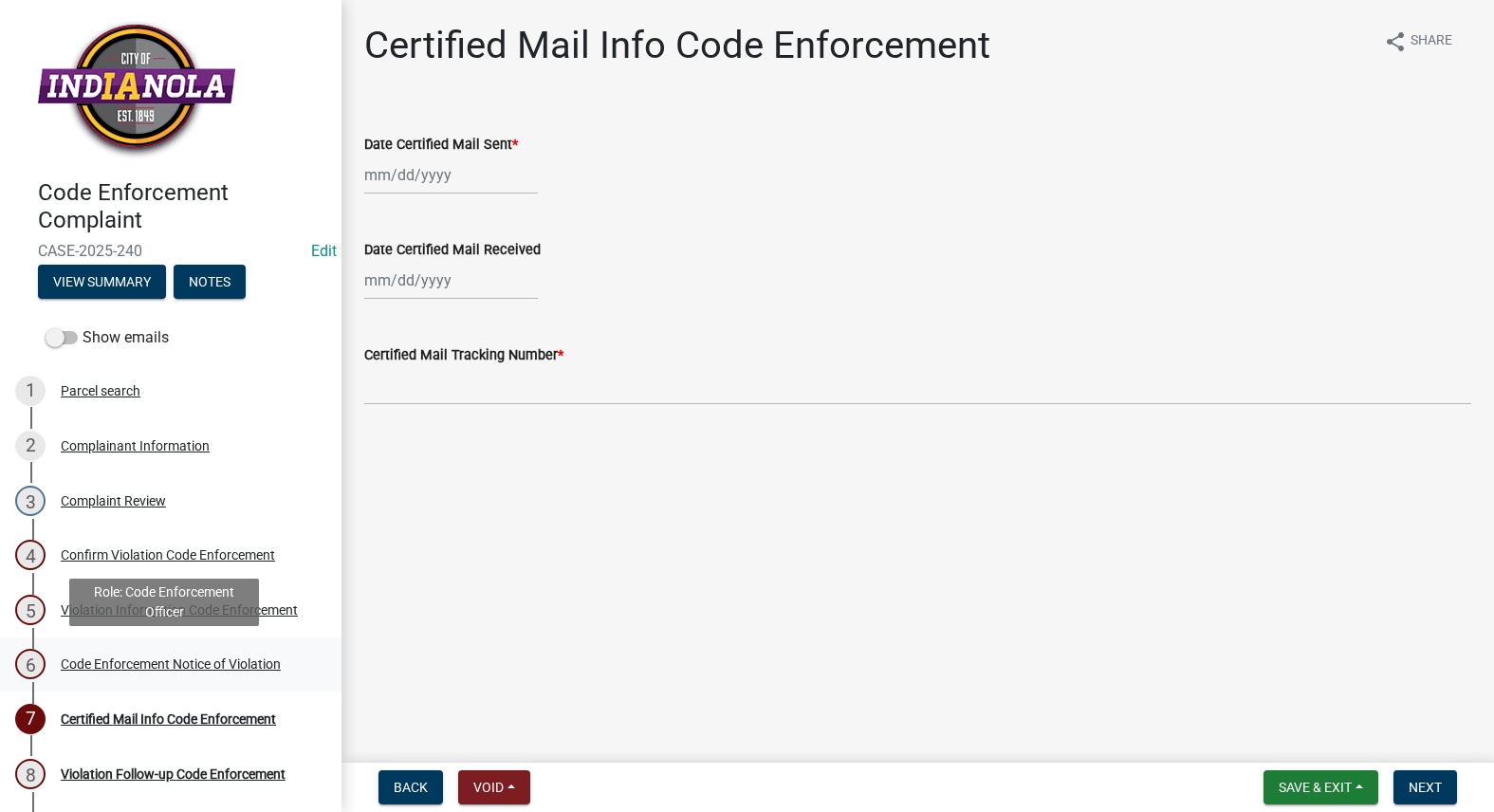
click at [172, 660] on div "Code Enforcement Notice of Violation" at bounding box center [170, 664] width 220 height 14
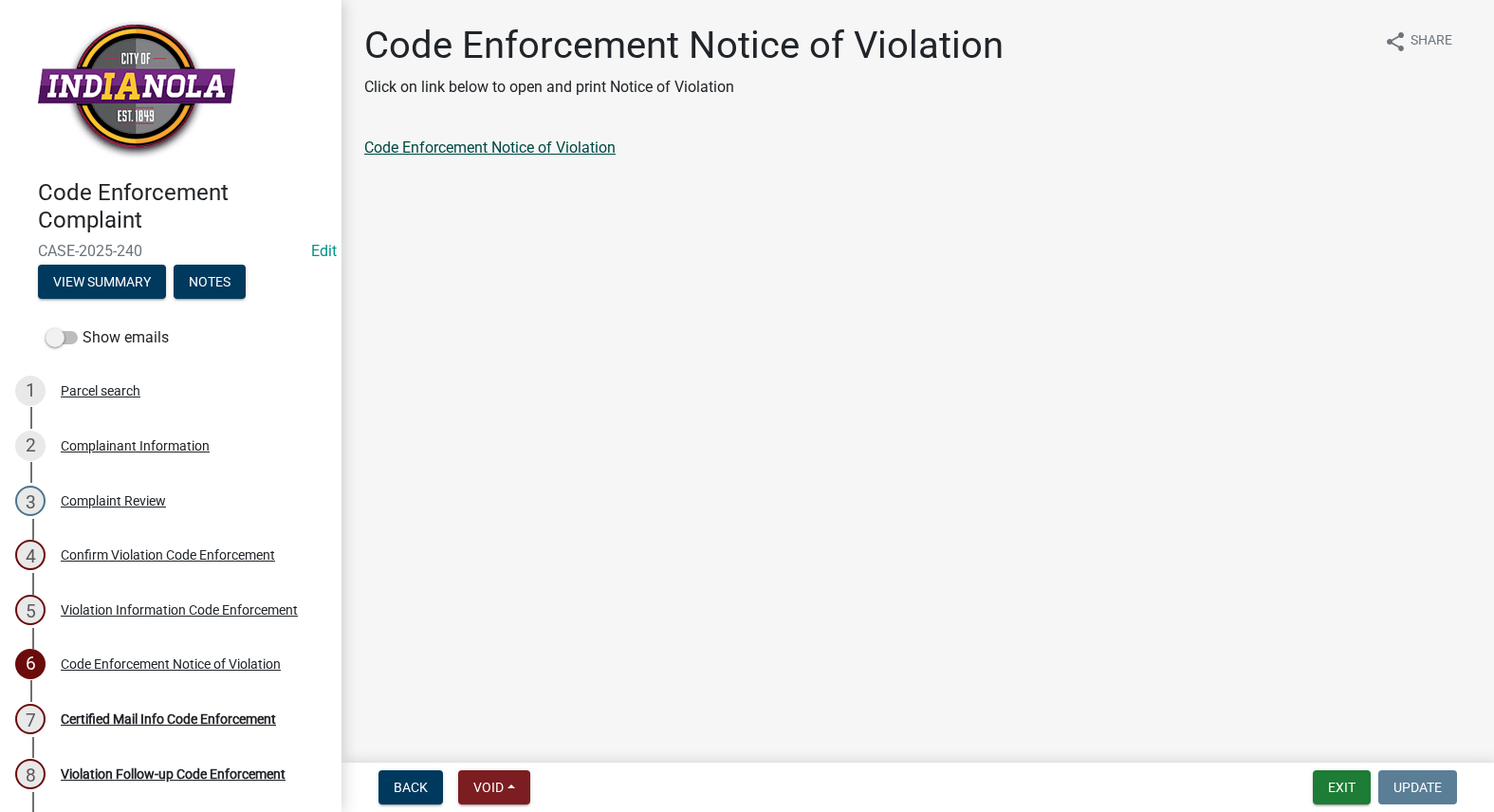
click at [541, 145] on link "Code Enforcement Notice of Violation" at bounding box center [490, 148] width 252 height 18
click at [204, 731] on div "7 Certified Mail Info Code Enforcement" at bounding box center [163, 718] width 296 height 30
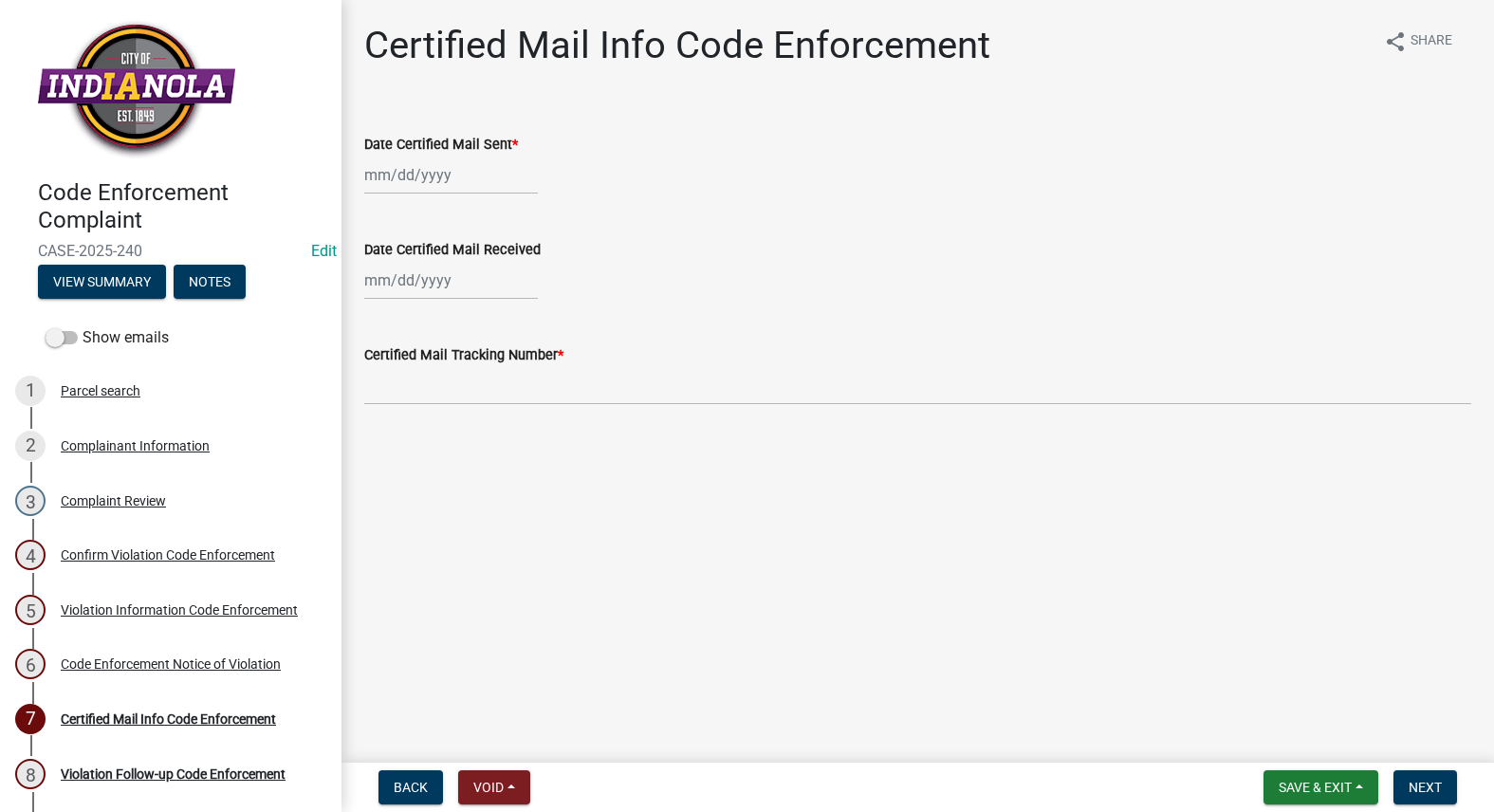
click at [481, 159] on div at bounding box center [451, 175] width 174 height 39
select select "10"
select select "2025"
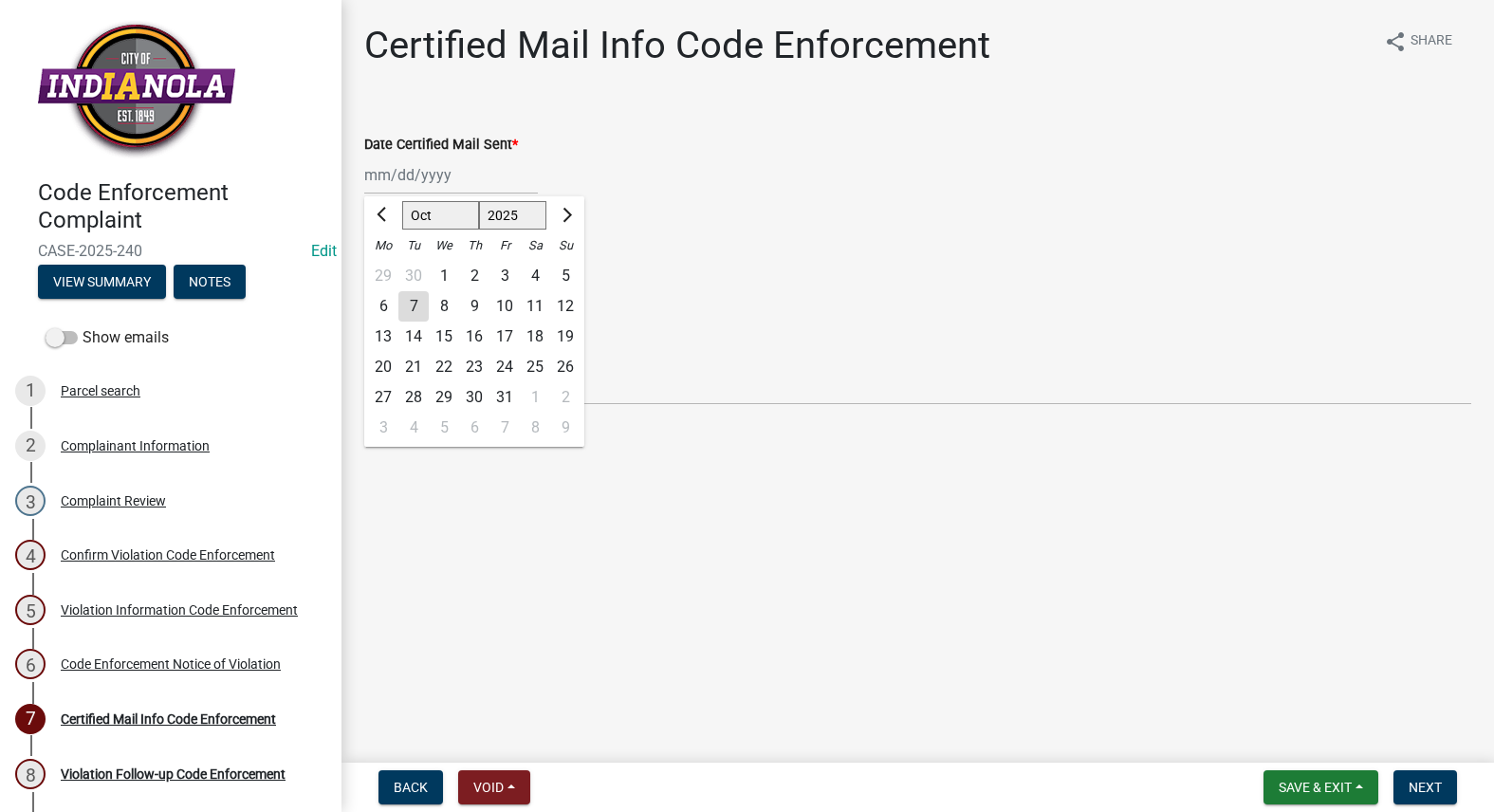
click at [413, 302] on div "7" at bounding box center [413, 306] width 30 height 30
type input "10/07/2025"
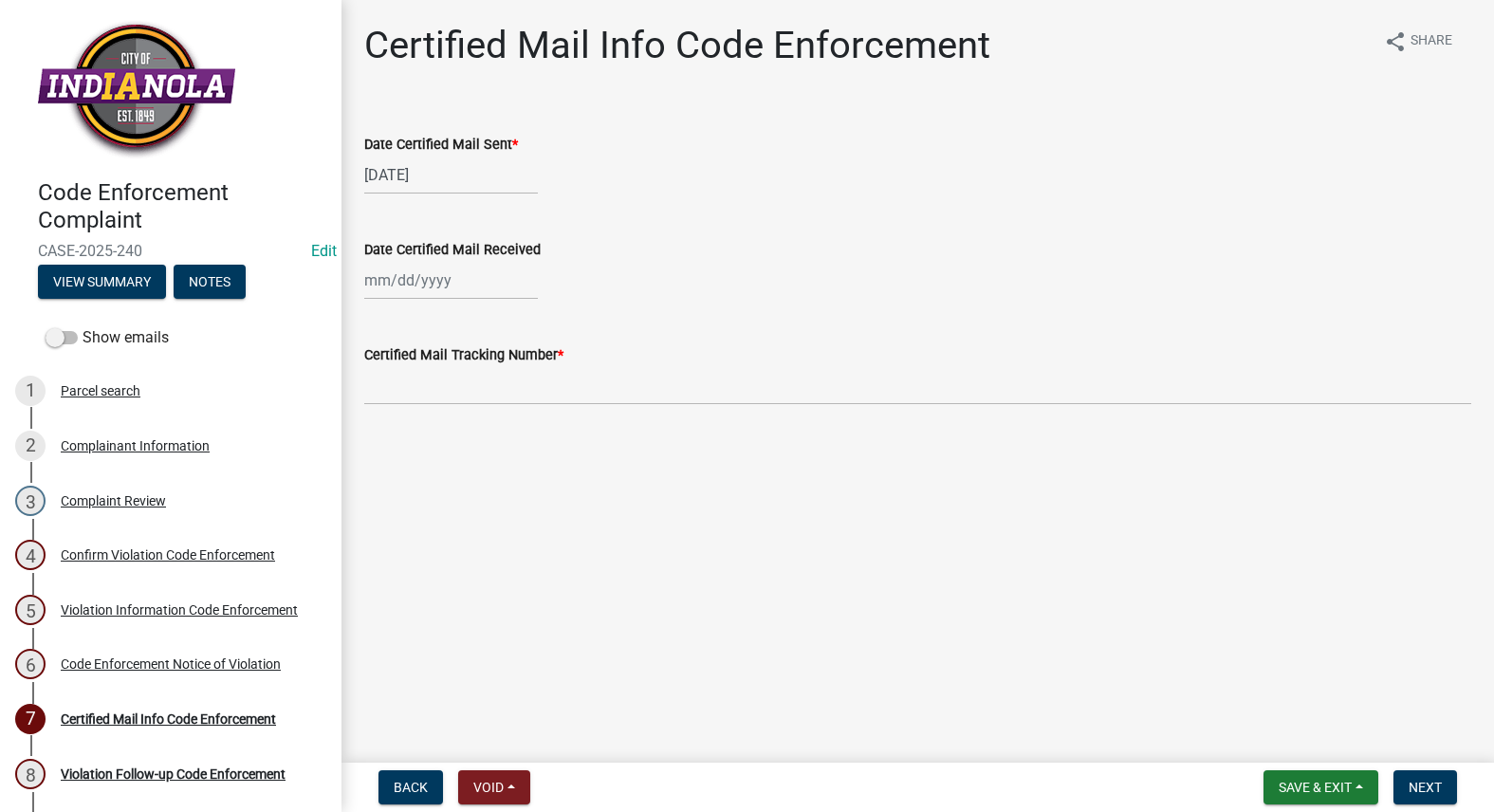
click at [396, 408] on wm-data-entity-input "Certified Mail Tracking Number *" at bounding box center [917, 368] width 1106 height 103
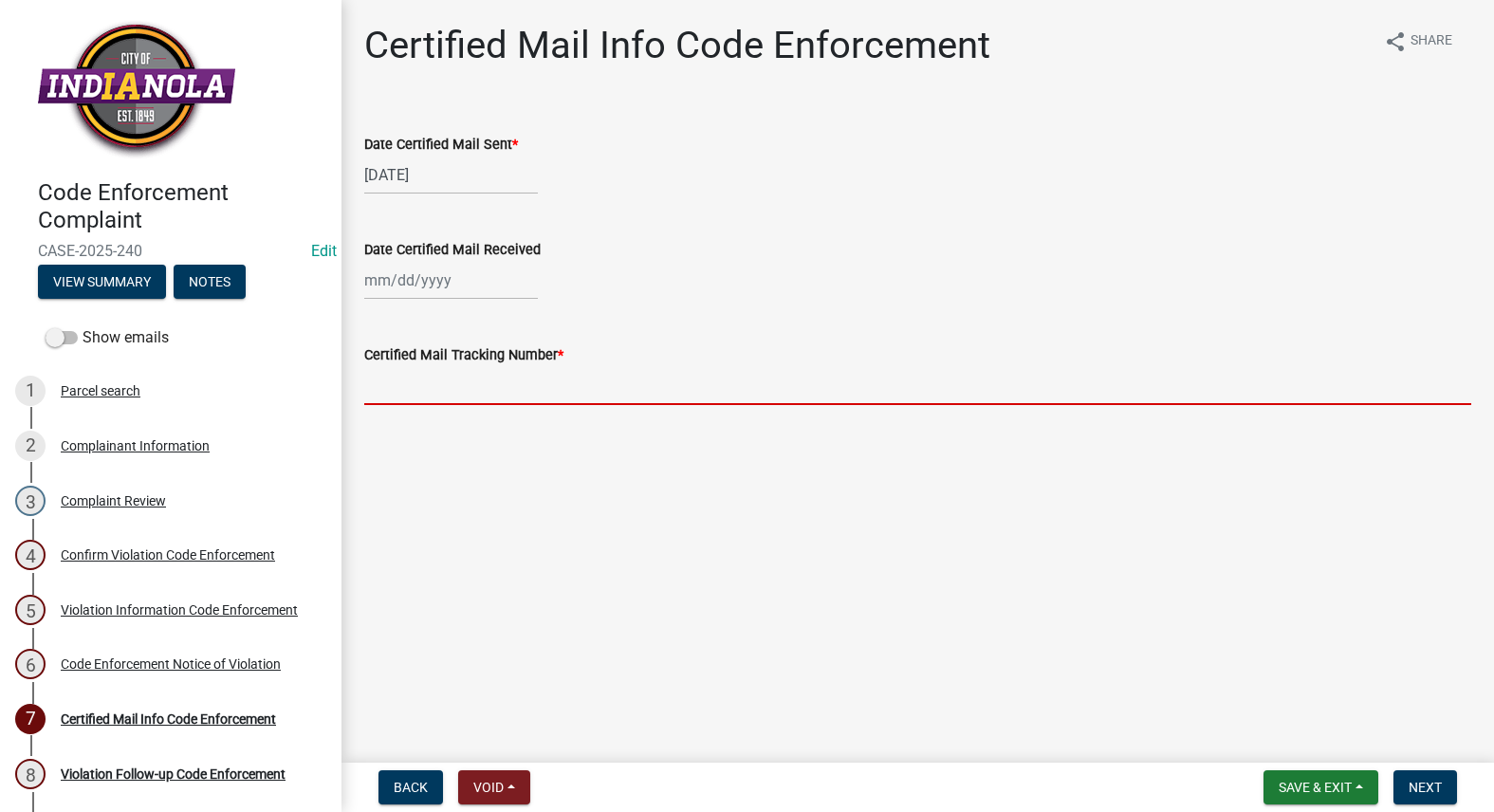
click at [396, 399] on input "Certified Mail Tracking Number *" at bounding box center [917, 386] width 1106 height 39
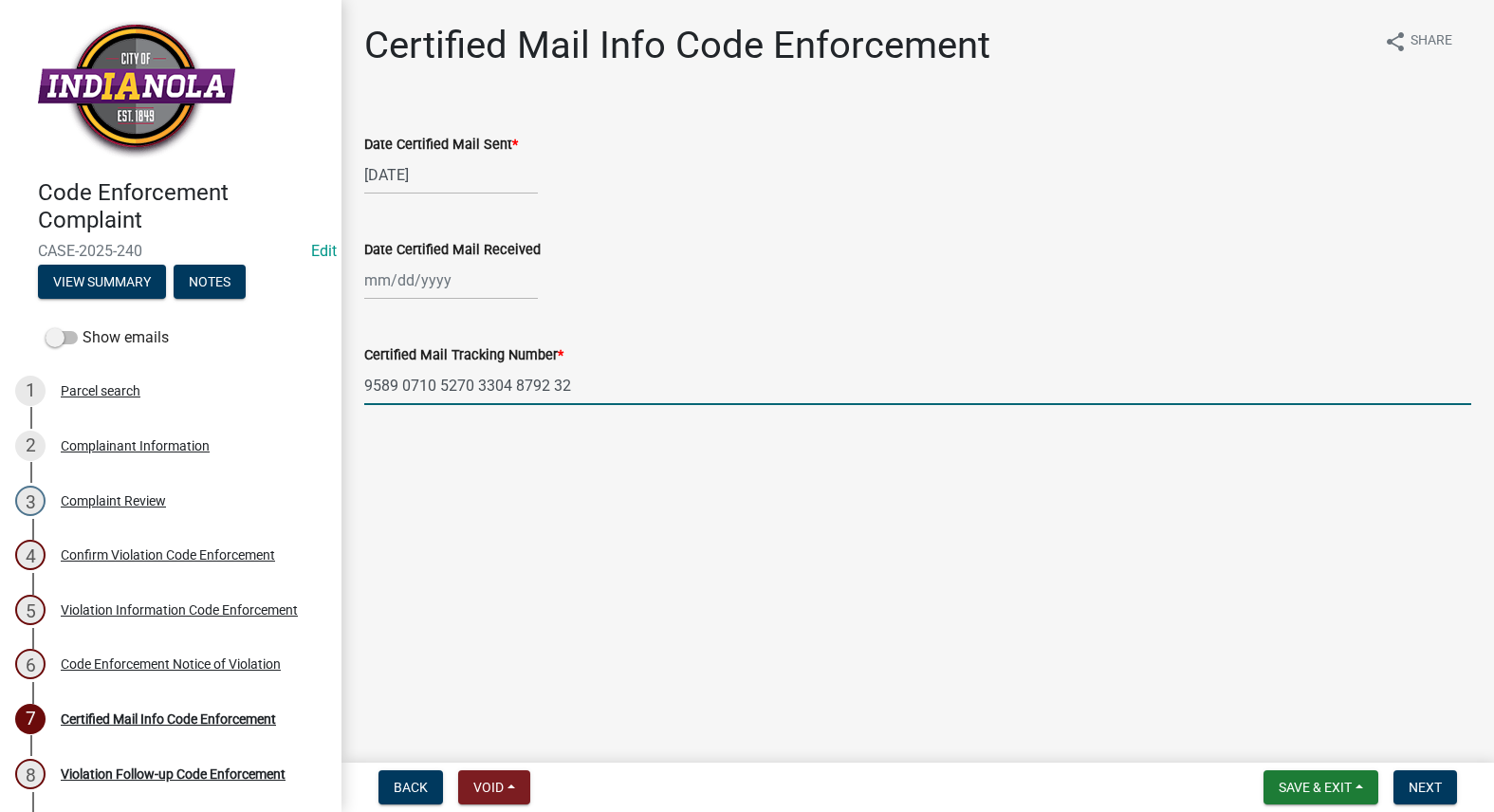
type input "9589 0710 5270 3304 8792 32"
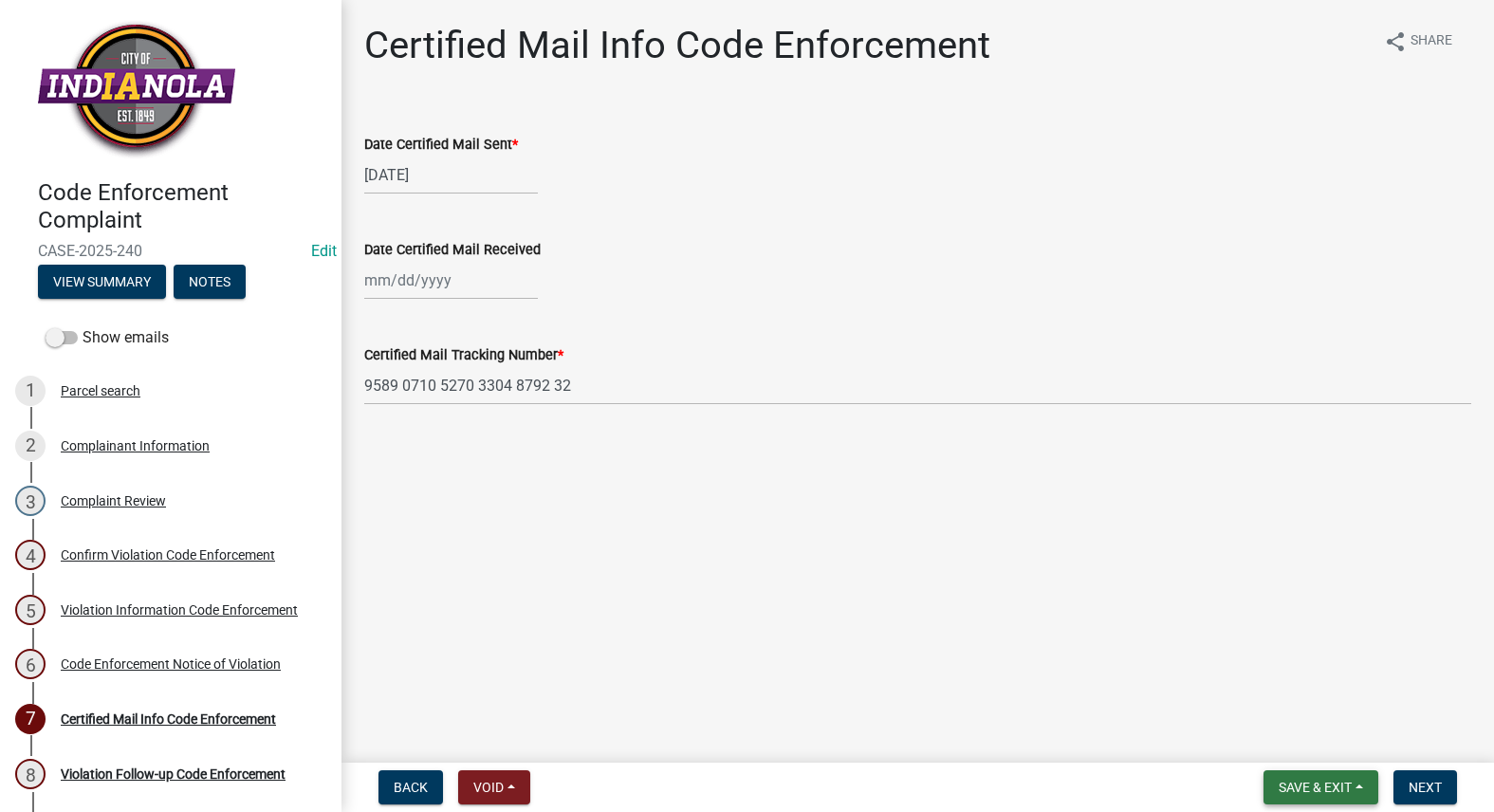
click at [1351, 776] on button "Save & Exit" at bounding box center [1320, 787] width 115 height 34
click at [1301, 732] on button "Save & Exit" at bounding box center [1302, 737] width 152 height 46
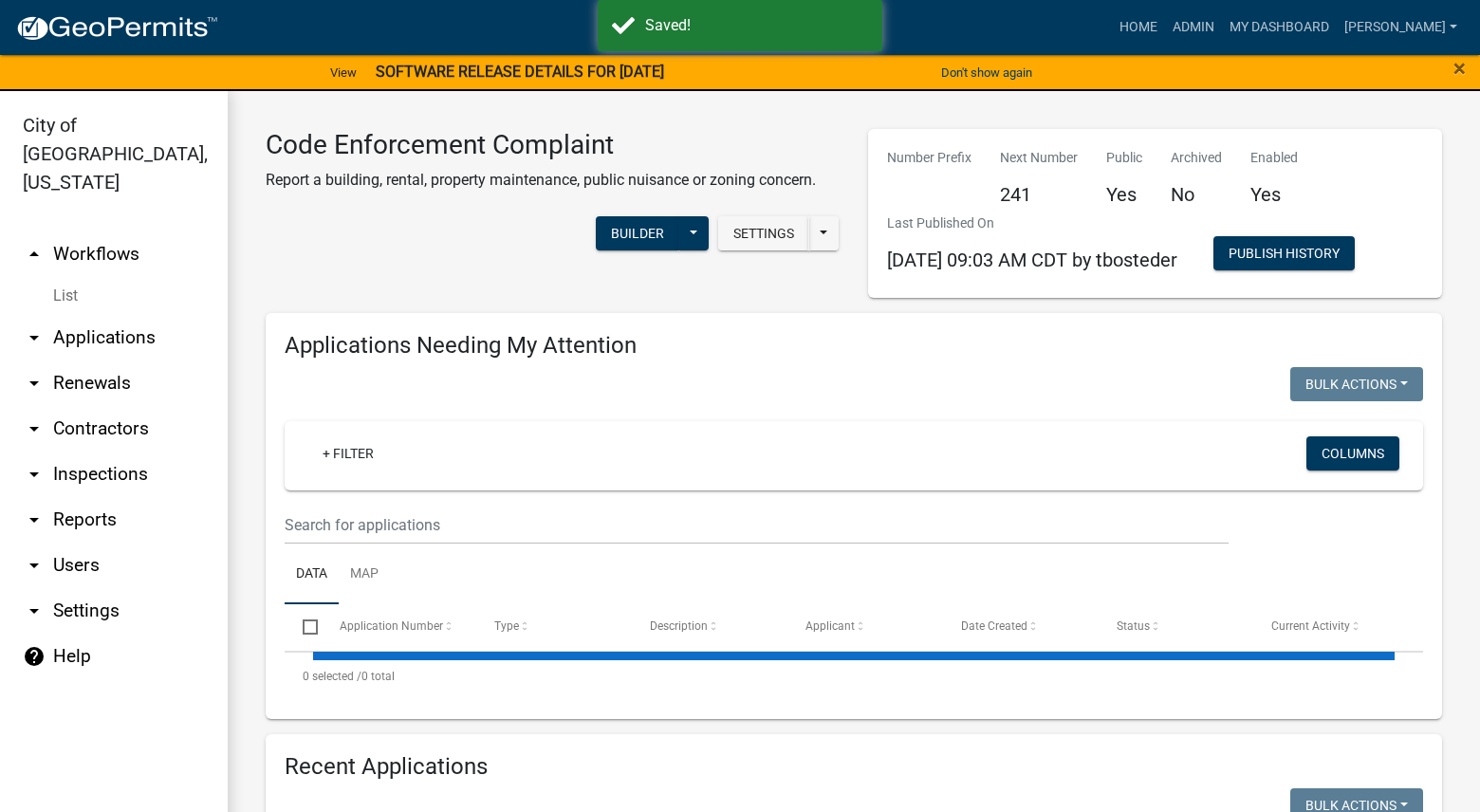
select select "3: 100"
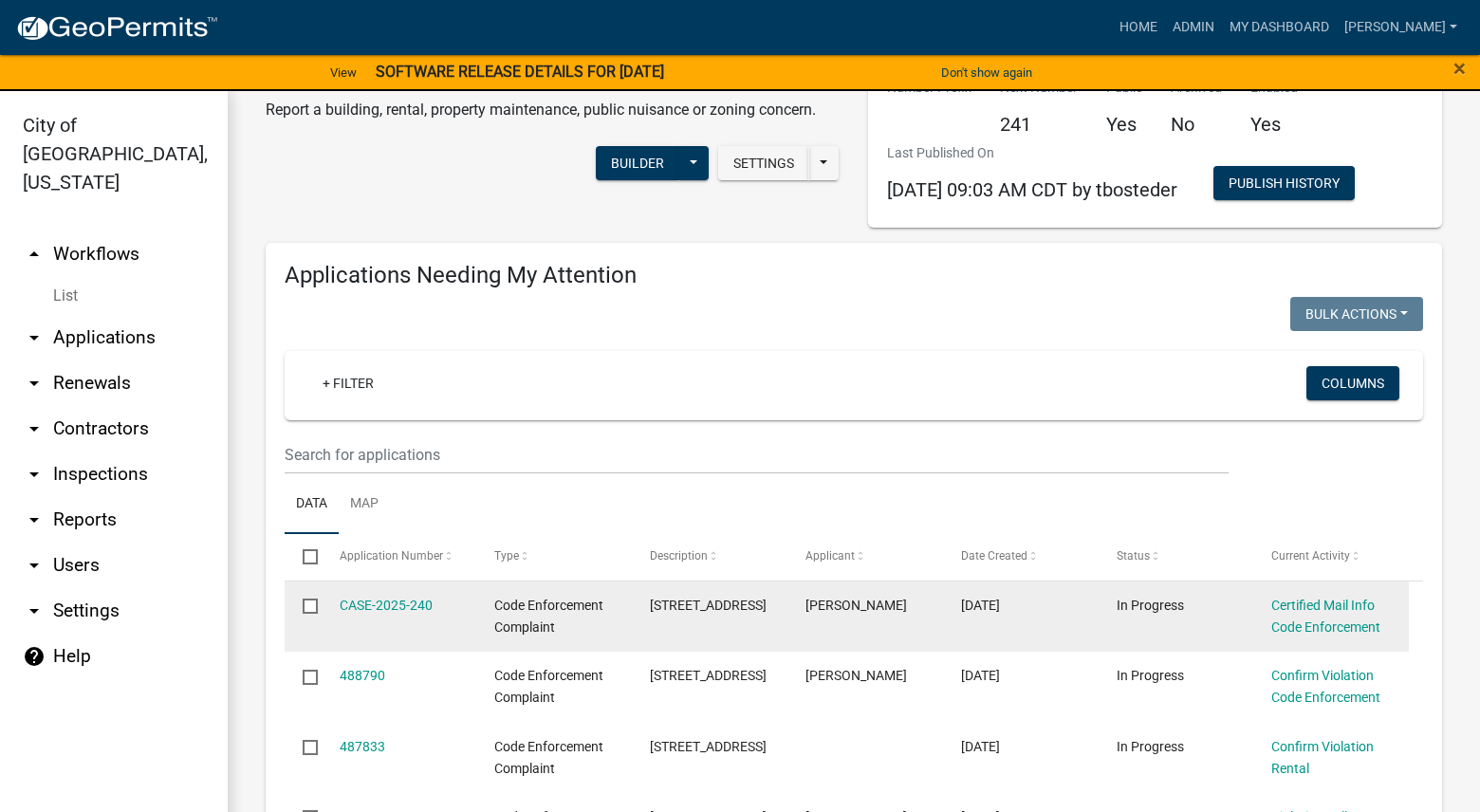
scroll to position [285, 0]
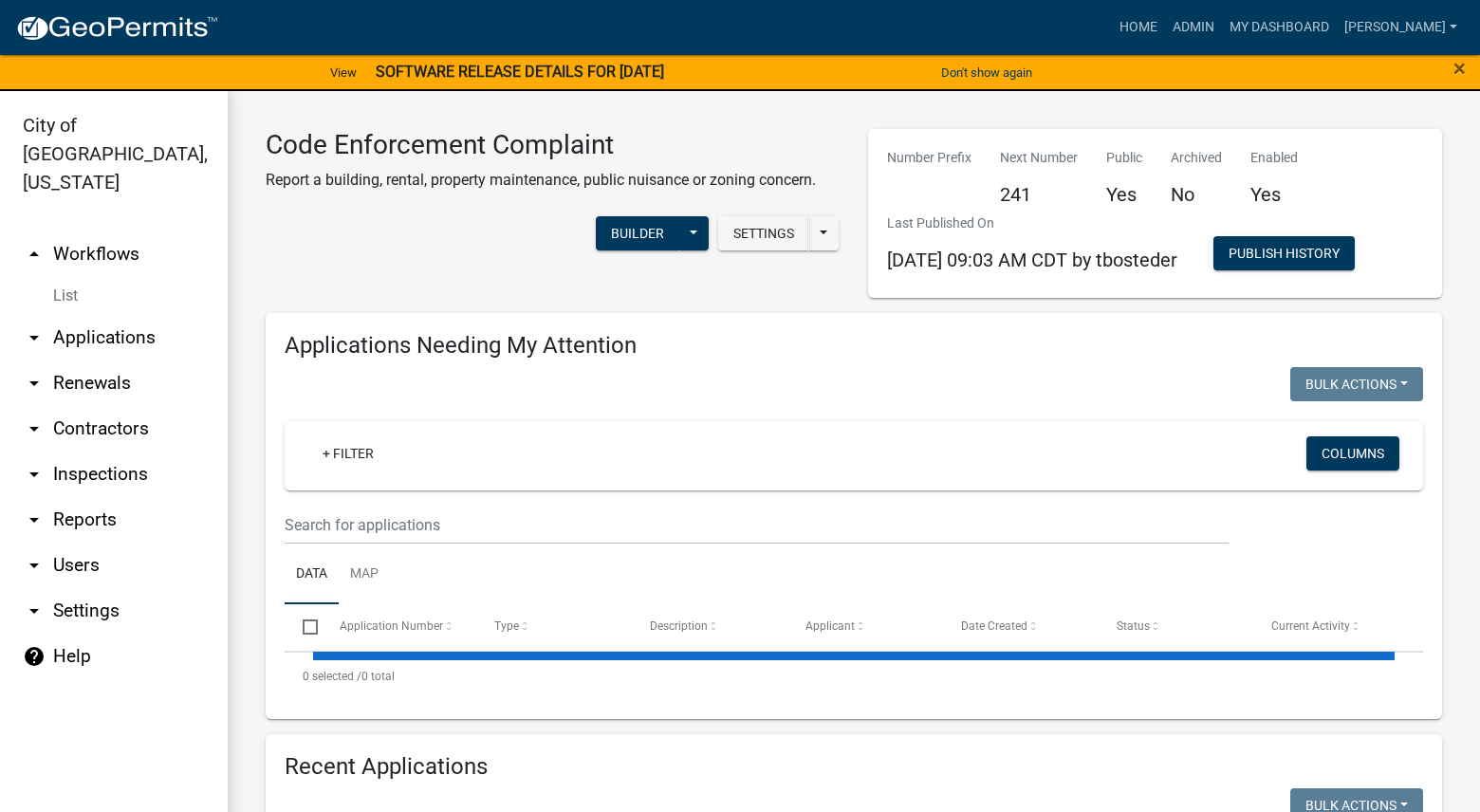
select select "3: 100"
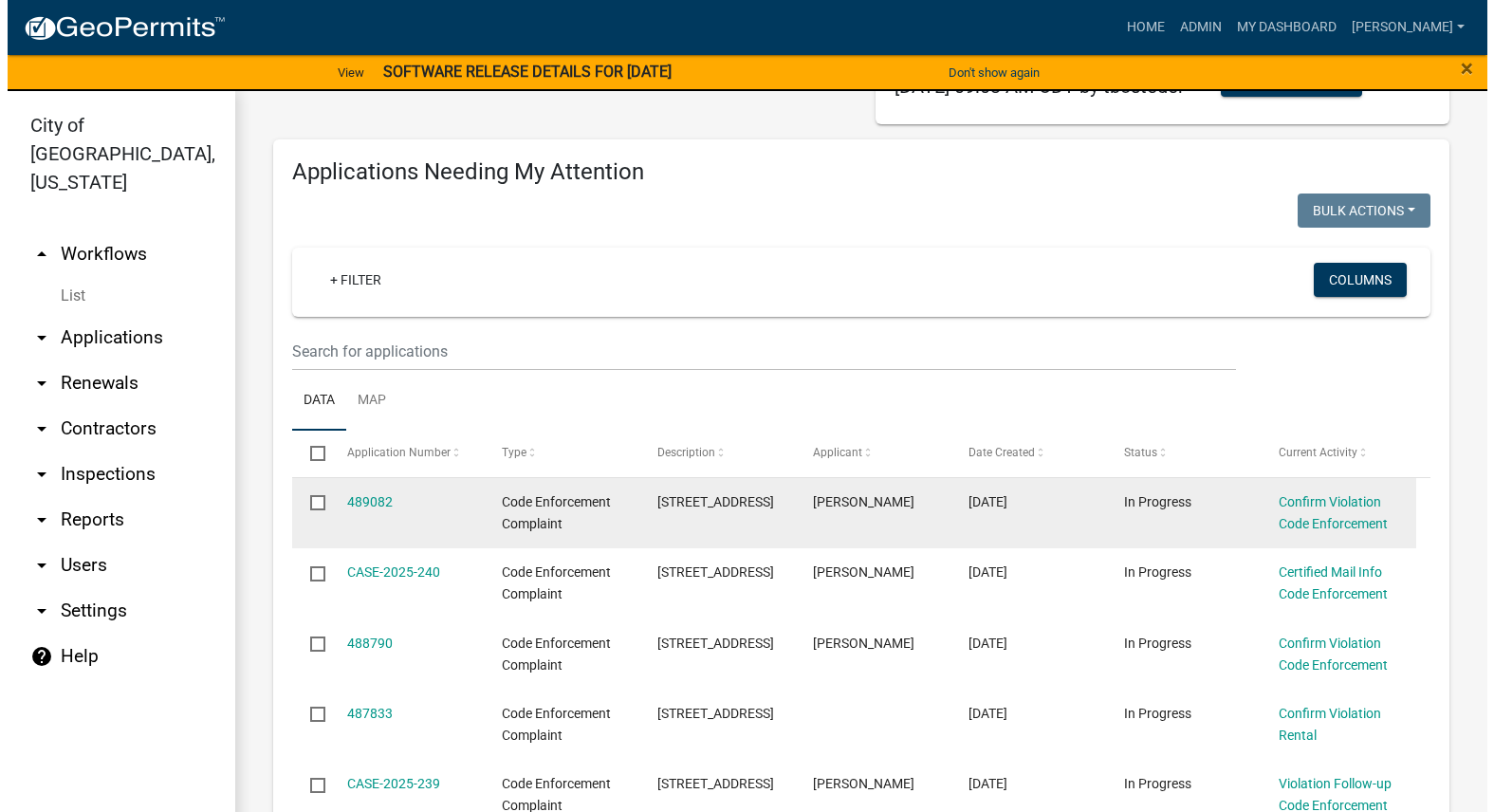
scroll to position [189, 0]
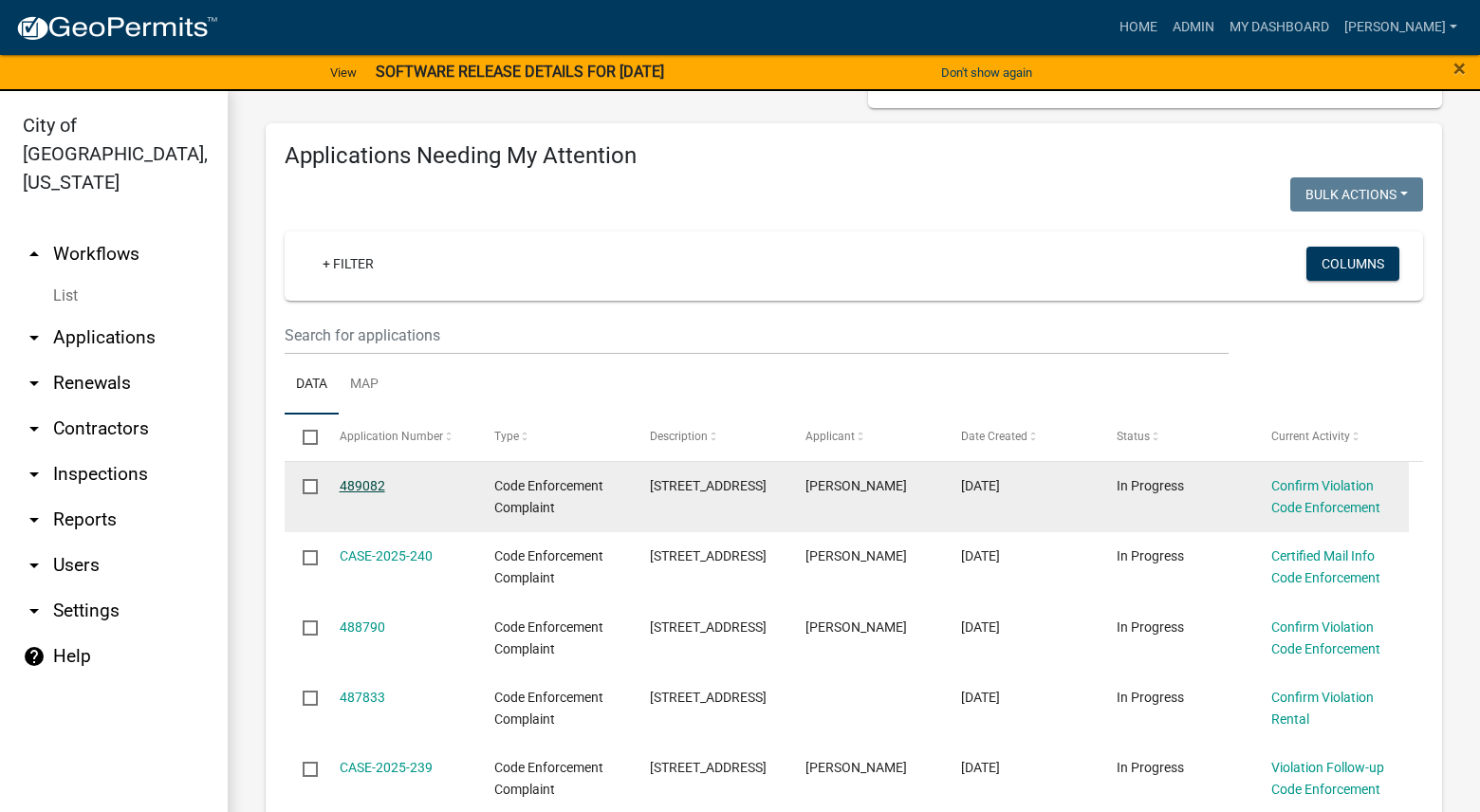
click at [353, 484] on link "489082" at bounding box center [361, 486] width 46 height 16
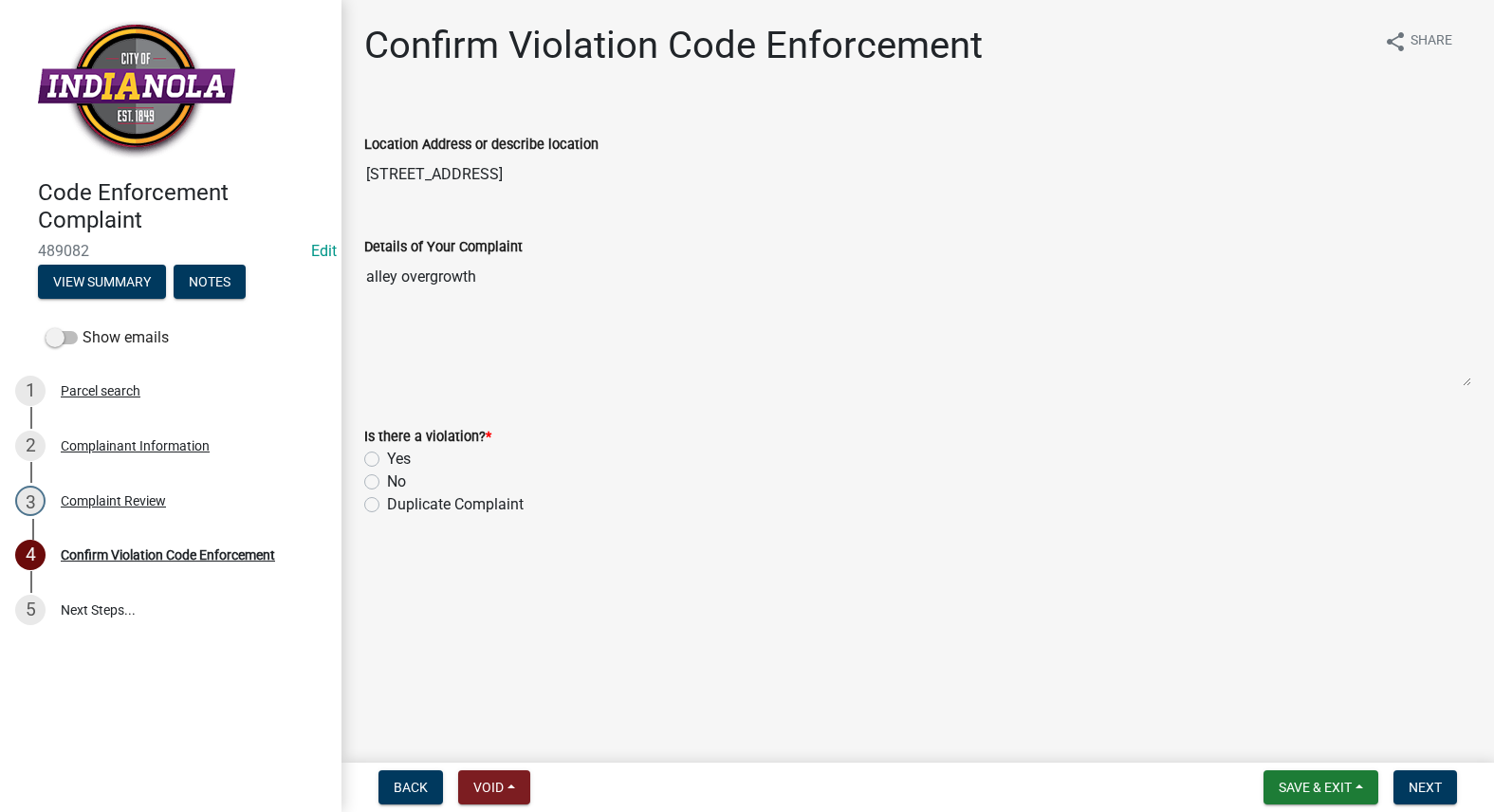
click at [387, 457] on label "Yes" at bounding box center [398, 458] width 23 height 22
click at [387, 457] on input "Yes" at bounding box center [392, 454] width 13 height 13
radio input "true"
click at [1437, 771] on button "Next" at bounding box center [1424, 787] width 63 height 34
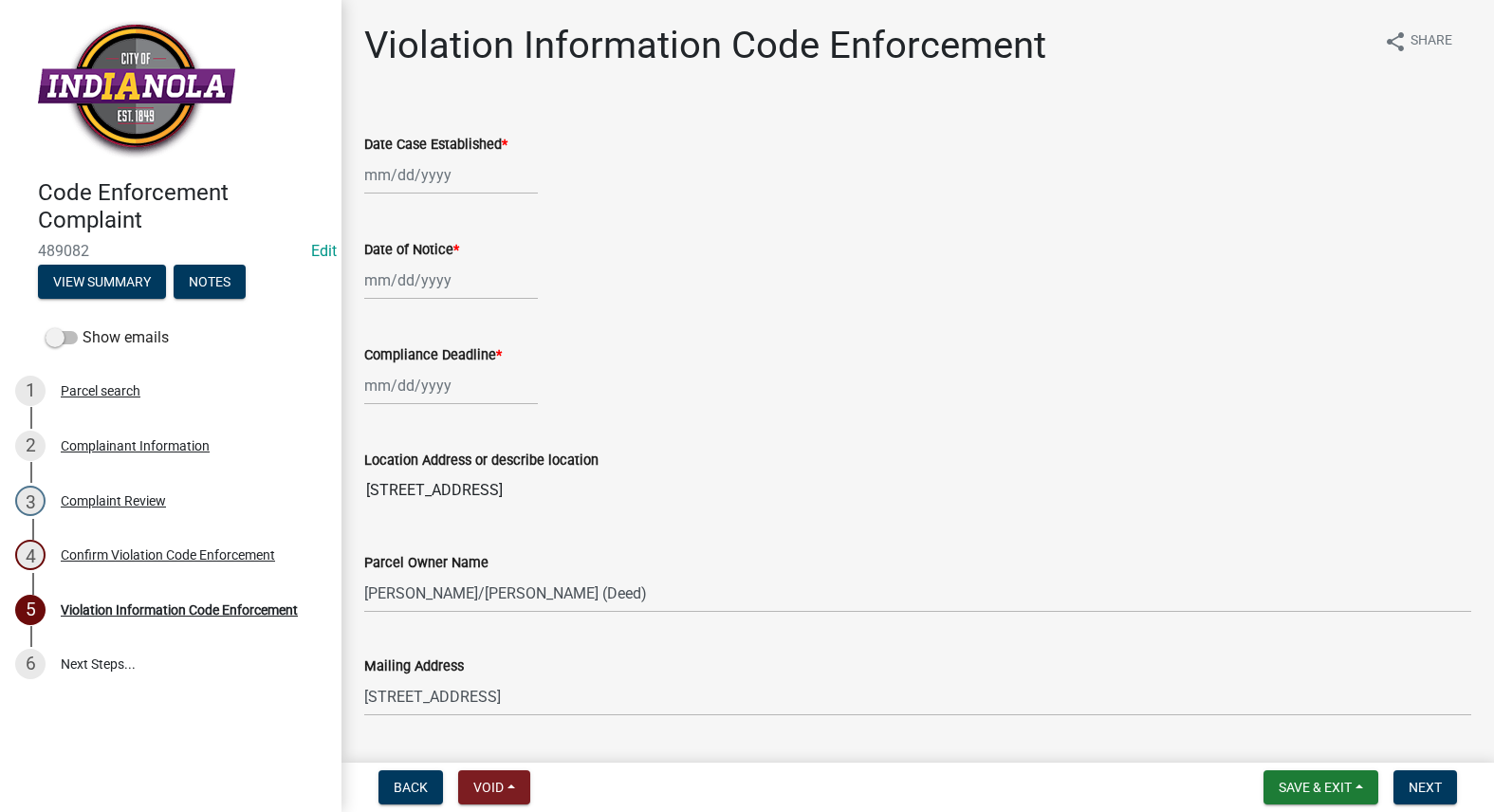
click at [382, 178] on div at bounding box center [451, 175] width 174 height 39
select select "10"
select select "2025"
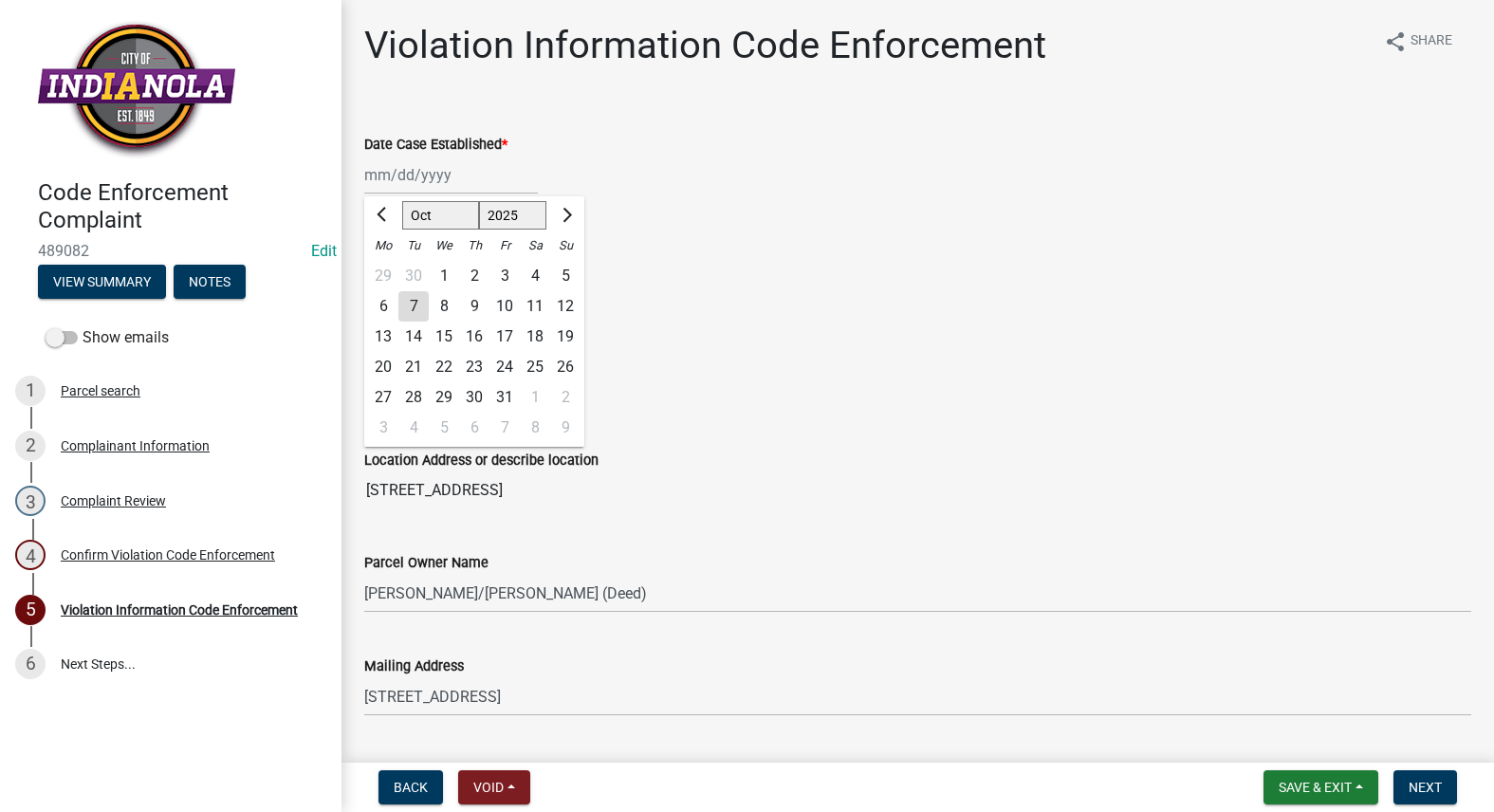
click at [419, 301] on div "7" at bounding box center [413, 306] width 30 height 30
type input "[DATE]"
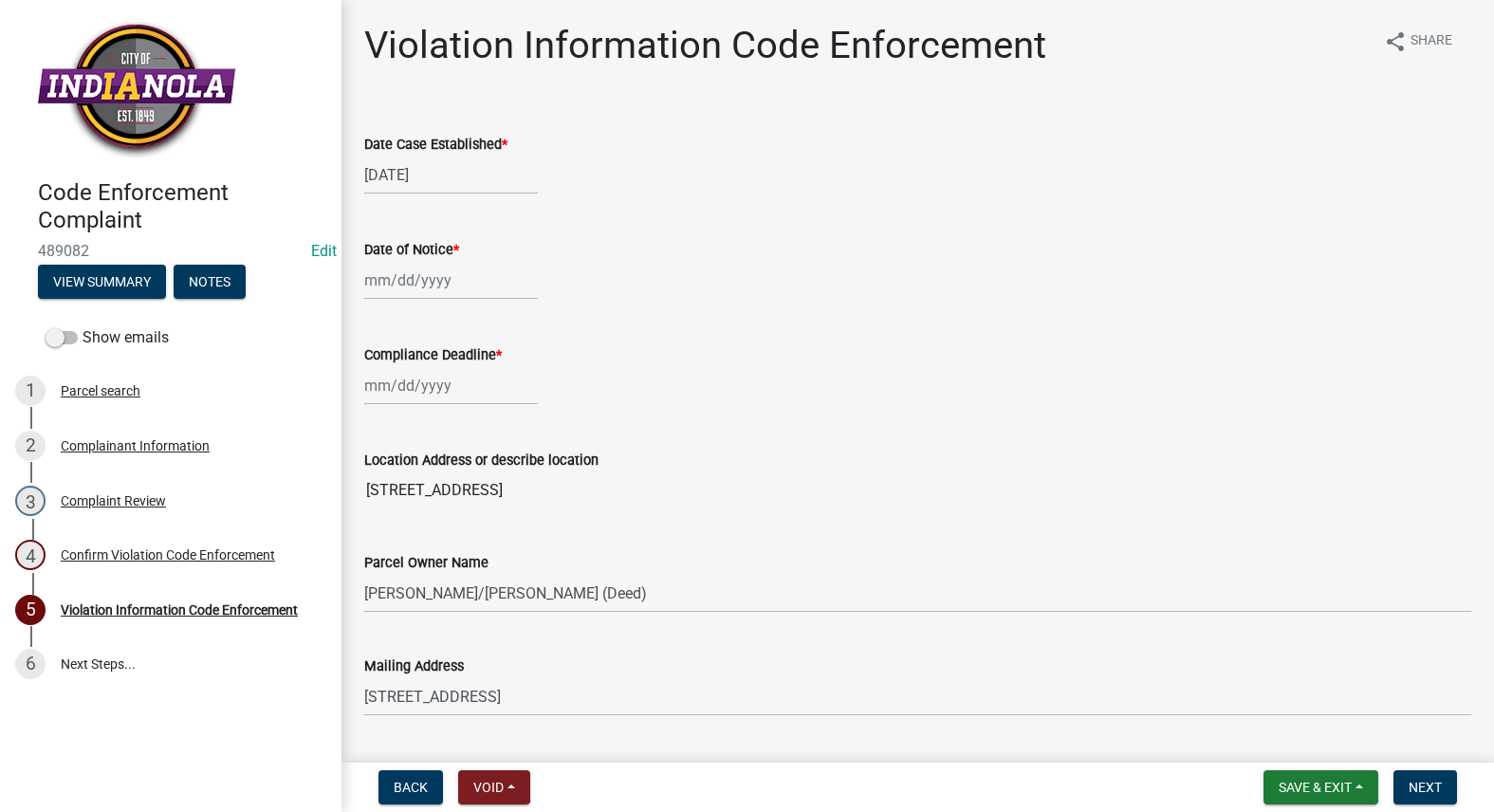
click at [410, 291] on div at bounding box center [451, 280] width 174 height 39
select select "10"
select select "2025"
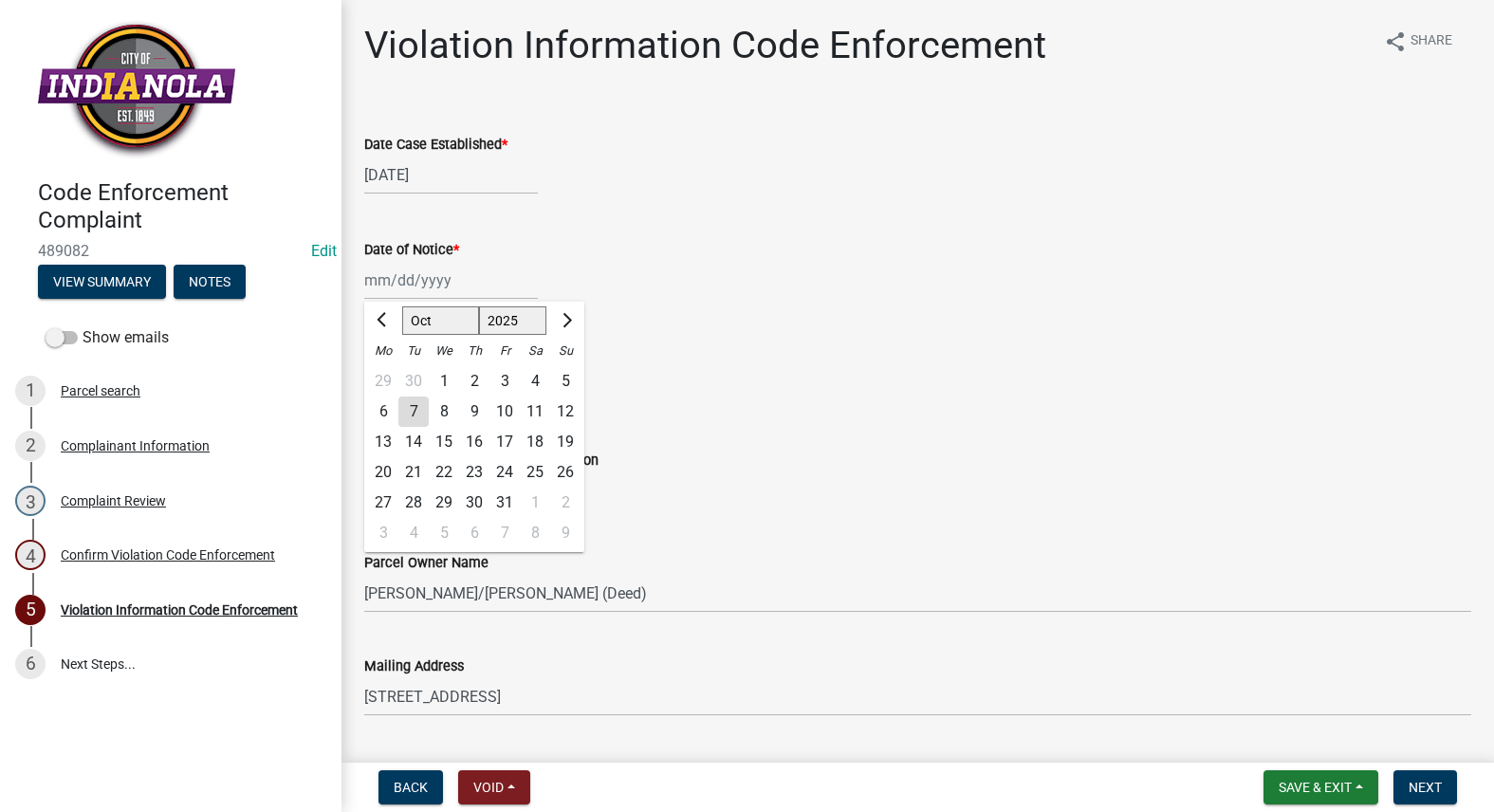
click at [418, 400] on div "7" at bounding box center [413, 411] width 30 height 30
type input "[DATE]"
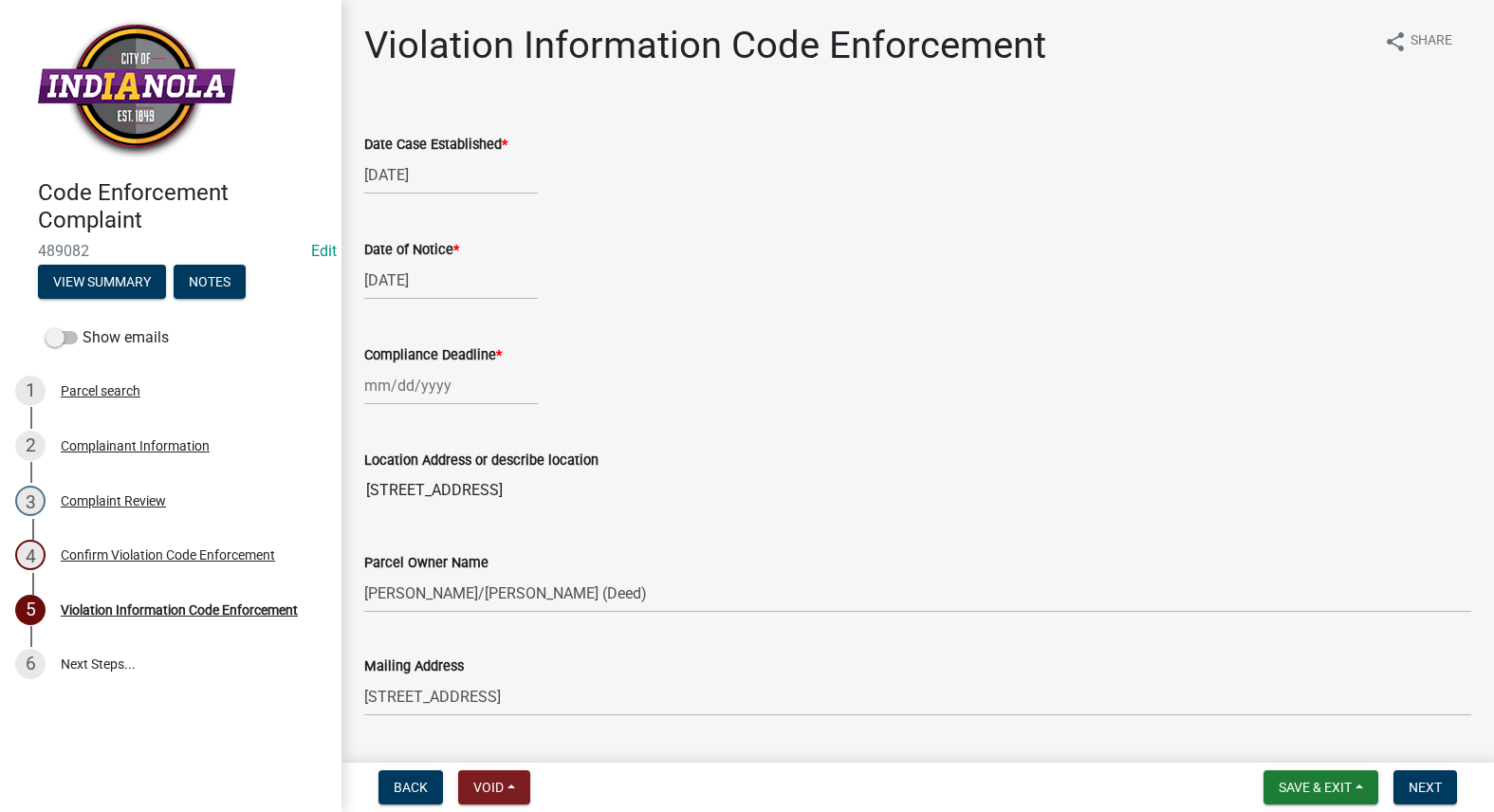
click at [407, 391] on div at bounding box center [451, 386] width 174 height 39
select select "10"
select select "2025"
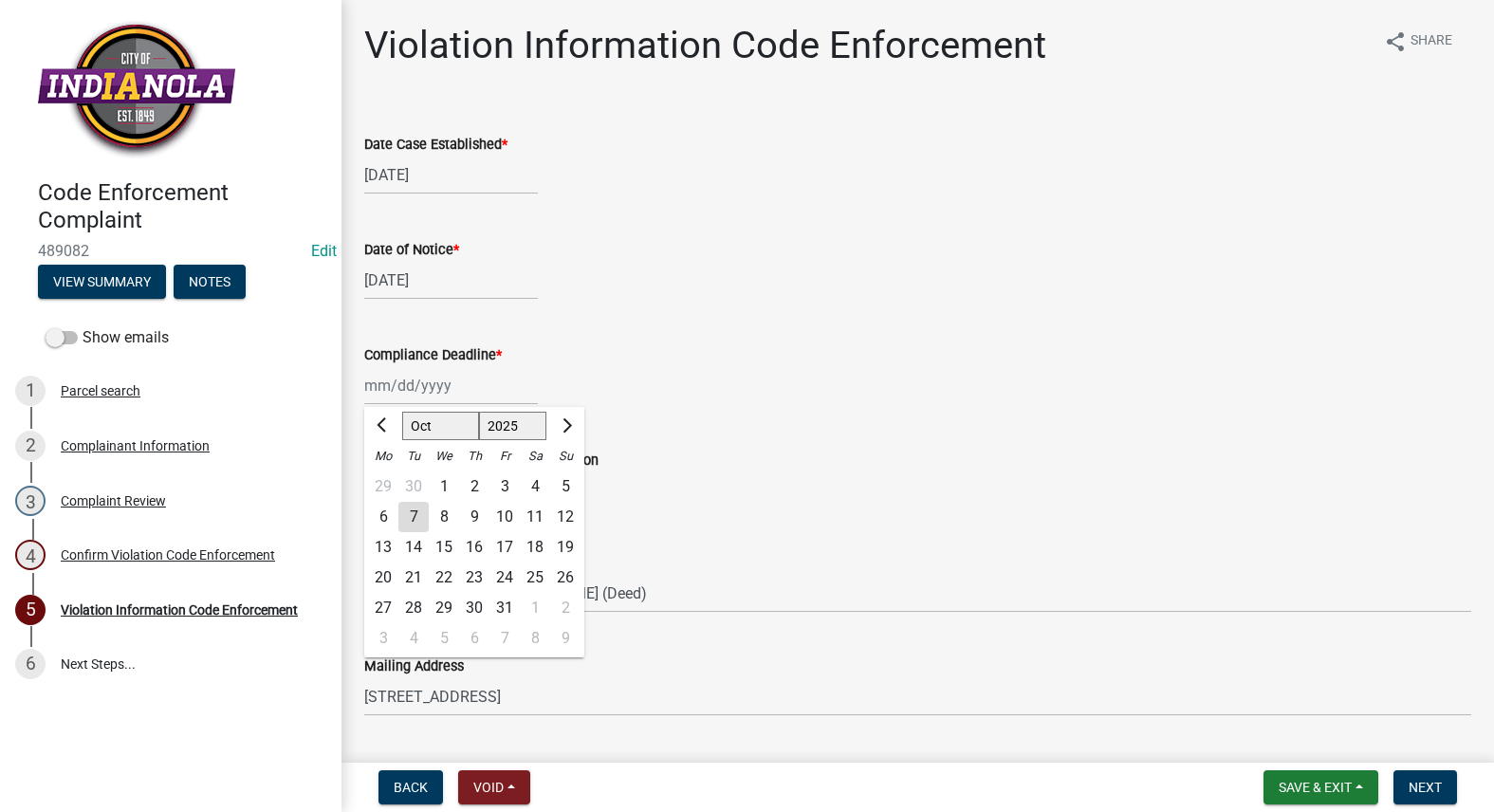
click at [440, 546] on div "15" at bounding box center [443, 547] width 30 height 30
type input "[DATE]"
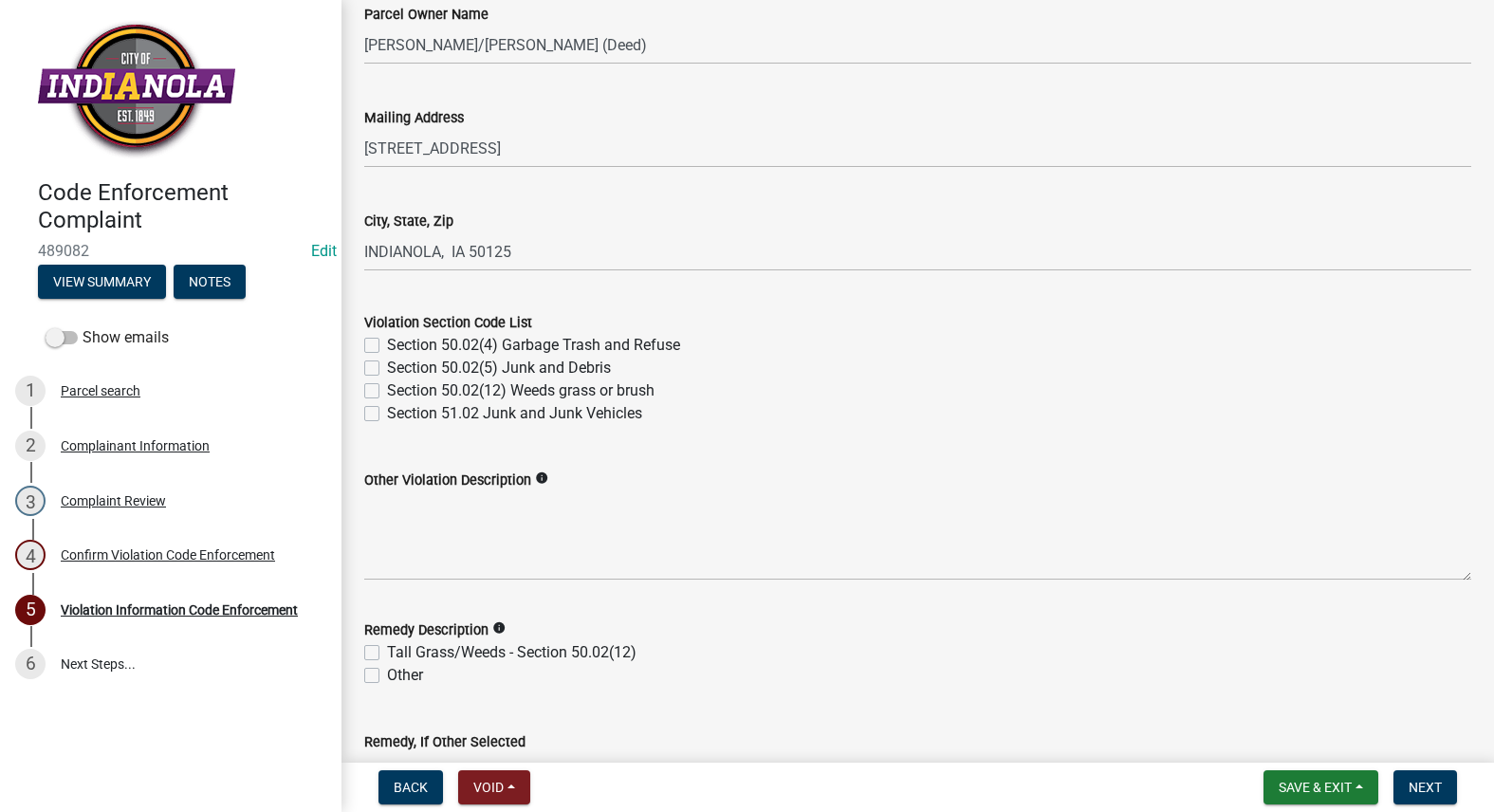
scroll to position [569, 0]
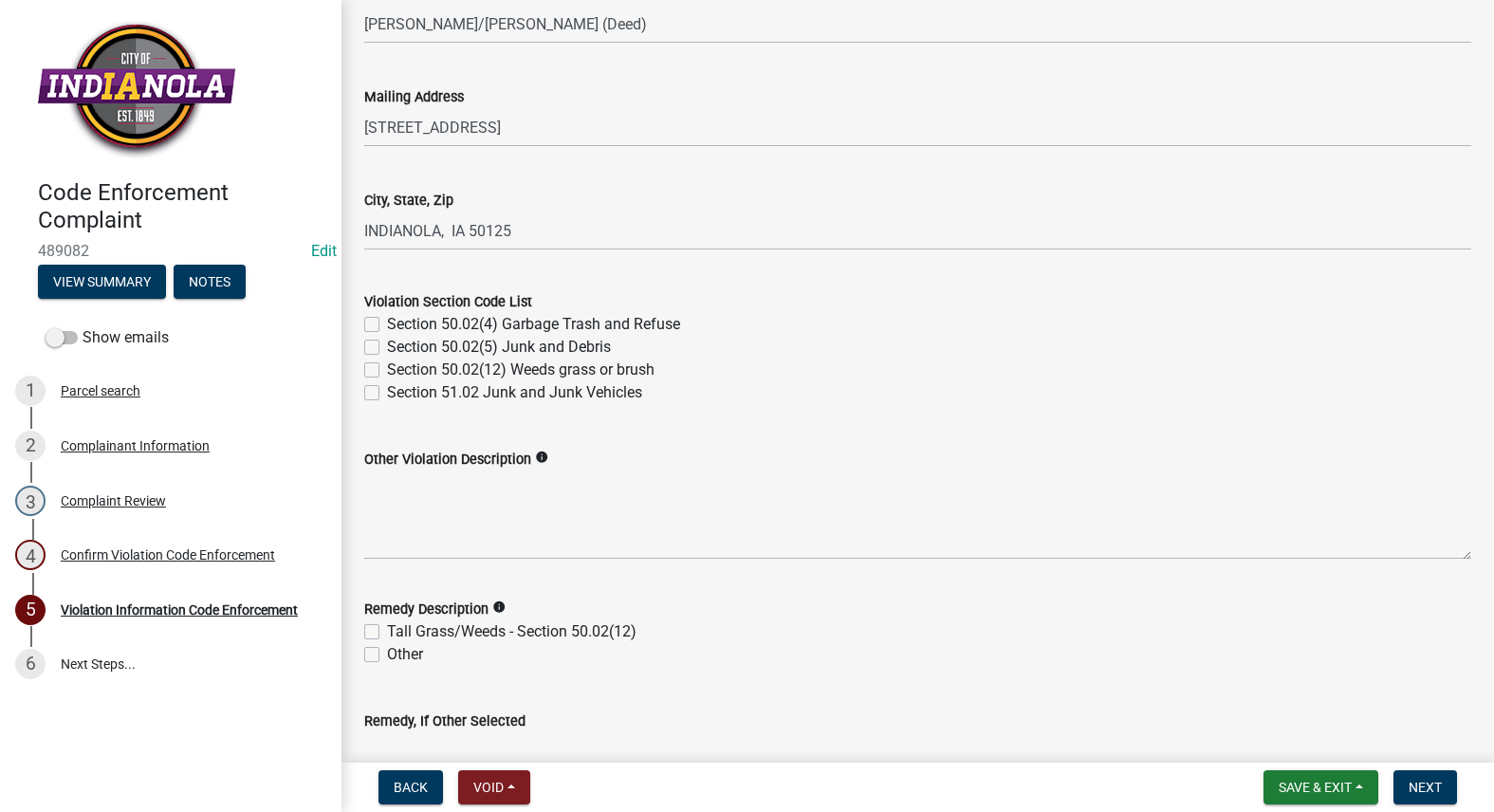
click at [387, 371] on label "Section 50.02(12) Weeds grass or brush" at bounding box center [520, 369] width 267 height 22
click at [387, 371] on input "Section 50.02(12) Weeds grass or brush" at bounding box center [392, 364] width 13 height 13
checkbox input "true"
checkbox input "false"
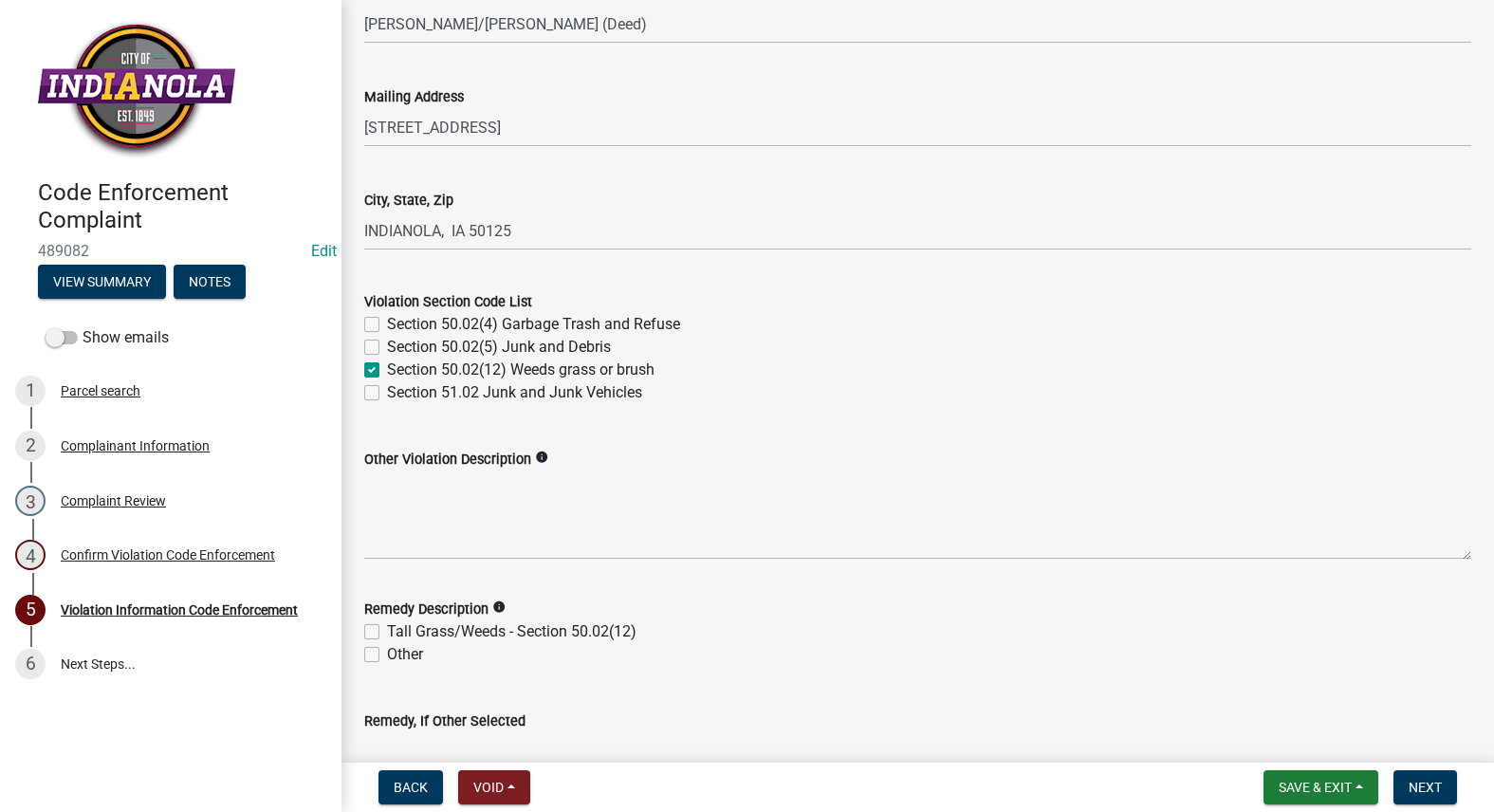
checkbox input "true"
checkbox input "false"
click at [557, 493] on textarea "Other Violation Description" at bounding box center [917, 515] width 1106 height 89
paste textarea "141.08 MAINTENANCE OF STREET TREES. It is the duty of all property owners havin…"
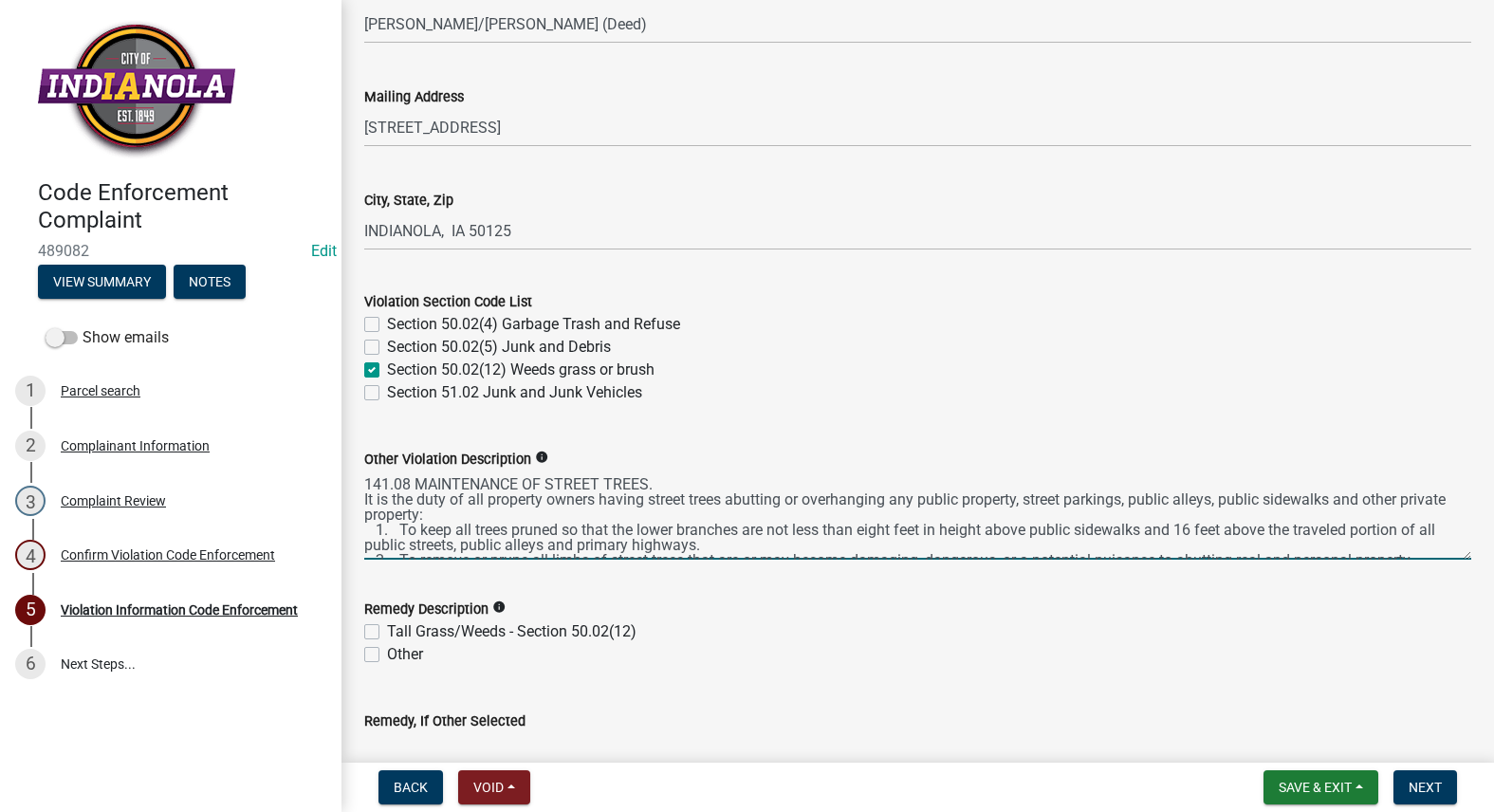
scroll to position [24, 0]
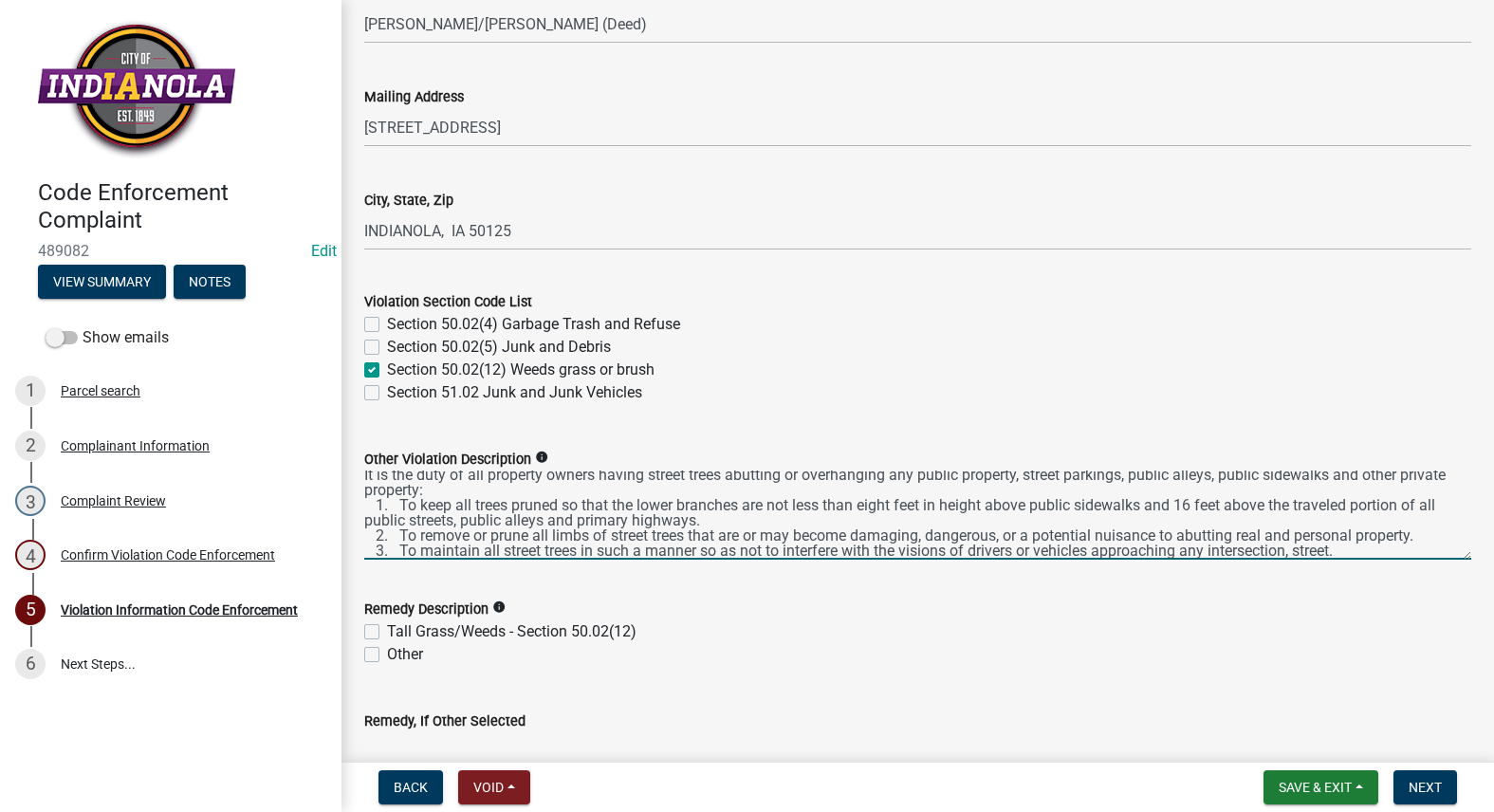
type textarea "141.08 MAINTENANCE OF STREET TREES. It is the duty of all property owners havin…"
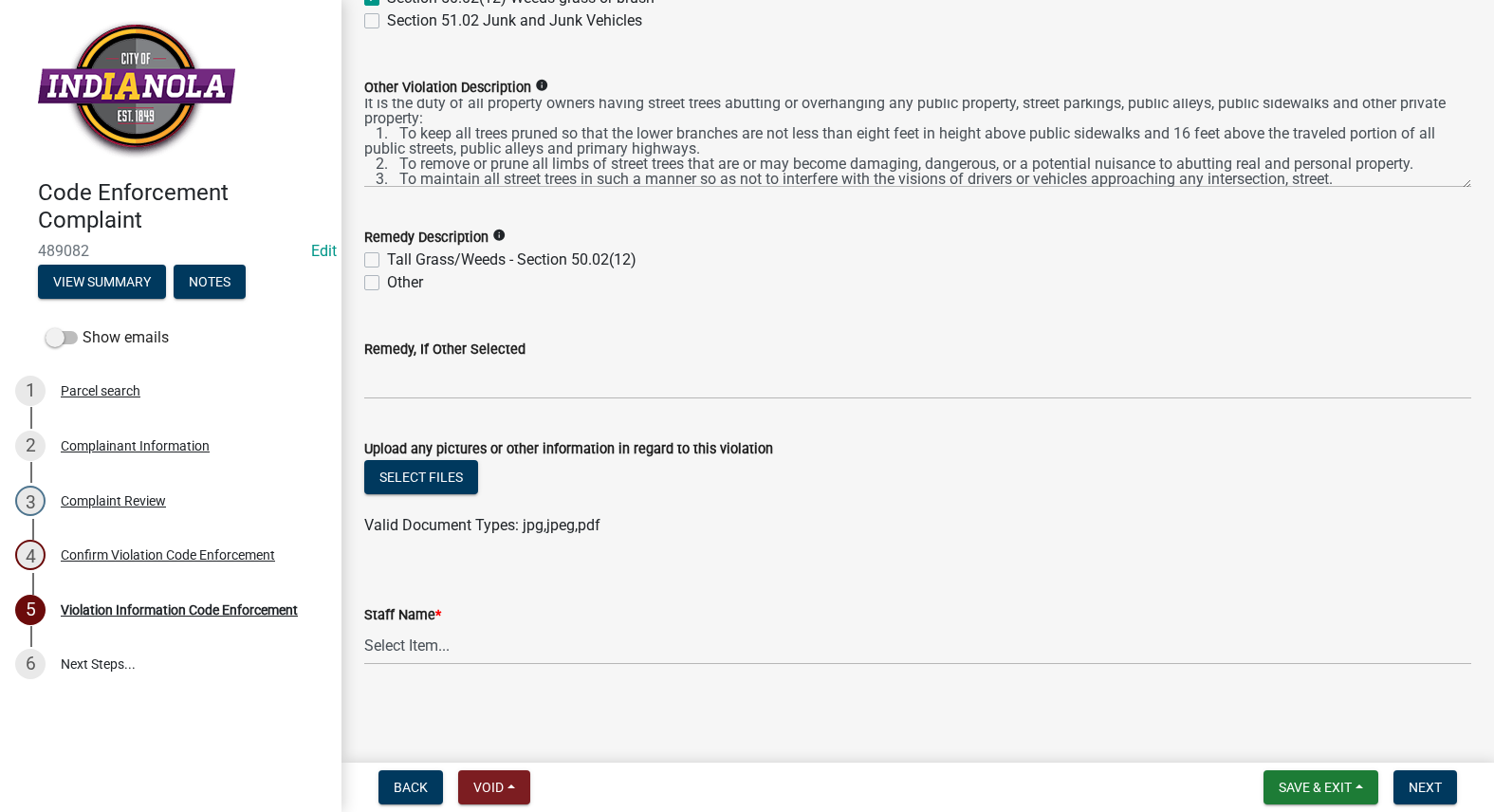
scroll to position [941, 0]
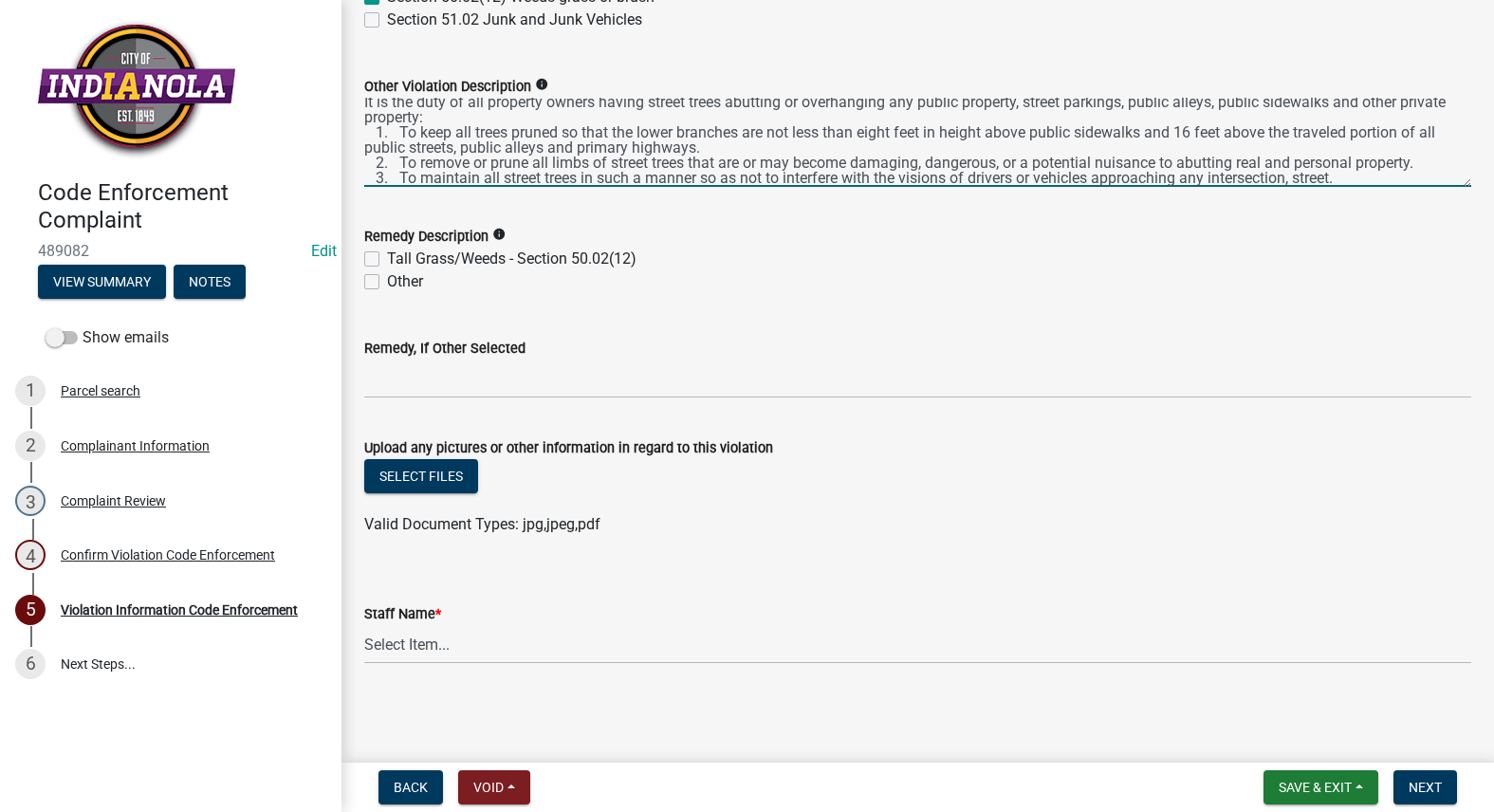
click at [387, 281] on label "Other" at bounding box center [404, 281] width 36 height 22
click at [387, 281] on input "Other" at bounding box center [392, 276] width 13 height 13
checkbox input "true"
checkbox input "false"
checkbox input "true"
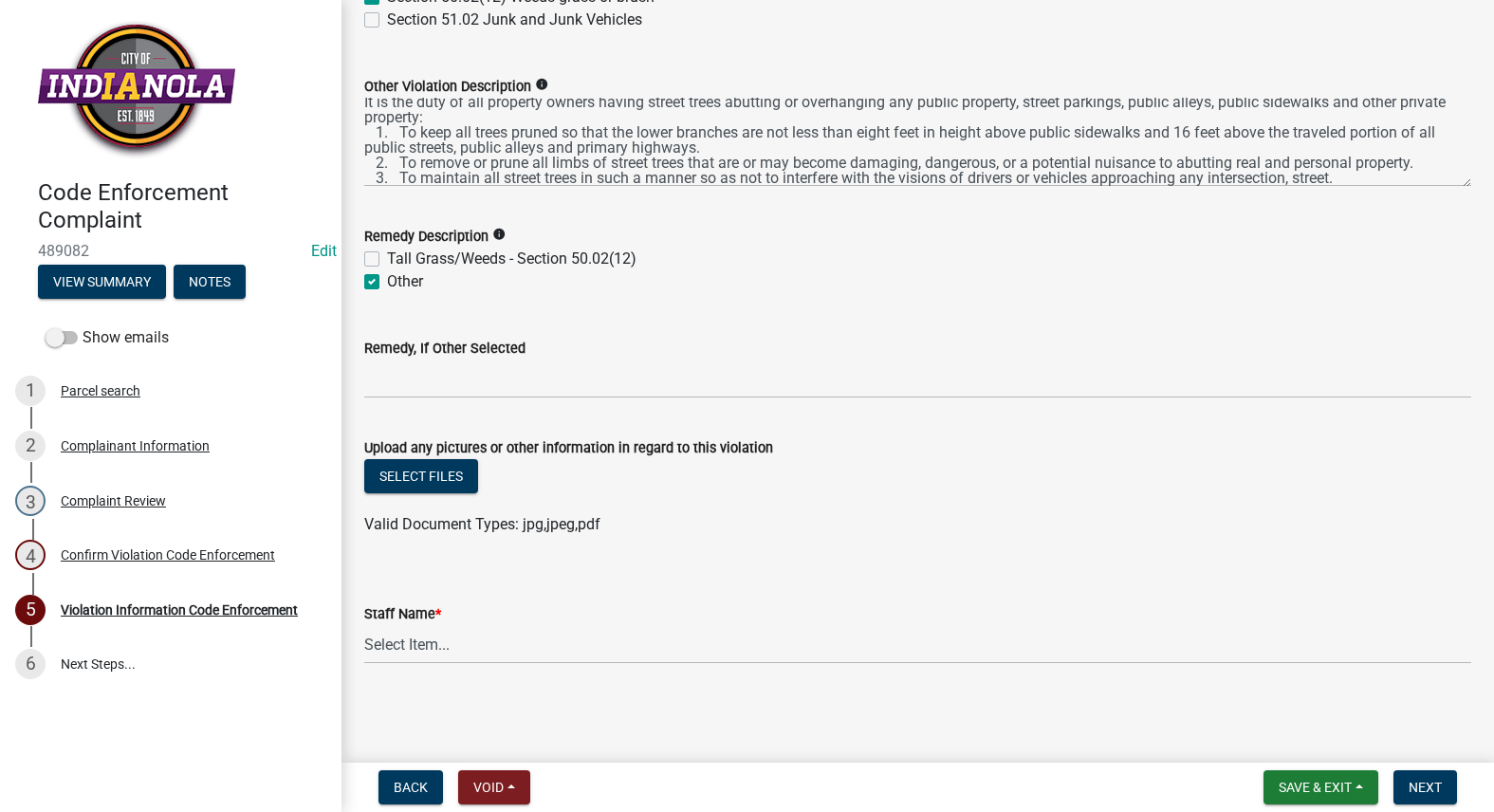
click at [387, 257] on label "Tall Grass/Weeds - Section 50.02(12)" at bounding box center [511, 258] width 250 height 22
click at [387, 257] on input "Tall Grass/Weeds - Section 50.02(12)" at bounding box center [392, 254] width 13 height 13
checkbox input "true"
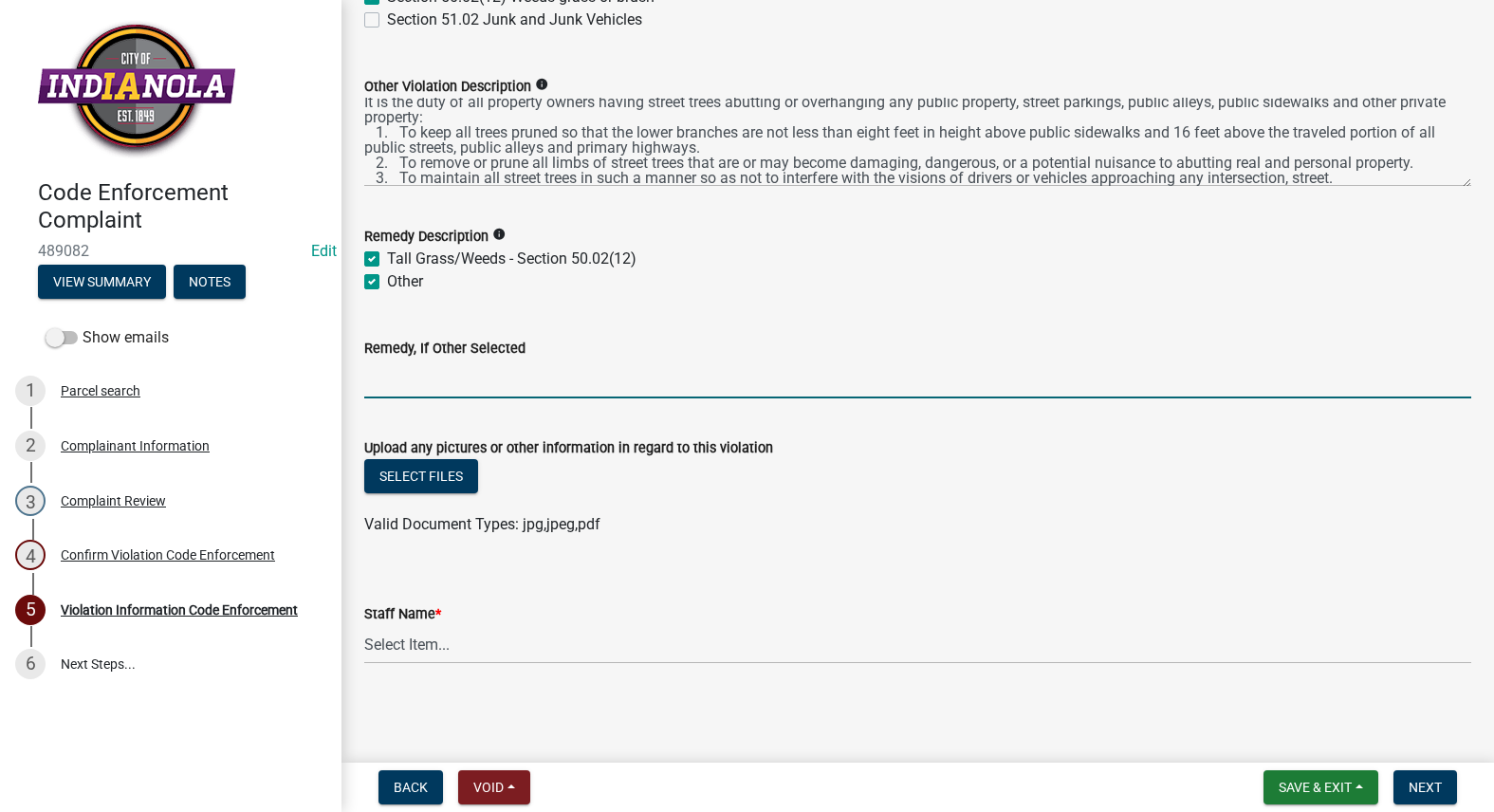
click at [482, 372] on input "Remedy, If Other Selected" at bounding box center [917, 379] width 1106 height 39
paste input "Remove all weeds, and brush overgrowth from the entire property. To include all…"
type input "Remove all weeds, and brush overgrowth from the entire property. To include all…"
click at [439, 486] on button "Select files" at bounding box center [421, 475] width 114 height 34
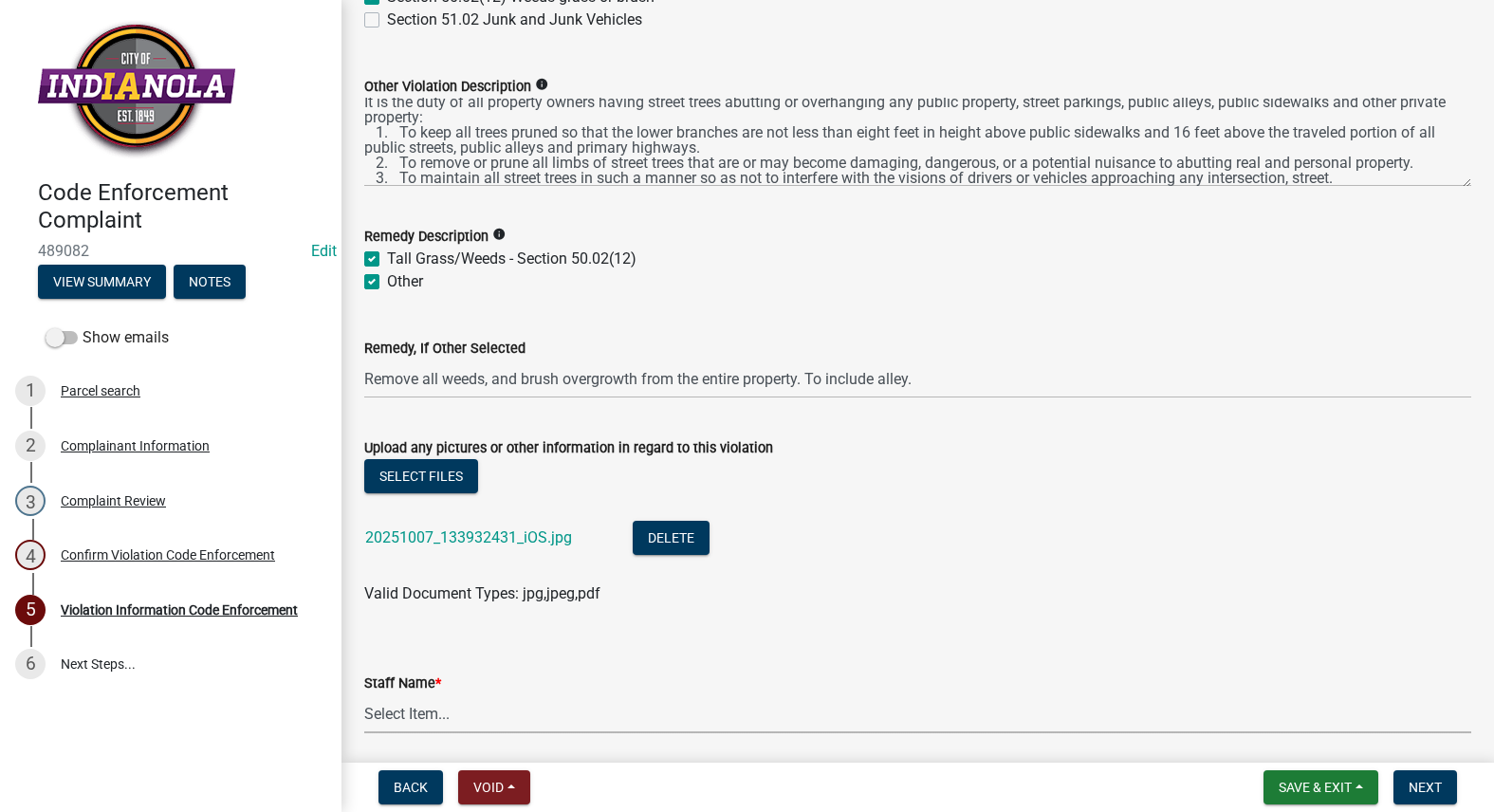
drag, startPoint x: 425, startPoint y: 709, endPoint x: 423, endPoint y: 719, distance: 10.2
click at [426, 708] on select "Select Item... [PERSON_NAME] [PERSON_NAME] [PERSON_NAME] Other" at bounding box center [917, 714] width 1106 height 39
click at [364, 694] on select "Select Item... [PERSON_NAME] [PERSON_NAME] [PERSON_NAME] Other" at bounding box center [917, 714] width 1106 height 39
select select "634d5426-b8b3-48ee-aa1e-d523f7499186"
click at [1447, 784] on button "Next" at bounding box center [1424, 787] width 63 height 34
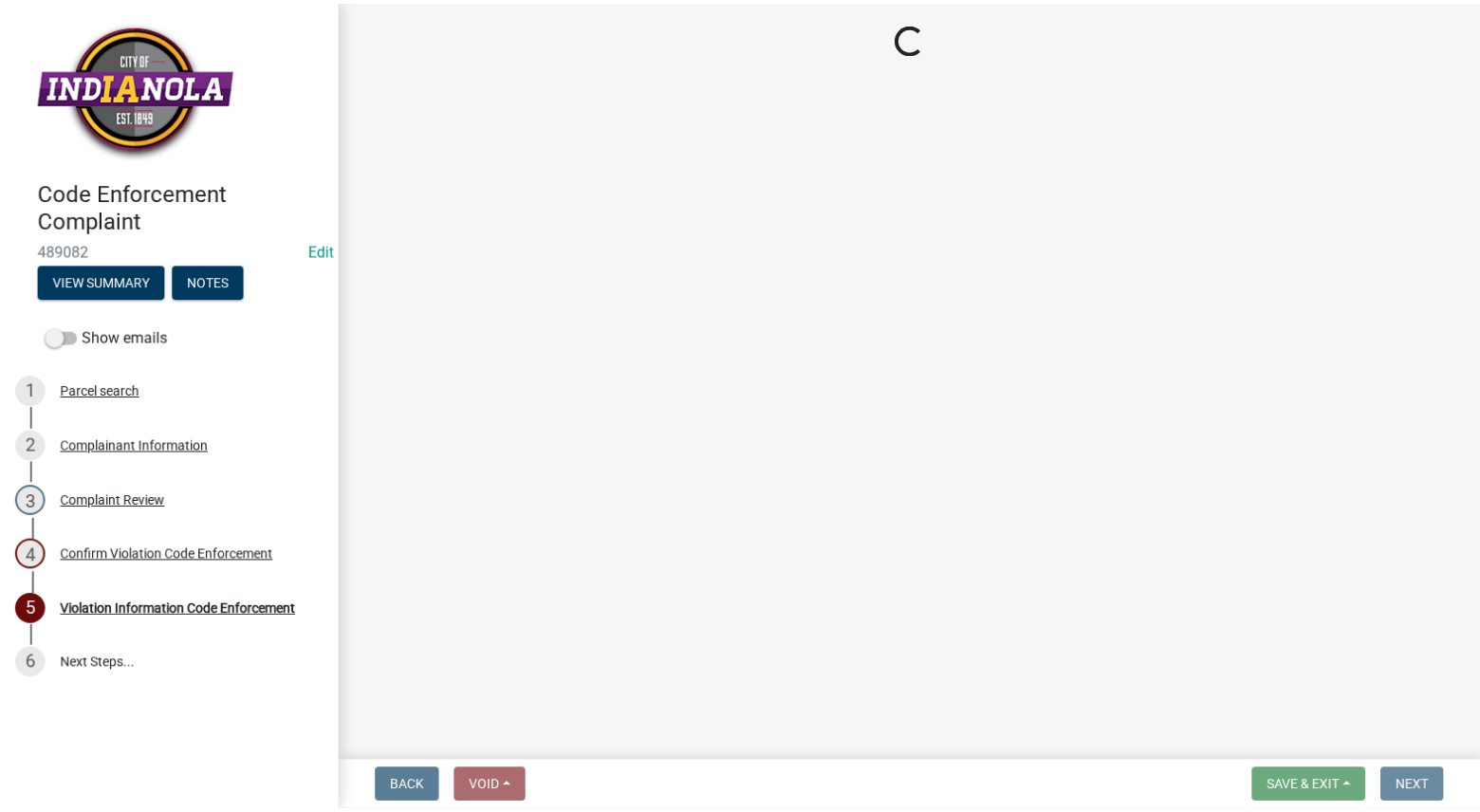
scroll to position [0, 0]
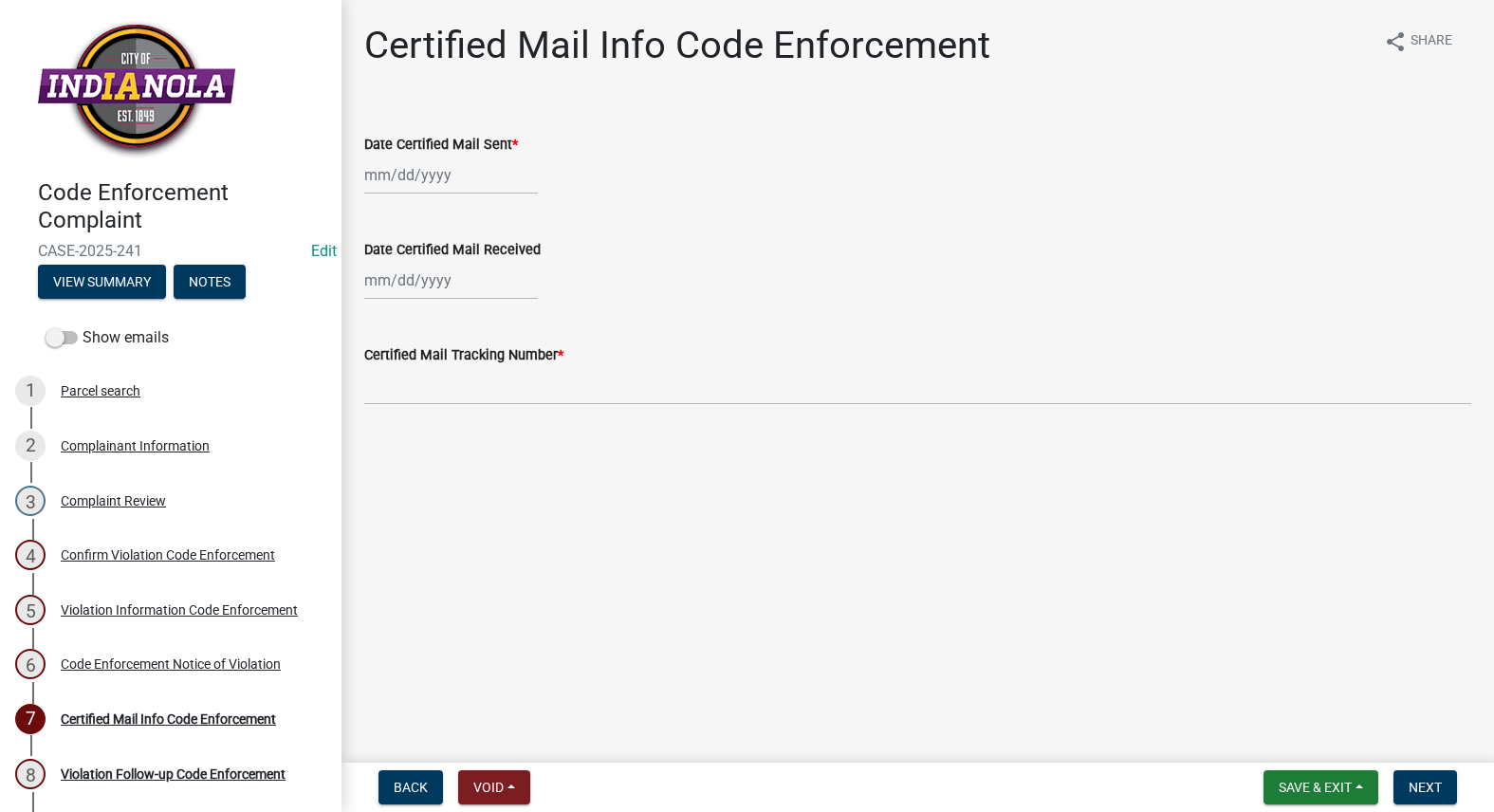
select select "10"
select select "2025"
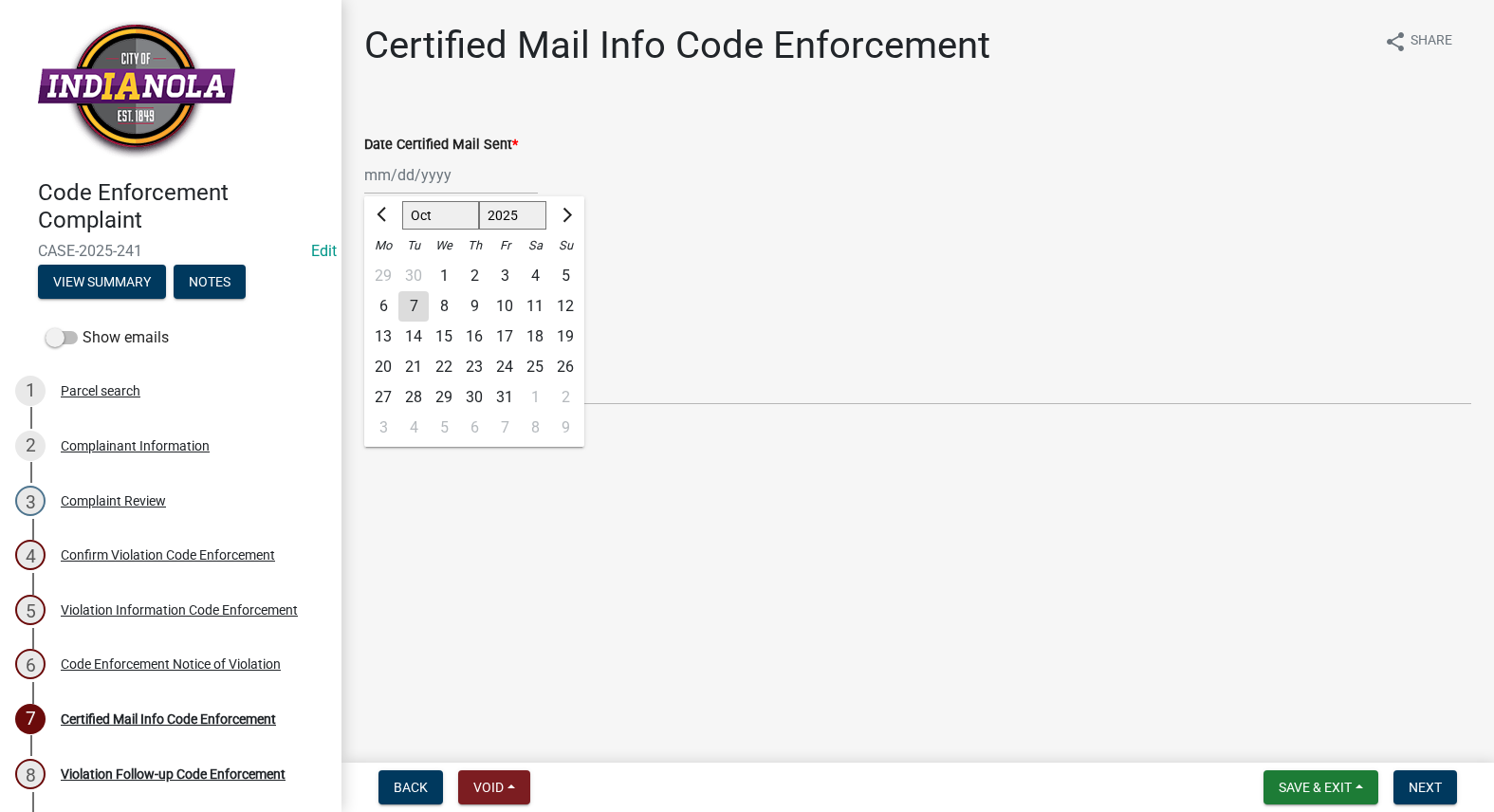
click at [393, 175] on div "[PERSON_NAME] Feb Mar Apr [PERSON_NAME][DATE] Oct Nov [DATE] 1526 1527 1528 152…" at bounding box center [451, 175] width 174 height 39
click at [420, 301] on div "7" at bounding box center [413, 306] width 30 height 30
type input "[DATE]"
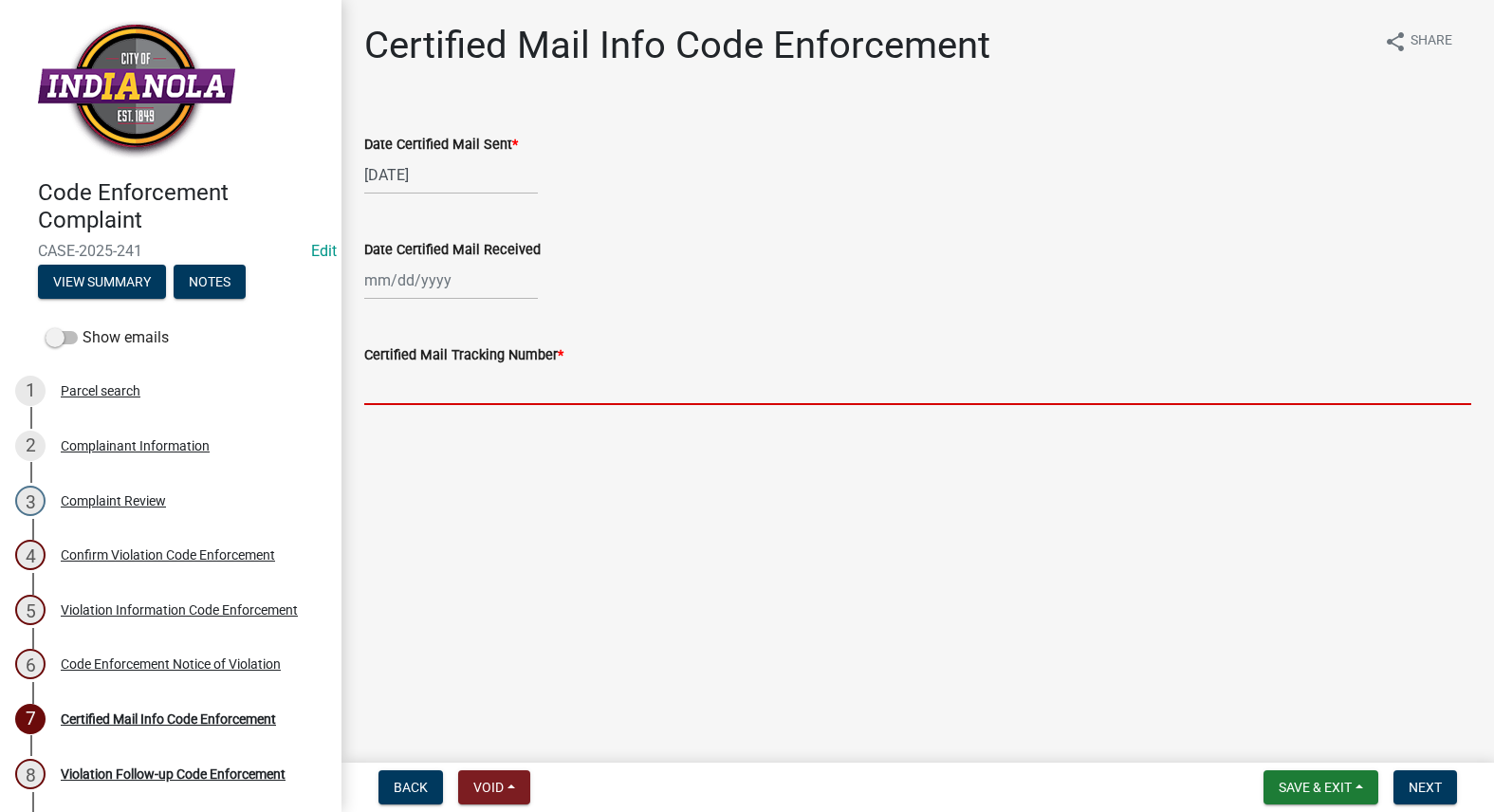
click at [424, 386] on input "Certified Mail Tracking Number *" at bounding box center [917, 386] width 1106 height 39
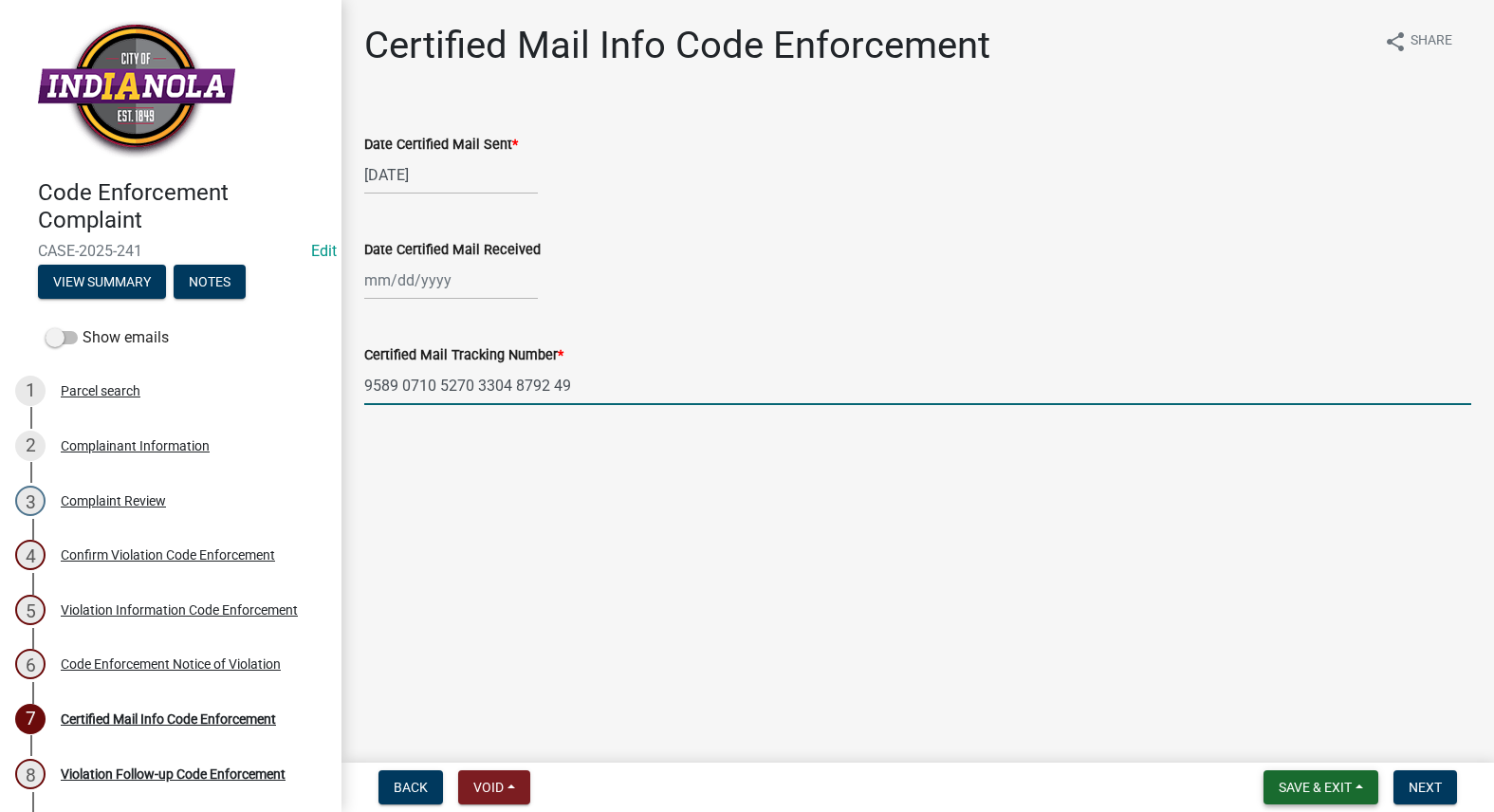
type input "9589 0710 5270 3304 8792 49"
click at [1297, 779] on span "Save & Exit" at bounding box center [1314, 787] width 73 height 16
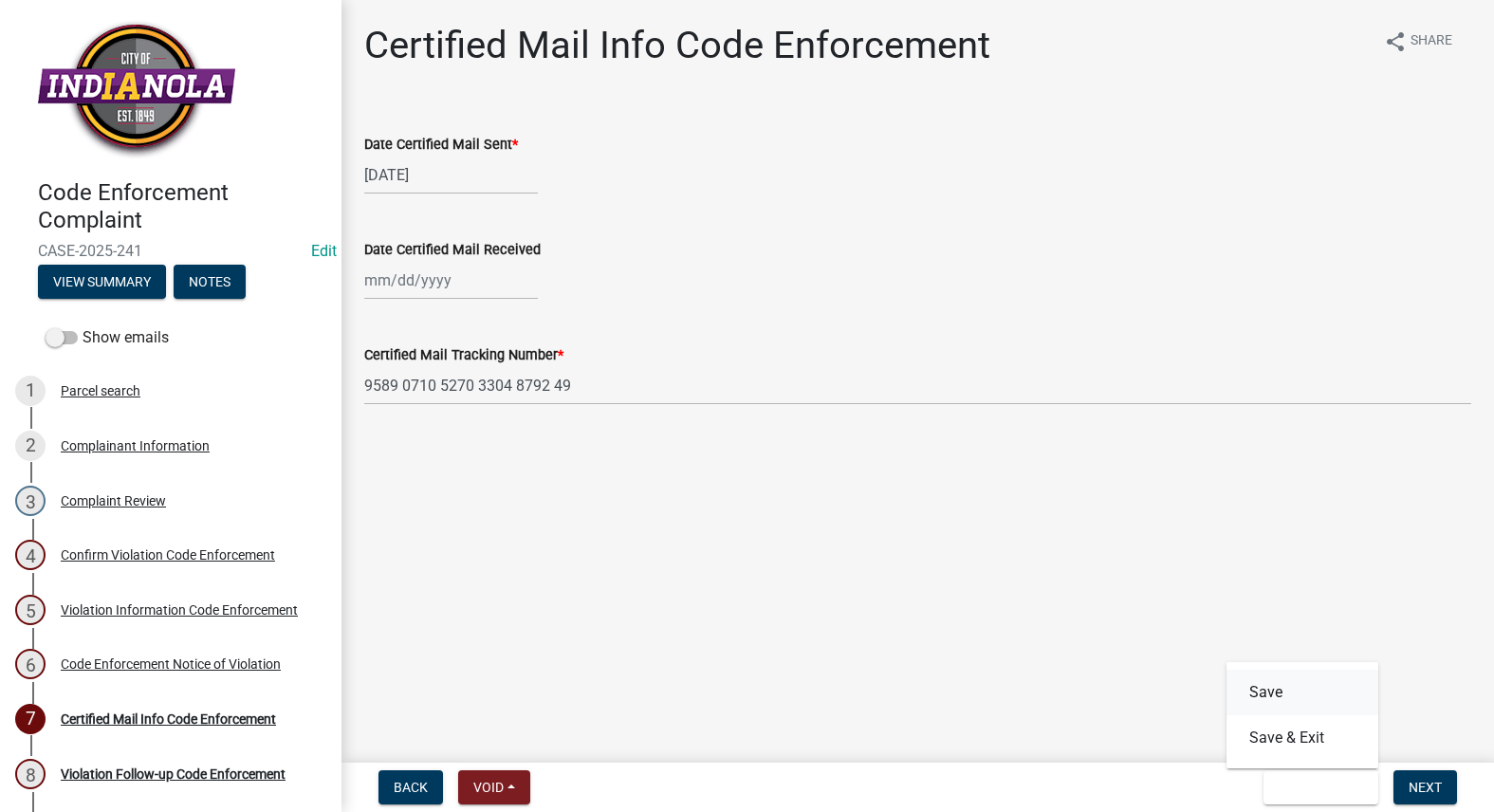
click at [1279, 698] on button "Save" at bounding box center [1302, 692] width 152 height 46
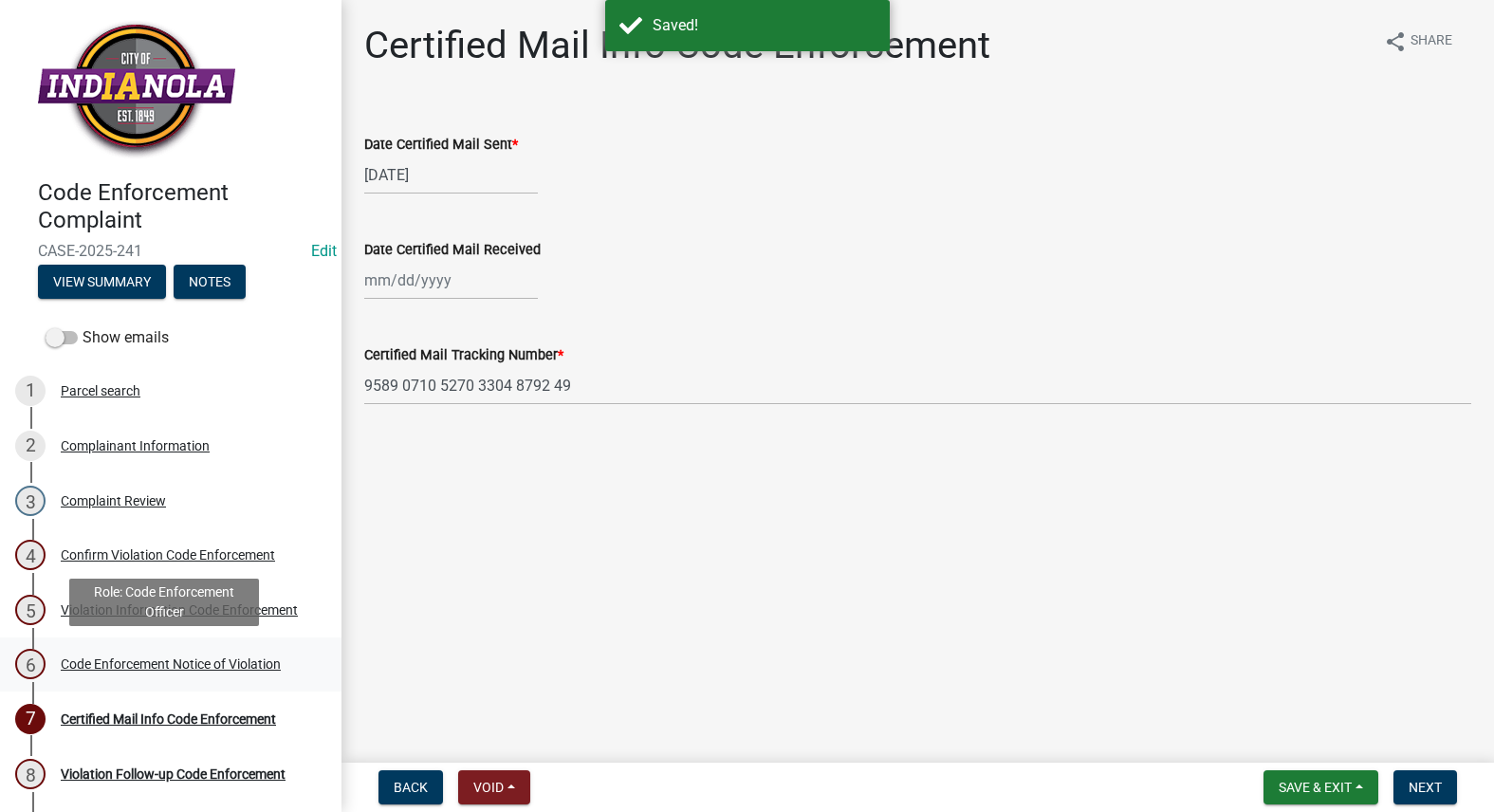
click at [156, 658] on div "Code Enforcement Notice of Violation" at bounding box center [170, 664] width 220 height 14
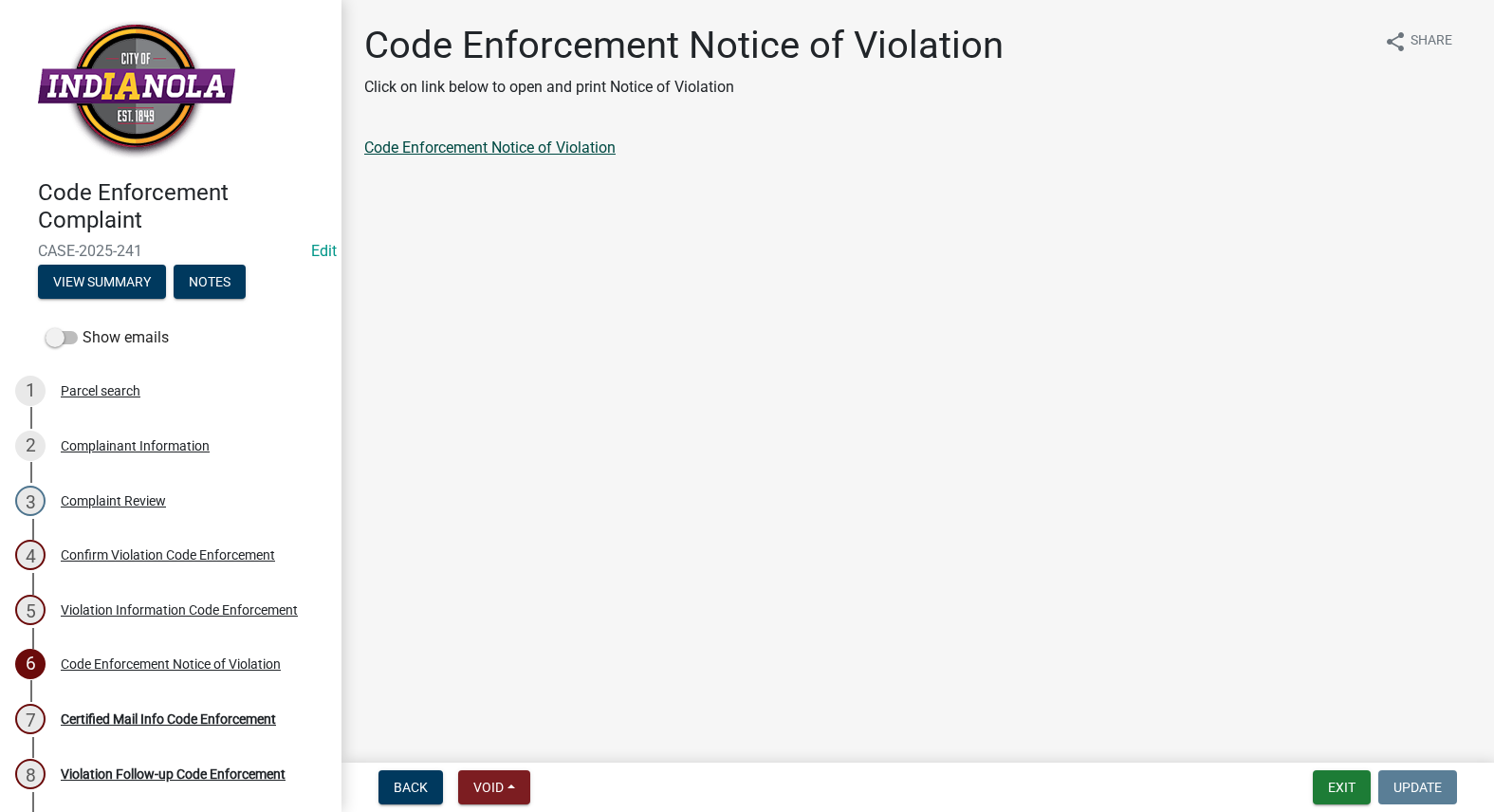
click at [485, 146] on link "Code Enforcement Notice of Violation" at bounding box center [490, 148] width 252 height 18
click at [1337, 802] on button "Exit" at bounding box center [1341, 787] width 58 height 34
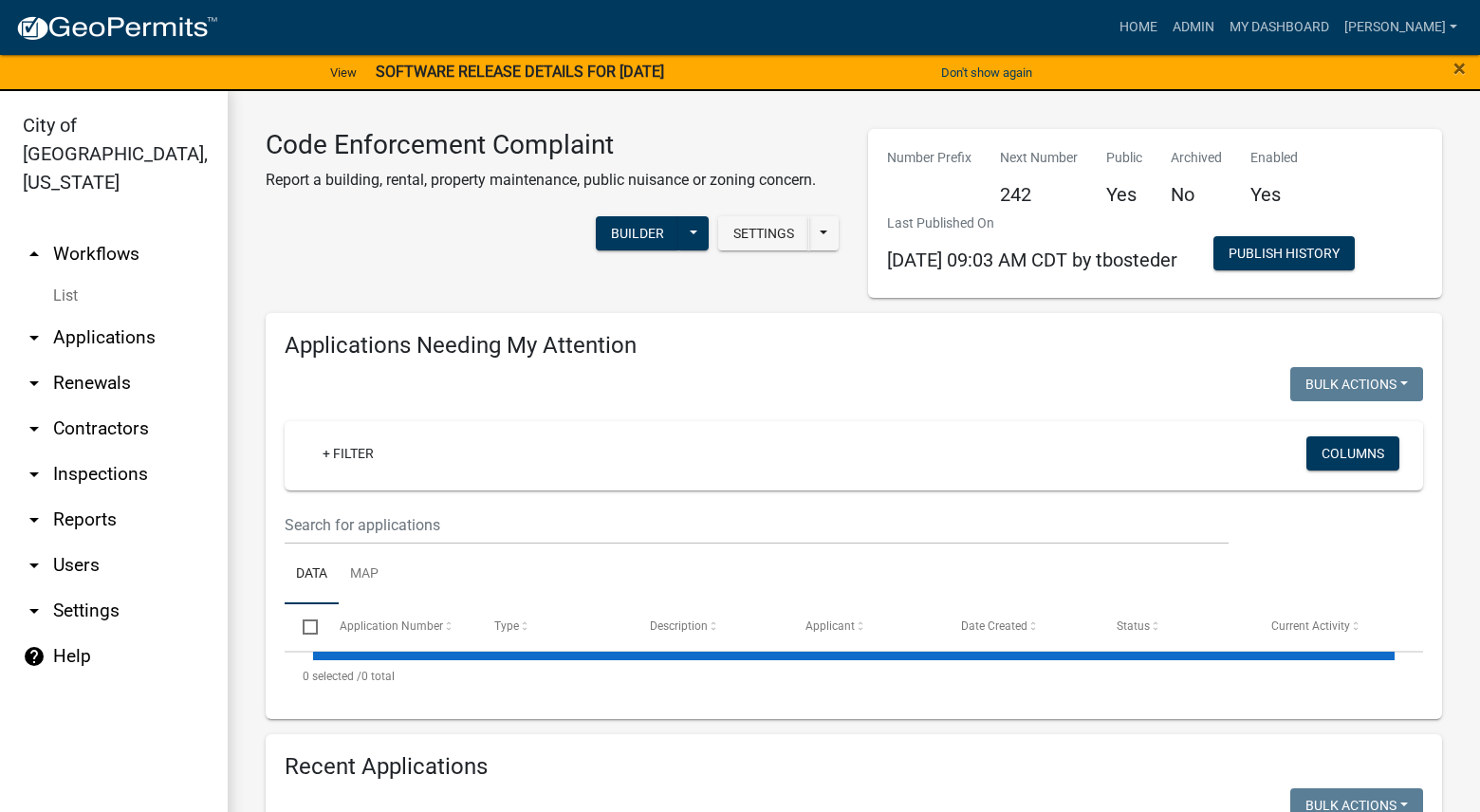
select select "3: 100"
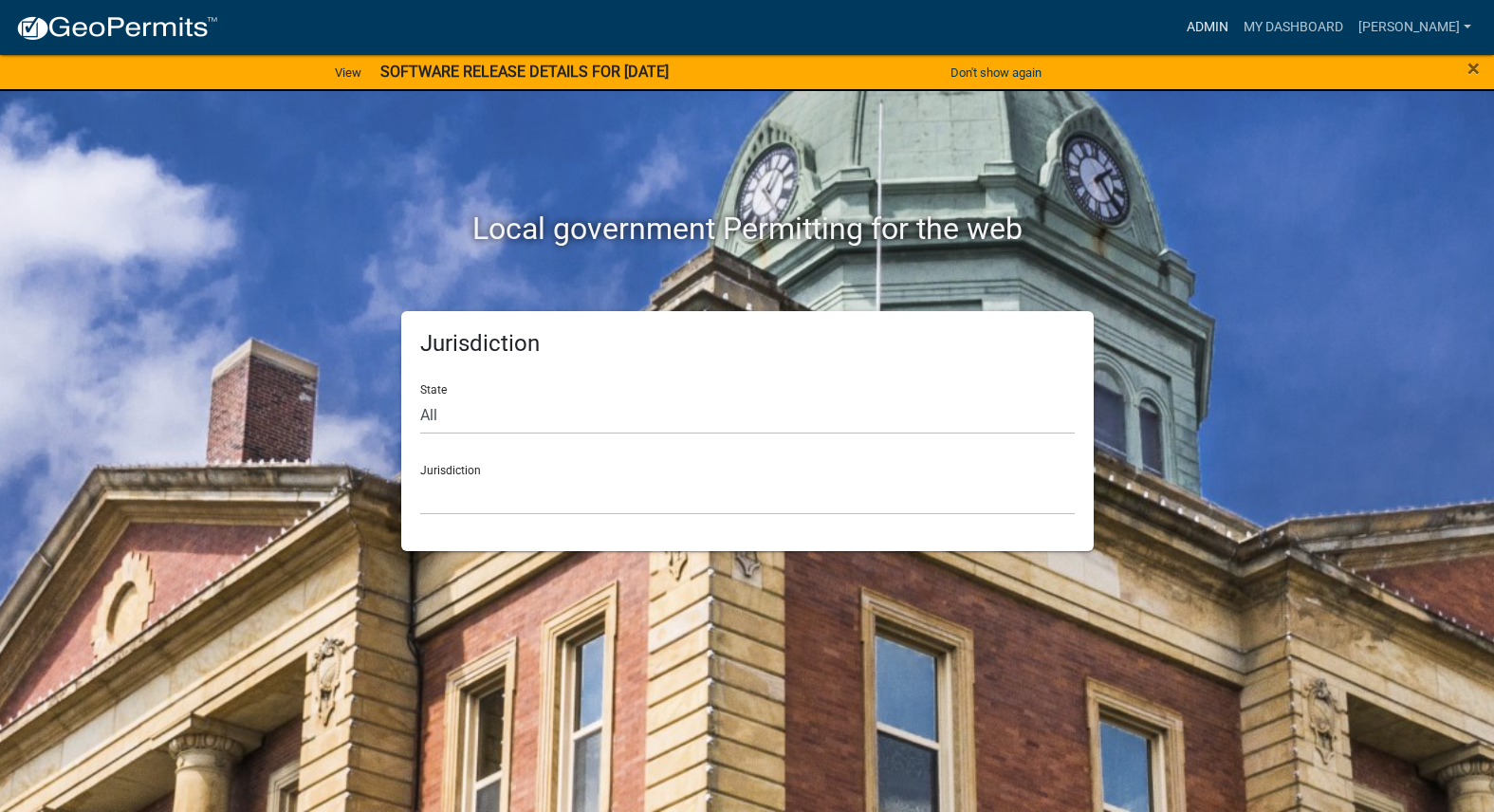
click at [1236, 30] on link "Admin" at bounding box center [1206, 27] width 57 height 36
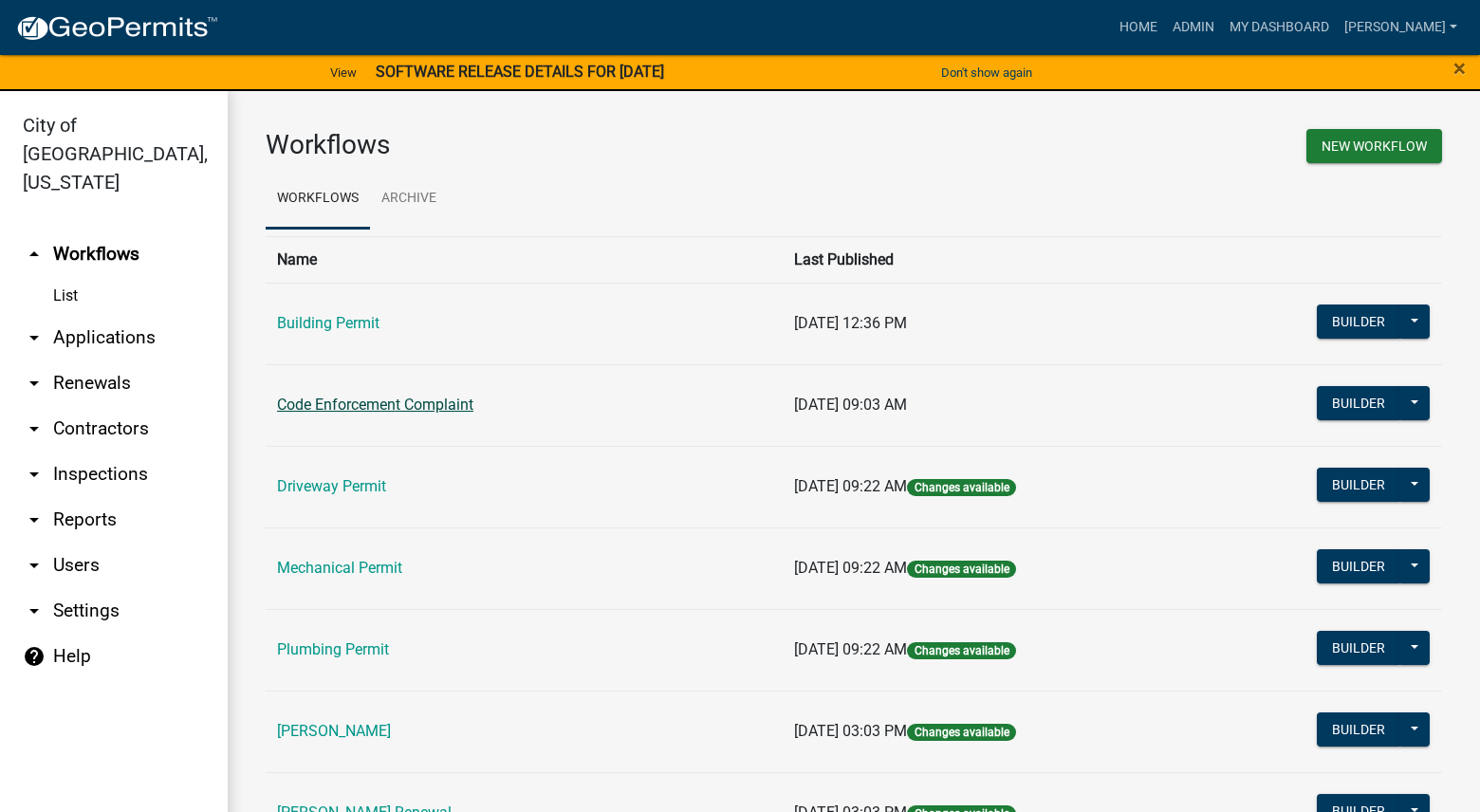
click at [394, 405] on link "Code Enforcement Complaint" at bounding box center [375, 404] width 196 height 18
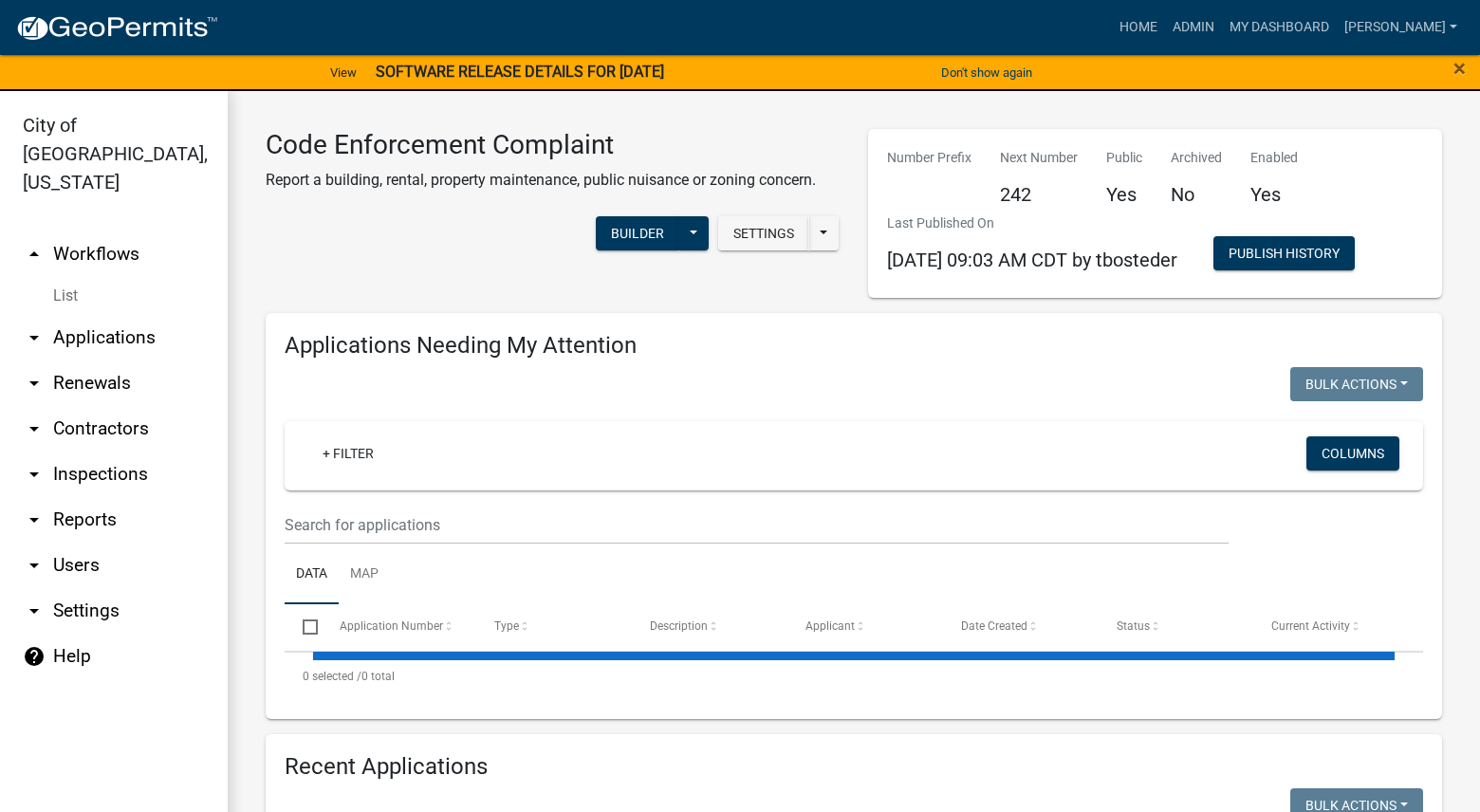
select select "3: 100"
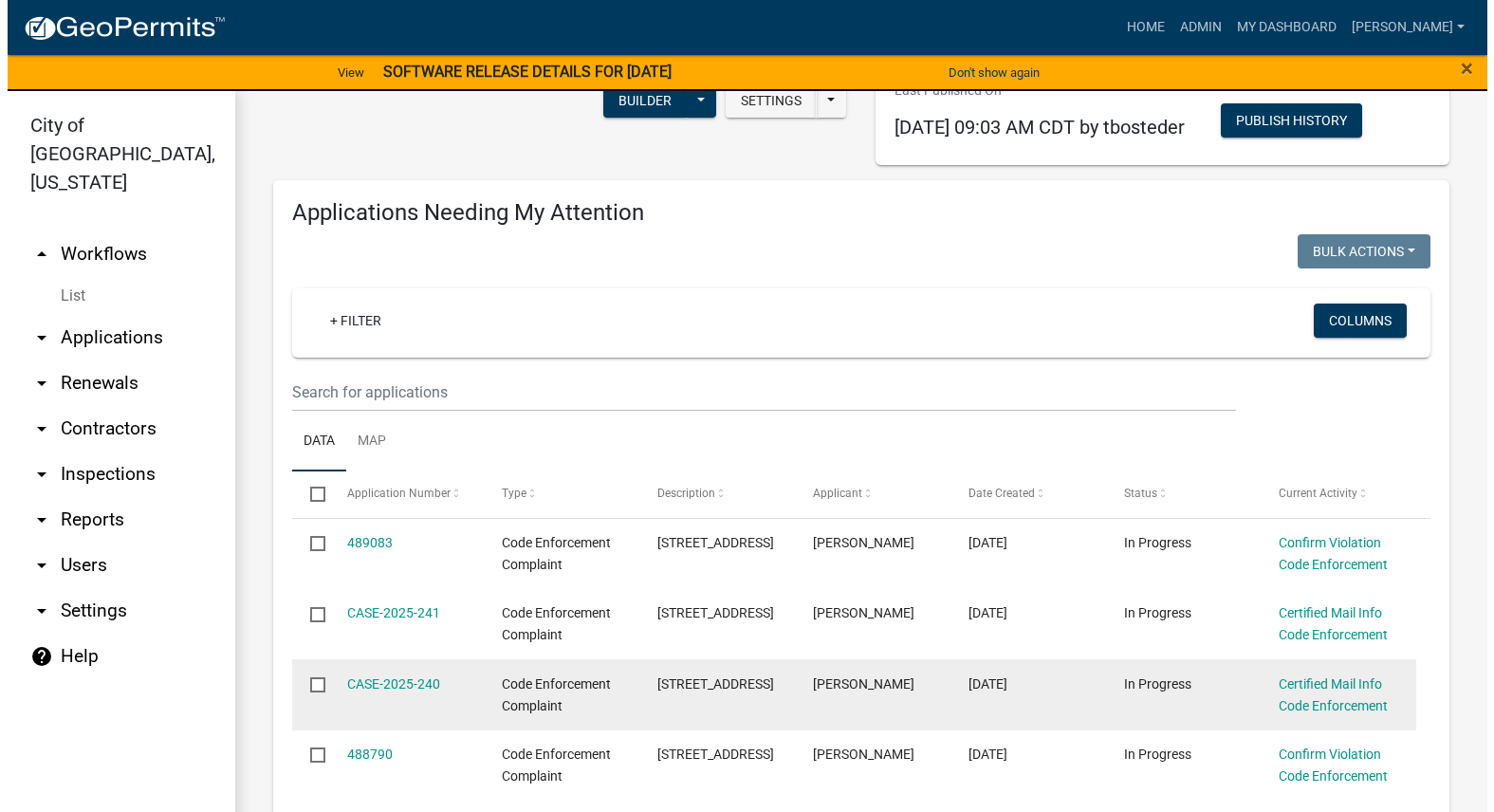
scroll to position [379, 0]
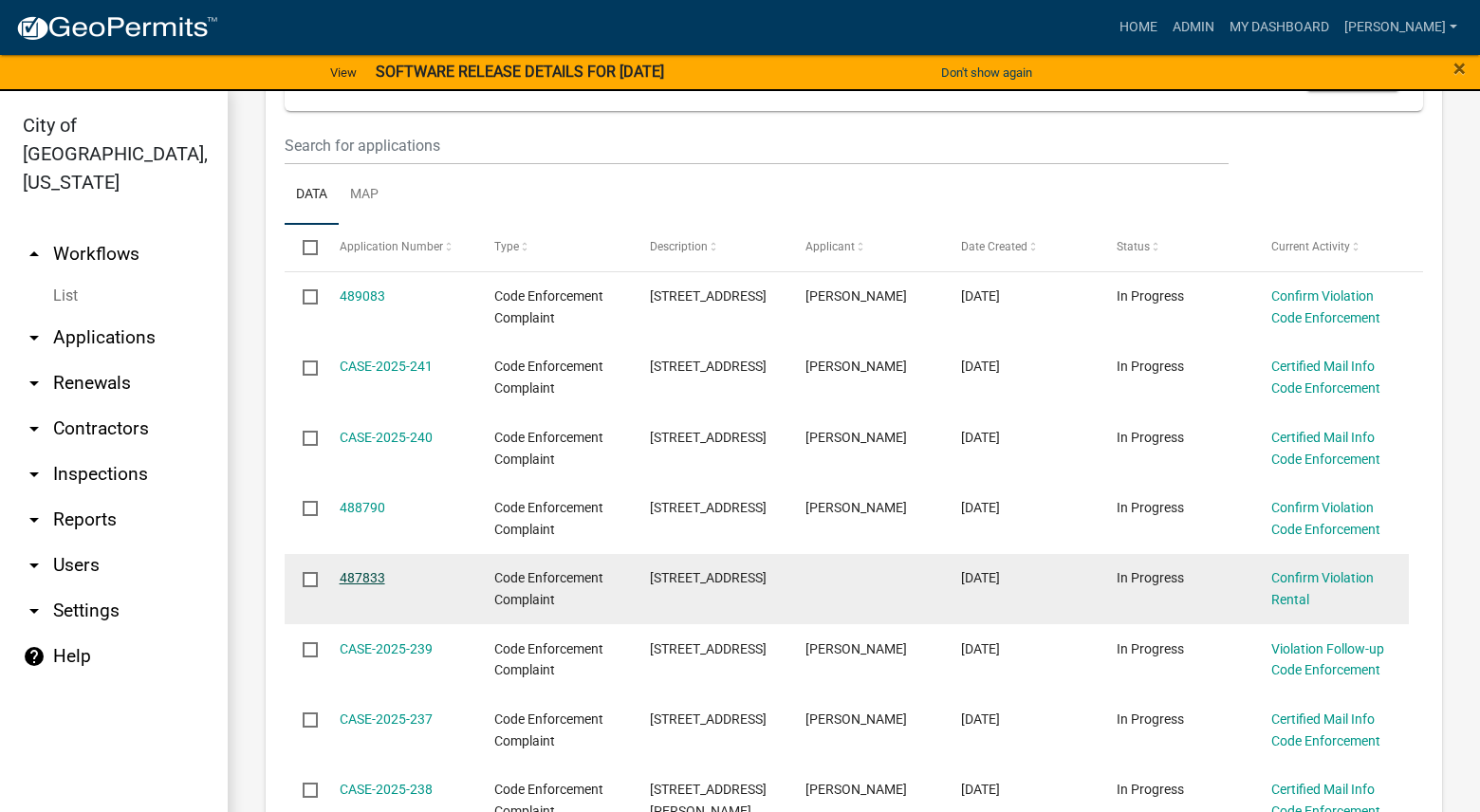
click at [353, 573] on link "487833" at bounding box center [361, 578] width 46 height 16
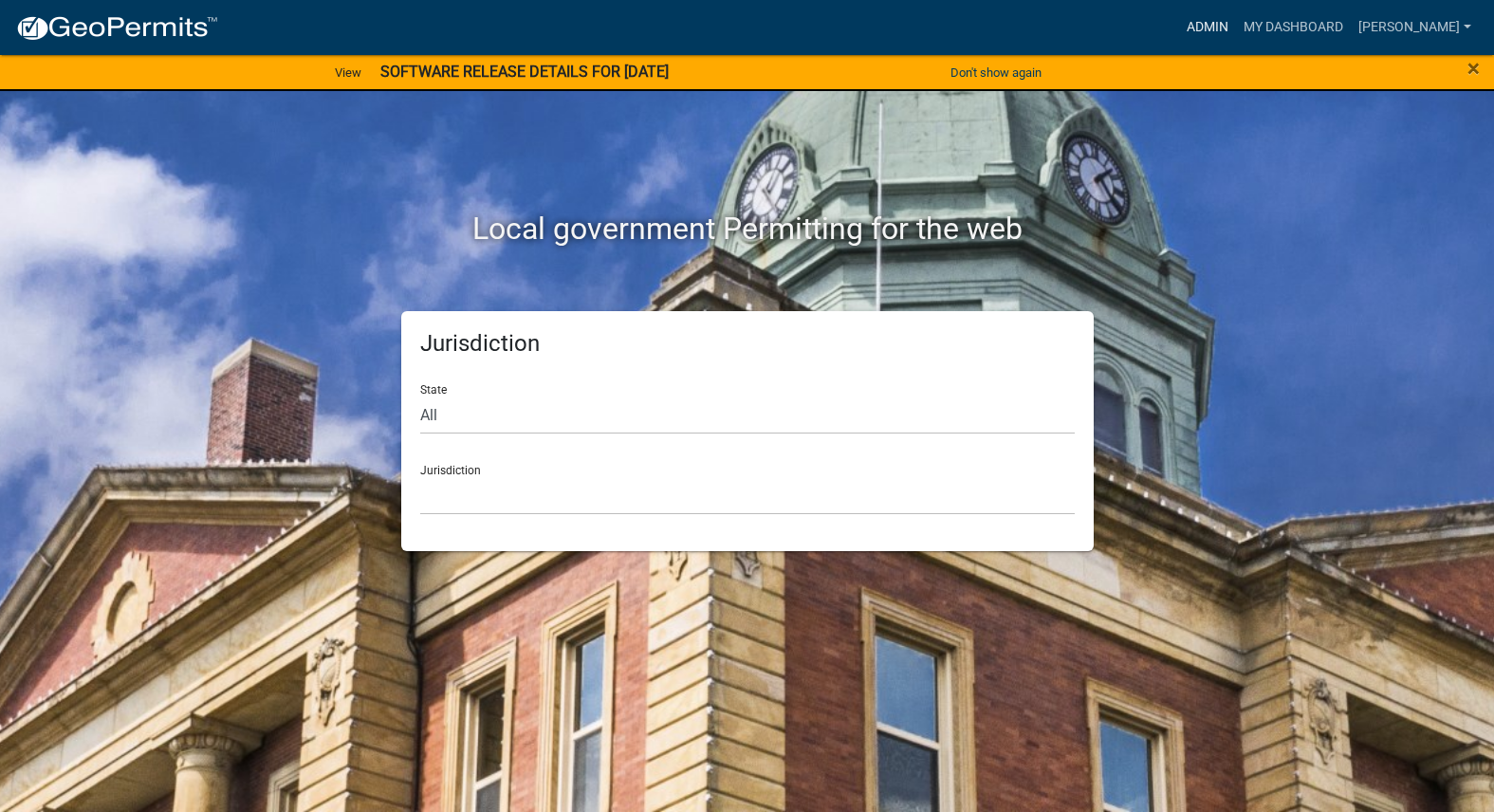
click at [1236, 29] on link "Admin" at bounding box center [1206, 27] width 57 height 36
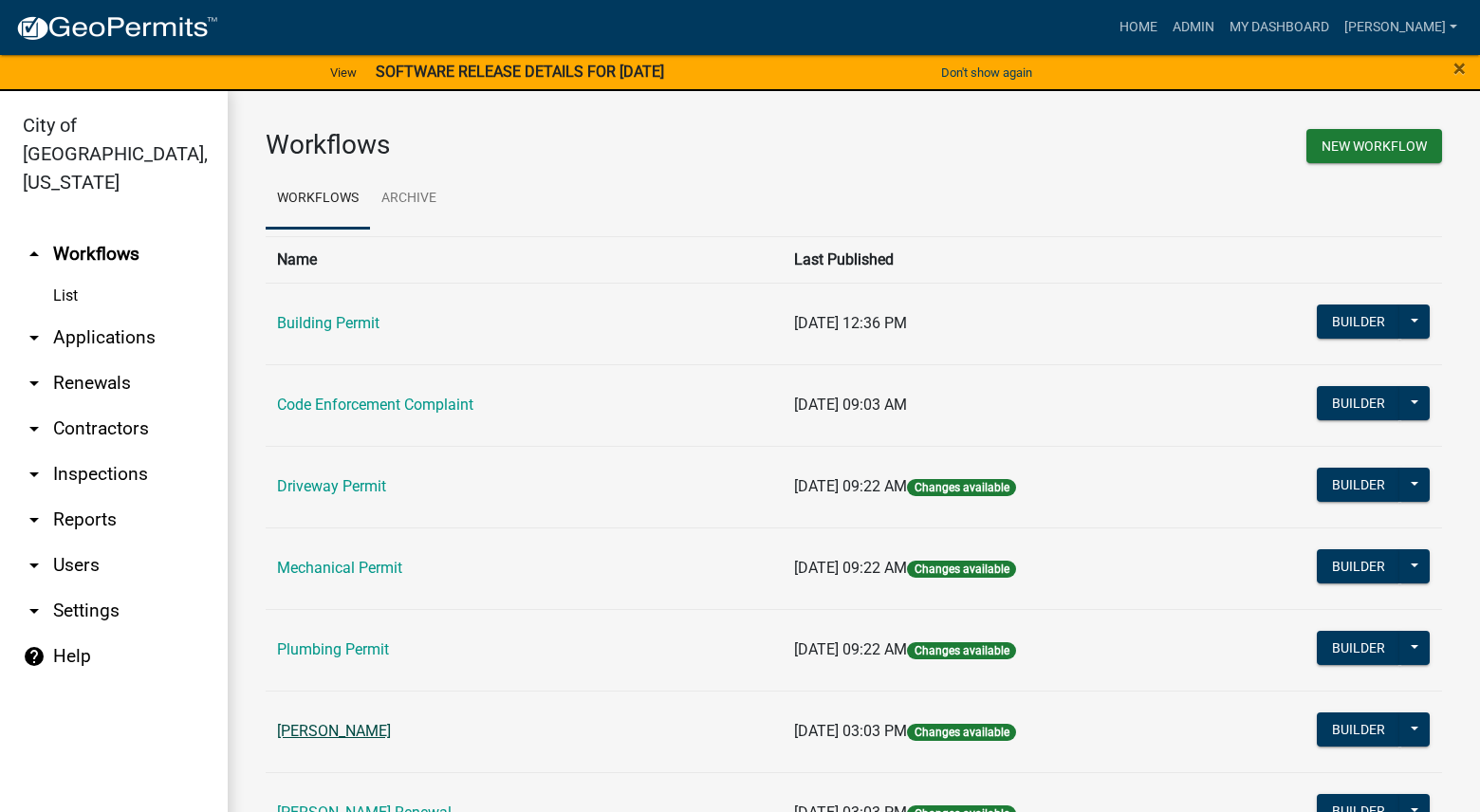
click at [355, 730] on link "[PERSON_NAME]" at bounding box center [333, 730] width 114 height 18
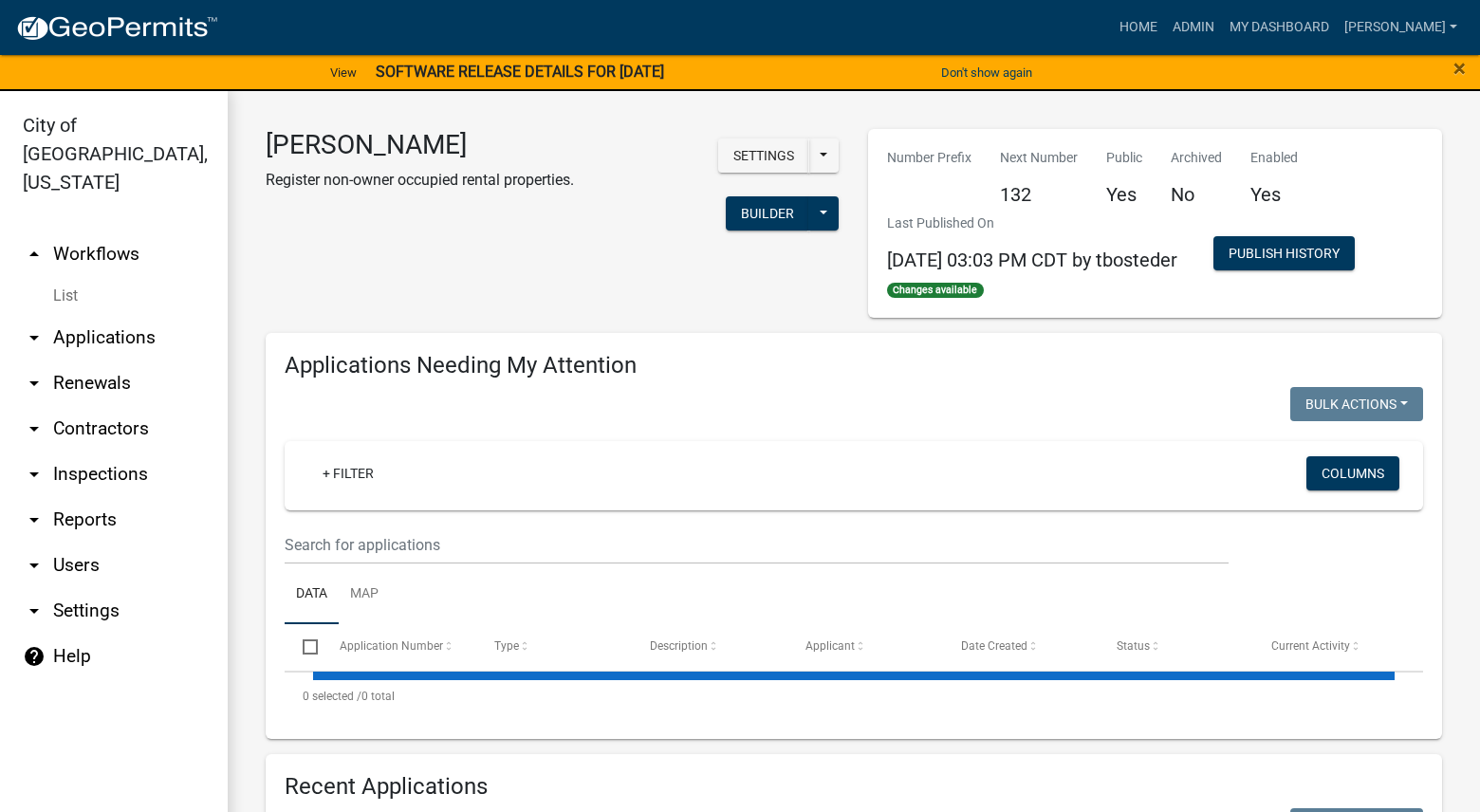
select select "3: 100"
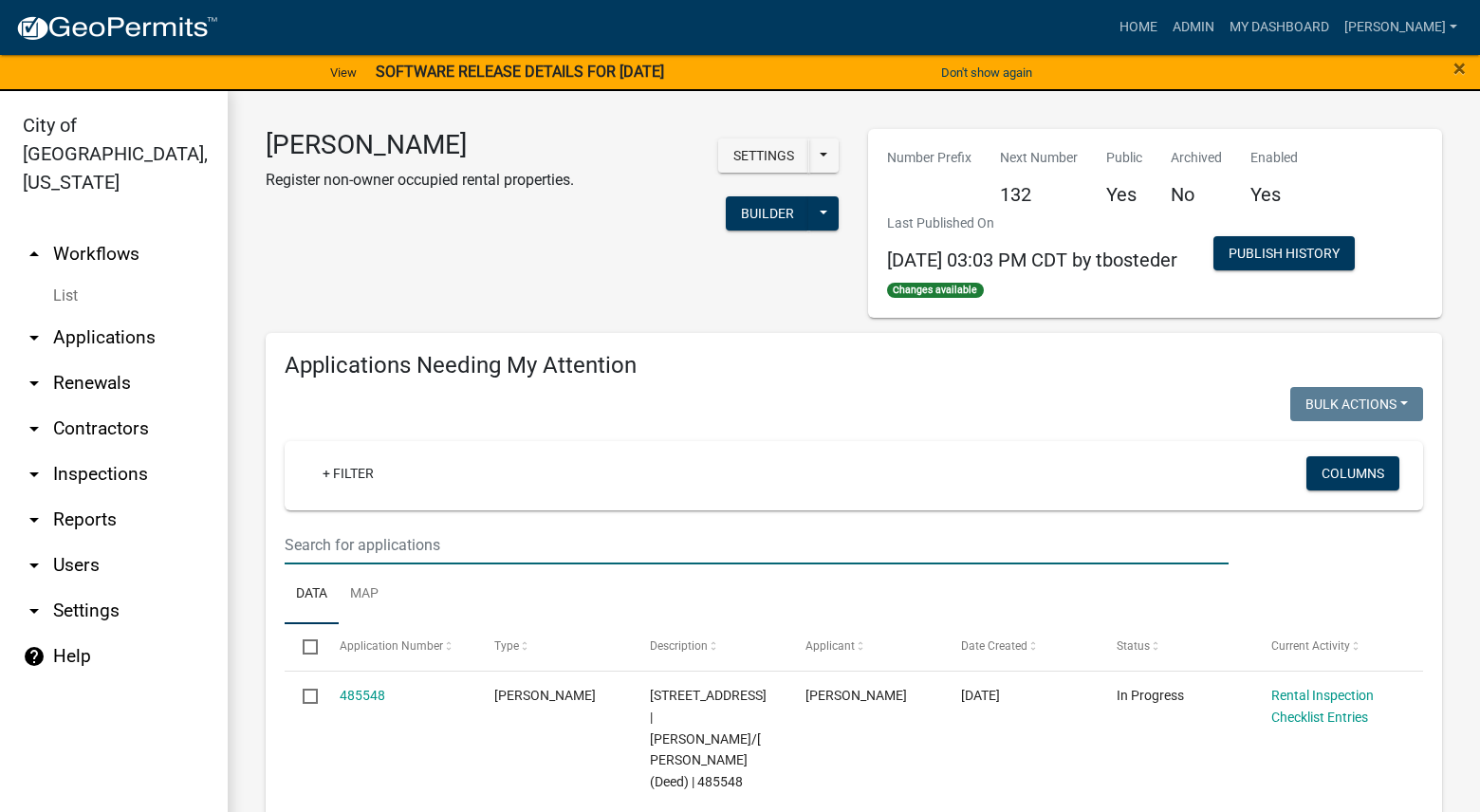
click at [455, 530] on input "text" at bounding box center [756, 545] width 944 height 39
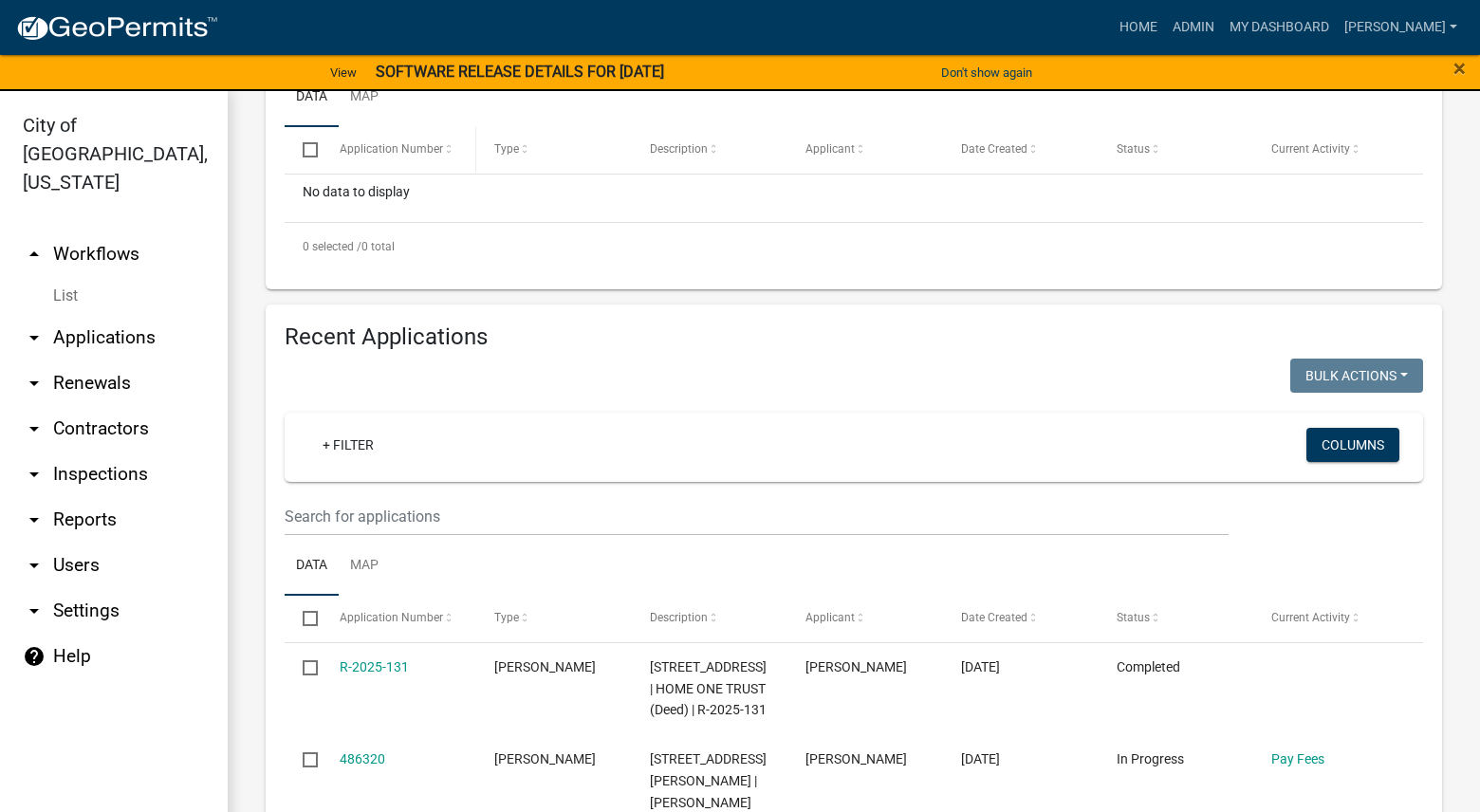
scroll to position [569, 0]
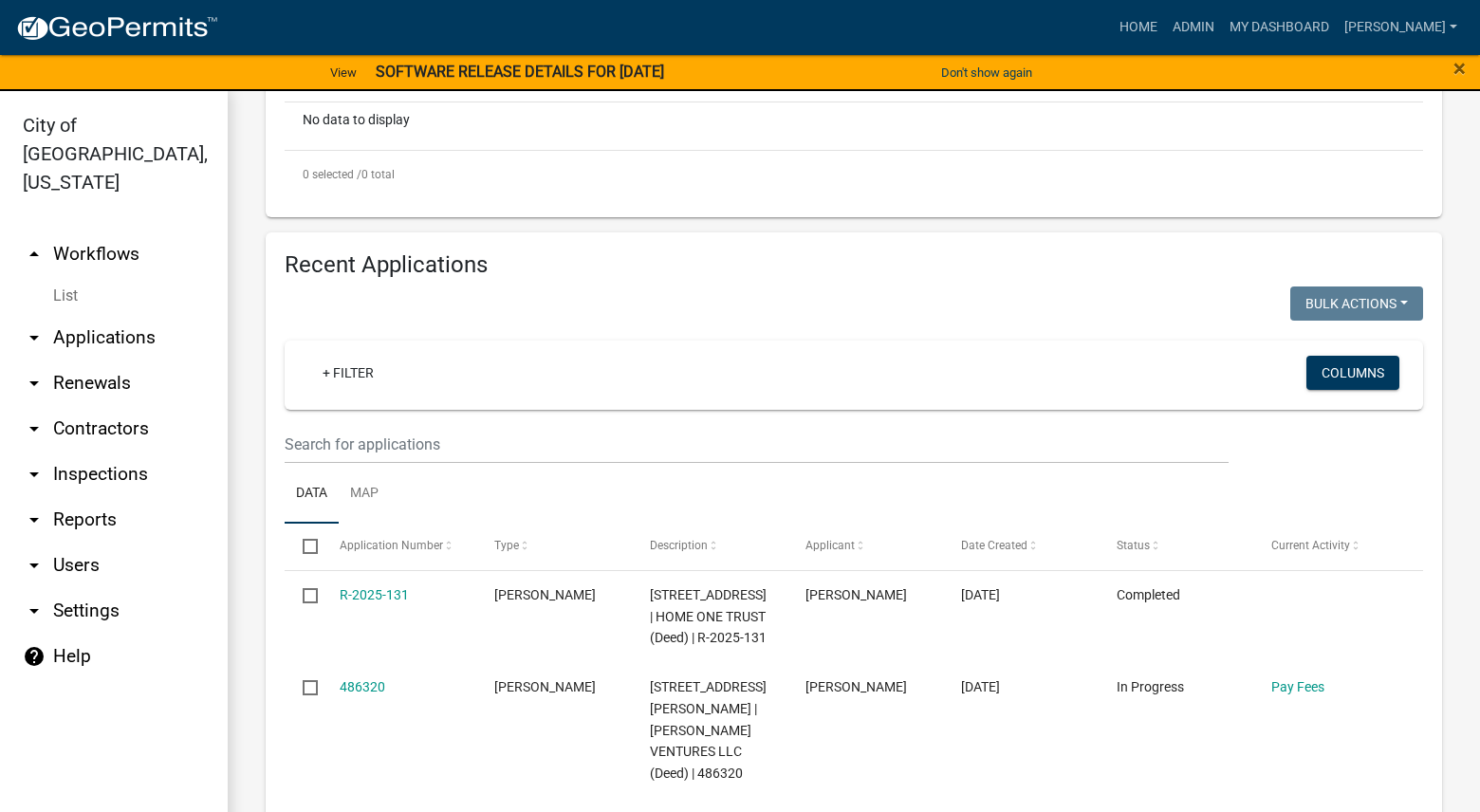
type input "305 n"
click at [499, 452] on input "text" at bounding box center [756, 444] width 944 height 39
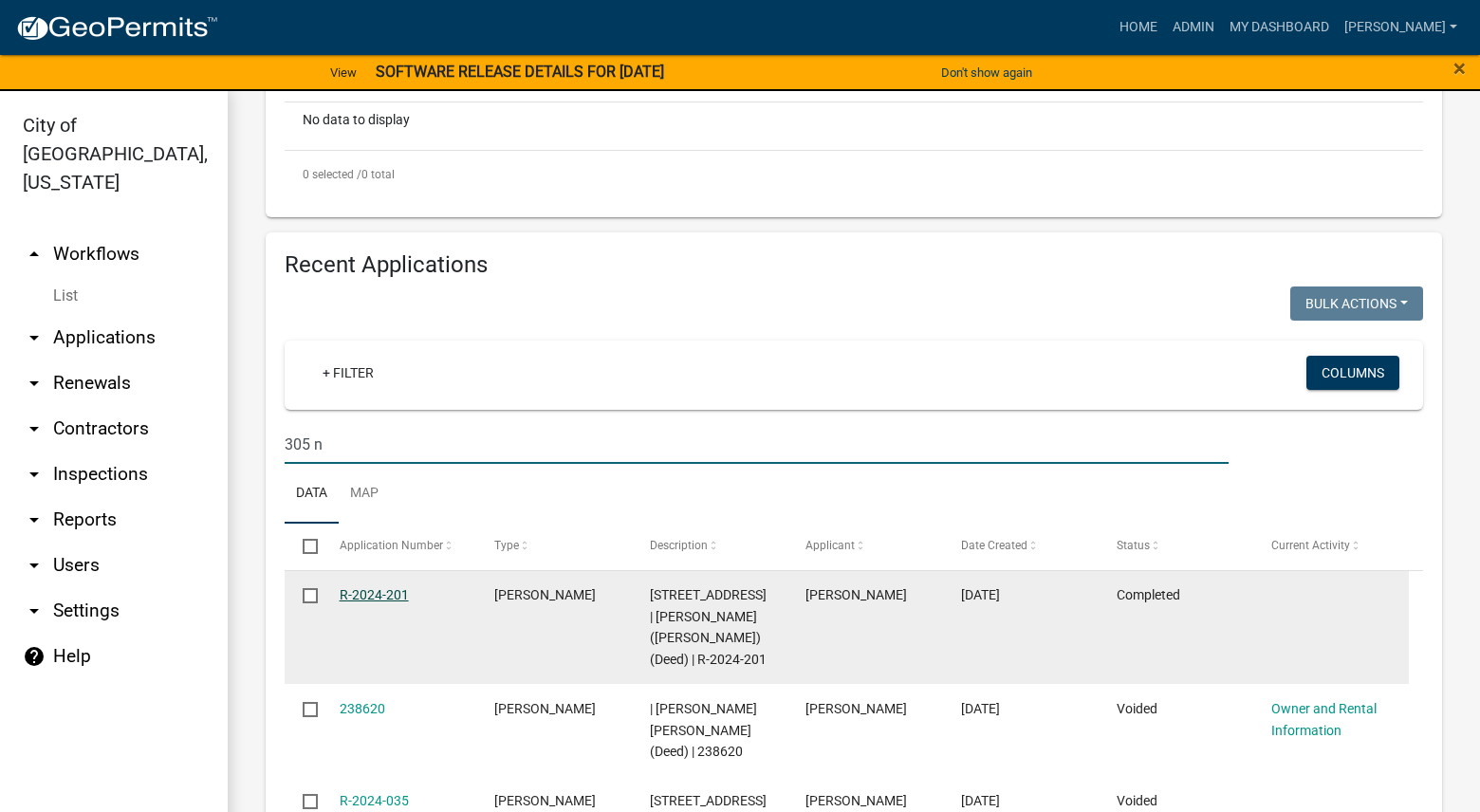
type input "305 n"
click at [372, 592] on link "R-2024-201" at bounding box center [373, 594] width 69 height 16
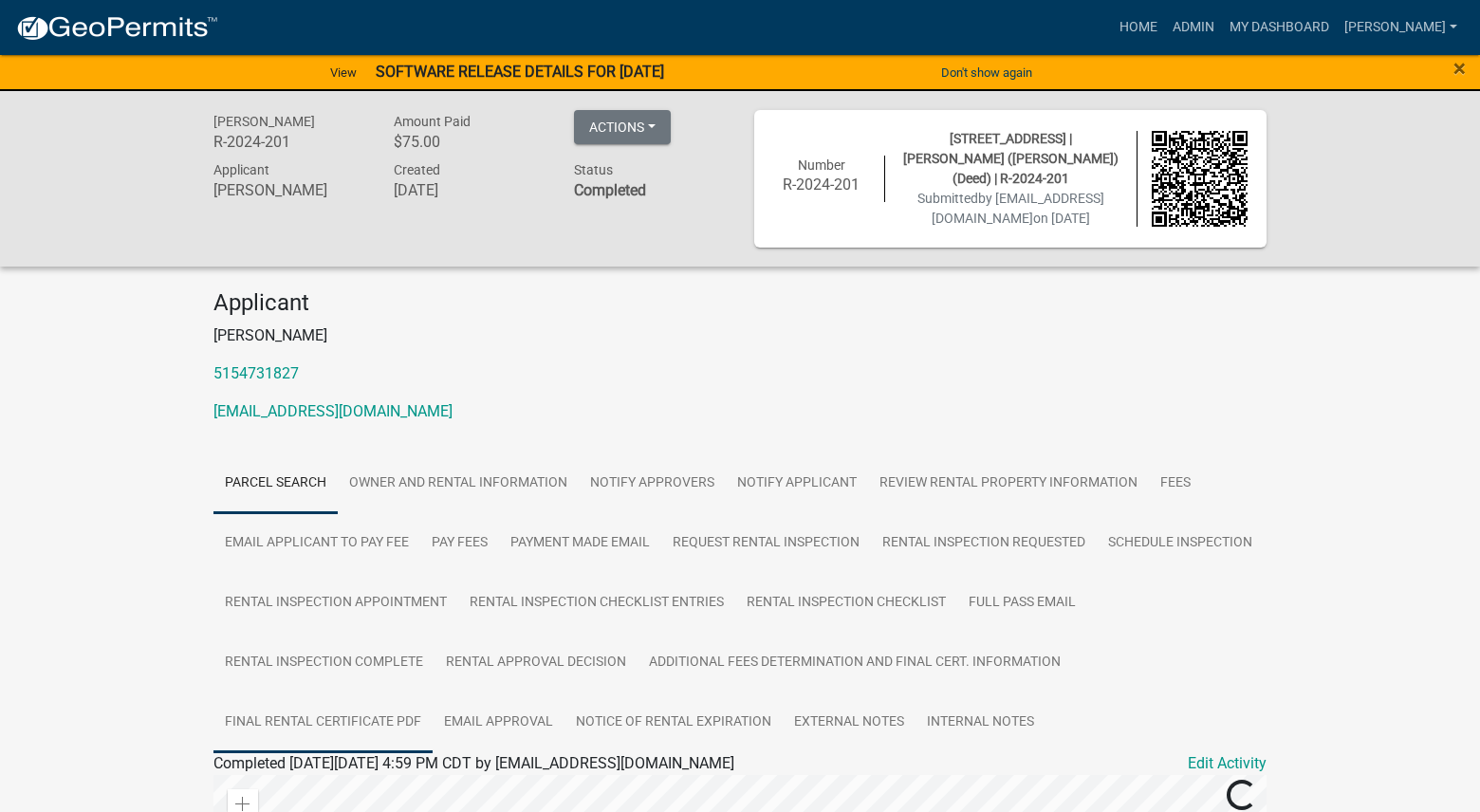
click at [398, 726] on link "Final Rental Certificate PDF" at bounding box center [324, 723] width 220 height 60
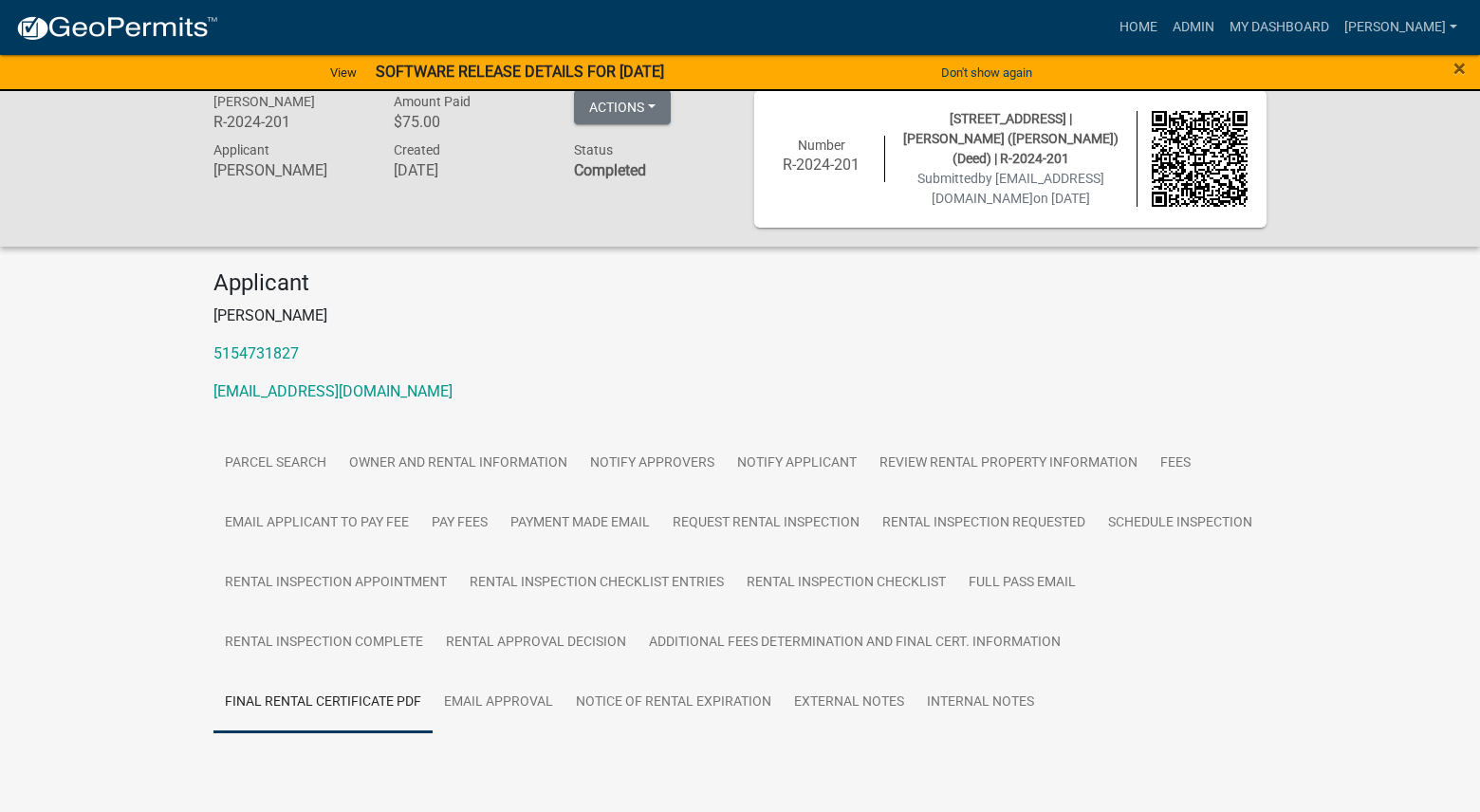
scroll to position [40, 0]
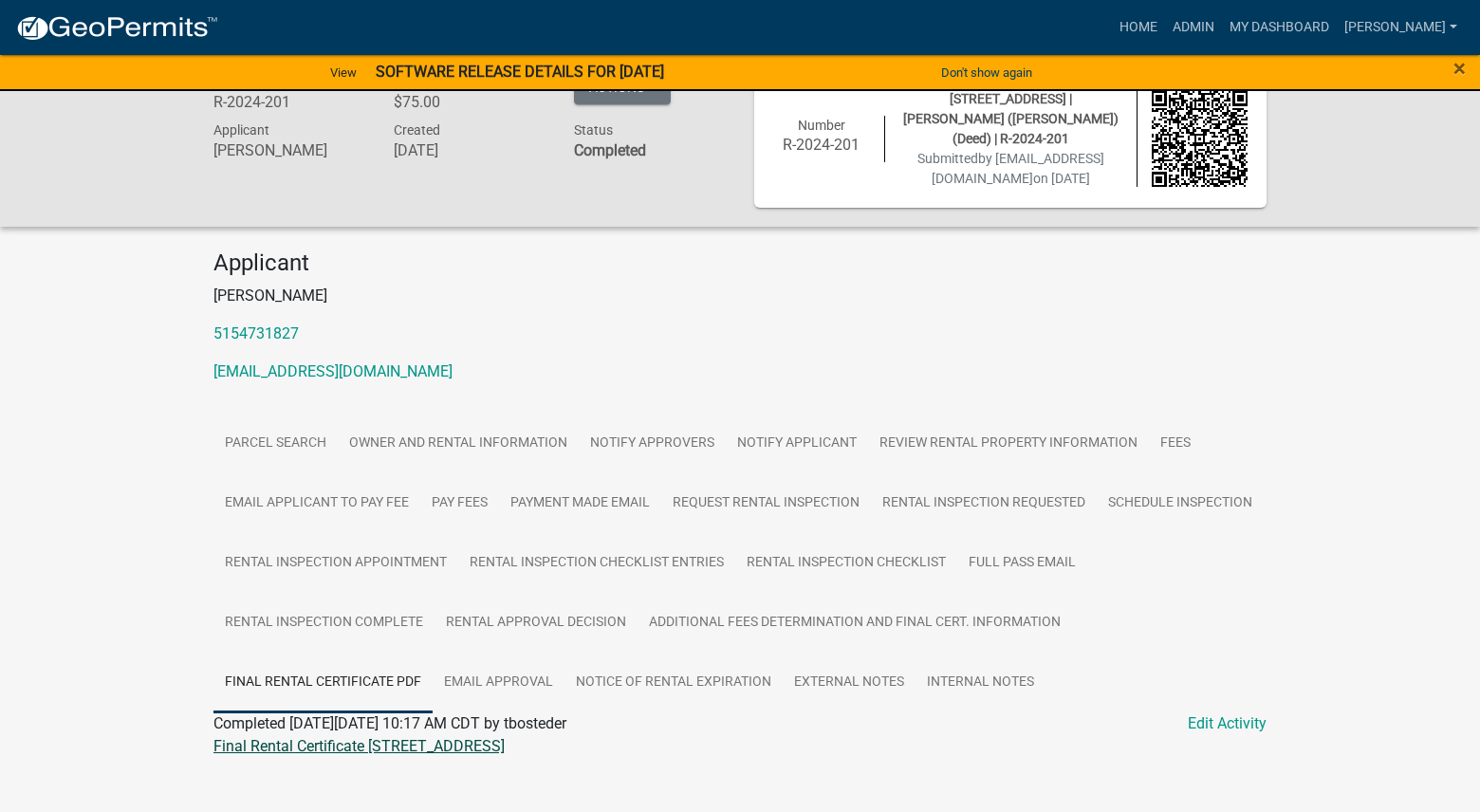
click at [379, 755] on link "Final Rental Certificate 305 N 4TH ST" at bounding box center [360, 746] width 292 height 18
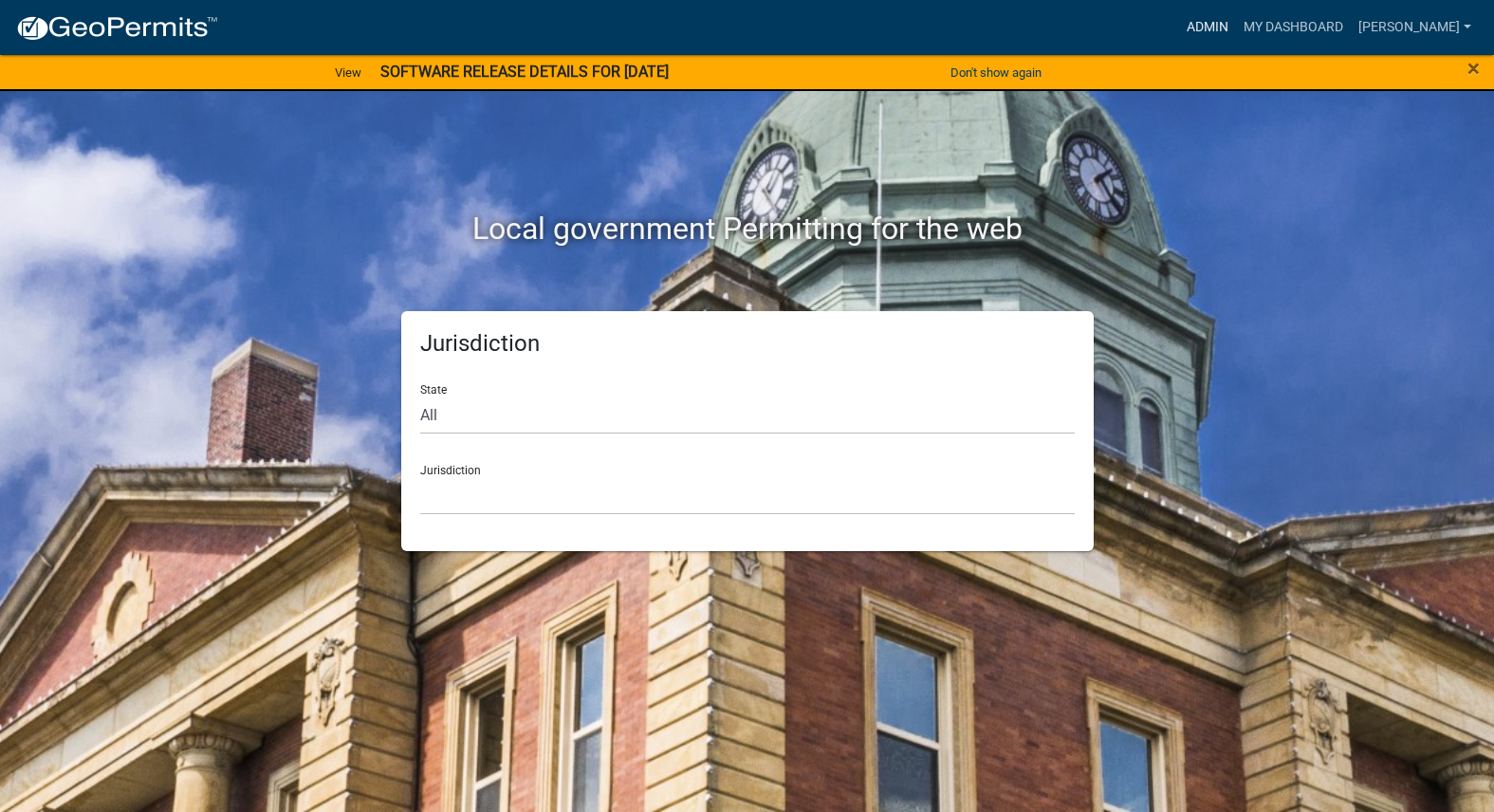
click at [1236, 19] on link "Admin" at bounding box center [1206, 27] width 57 height 36
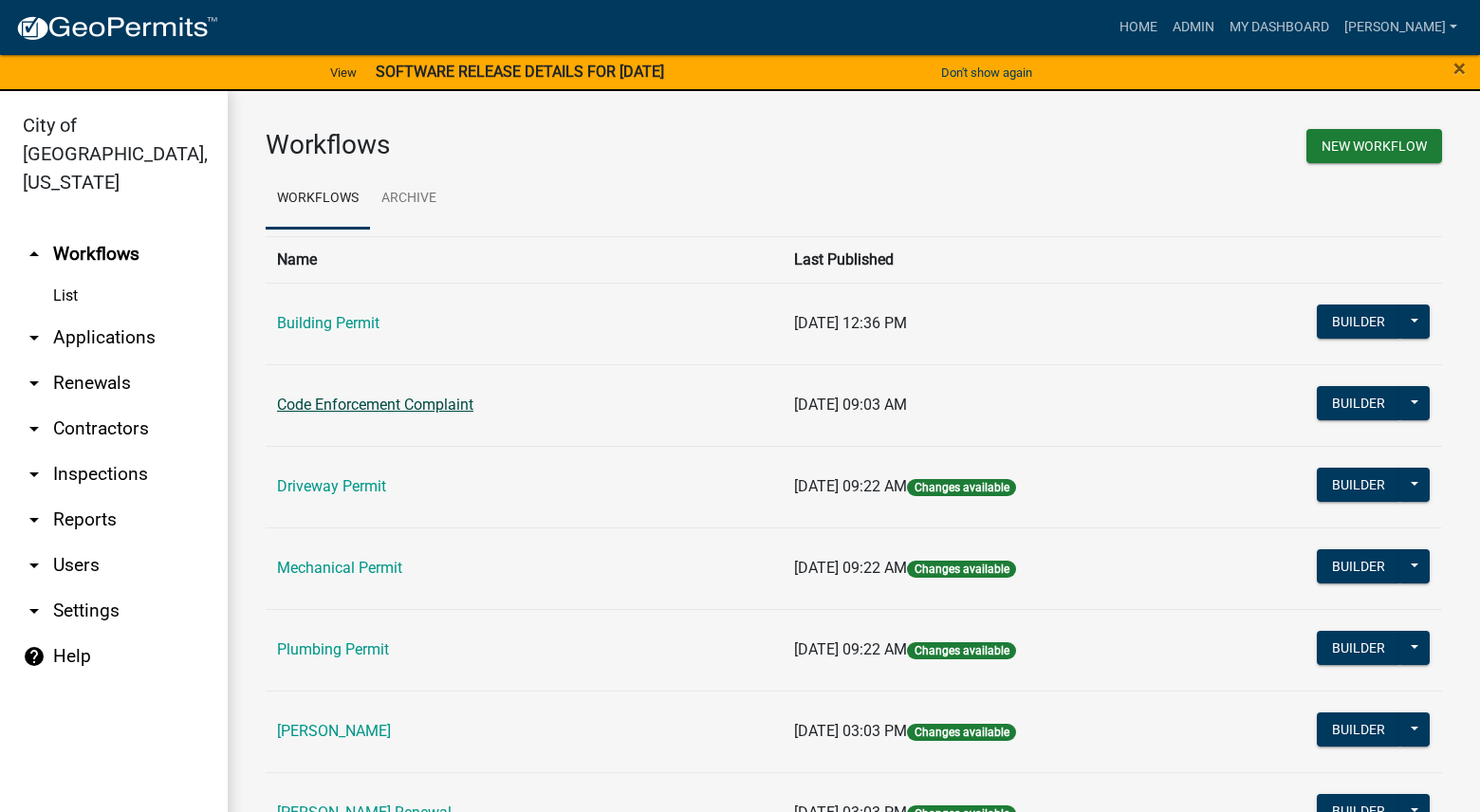
click at [440, 400] on link "Code Enforcement Complaint" at bounding box center [375, 404] width 196 height 18
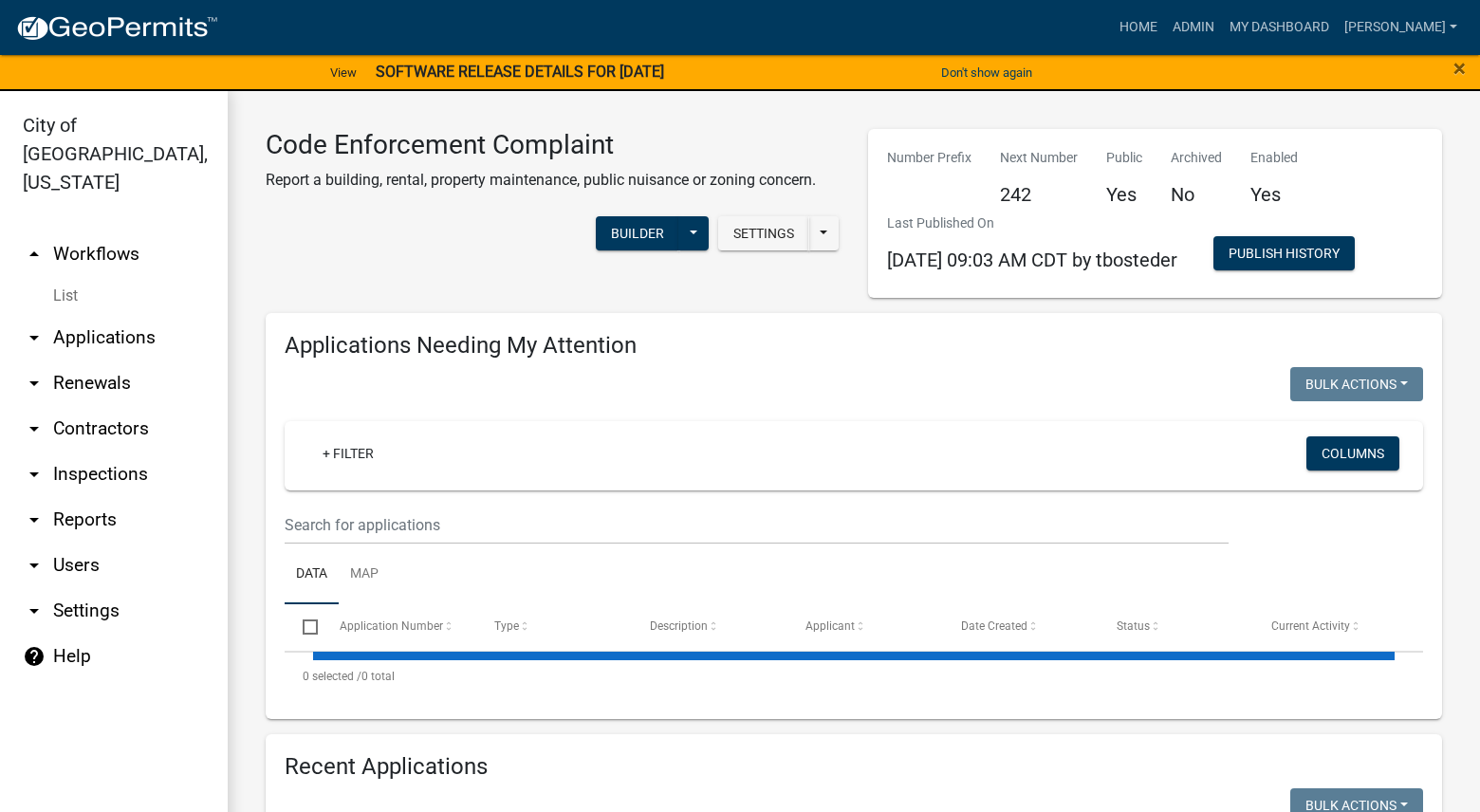
select select "3: 100"
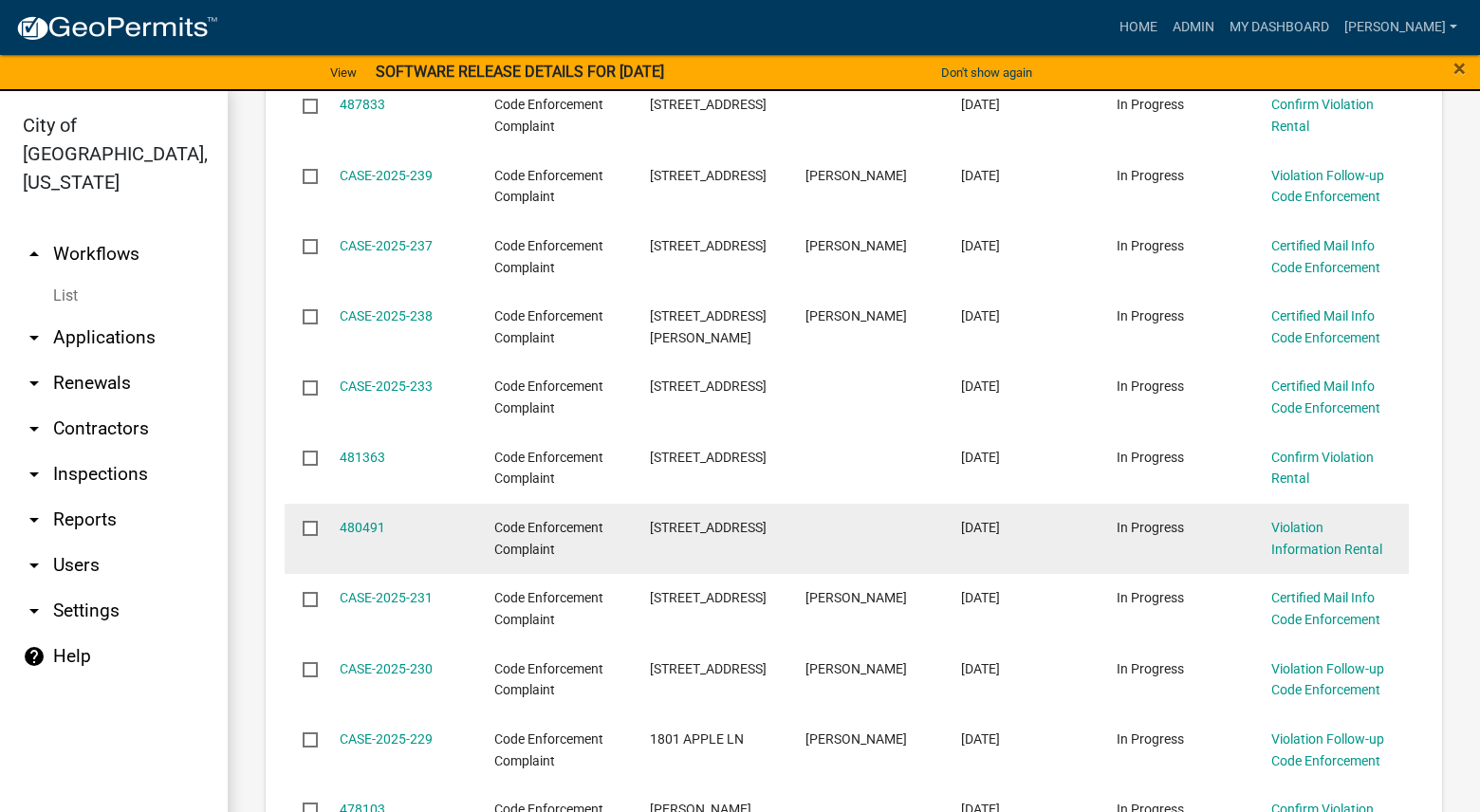
scroll to position [854, 0]
